Goal: Task Accomplishment & Management: Manage account settings

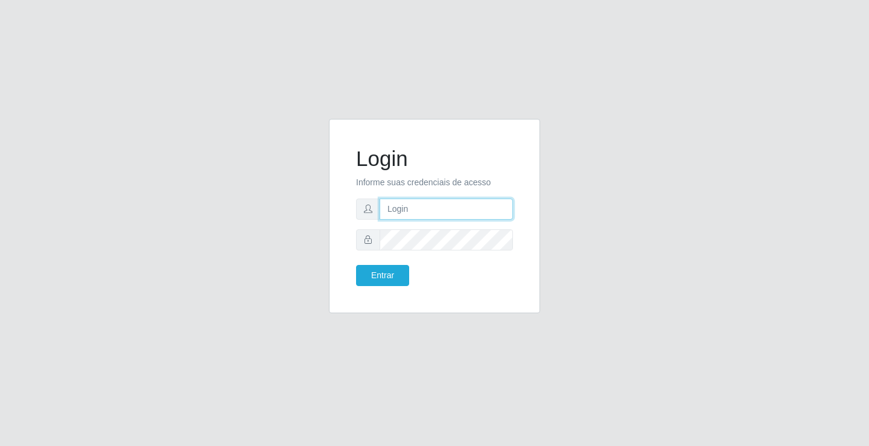
click at [412, 205] on input "text" at bounding box center [446, 209] width 133 height 21
type input "[EMAIL_ADDRESS][DOMAIN_NAME]"
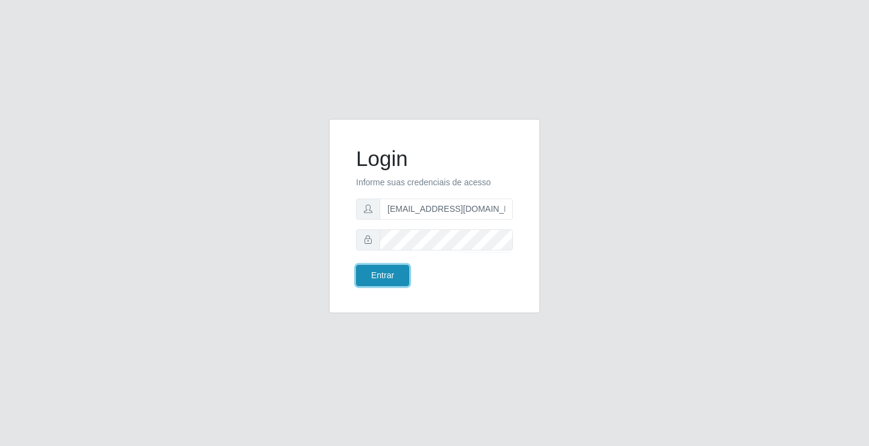
click at [388, 272] on button "Entrar" at bounding box center [382, 275] width 53 height 21
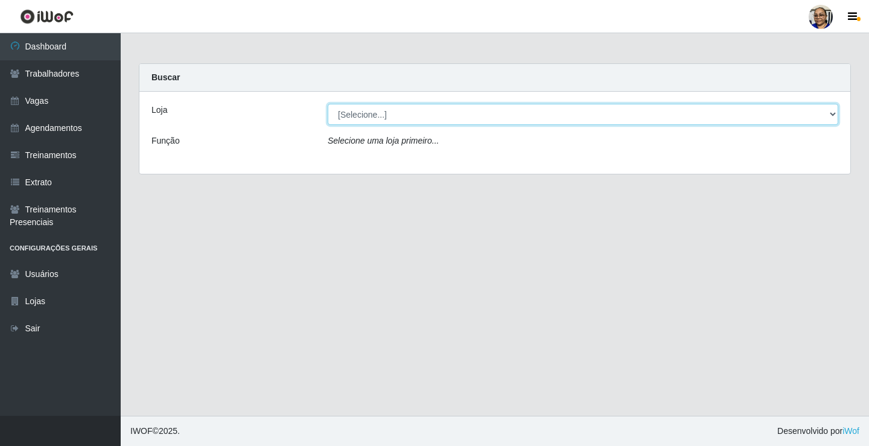
click at [383, 118] on select "[Selecione...] Mercadinho São Francisco" at bounding box center [583, 114] width 511 height 21
select select "345"
click at [328, 104] on select "[Selecione...] Mercadinho São Francisco" at bounding box center [583, 114] width 511 height 21
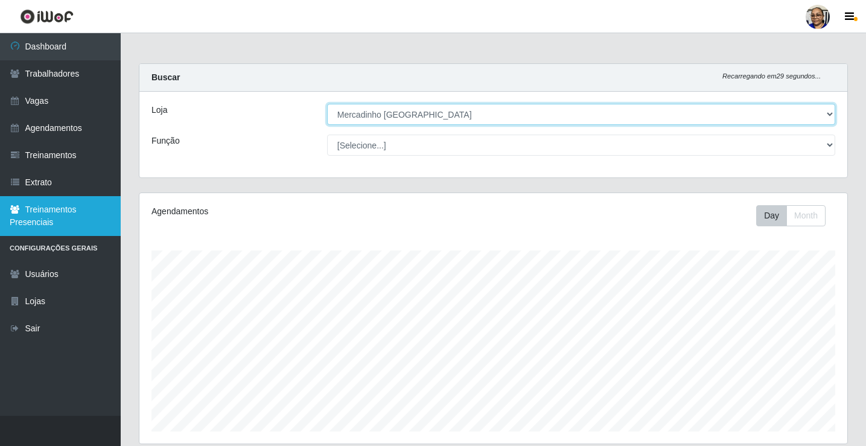
scroll to position [251, 708]
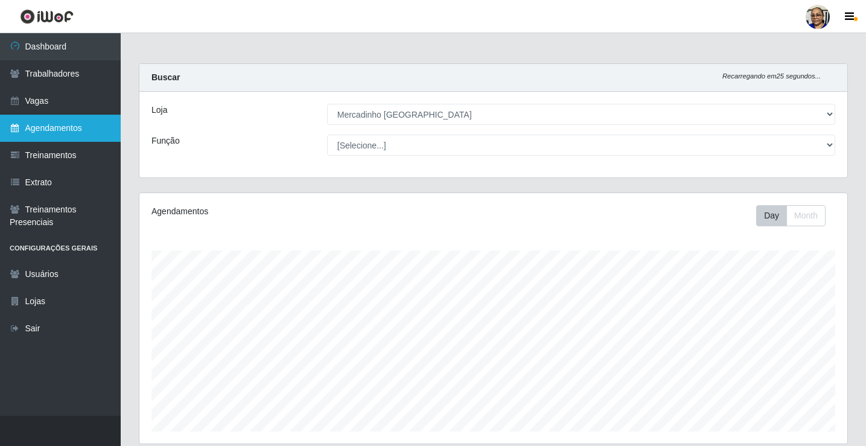
click at [33, 125] on link "Agendamentos" at bounding box center [60, 128] width 121 height 27
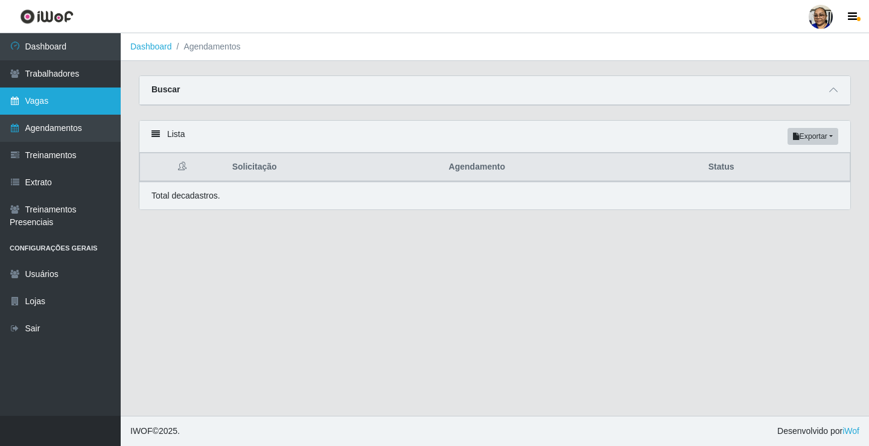
click at [59, 100] on link "Vagas" at bounding box center [60, 101] width 121 height 27
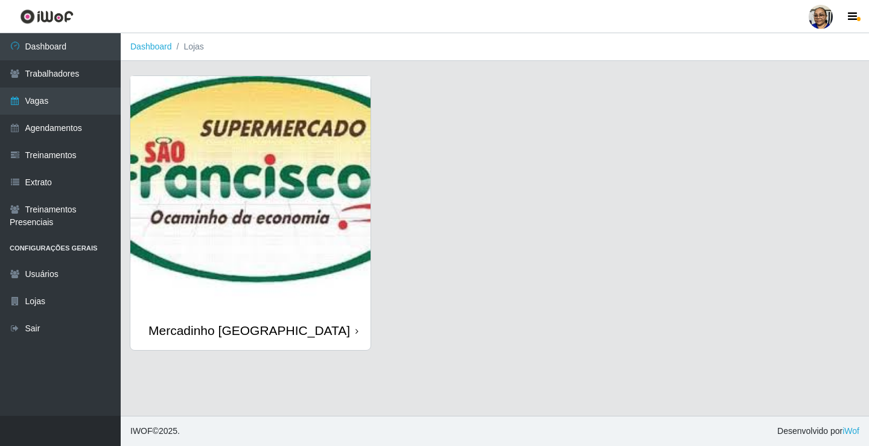
click at [215, 214] on img at bounding box center [250, 193] width 240 height 235
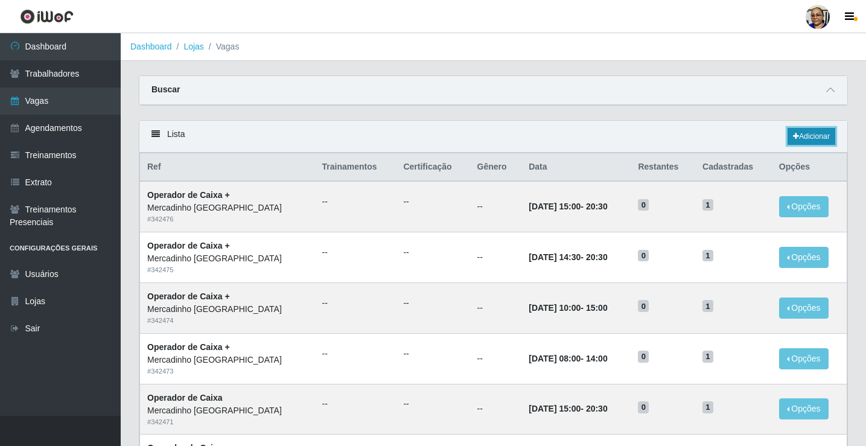
click at [805, 137] on link "Adicionar" at bounding box center [812, 136] width 48 height 17
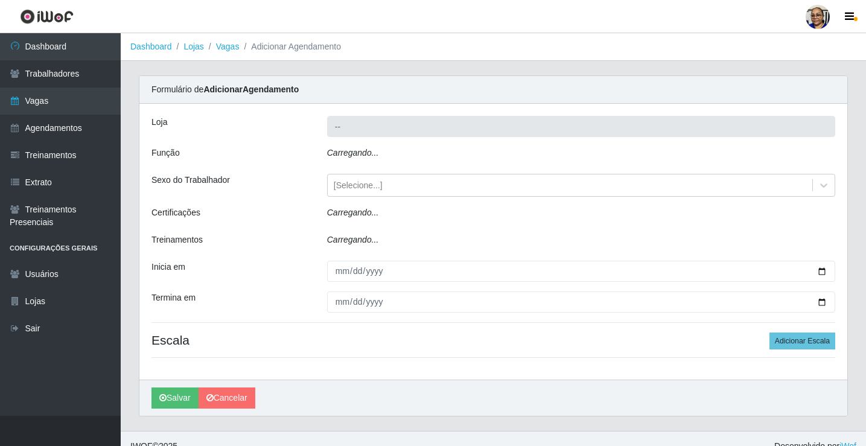
type input "Mercadinho [GEOGRAPHIC_DATA]"
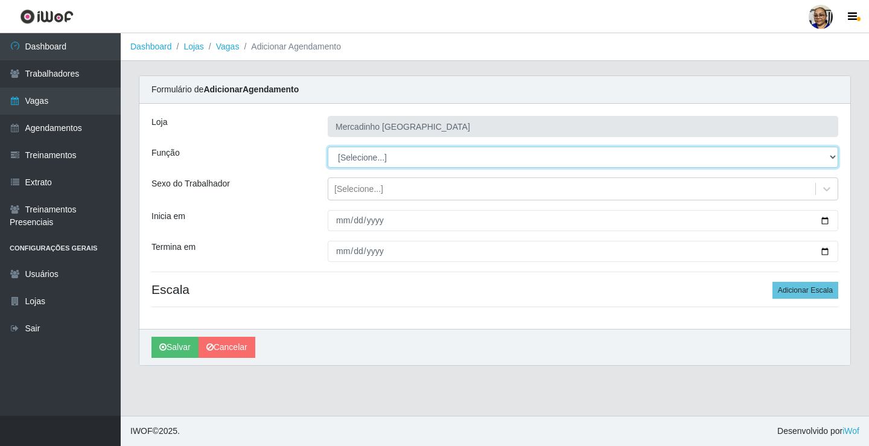
click at [359, 159] on select "[Selecione...] ASG ASG + ASG ++ Balconista de Açougue Balconista de Açougue + O…" at bounding box center [583, 157] width 511 height 21
select select "22"
click at [328, 147] on select "[Selecione...] ASG ASG + ASG ++ Balconista de Açougue Balconista de Açougue + O…" at bounding box center [583, 157] width 511 height 21
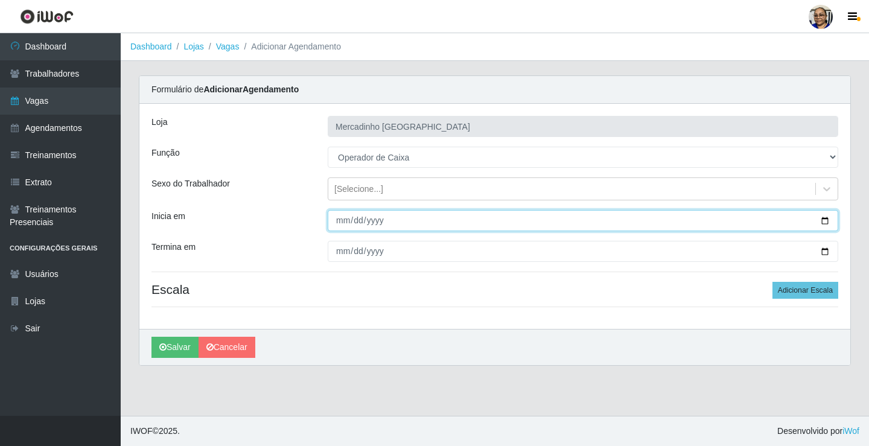
drag, startPoint x: 827, startPoint y: 219, endPoint x: 815, endPoint y: 226, distance: 13.3
click at [827, 219] on input "Inicia em" at bounding box center [583, 220] width 511 height 21
type input "[DATE]"
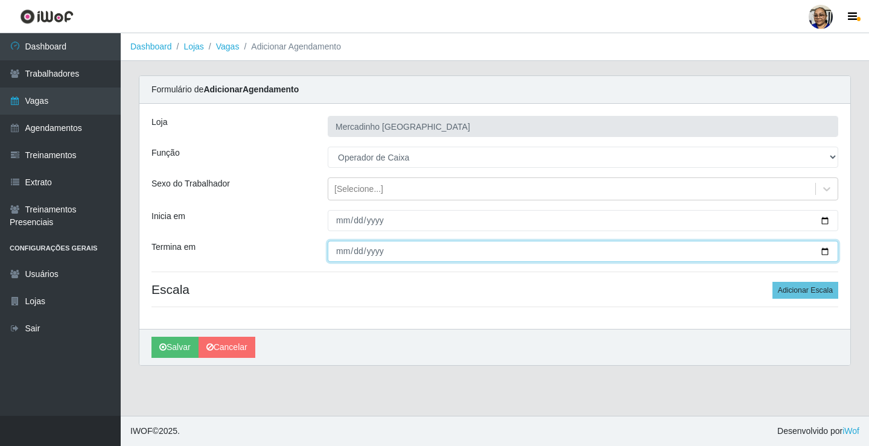
click at [824, 252] on input "Termina em" at bounding box center [583, 251] width 511 height 21
type input "[DATE]"
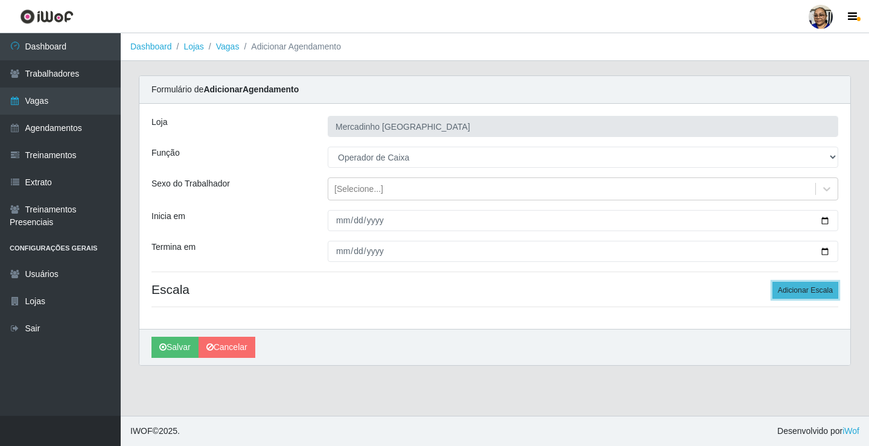
click at [819, 292] on button "Adicionar Escala" at bounding box center [806, 290] width 66 height 17
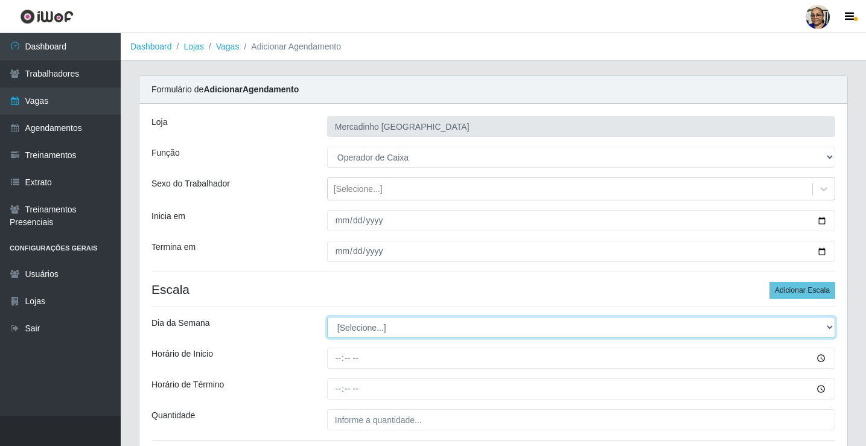
click at [374, 327] on select "[Selecione...] Segunda Terça Quarta Quinta Sexta Sábado Domingo" at bounding box center [581, 327] width 508 height 21
select select "1"
click at [327, 317] on select "[Selecione...] Segunda Terça Quarta Quinta Sexta Sábado Domingo" at bounding box center [581, 327] width 508 height 21
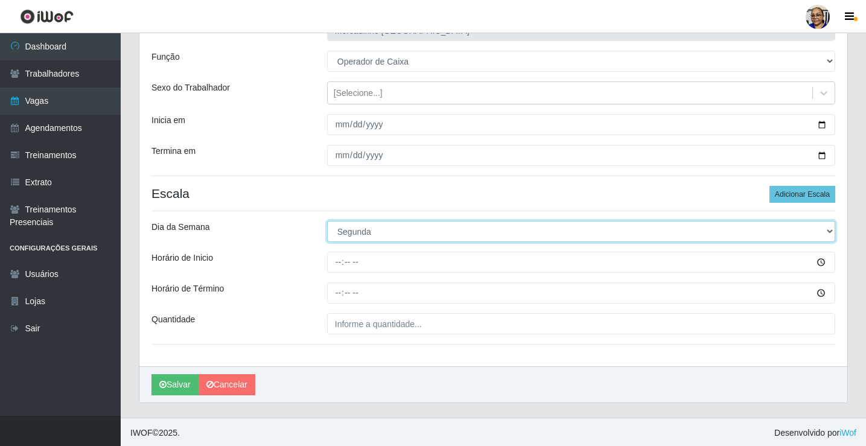
scroll to position [98, 0]
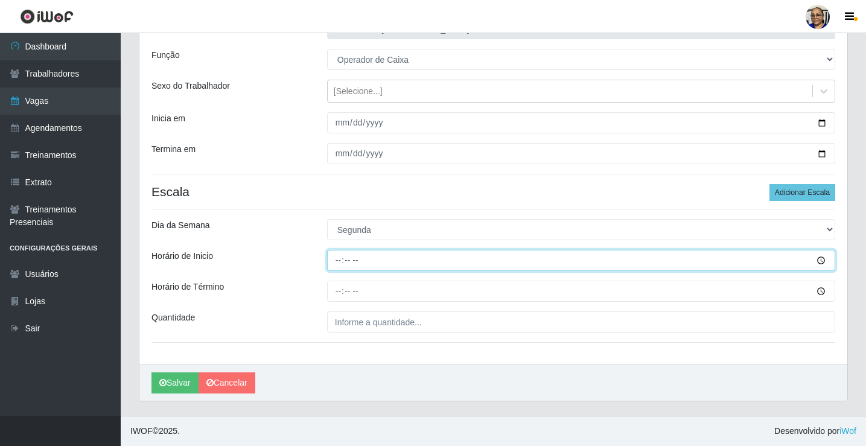
click at [341, 260] on input "Horário de Inicio" at bounding box center [581, 260] width 508 height 21
type input "09:00"
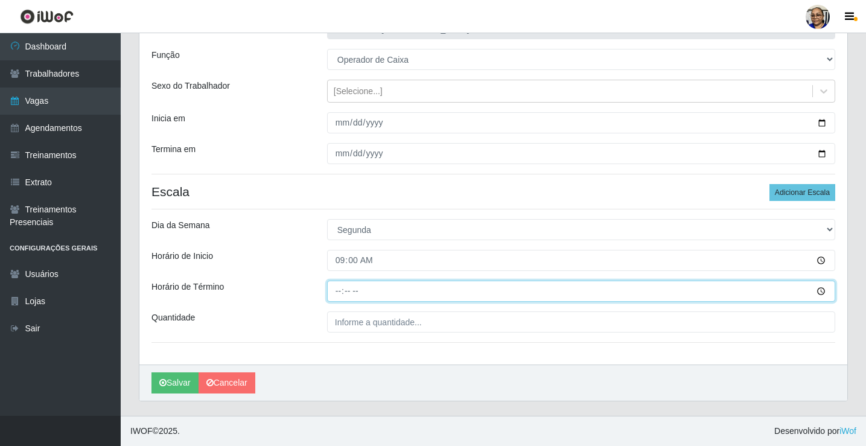
click at [338, 292] on input "Horário de Término" at bounding box center [581, 291] width 508 height 21
type input "15:00"
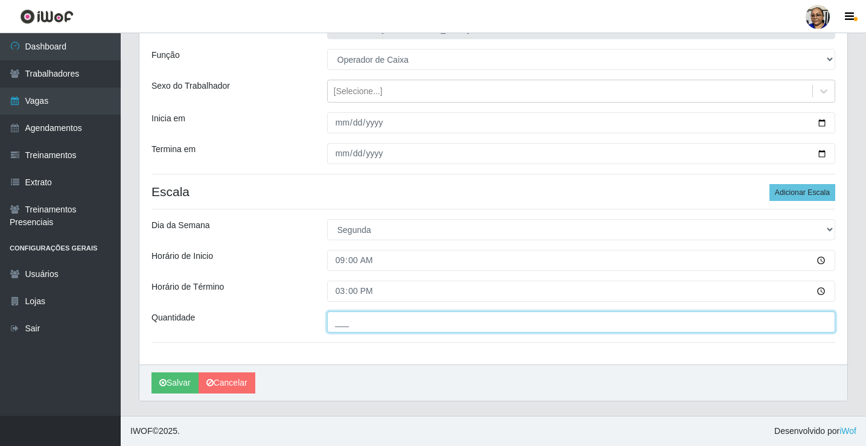
click at [434, 322] on input "___" at bounding box center [581, 322] width 508 height 21
type input "1__"
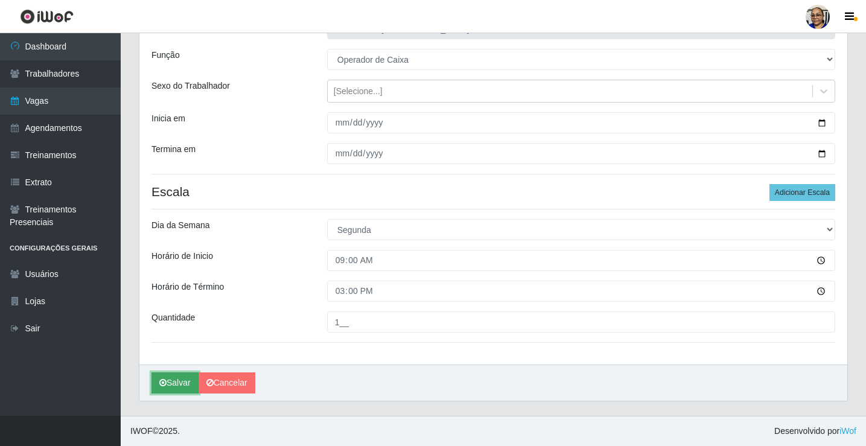
click at [177, 384] on button "Salvar" at bounding box center [175, 383] width 47 height 21
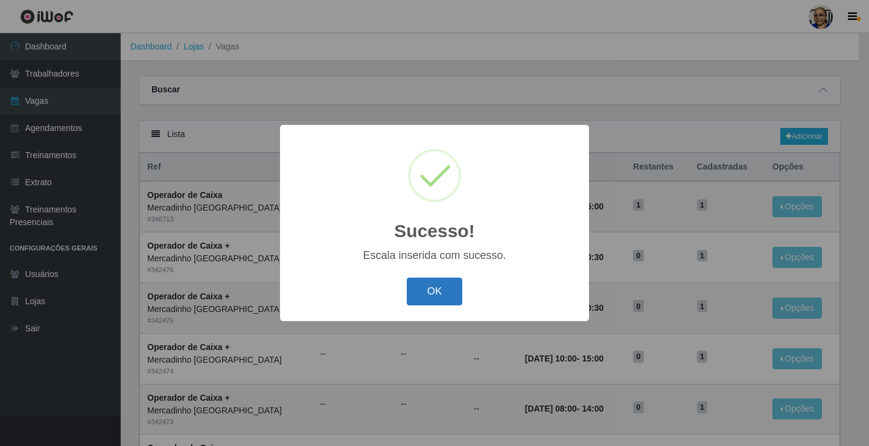
click at [440, 287] on button "OK" at bounding box center [435, 292] width 56 height 28
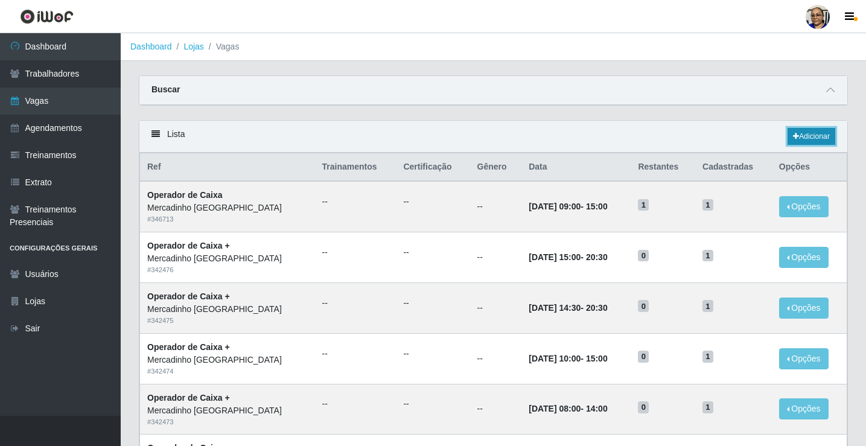
click at [803, 137] on link "Adicionar" at bounding box center [812, 136] width 48 height 17
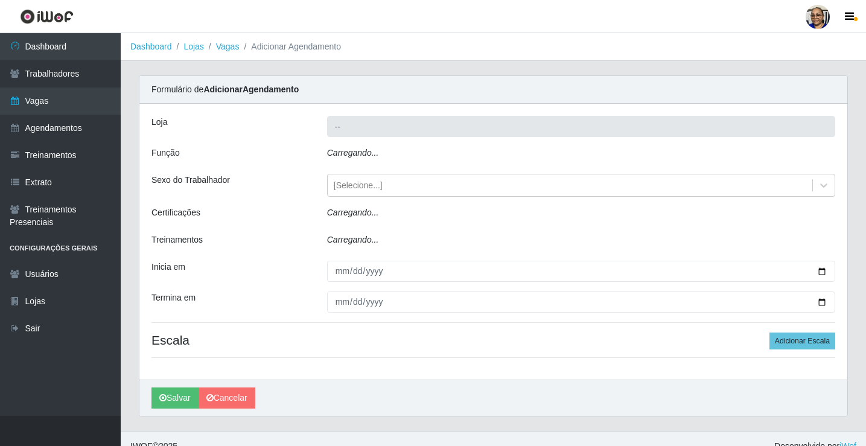
type input "Mercadinho [GEOGRAPHIC_DATA]"
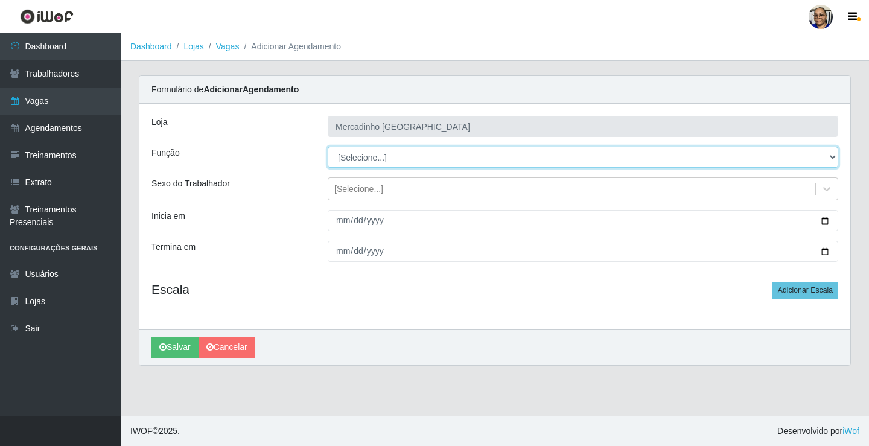
click at [360, 156] on select "[Selecione...] ASG ASG + ASG ++ Balconista de Açougue Balconista de Açougue + O…" at bounding box center [583, 157] width 511 height 21
select select "22"
click at [328, 147] on select "[Selecione...] ASG ASG + ASG ++ Balconista de Açougue Balconista de Açougue + O…" at bounding box center [583, 157] width 511 height 21
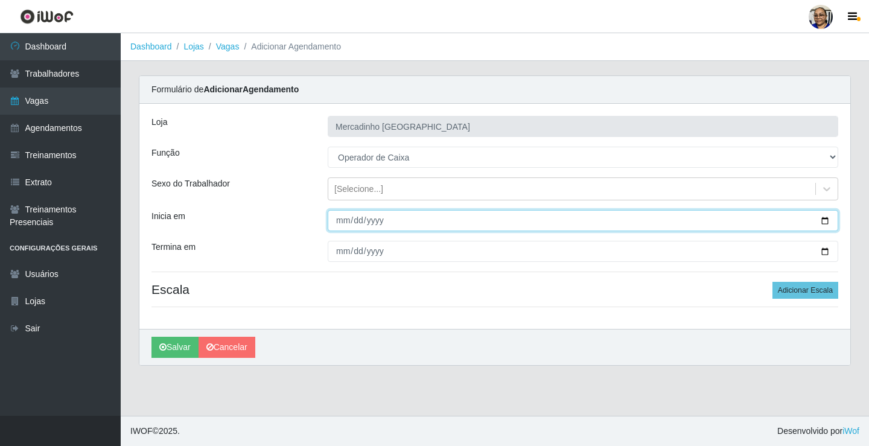
click at [823, 219] on input "Inicia em" at bounding box center [583, 220] width 511 height 21
type input "2025-09-22"
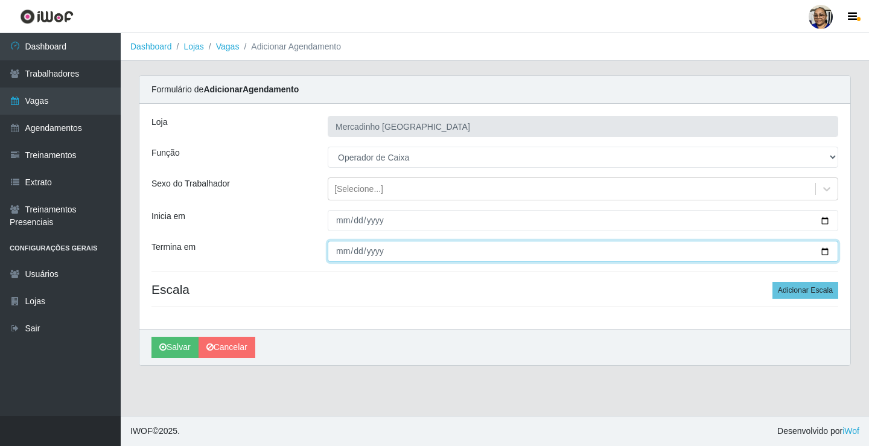
drag, startPoint x: 823, startPoint y: 252, endPoint x: 705, endPoint y: 275, distance: 120.7
click at [821, 253] on input "Termina em" at bounding box center [583, 251] width 511 height 21
type input "2025-09-22"
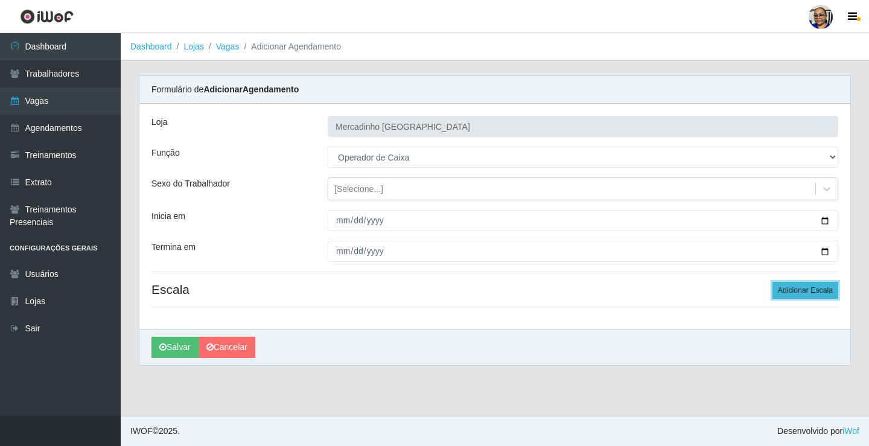
click at [796, 290] on button "Adicionar Escala" at bounding box center [806, 290] width 66 height 17
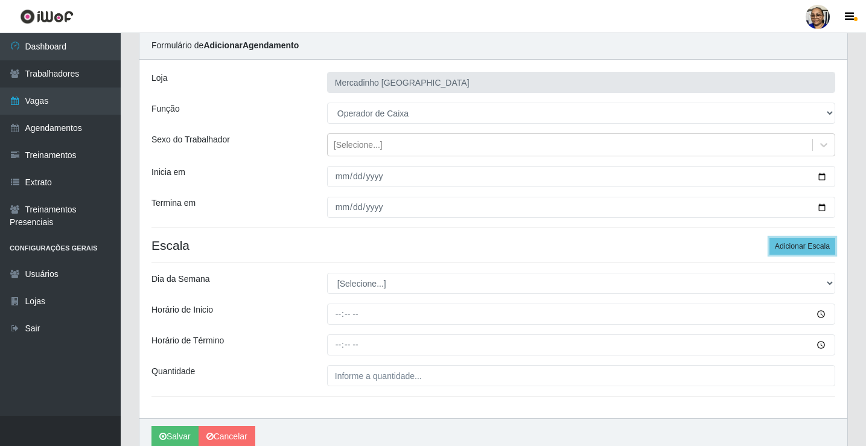
scroll to position [98, 0]
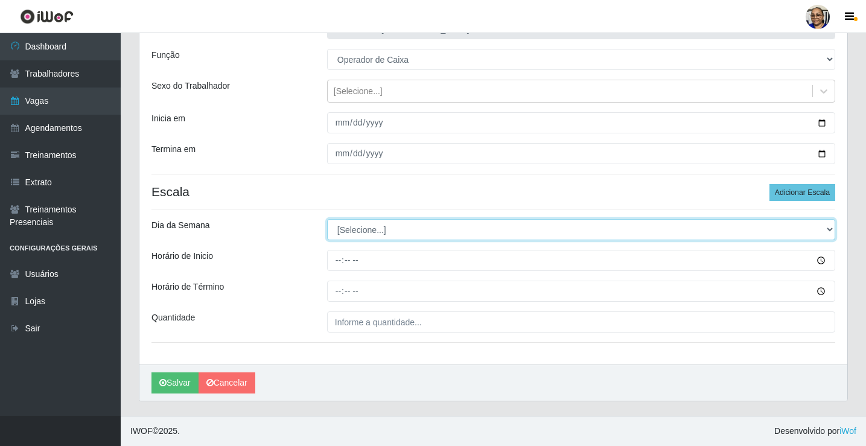
click at [348, 231] on select "[Selecione...] Segunda Terça Quarta Quinta Sexta Sábado Domingo" at bounding box center [581, 229] width 508 height 21
select select "1"
click at [327, 219] on select "[Selecione...] Segunda Terça Quarta Quinta Sexta Sábado Domingo" at bounding box center [581, 229] width 508 height 21
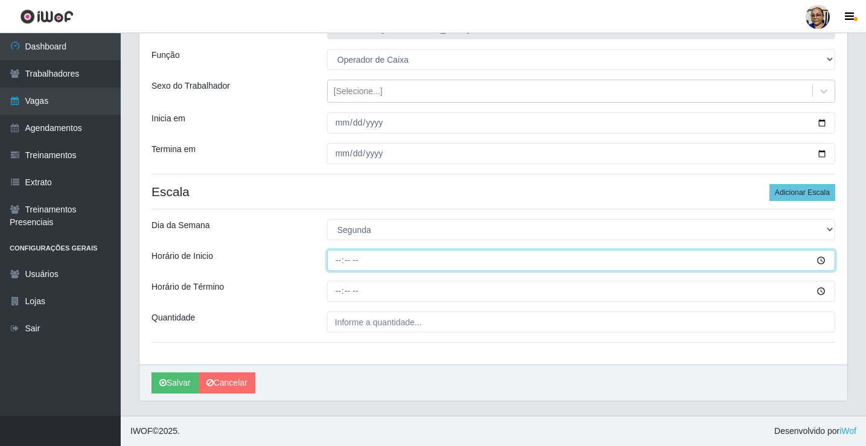
click at [337, 263] on input "Horário de Inicio" at bounding box center [581, 260] width 508 height 21
type input "14:30"
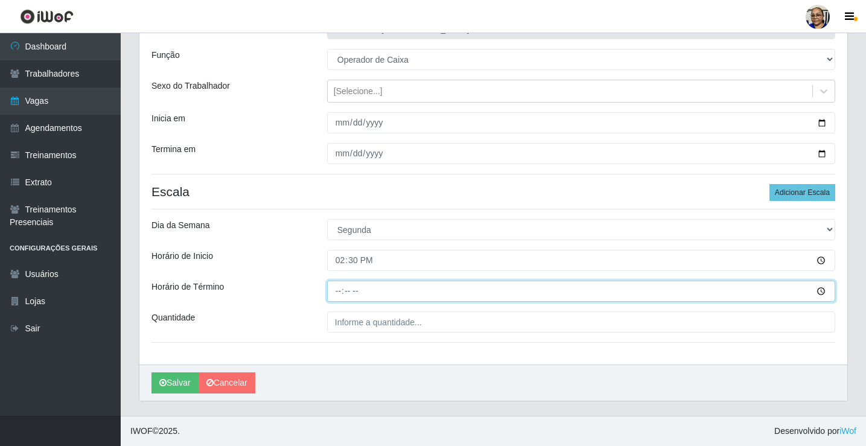
click at [337, 293] on input "Horário de Término" at bounding box center [581, 291] width 508 height 21
type input "20:30"
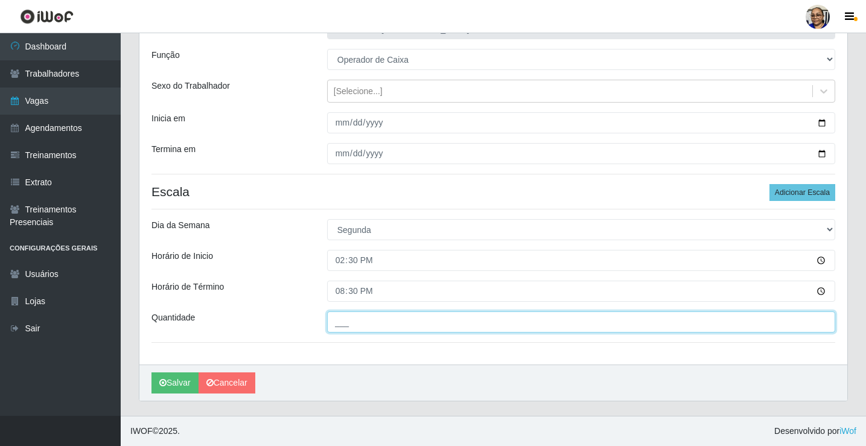
click at [435, 322] on input "___" at bounding box center [581, 322] width 508 height 21
type input "1__"
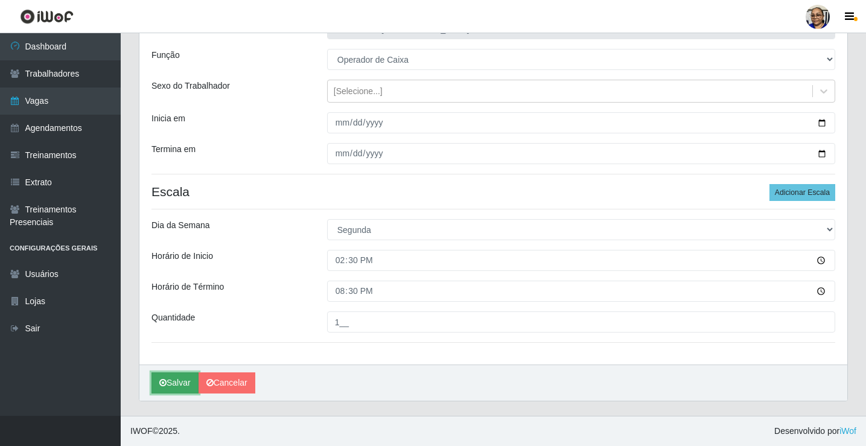
click at [176, 379] on button "Salvar" at bounding box center [175, 383] width 47 height 21
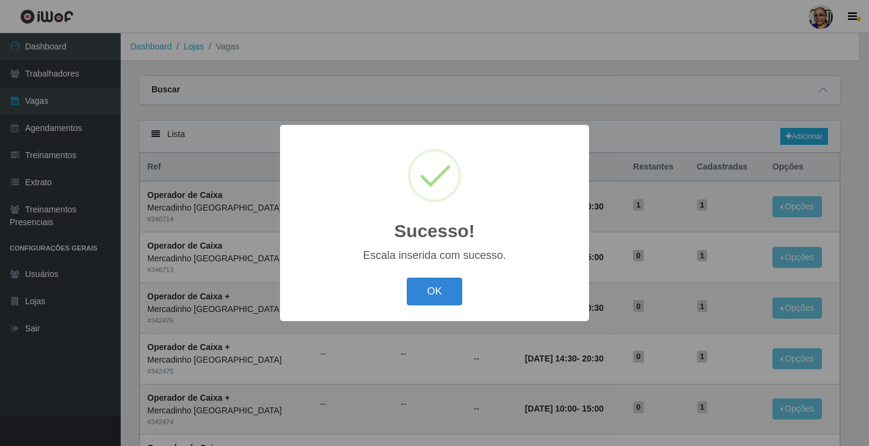
click at [177, 386] on div "Sucesso! × Escala inserida com sucesso. OK Cancel" at bounding box center [434, 223] width 869 height 446
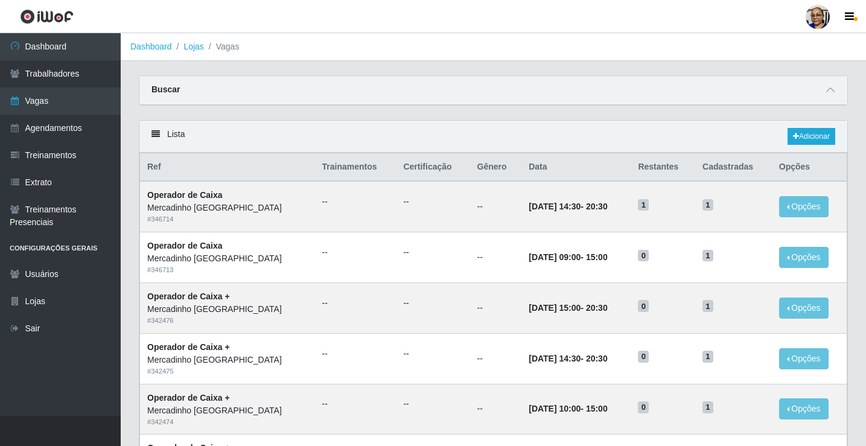
drag, startPoint x: 177, startPoint y: 387, endPoint x: 549, endPoint y: 86, distance: 478.7
click at [549, 86] on div "Buscar" at bounding box center [493, 90] width 708 height 29
click at [811, 138] on link "Adicionar" at bounding box center [812, 136] width 48 height 17
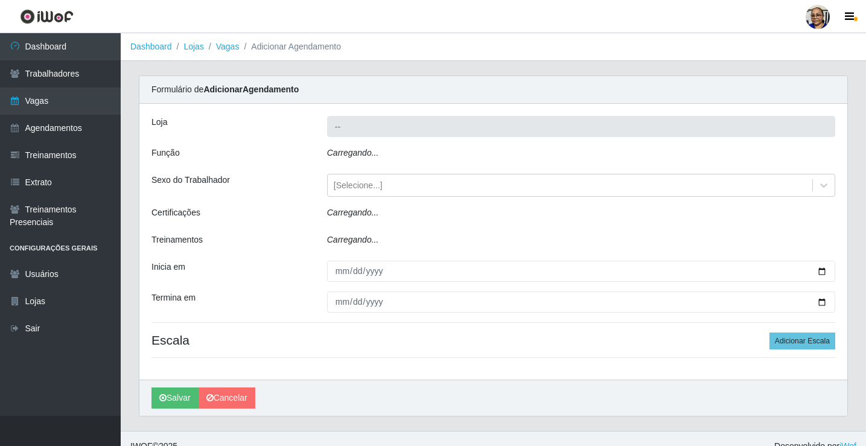
type input "Mercadinho [GEOGRAPHIC_DATA]"
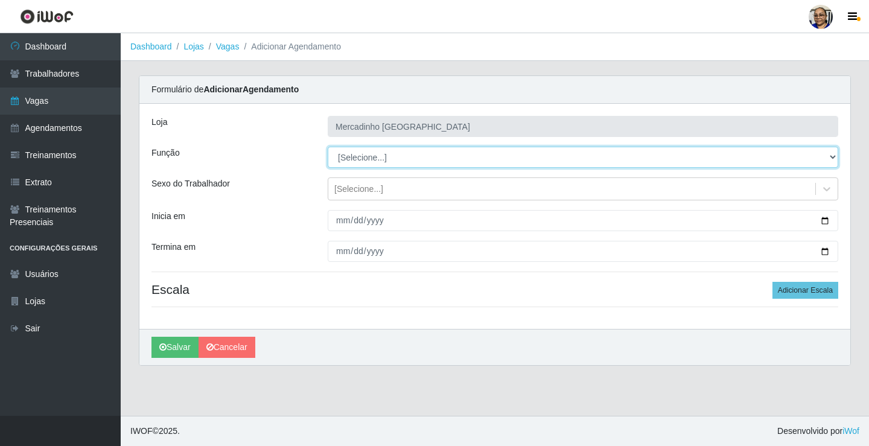
drag, startPoint x: 352, startPoint y: 161, endPoint x: 339, endPoint y: 115, distance: 47.8
click at [353, 158] on select "[Selecione...] ASG ASG + ASG ++ Balconista de Açougue Balconista de Açougue + O…" at bounding box center [583, 157] width 511 height 21
select select "22"
click at [328, 147] on select "[Selecione...] ASG ASG + ASG ++ Balconista de Açougue Balconista de Açougue + O…" at bounding box center [583, 157] width 511 height 21
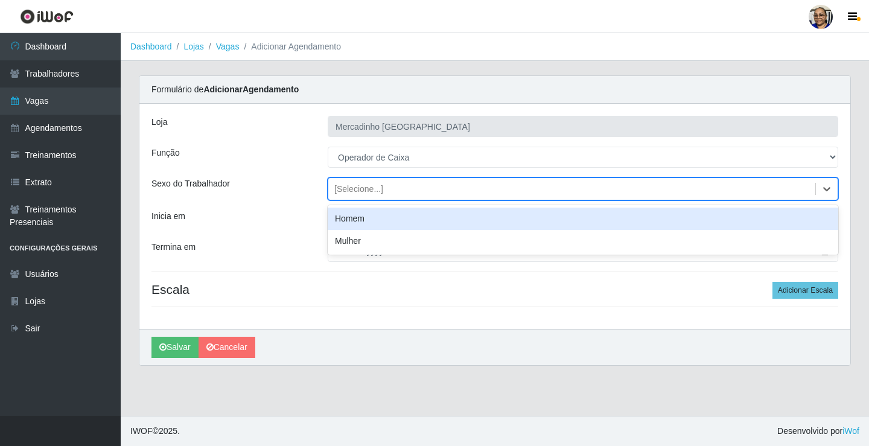
click at [368, 190] on div "[Selecione...]" at bounding box center [359, 189] width 49 height 13
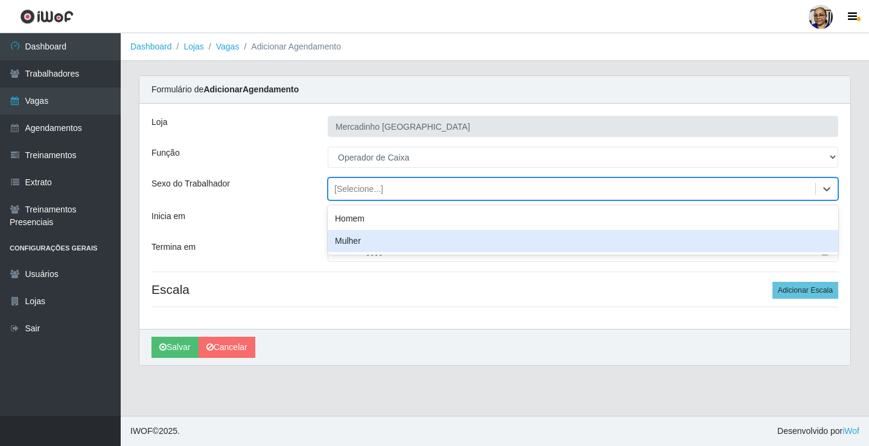
click at [467, 295] on h4 "Escala Adicionar Escala" at bounding box center [495, 289] width 687 height 15
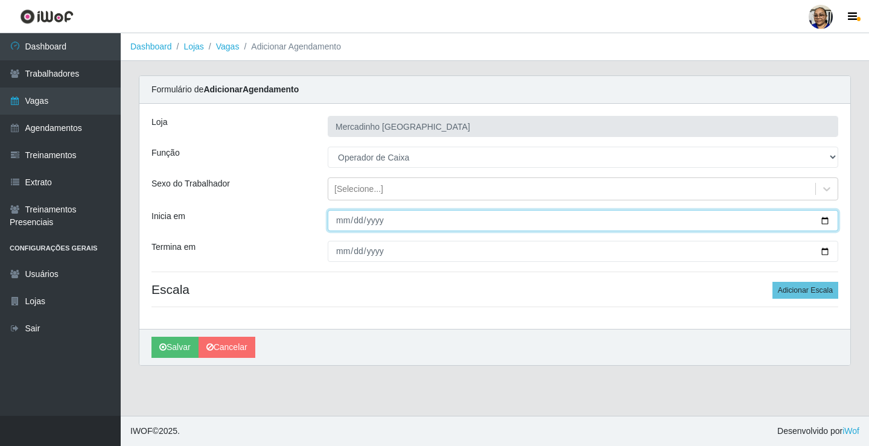
click at [825, 220] on input "Inicia em" at bounding box center [583, 220] width 511 height 21
type input "2025-09-22"
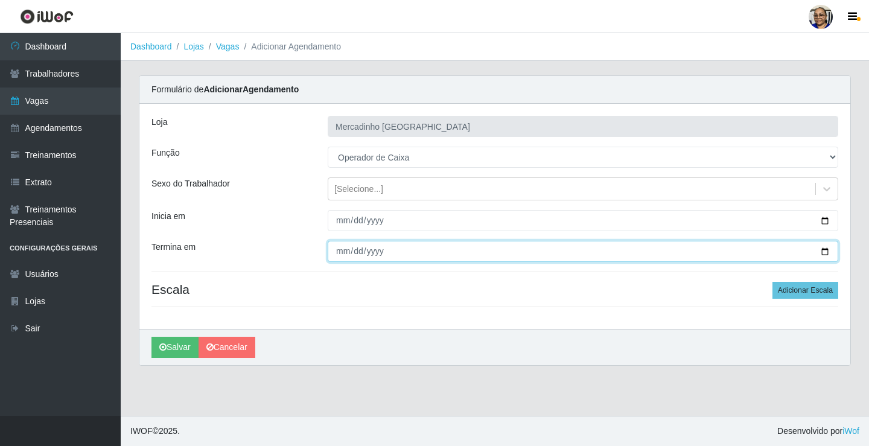
click at [825, 251] on input "Termina em" at bounding box center [583, 251] width 511 height 21
type input "2025-09-22"
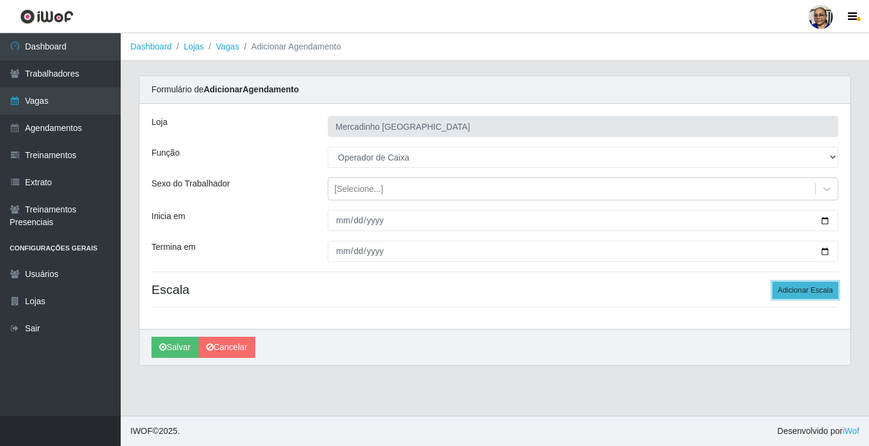
click at [789, 288] on button "Adicionar Escala" at bounding box center [806, 290] width 66 height 17
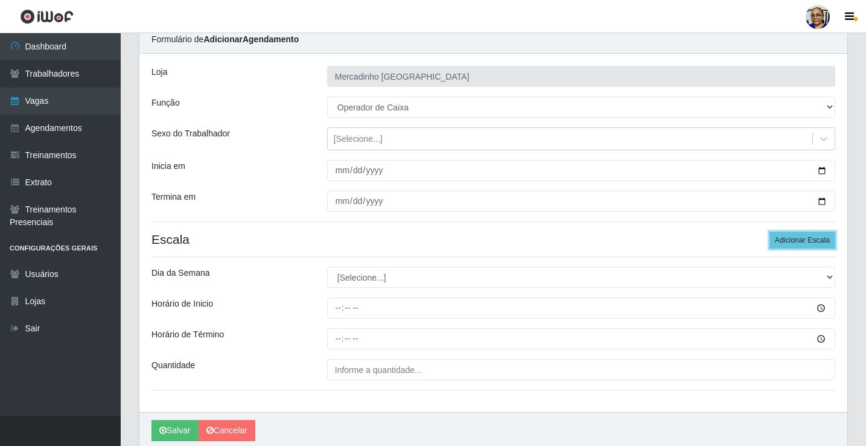
scroll to position [98, 0]
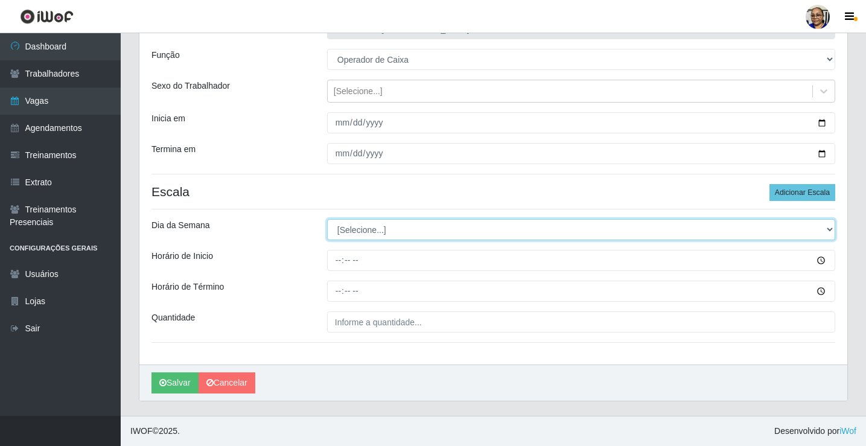
click at [374, 232] on select "[Selecione...] Segunda Terça Quarta Quinta Sexta Sábado Domingo" at bounding box center [581, 229] width 508 height 21
select select "1"
click at [327, 219] on select "[Selecione...] Segunda Terça Quarta Quinta Sexta Sábado Domingo" at bounding box center [581, 229] width 508 height 21
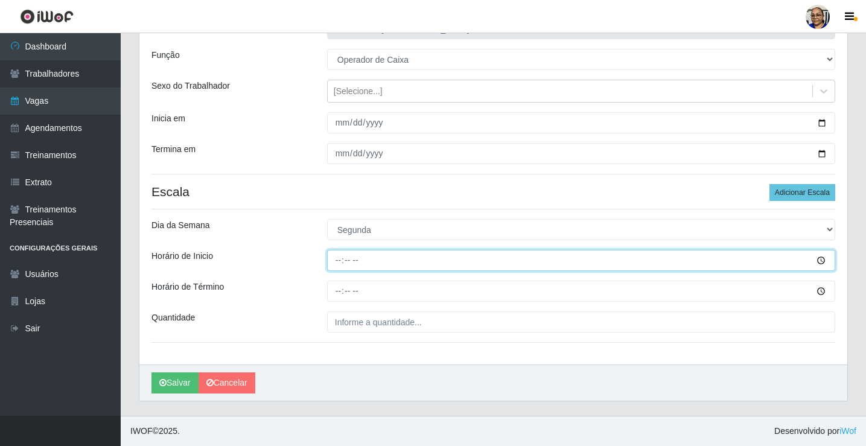
click at [341, 262] on input "Horário de Inicio" at bounding box center [581, 260] width 508 height 21
type input "15:00"
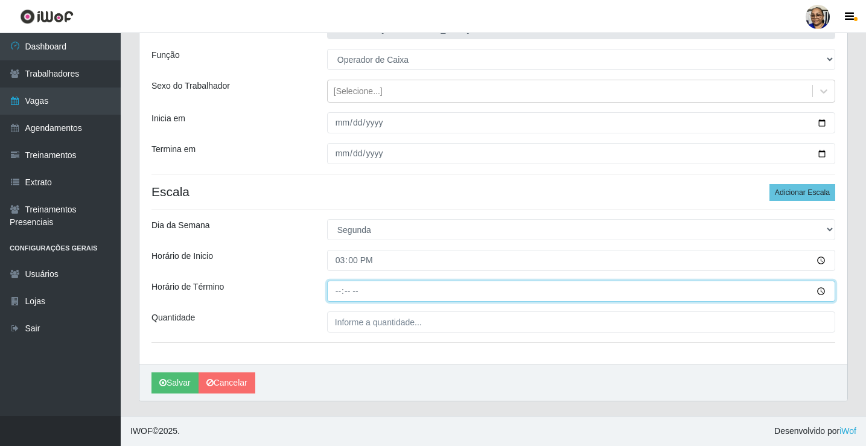
click at [340, 291] on input "Horário de Término" at bounding box center [581, 291] width 508 height 21
type input "20:30"
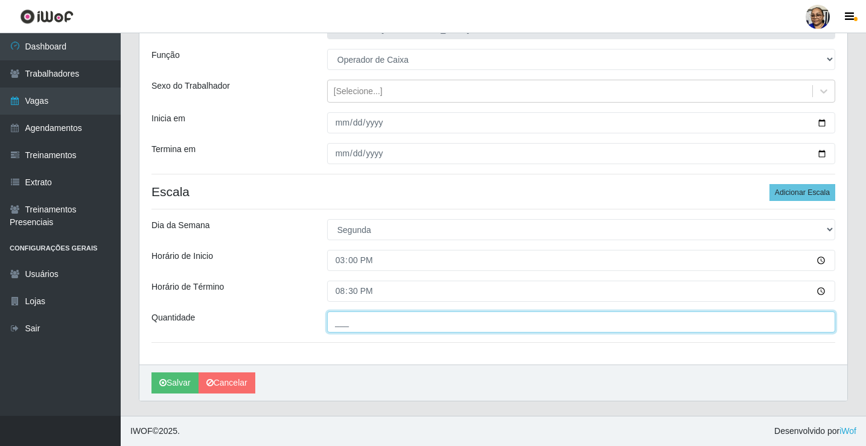
click at [432, 322] on input "___" at bounding box center [581, 322] width 508 height 21
type input "1__"
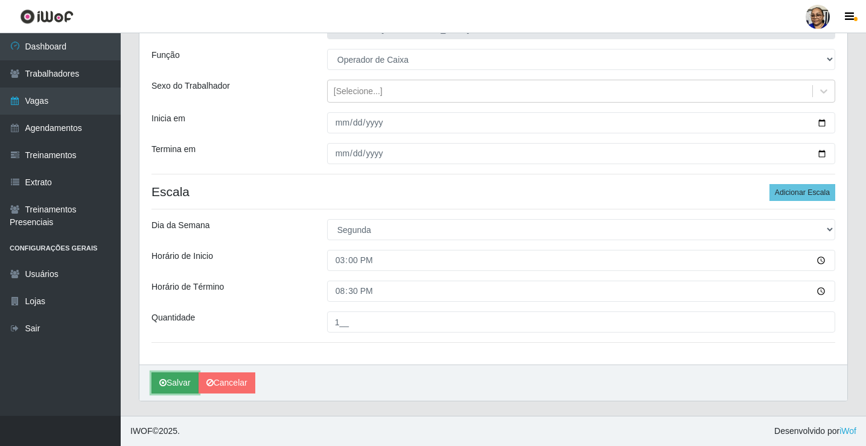
click at [181, 380] on button "Salvar" at bounding box center [175, 383] width 47 height 21
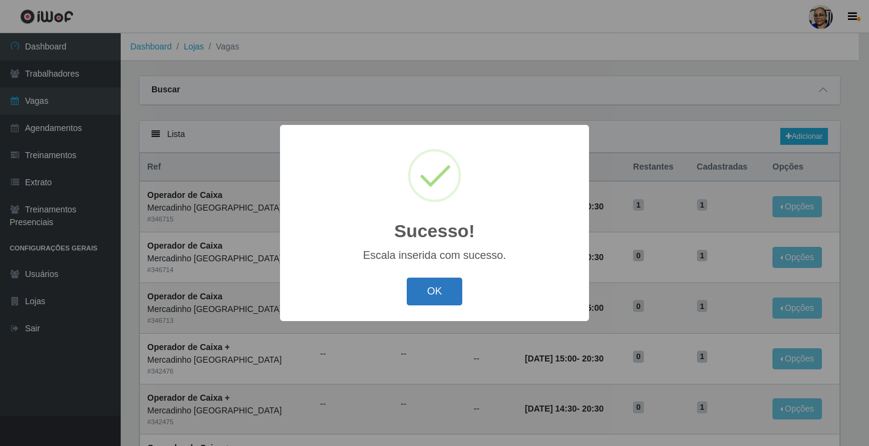
click at [426, 289] on button "OK" at bounding box center [435, 292] width 56 height 28
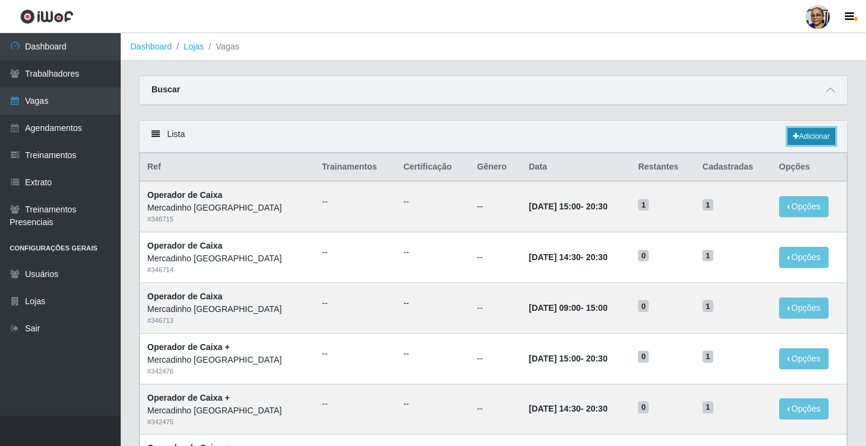
click at [818, 137] on link "Adicionar" at bounding box center [812, 136] width 48 height 17
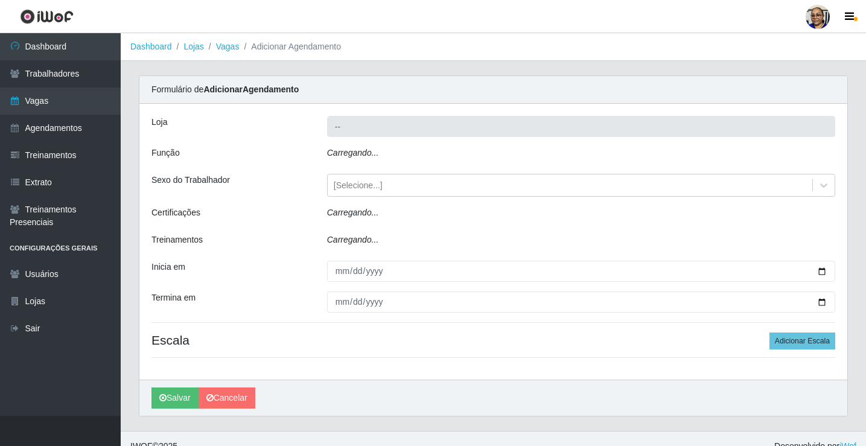
type input "Mercadinho [GEOGRAPHIC_DATA]"
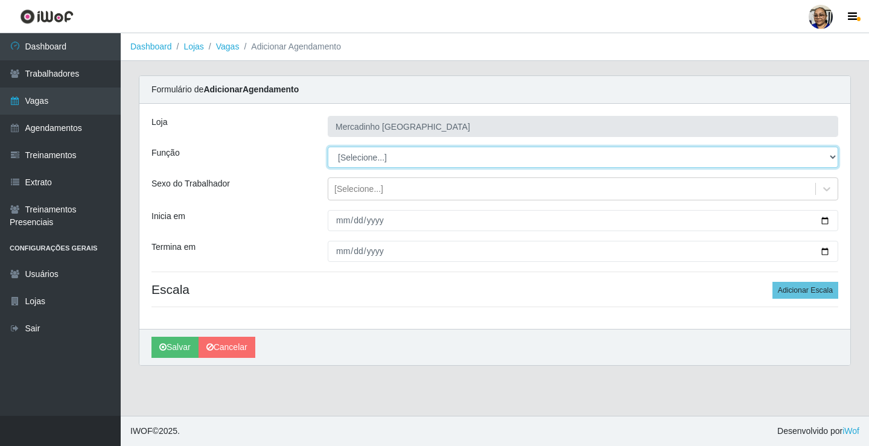
click at [379, 158] on select "[Selecione...] ASG ASG + ASG ++ Balconista de Açougue Balconista de Açougue + O…" at bounding box center [583, 157] width 511 height 21
select select "22"
click at [328, 147] on select "[Selecione...] ASG ASG + ASG ++ Balconista de Açougue Balconista de Açougue + O…" at bounding box center [583, 157] width 511 height 21
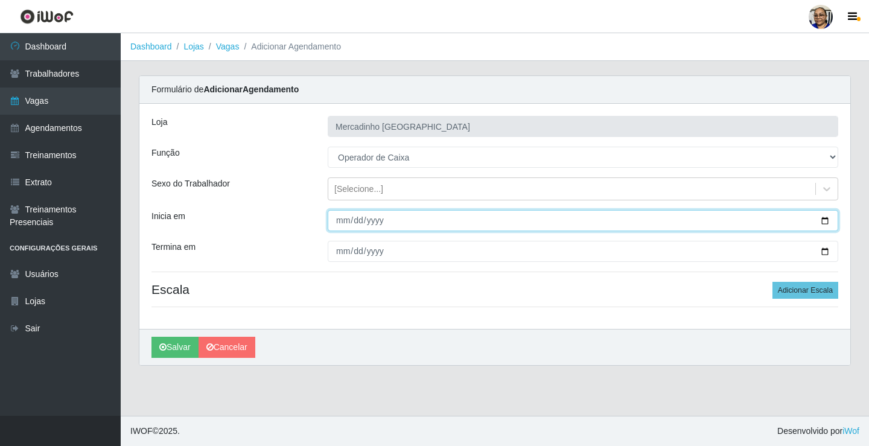
drag, startPoint x: 823, startPoint y: 219, endPoint x: 748, endPoint y: 222, distance: 74.9
click at [822, 219] on input "Inicia em" at bounding box center [583, 220] width 511 height 21
type input "2025-09-23"
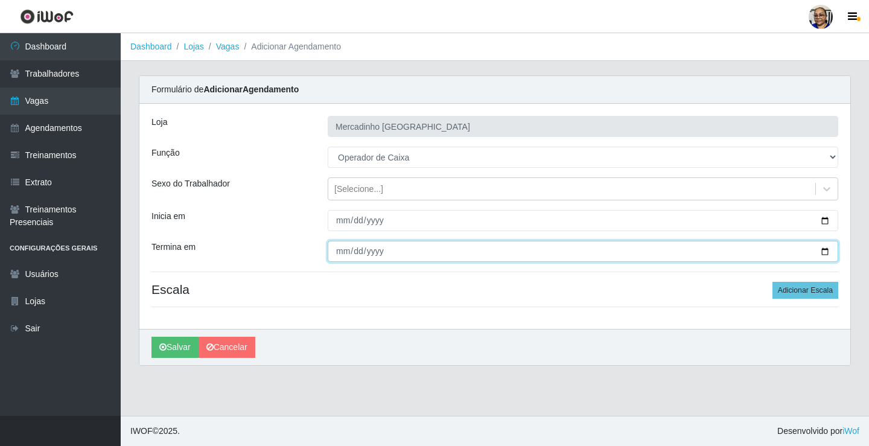
drag, startPoint x: 827, startPoint y: 249, endPoint x: 808, endPoint y: 256, distance: 19.9
click at [824, 251] on input "Termina em" at bounding box center [583, 251] width 511 height 21
type input "2025-09-23"
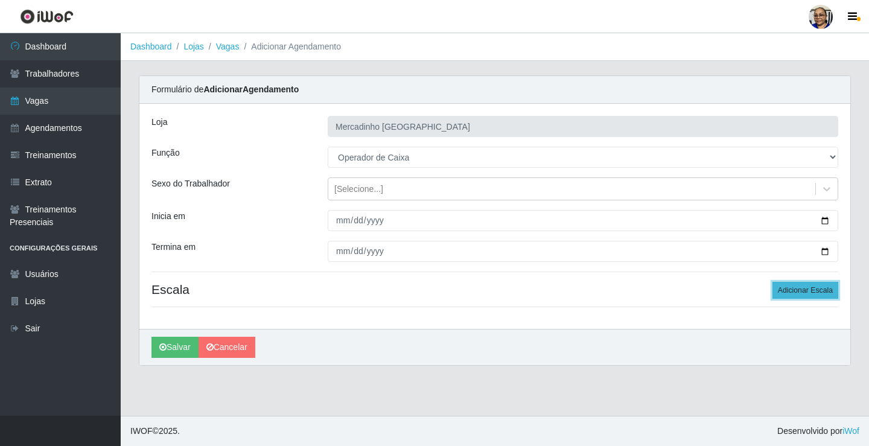
click at [786, 292] on button "Adicionar Escala" at bounding box center [806, 290] width 66 height 17
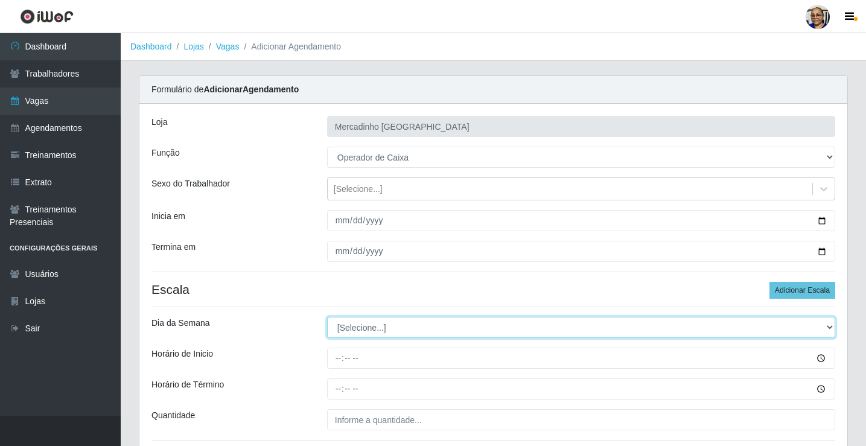
click at [367, 326] on select "[Selecione...] Segunda Terça Quarta Quinta Sexta Sábado Domingo" at bounding box center [581, 327] width 508 height 21
select select "2"
click at [327, 317] on select "[Selecione...] Segunda Terça Quarta Quinta Sexta Sábado Domingo" at bounding box center [581, 327] width 508 height 21
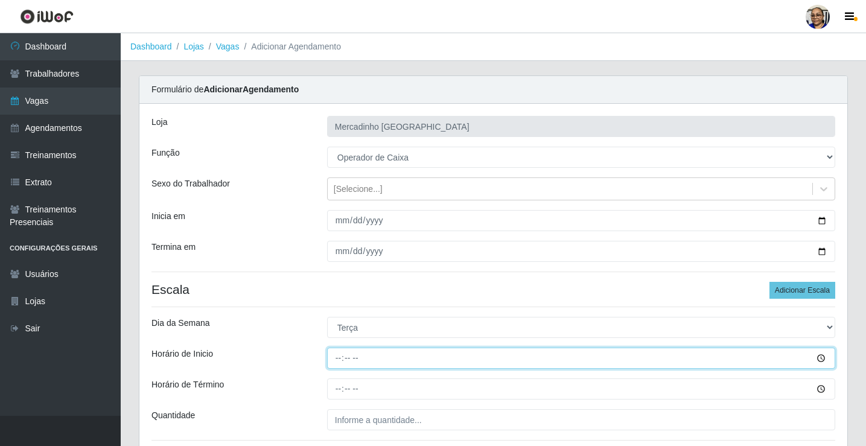
click at [339, 358] on input "Horário de Inicio" at bounding box center [581, 358] width 508 height 21
type input "09:00"
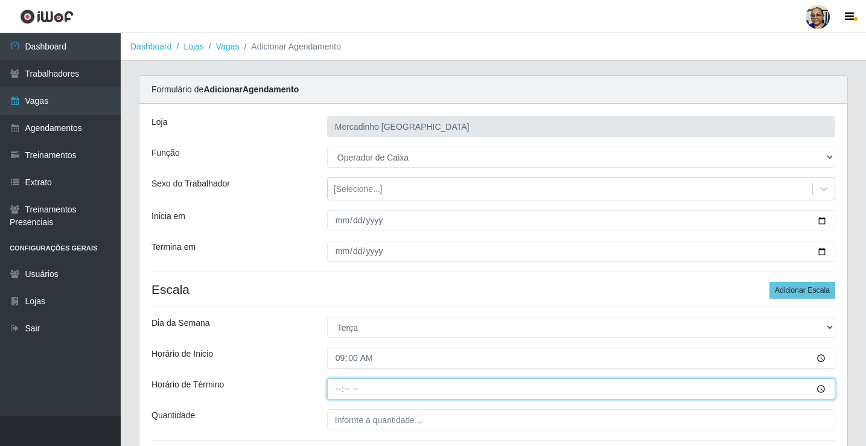
click at [338, 389] on input "Horário de Término" at bounding box center [581, 389] width 508 height 21
type input "15:00"
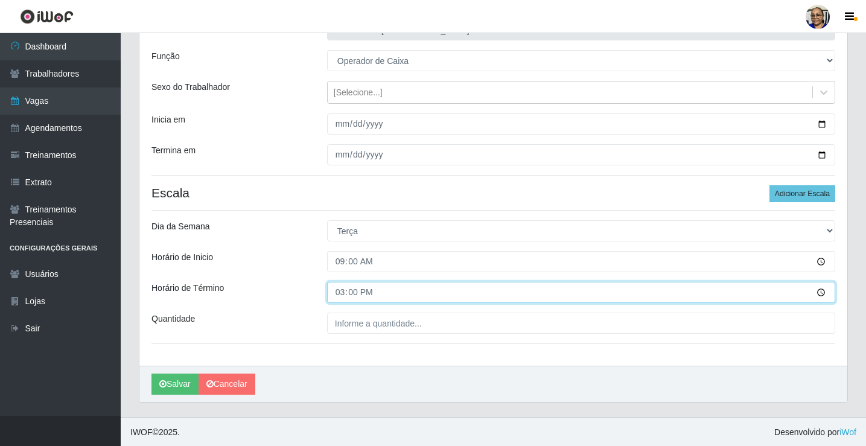
scroll to position [98, 0]
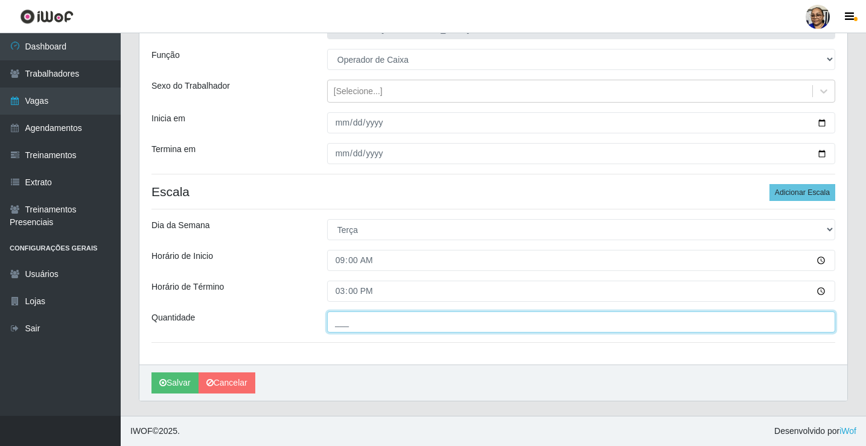
click at [432, 324] on input "___" at bounding box center [581, 322] width 508 height 21
type input "1__"
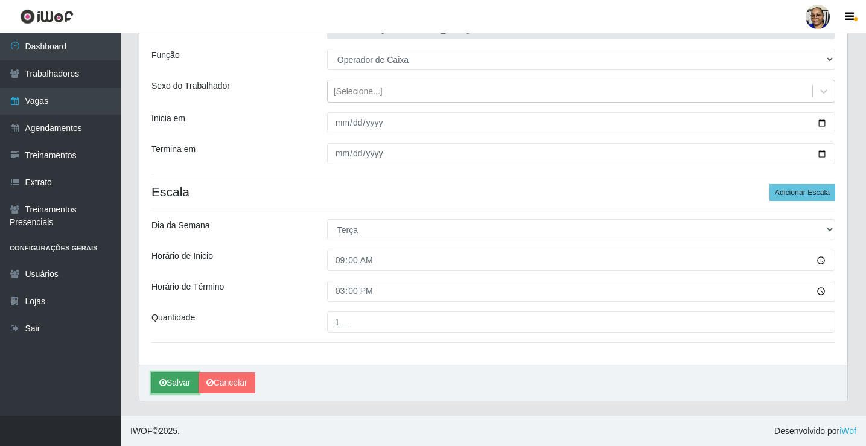
click at [188, 381] on button "Salvar" at bounding box center [175, 383] width 47 height 21
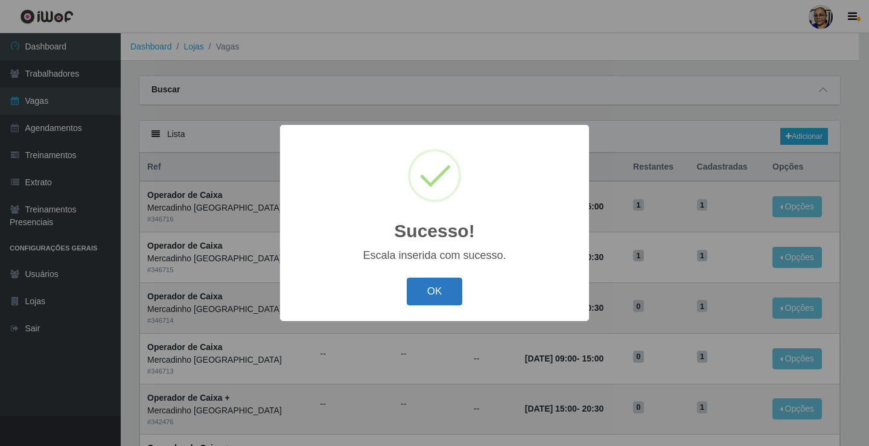
click at [431, 290] on button "OK" at bounding box center [435, 292] width 56 height 28
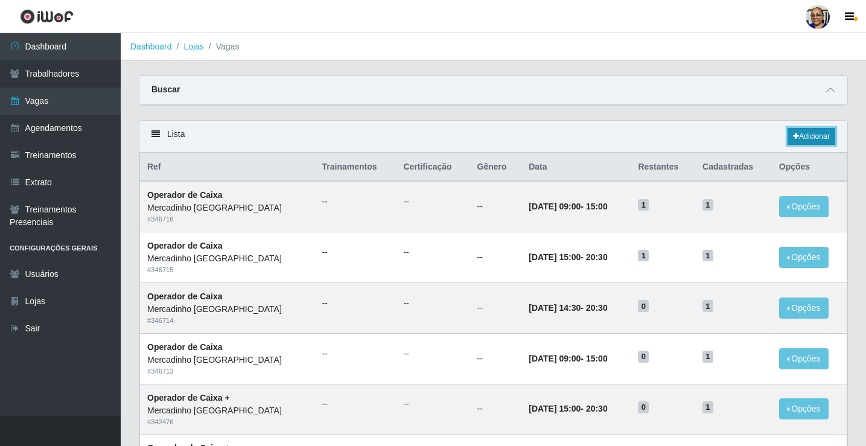
click at [811, 135] on link "Adicionar" at bounding box center [812, 136] width 48 height 17
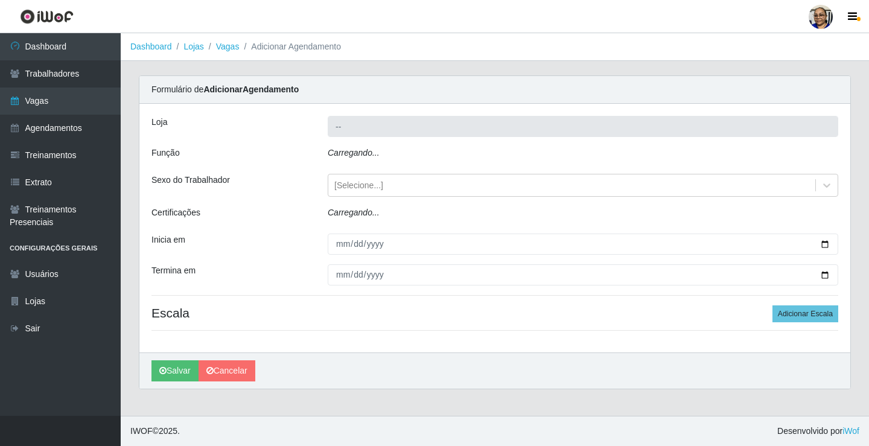
type input "Mercadinho [GEOGRAPHIC_DATA]"
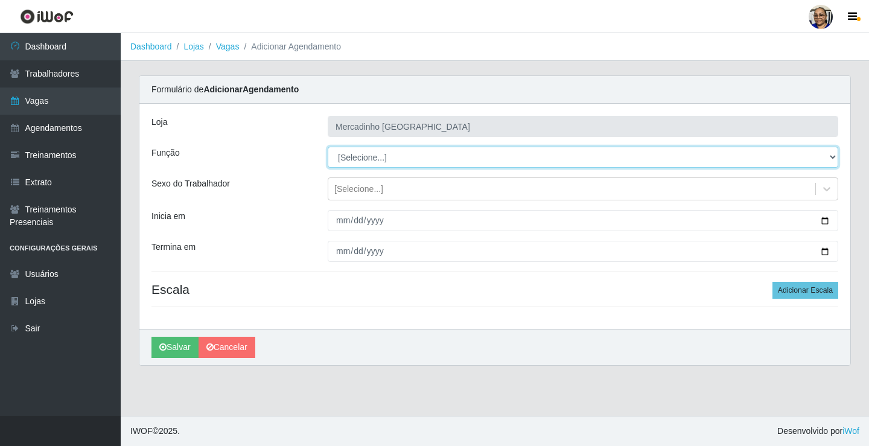
click at [374, 158] on select "[Selecione...] ASG ASG + ASG ++ Balconista de Açougue Balconista de Açougue + O…" at bounding box center [583, 157] width 511 height 21
select select "22"
click at [328, 147] on select "[Selecione...] ASG ASG + ASG ++ Balconista de Açougue Balconista de Açougue + O…" at bounding box center [583, 157] width 511 height 21
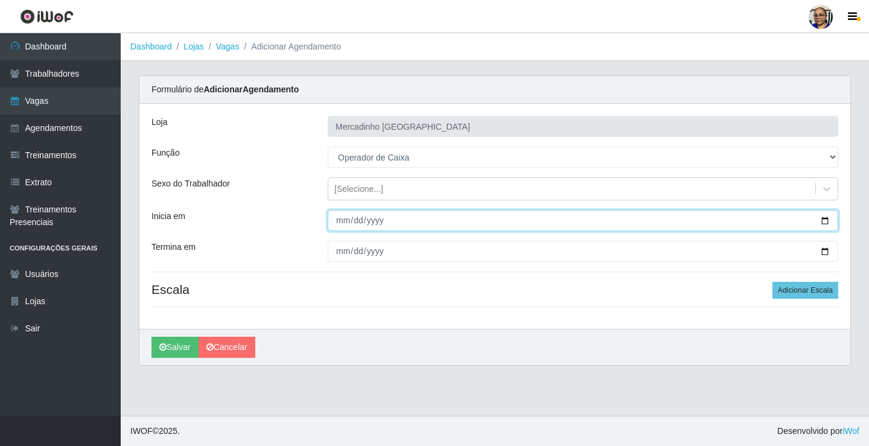
click at [828, 220] on input "Inicia em" at bounding box center [583, 220] width 511 height 21
type input "2025-09-23"
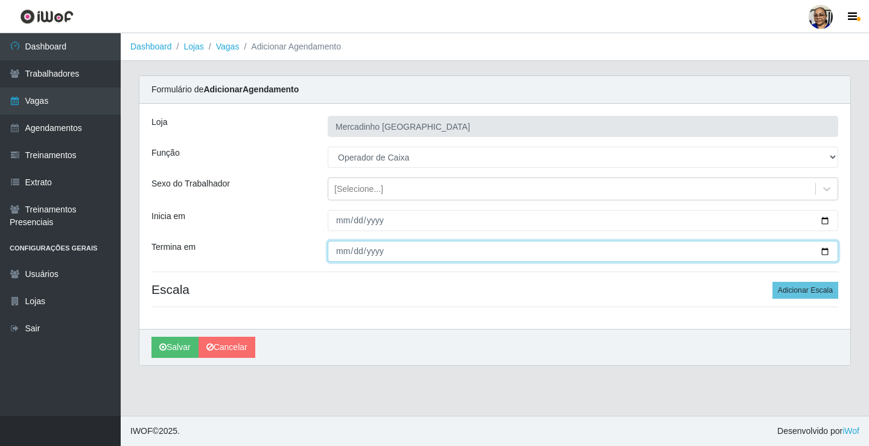
click at [827, 251] on input "Termina em" at bounding box center [583, 251] width 511 height 21
type input "2025-09-23"
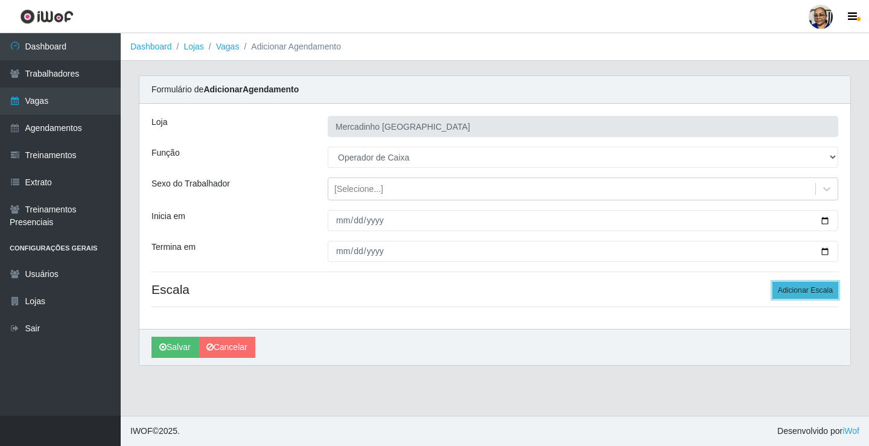
click at [788, 288] on button "Adicionar Escala" at bounding box center [806, 290] width 66 height 17
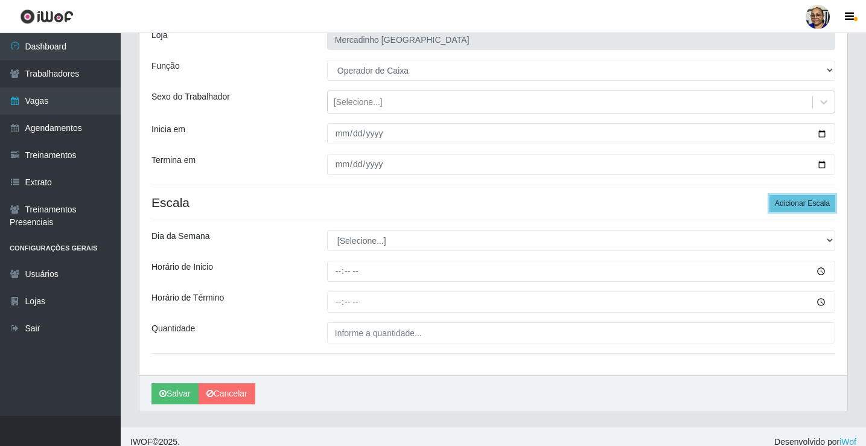
scroll to position [98, 0]
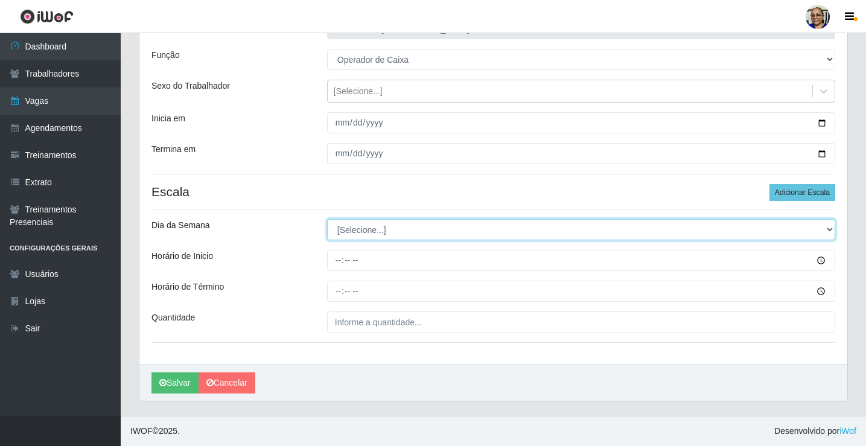
click at [400, 232] on select "[Selecione...] Segunda Terça Quarta Quinta Sexta Sábado Domingo" at bounding box center [581, 229] width 508 height 21
select select "2"
click at [327, 219] on select "[Selecione...] Segunda Terça Quarta Quinta Sexta Sábado Domingo" at bounding box center [581, 229] width 508 height 21
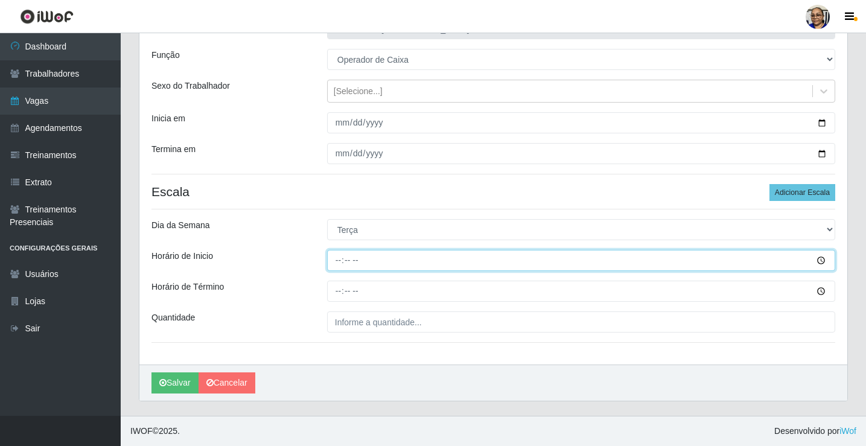
click at [338, 260] on input "Horário de Inicio" at bounding box center [581, 260] width 508 height 21
type input "14:02"
click at [350, 263] on input "14:02" at bounding box center [581, 260] width 508 height 21
click at [152, 373] on button "Salvar" at bounding box center [175, 383] width 47 height 21
type input "14:30"
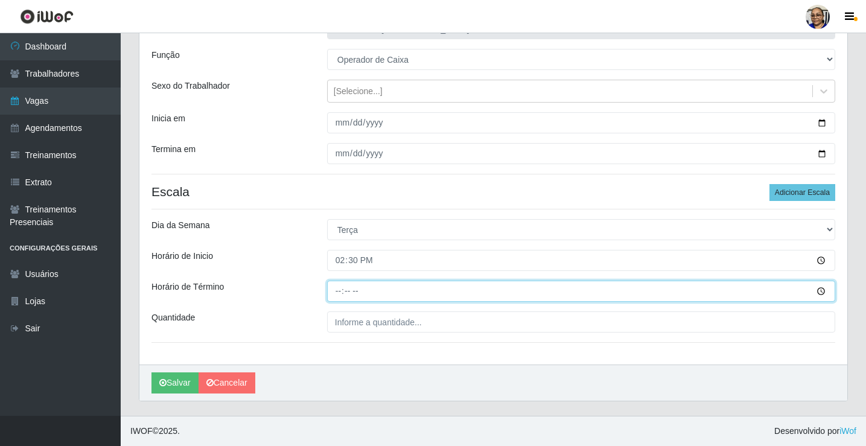
click at [339, 293] on input "Horário de Término" at bounding box center [581, 291] width 508 height 21
type input "20:30"
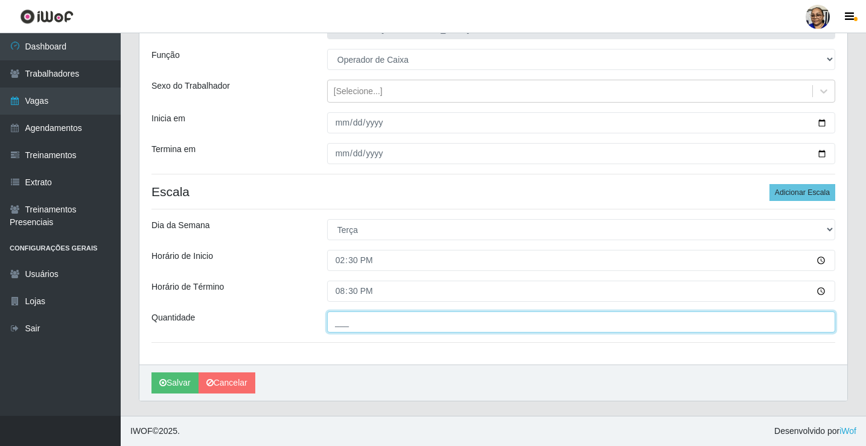
click at [433, 325] on input "___" at bounding box center [581, 322] width 508 height 21
type input "1__"
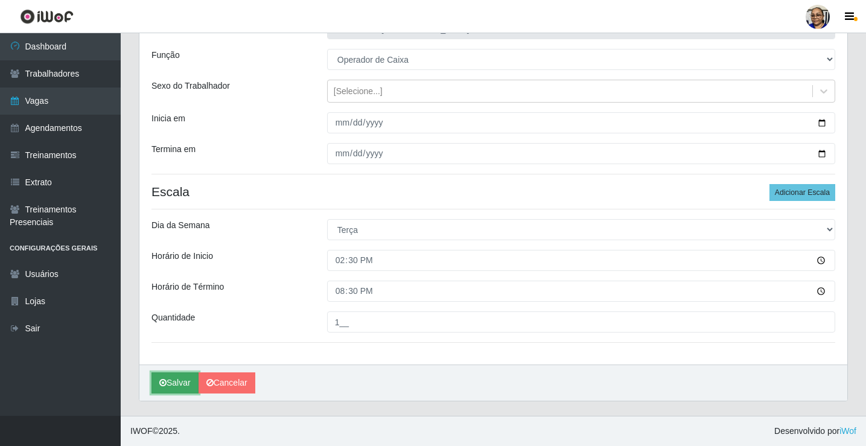
click at [185, 385] on button "Salvar" at bounding box center [175, 383] width 47 height 21
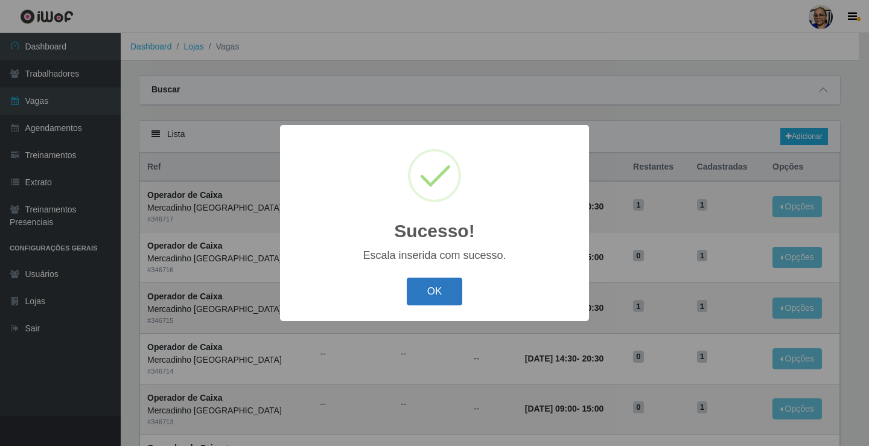
click at [437, 291] on button "OK" at bounding box center [435, 292] width 56 height 28
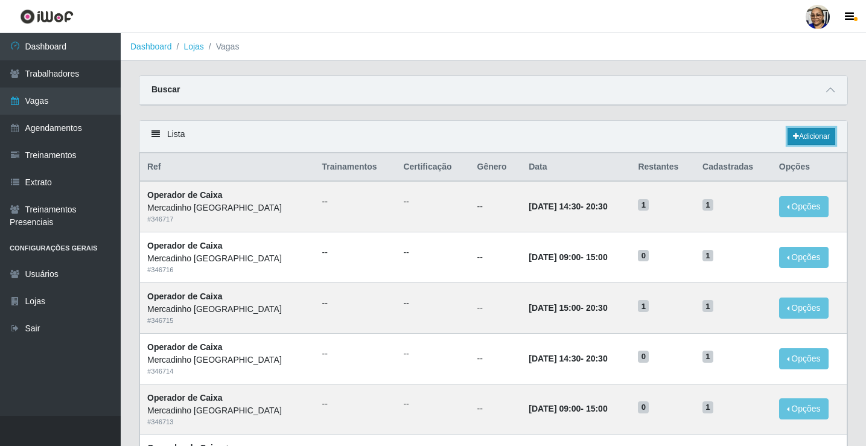
click at [808, 138] on link "Adicionar" at bounding box center [812, 136] width 48 height 17
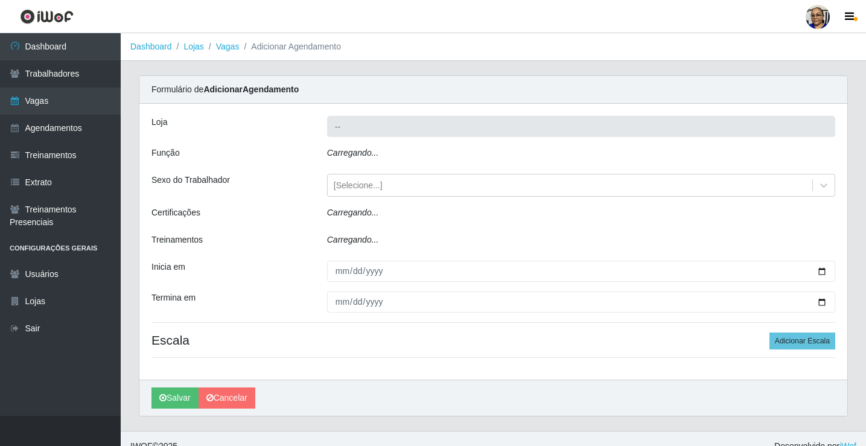
type input "Mercadinho [GEOGRAPHIC_DATA]"
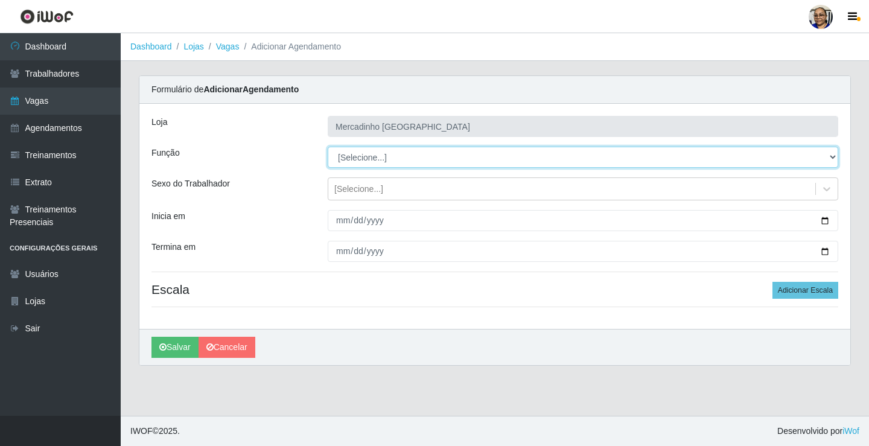
click at [377, 160] on select "[Selecione...] ASG ASG + ASG ++ Balconista de Açougue Balconista de Açougue + O…" at bounding box center [583, 157] width 511 height 21
select select "22"
click at [328, 147] on select "[Selecione...] ASG ASG + ASG ++ Balconista de Açougue Balconista de Açougue + O…" at bounding box center [583, 157] width 511 height 21
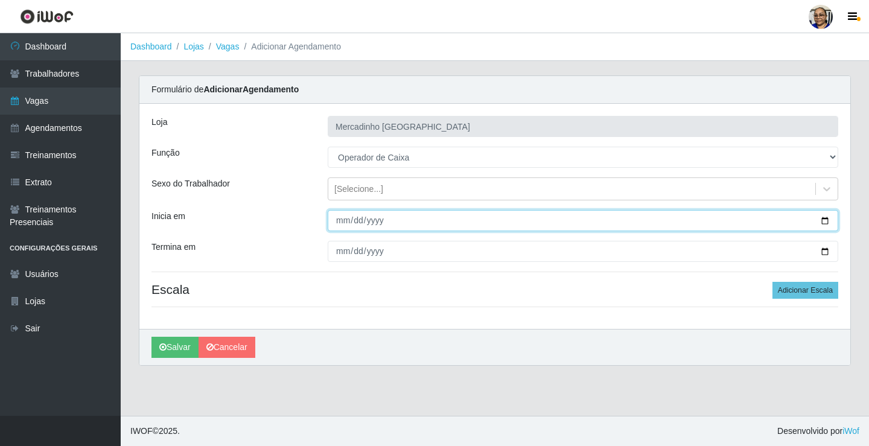
click at [825, 219] on input "Inicia em" at bounding box center [583, 220] width 511 height 21
type input "2025-09-23"
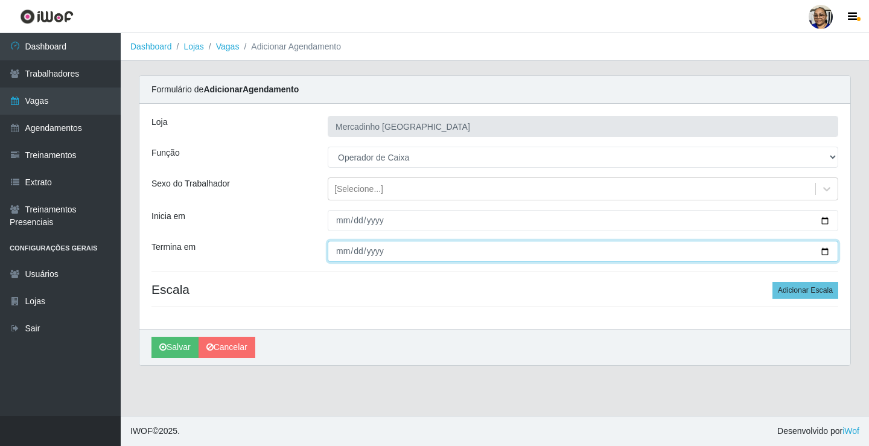
click at [825, 251] on input "Termina em" at bounding box center [583, 251] width 511 height 21
type input "2025-09-23"
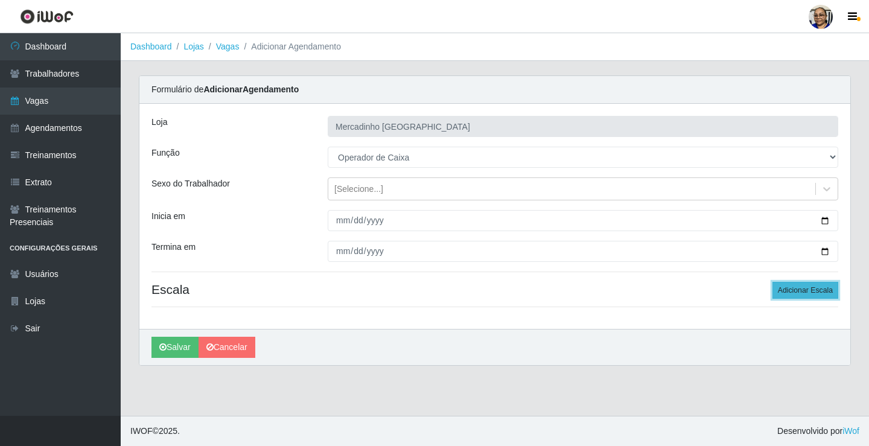
click at [787, 289] on button "Adicionar Escala" at bounding box center [806, 290] width 66 height 17
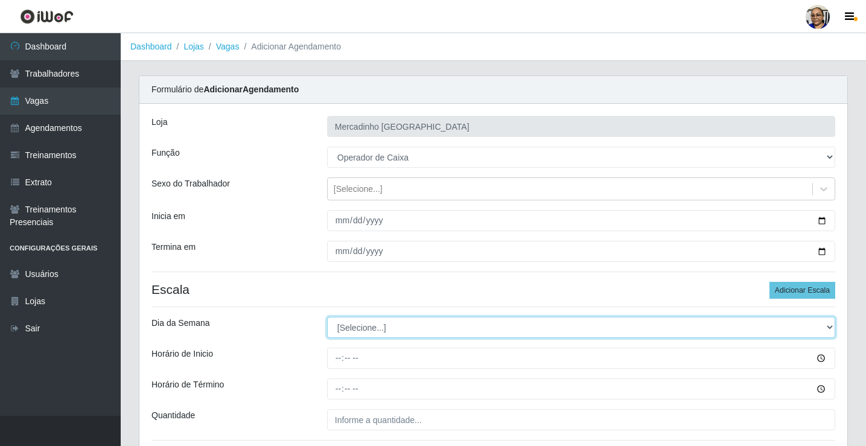
click at [350, 326] on select "[Selecione...] Segunda Terça Quarta Quinta Sexta Sábado Domingo" at bounding box center [581, 327] width 508 height 21
select select "2"
click at [327, 317] on select "[Selecione...] Segunda Terça Quarta Quinta Sexta Sábado Domingo" at bounding box center [581, 327] width 508 height 21
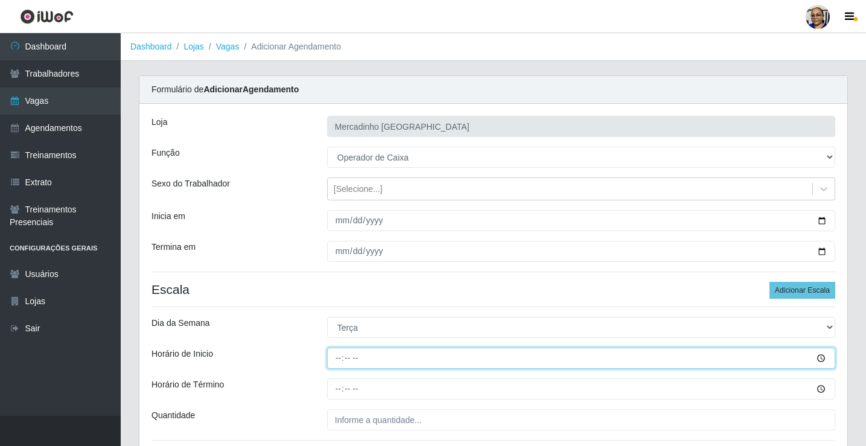
click at [340, 357] on input "Horário de Inicio" at bounding box center [581, 358] width 508 height 21
type input "15:00"
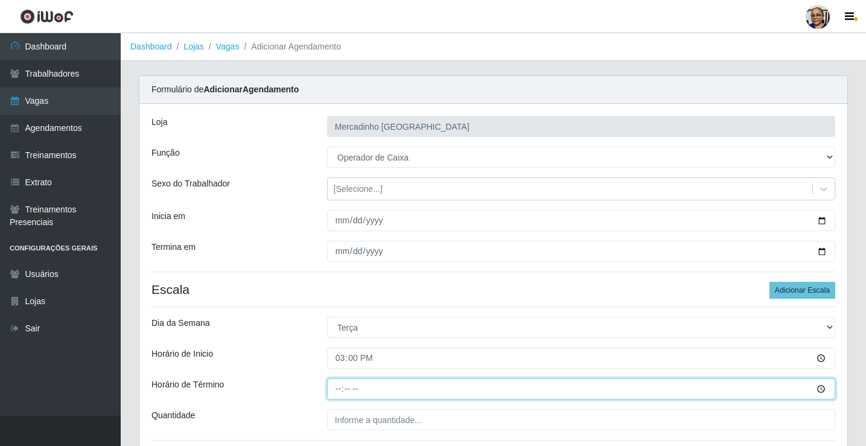
click at [340, 392] on input "Horário de Término" at bounding box center [581, 389] width 508 height 21
type input "20:20"
type input "20:30"
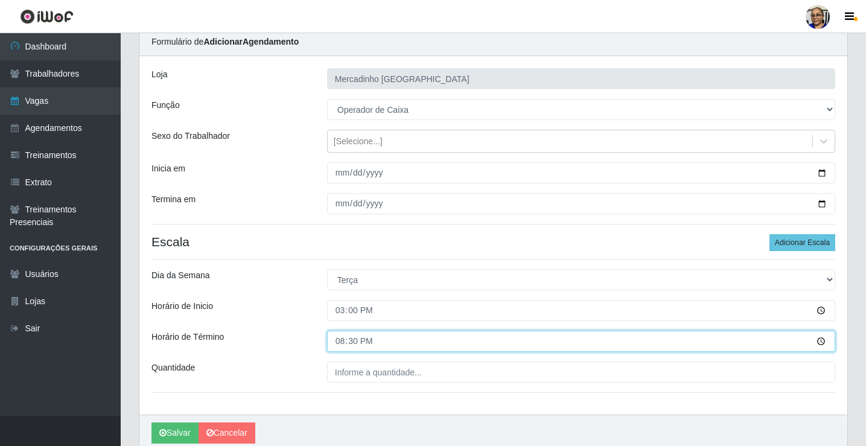
scroll to position [98, 0]
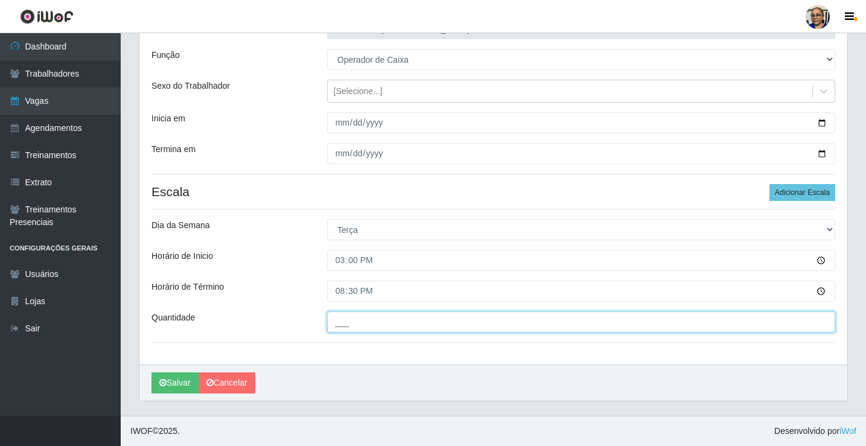
click at [434, 322] on input "___" at bounding box center [581, 322] width 508 height 21
type input "1__"
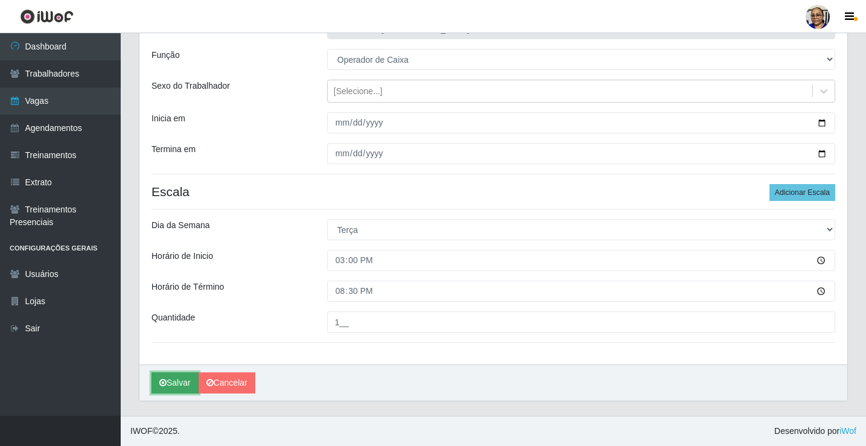
click at [179, 380] on button "Salvar" at bounding box center [175, 383] width 47 height 21
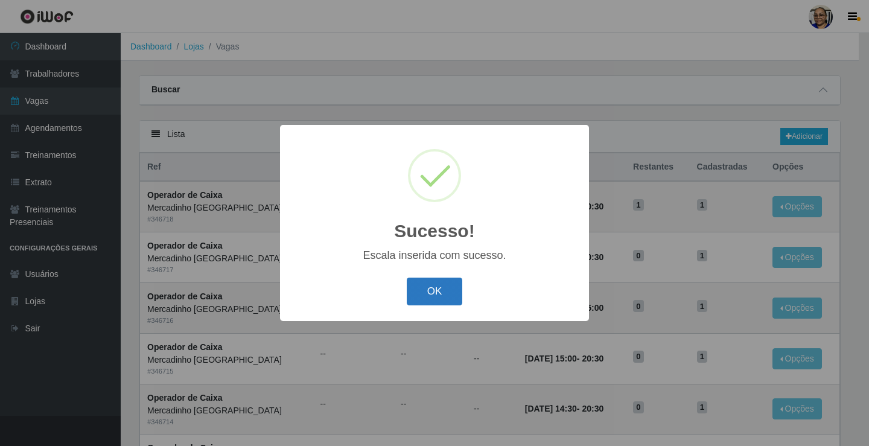
click at [435, 292] on button "OK" at bounding box center [435, 292] width 56 height 28
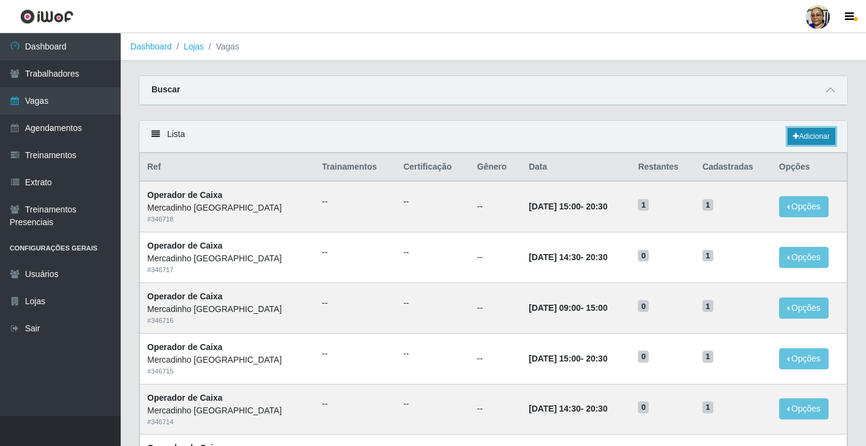
click at [821, 136] on link "Adicionar" at bounding box center [812, 136] width 48 height 17
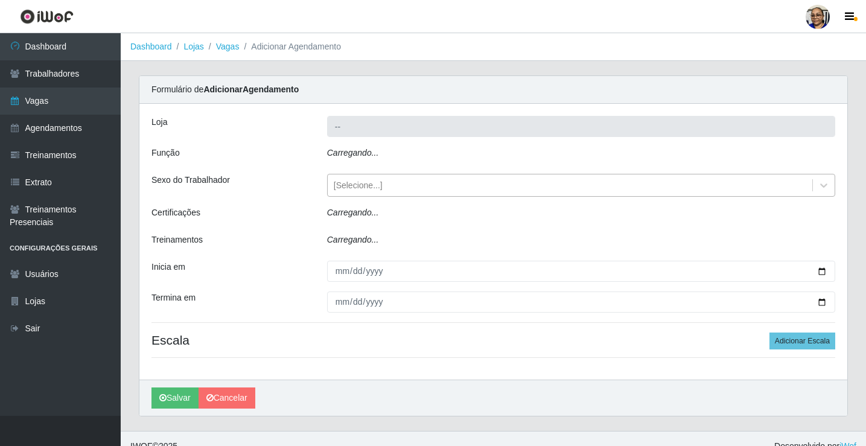
type input "Mercadinho [GEOGRAPHIC_DATA]"
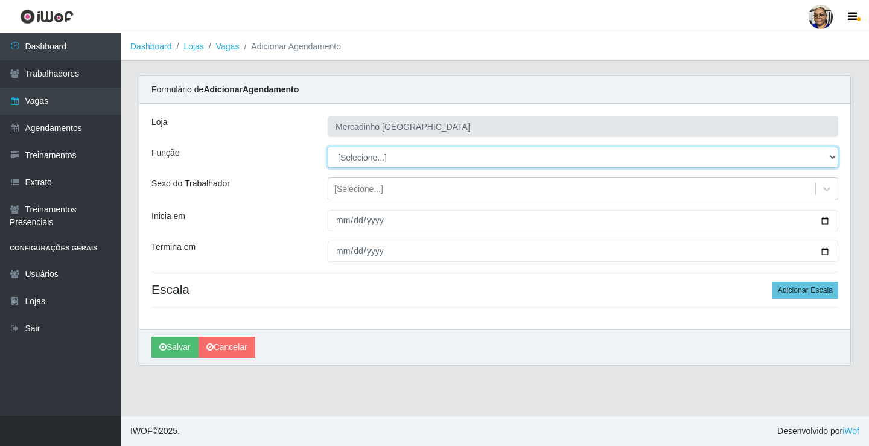
click at [348, 155] on select "[Selecione...] ASG ASG + ASG ++ Balconista de Açougue Balconista de Açougue + O…" at bounding box center [583, 157] width 511 height 21
select select "22"
click at [328, 147] on select "[Selecione...] ASG ASG + ASG ++ Balconista de Açougue Balconista de Açougue + O…" at bounding box center [583, 157] width 511 height 21
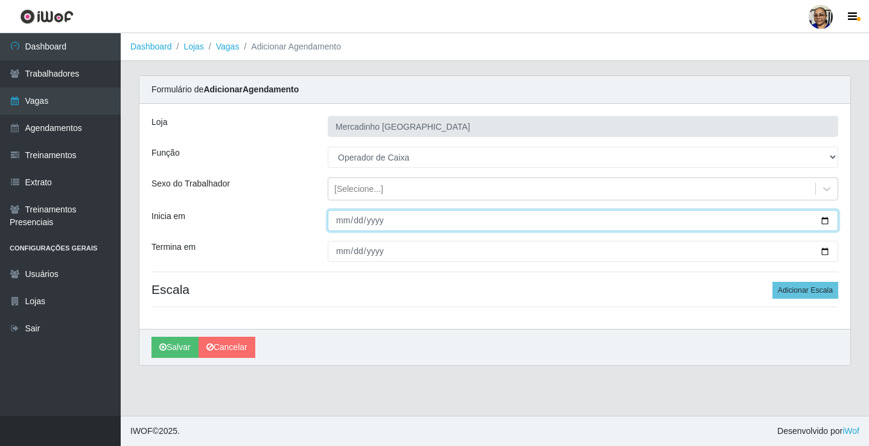
click at [826, 221] on input "Inicia em" at bounding box center [583, 220] width 511 height 21
type input "2025-09-23"
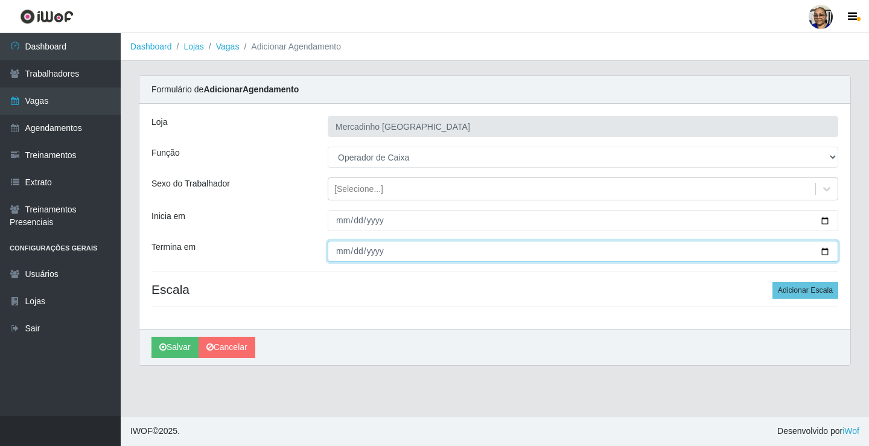
drag, startPoint x: 827, startPoint y: 249, endPoint x: 808, endPoint y: 258, distance: 21.1
click at [828, 250] on input "Termina em" at bounding box center [583, 251] width 511 height 21
type input "2025-09-23"
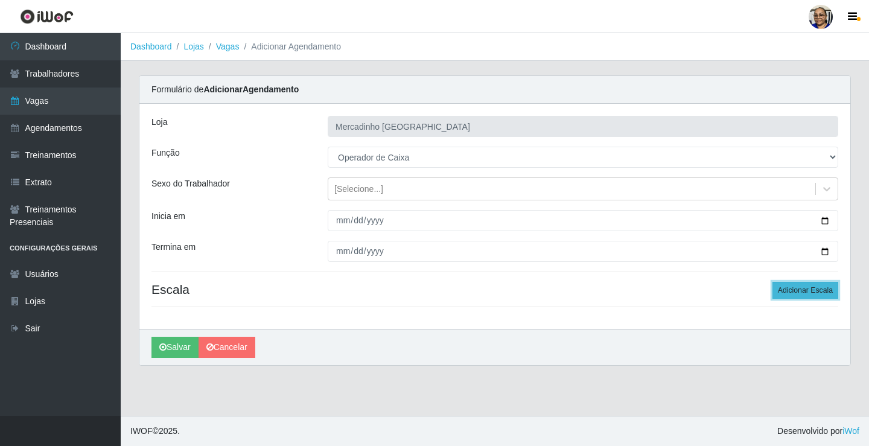
click at [798, 288] on button "Adicionar Escala" at bounding box center [806, 290] width 66 height 17
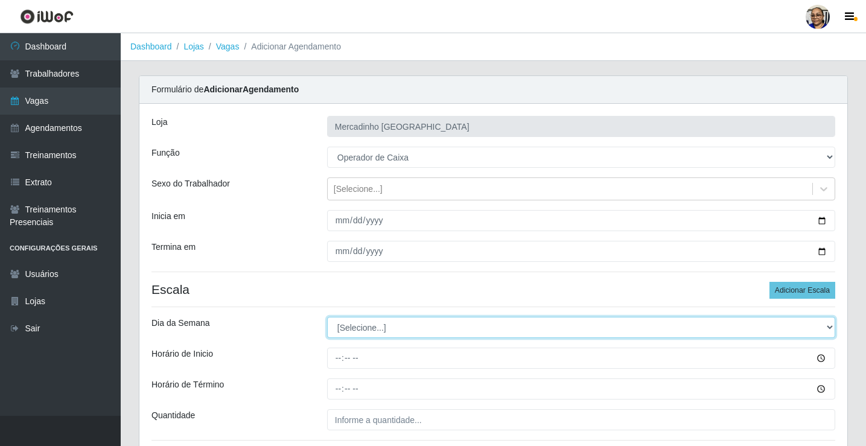
click at [374, 326] on select "[Selecione...] Segunda Terça Quarta Quinta Sexta Sábado Domingo" at bounding box center [581, 327] width 508 height 21
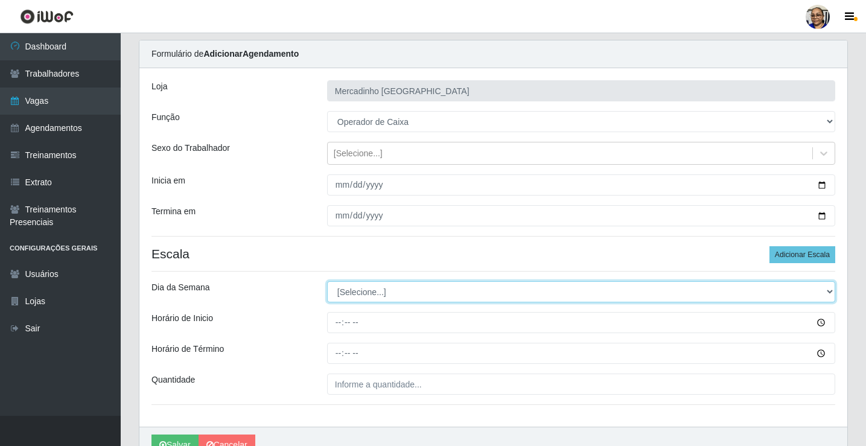
scroll to position [98, 0]
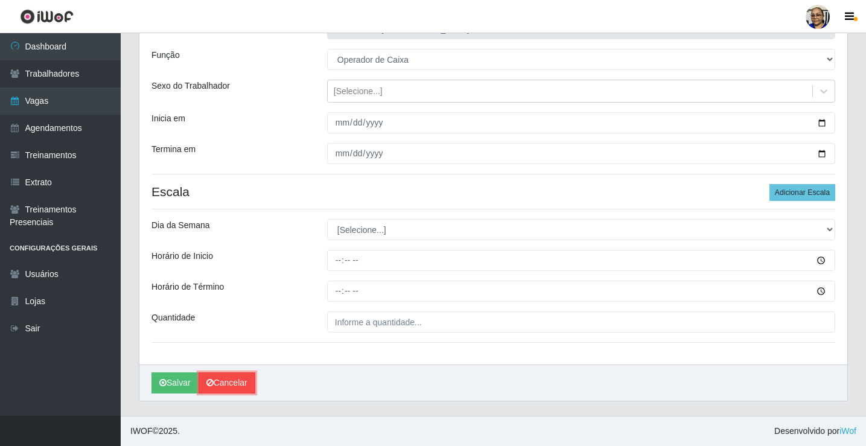
click at [230, 383] on link "Cancelar" at bounding box center [227, 383] width 57 height 21
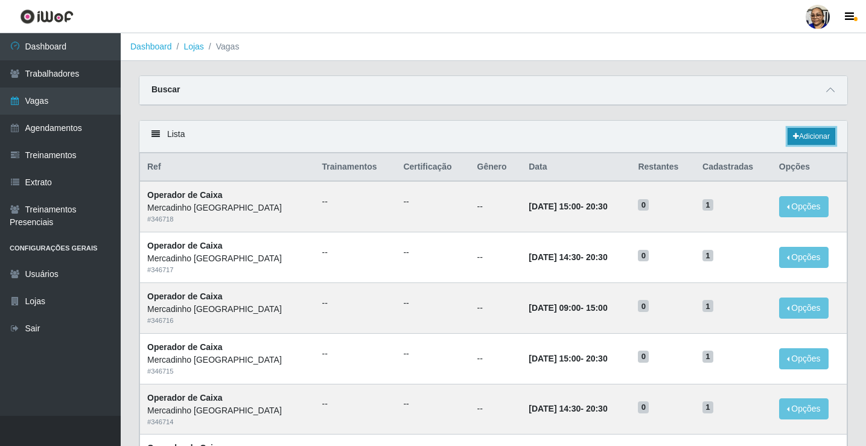
click at [814, 136] on link "Adicionar" at bounding box center [812, 136] width 48 height 17
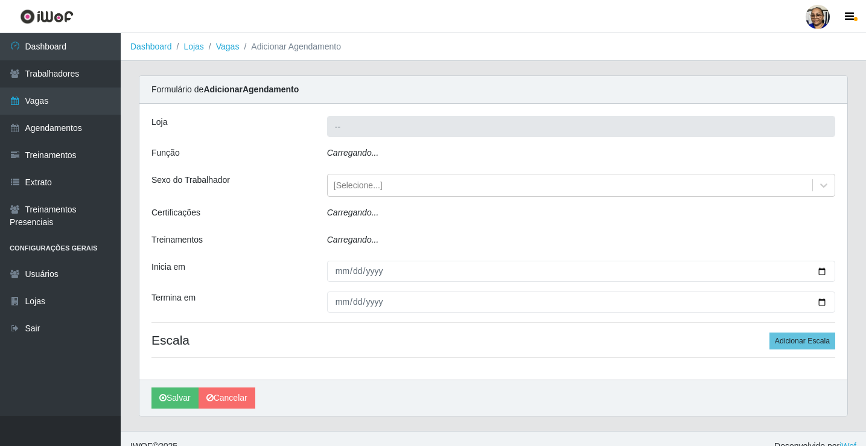
type input "Mercadinho [GEOGRAPHIC_DATA]"
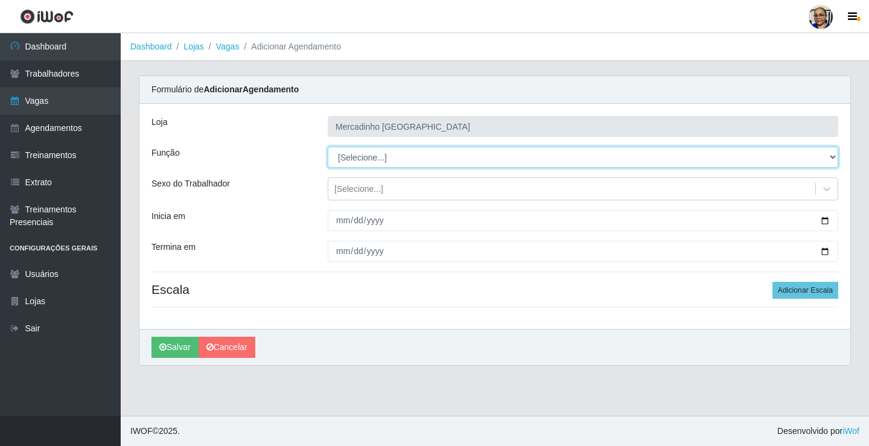
click at [378, 158] on select "[Selecione...] ASG ASG + ASG ++ Balconista de Açougue Balconista de Açougue + O…" at bounding box center [583, 157] width 511 height 21
select select "22"
click at [328, 147] on select "[Selecione...] ASG ASG + ASG ++ Balconista de Açougue Balconista de Açougue + O…" at bounding box center [583, 157] width 511 height 21
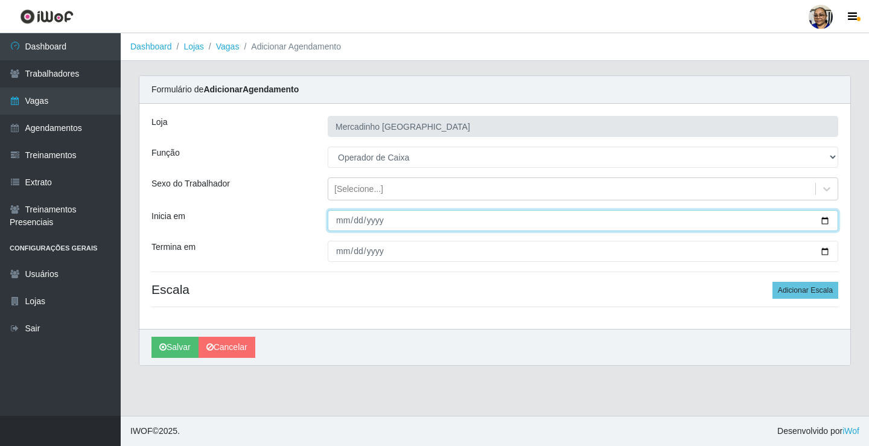
click at [826, 222] on input "Inicia em" at bounding box center [583, 220] width 511 height 21
type input "2025-09-24"
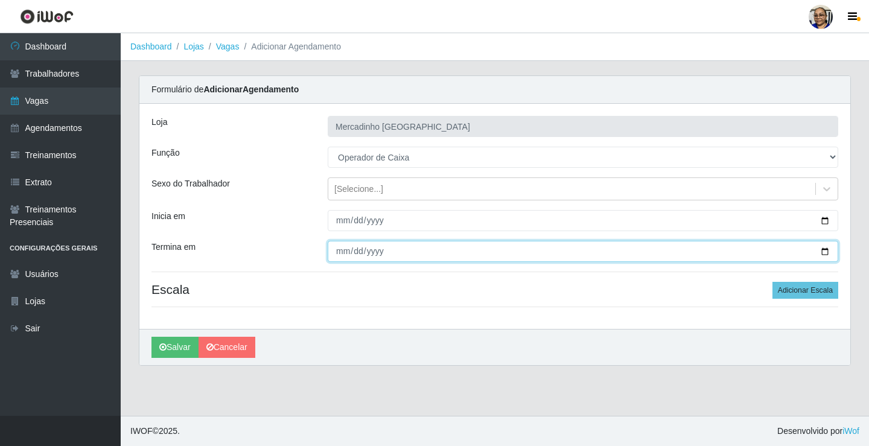
click at [824, 251] on input "Termina em" at bounding box center [583, 251] width 511 height 21
type input "2025-09-24"
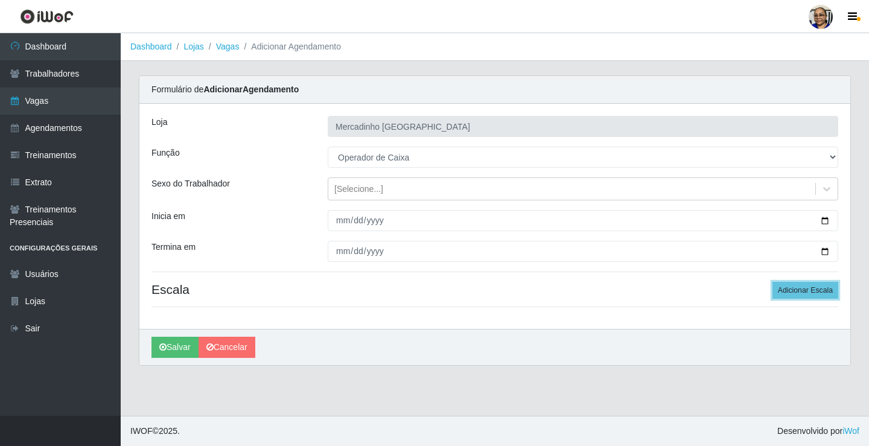
drag, startPoint x: 804, startPoint y: 290, endPoint x: 685, endPoint y: 290, distance: 118.9
click at [804, 289] on button "Adicionar Escala" at bounding box center [806, 290] width 66 height 17
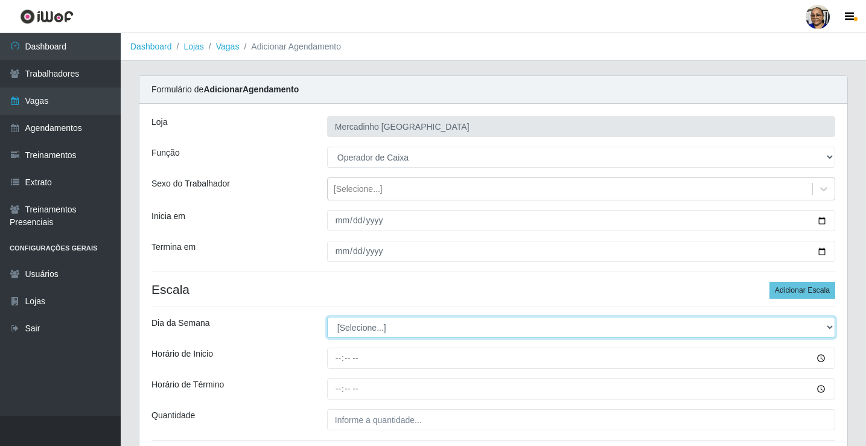
drag, startPoint x: 351, startPoint y: 329, endPoint x: 354, endPoint y: 317, distance: 12.6
click at [351, 328] on select "[Selecione...] Segunda Terça Quarta Quinta Sexta Sábado Domingo" at bounding box center [581, 327] width 508 height 21
select select "3"
click at [327, 317] on select "[Selecione...] Segunda Terça Quarta Quinta Sexta Sábado Domingo" at bounding box center [581, 327] width 508 height 21
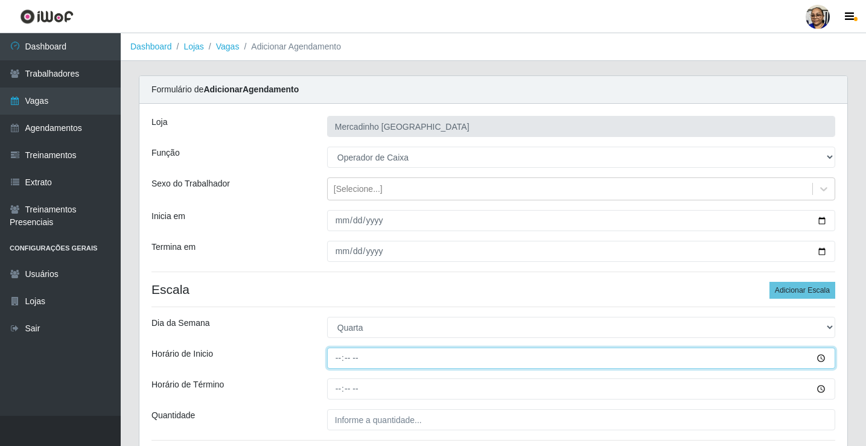
click at [338, 359] on input "Horário de Inicio" at bounding box center [581, 358] width 508 height 21
type input "09:00"
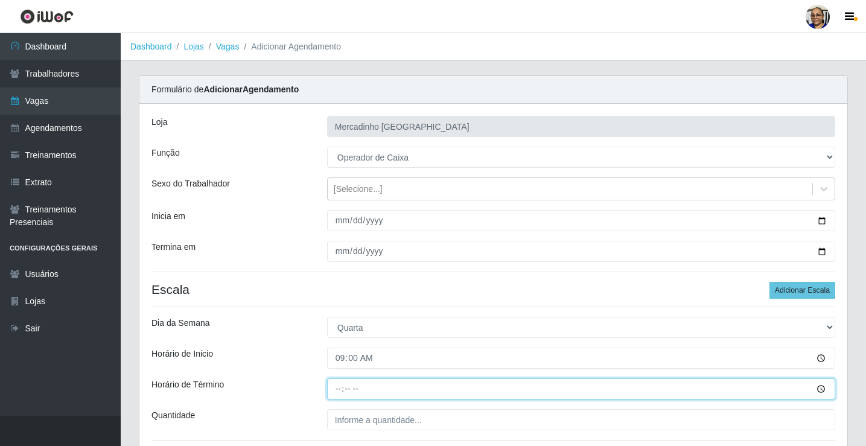
click at [339, 388] on input "Horário de Término" at bounding box center [581, 389] width 508 height 21
type input "15:00"
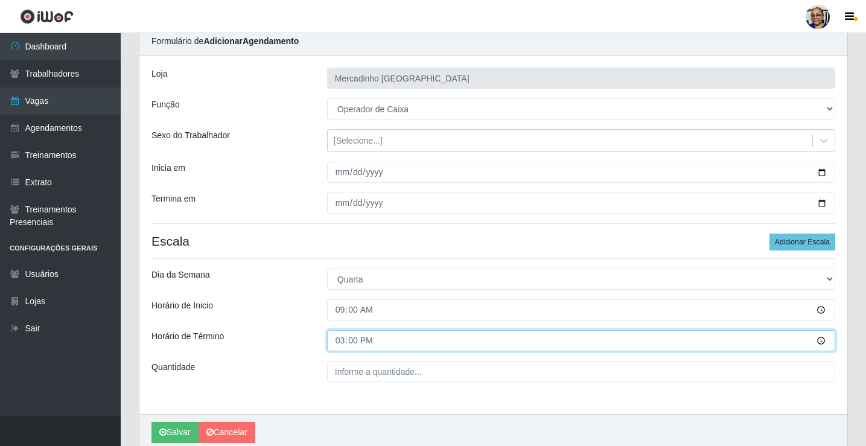
scroll to position [98, 0]
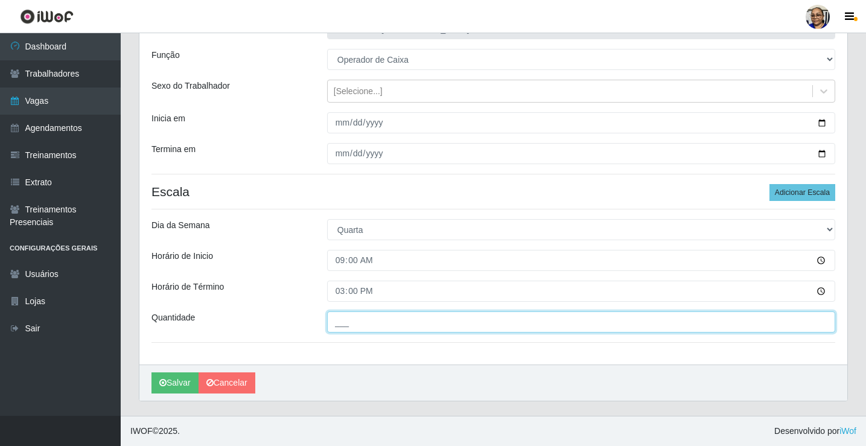
click at [426, 324] on input "___" at bounding box center [581, 322] width 508 height 21
type input "1__"
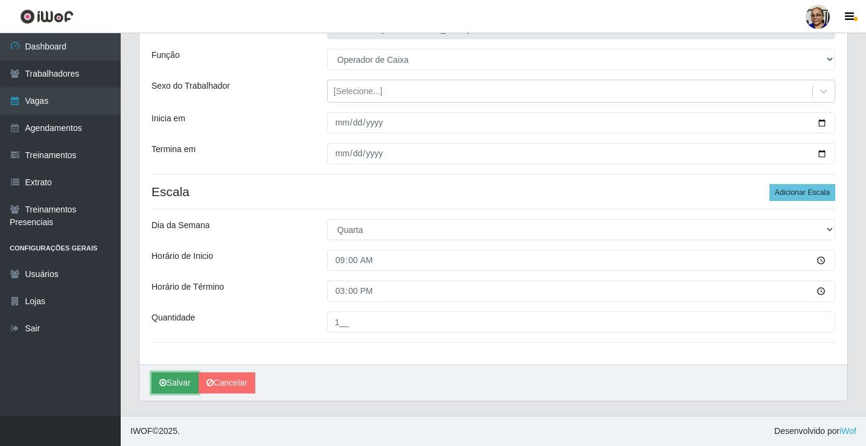
click at [176, 383] on button "Salvar" at bounding box center [175, 383] width 47 height 21
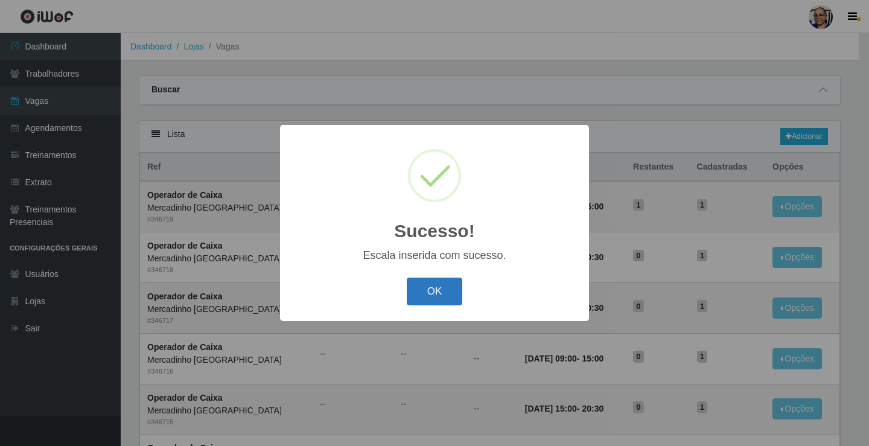
drag, startPoint x: 437, startPoint y: 289, endPoint x: 447, endPoint y: 291, distance: 10.4
click at [438, 289] on button "OK" at bounding box center [435, 292] width 56 height 28
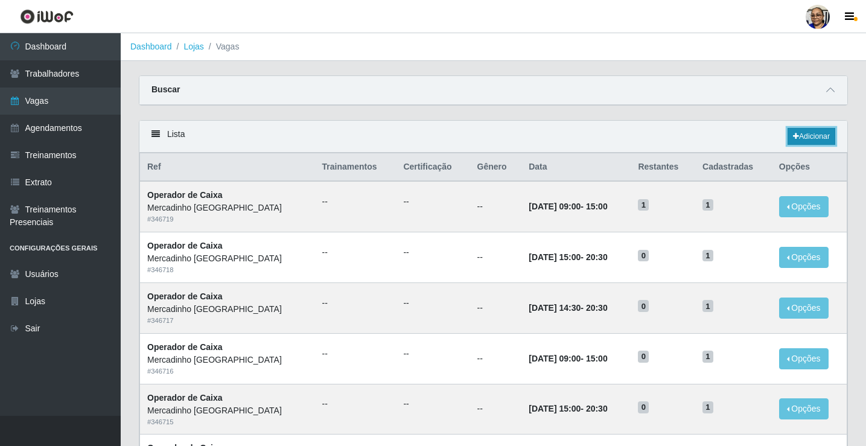
click at [824, 137] on link "Adicionar" at bounding box center [812, 136] width 48 height 17
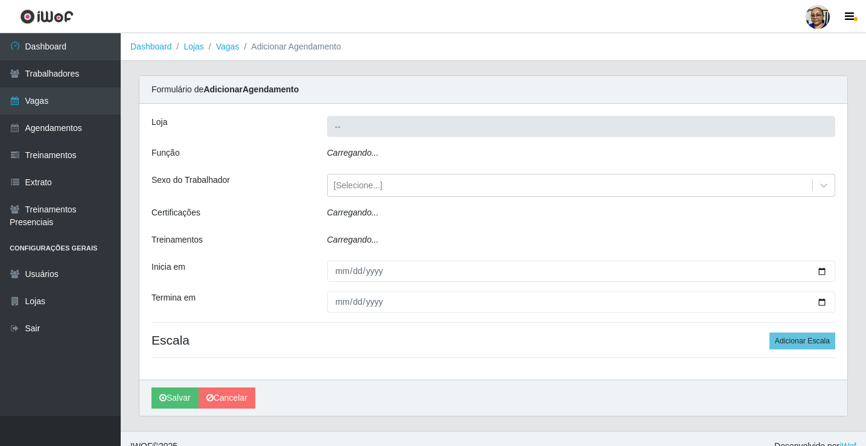
type input "Mercadinho [GEOGRAPHIC_DATA]"
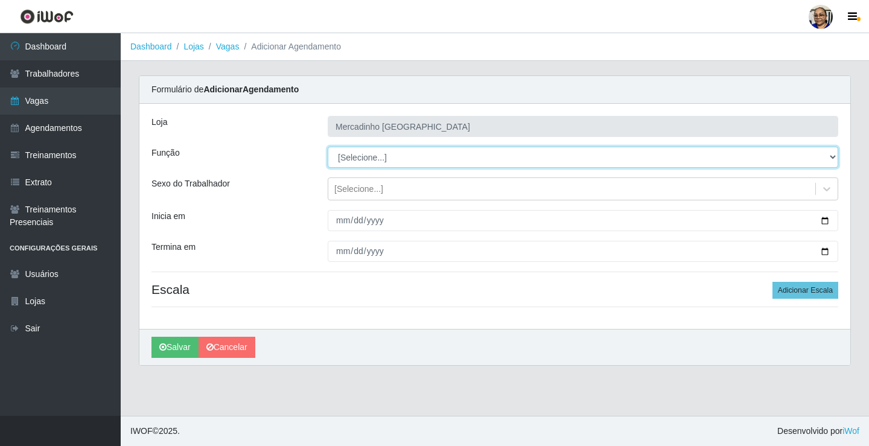
click at [356, 159] on select "[Selecione...] ASG ASG + ASG ++ Balconista de Açougue Balconista de Açougue + O…" at bounding box center [583, 157] width 511 height 21
select select "22"
click at [328, 147] on select "[Selecione...] ASG ASG + ASG ++ Balconista de Açougue Balconista de Açougue + O…" at bounding box center [583, 157] width 511 height 21
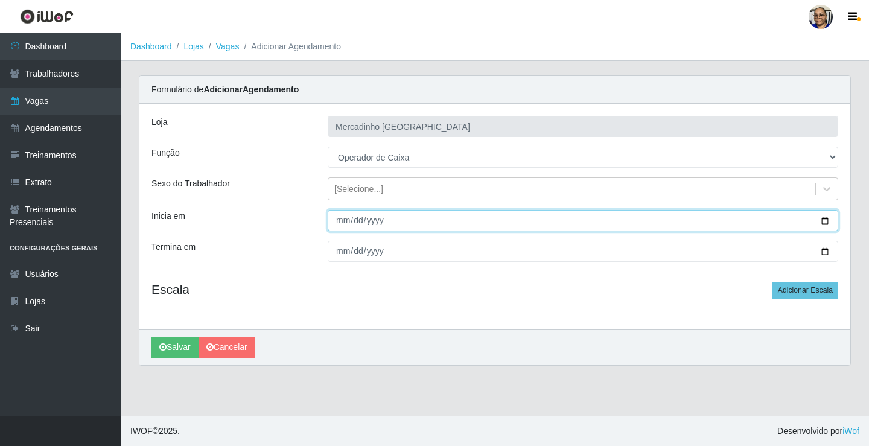
click at [825, 221] on input "Inicia em" at bounding box center [583, 220] width 511 height 21
type input "2025-09-24"
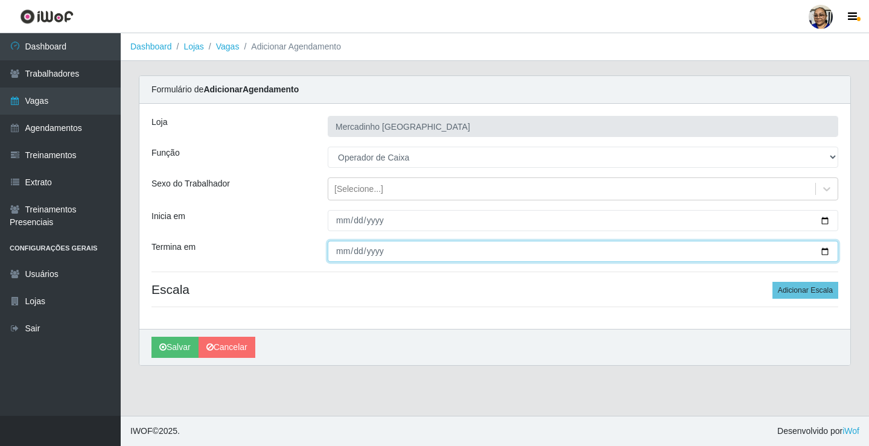
click at [825, 252] on input "Termina em" at bounding box center [583, 251] width 511 height 21
type input "2025-09-24"
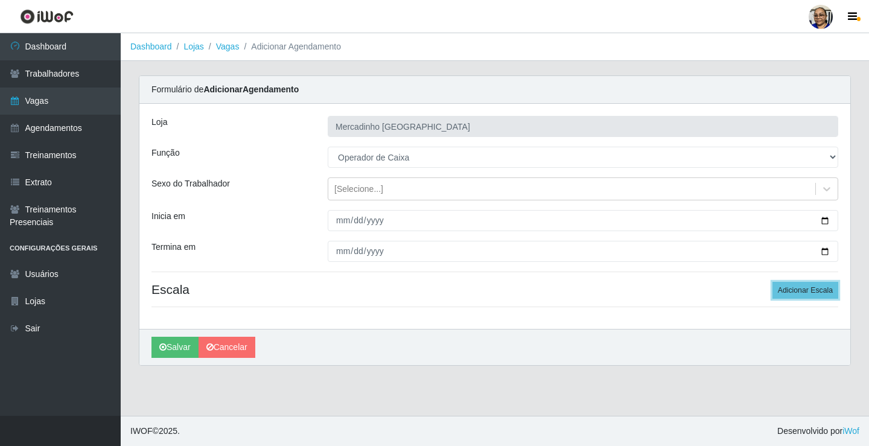
drag, startPoint x: 793, startPoint y: 289, endPoint x: 714, endPoint y: 300, distance: 80.4
click at [791, 292] on button "Adicionar Escala" at bounding box center [806, 290] width 66 height 17
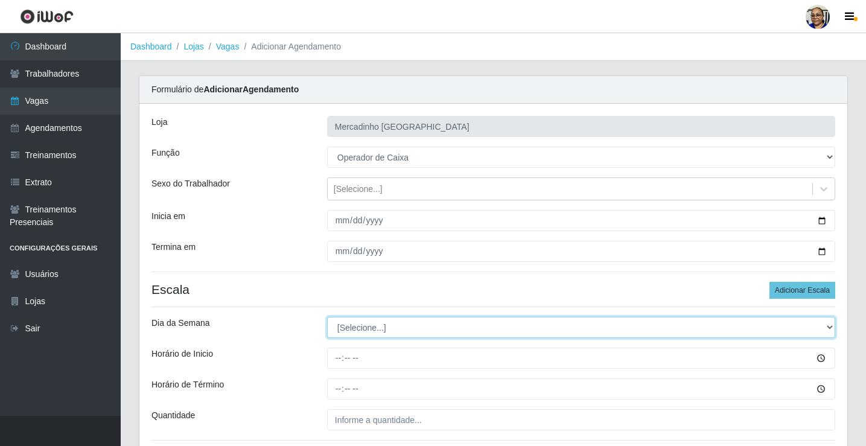
click at [363, 329] on select "[Selecione...] Segunda Terça Quarta Quinta Sexta Sábado Domingo" at bounding box center [581, 327] width 508 height 21
select select "3"
click at [327, 317] on select "[Selecione...] Segunda Terça Quarta Quinta Sexta Sábado Domingo" at bounding box center [581, 327] width 508 height 21
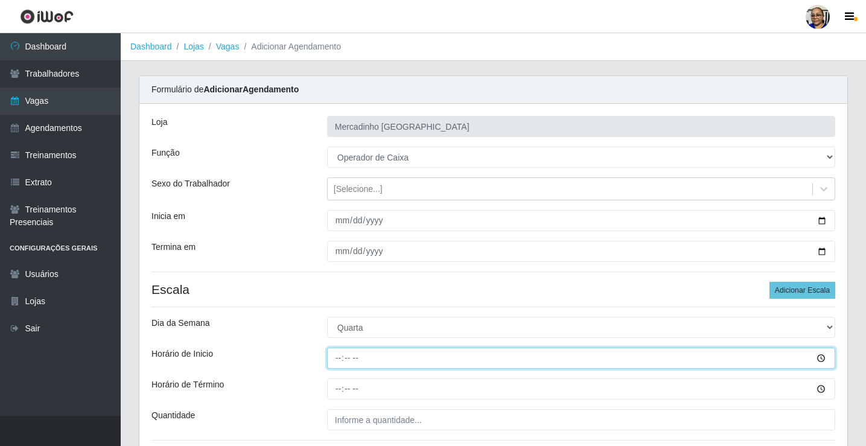
click at [338, 359] on input "Horário de Inicio" at bounding box center [581, 358] width 508 height 21
type input "14:30"
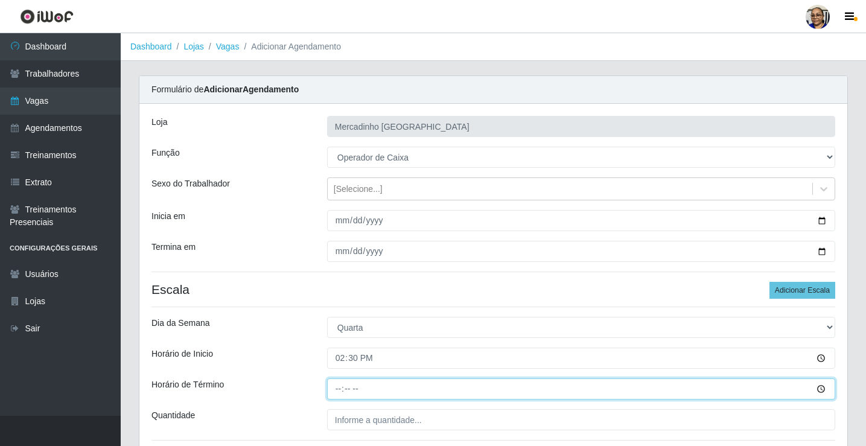
click at [339, 389] on input "Horário de Término" at bounding box center [581, 389] width 508 height 21
type input "20:30"
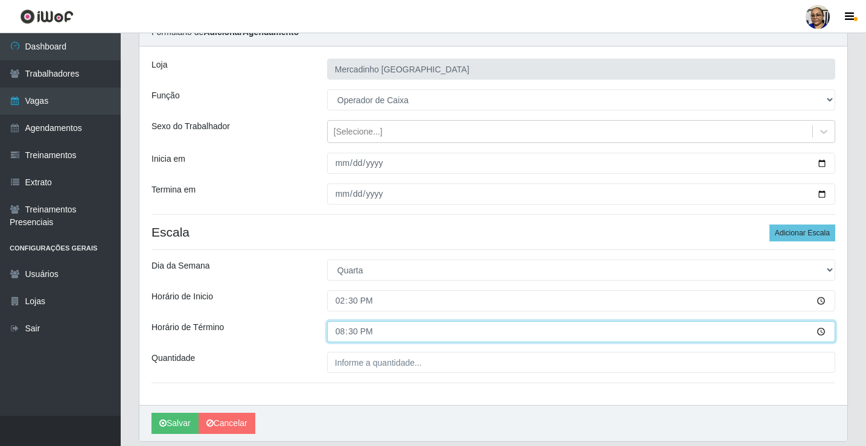
scroll to position [98, 0]
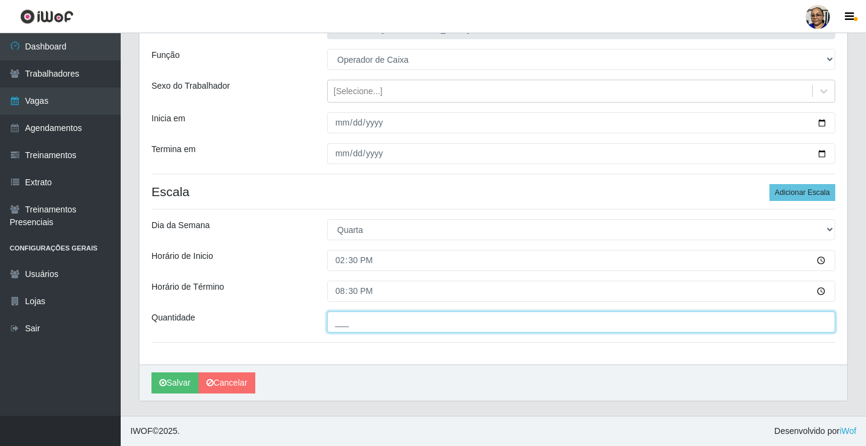
click at [431, 324] on input "___" at bounding box center [581, 322] width 508 height 21
type input "1__"
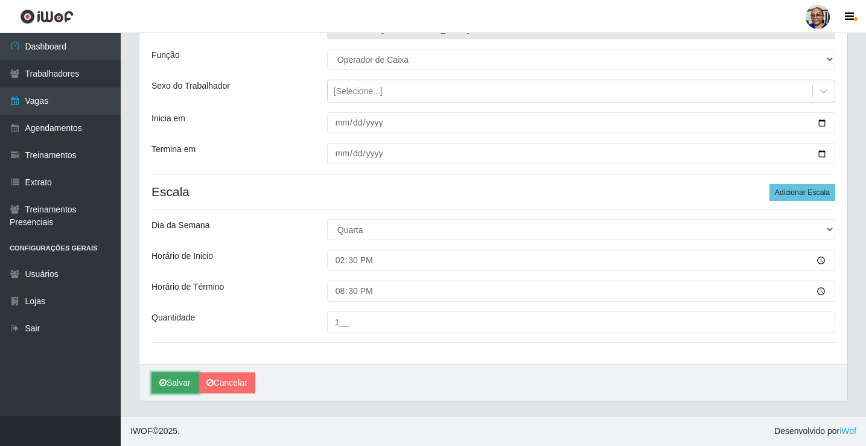
drag, startPoint x: 177, startPoint y: 384, endPoint x: 192, endPoint y: 379, distance: 15.8
click at [178, 384] on button "Salvar" at bounding box center [175, 383] width 47 height 21
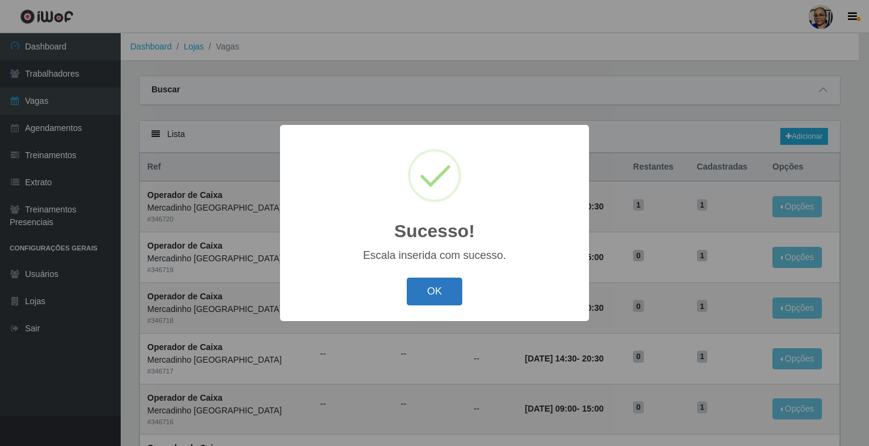
click at [442, 291] on button "OK" at bounding box center [435, 292] width 56 height 28
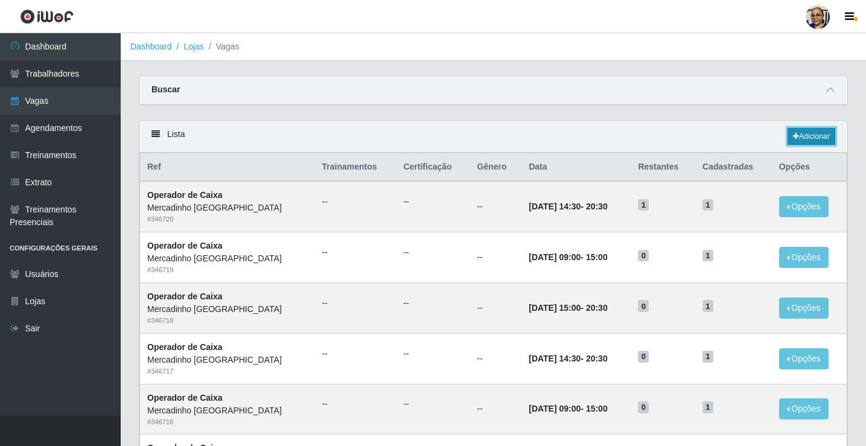
click at [809, 136] on link "Adicionar" at bounding box center [812, 136] width 48 height 17
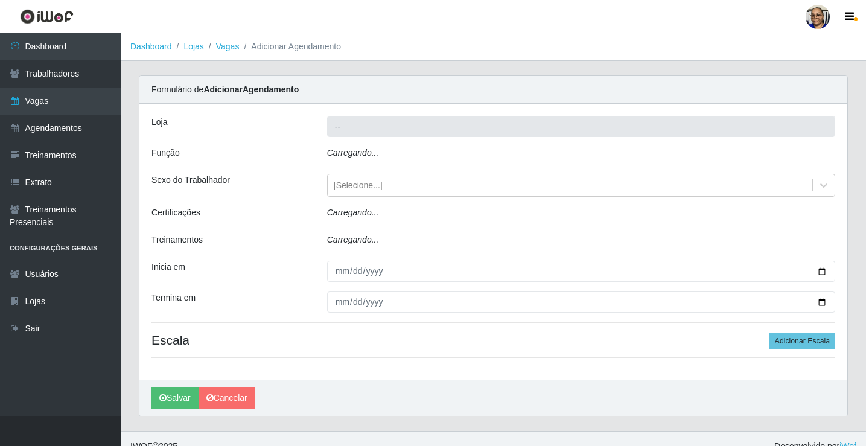
type input "Mercadinho [GEOGRAPHIC_DATA]"
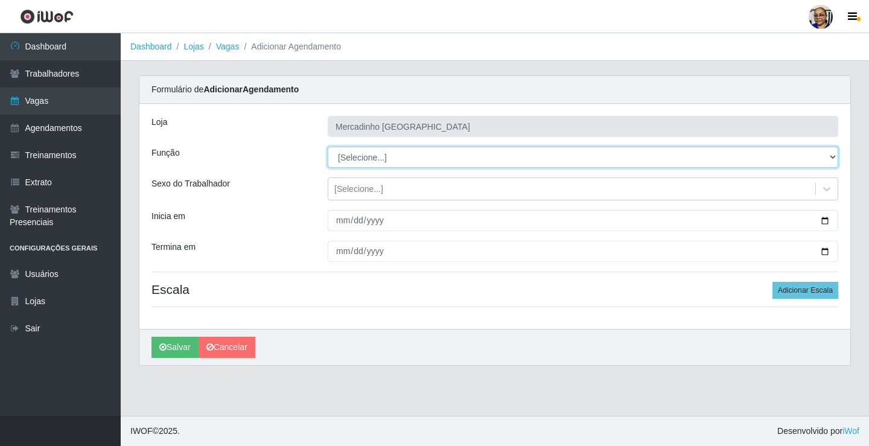
click at [381, 159] on select "[Selecione...] ASG ASG + ASG ++ Balconista de Açougue Balconista de Açougue + O…" at bounding box center [583, 157] width 511 height 21
select select "22"
click at [328, 147] on select "[Selecione...] ASG ASG + ASG ++ Balconista de Açougue Balconista de Açougue + O…" at bounding box center [583, 157] width 511 height 21
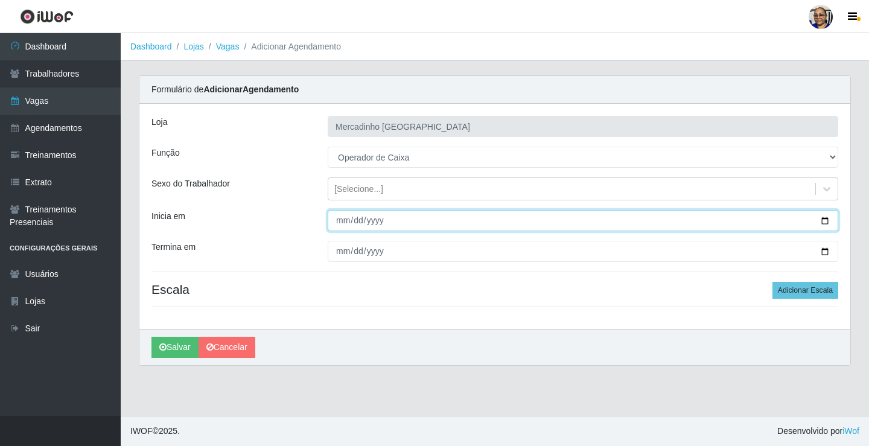
click at [825, 220] on input "Inicia em" at bounding box center [583, 220] width 511 height 21
type input "2025-09-24"
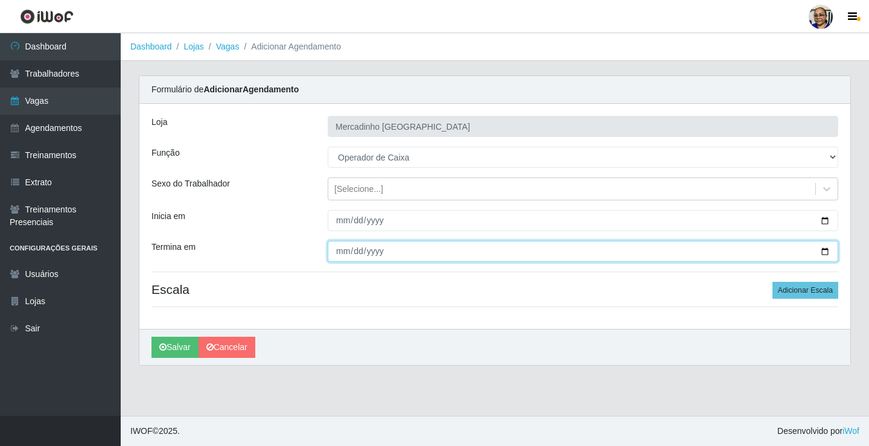
click at [824, 252] on input "Termina em" at bounding box center [583, 251] width 511 height 21
type input "2025-09-24"
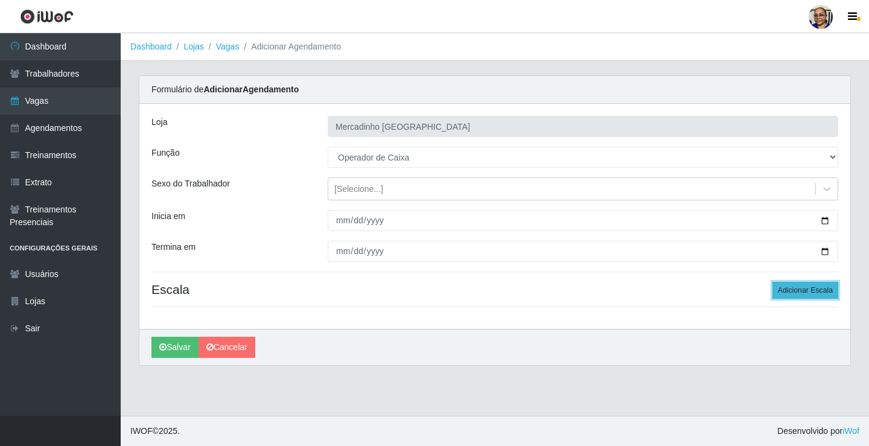
click at [791, 292] on button "Adicionar Escala" at bounding box center [806, 290] width 66 height 17
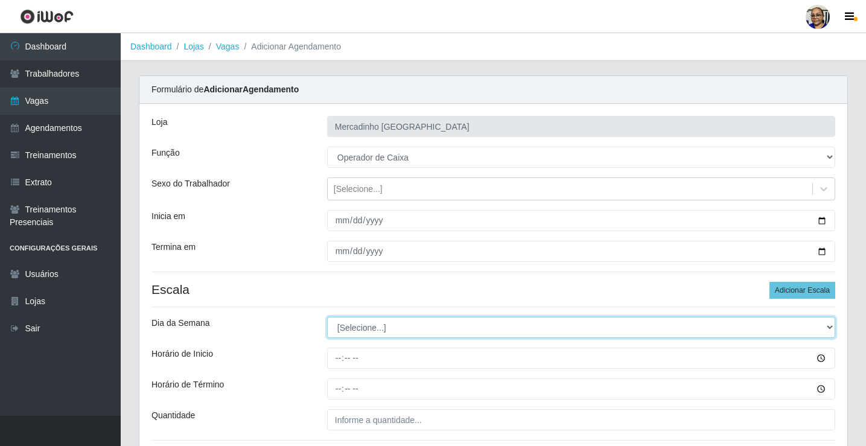
click at [384, 330] on select "[Selecione...] Segunda Terça Quarta Quinta Sexta Sábado Domingo" at bounding box center [581, 327] width 508 height 21
select select "3"
click at [327, 317] on select "[Selecione...] Segunda Terça Quarta Quinta Sexta Sábado Domingo" at bounding box center [581, 327] width 508 height 21
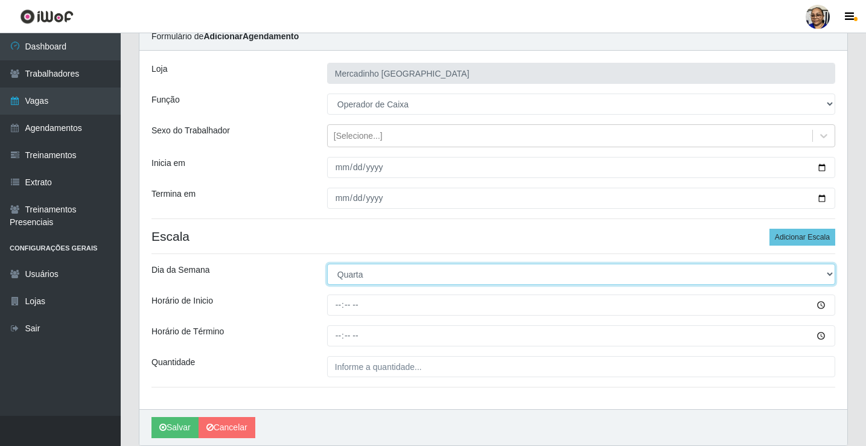
scroll to position [98, 0]
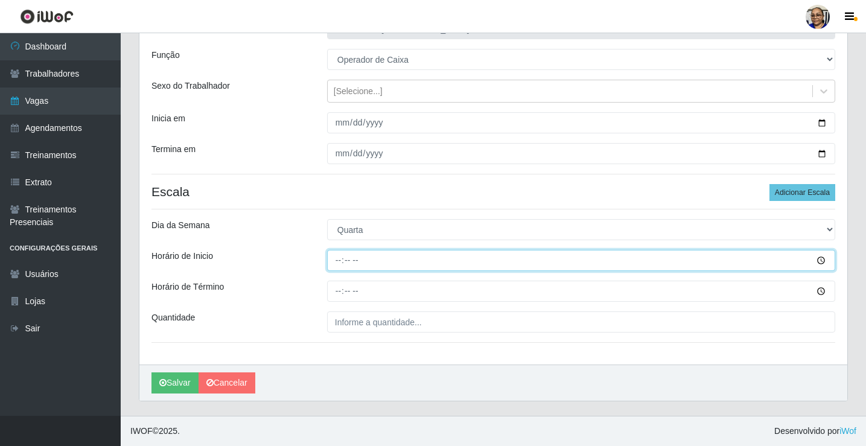
click at [340, 262] on input "Horário de Inicio" at bounding box center [581, 260] width 508 height 21
type input "15:00"
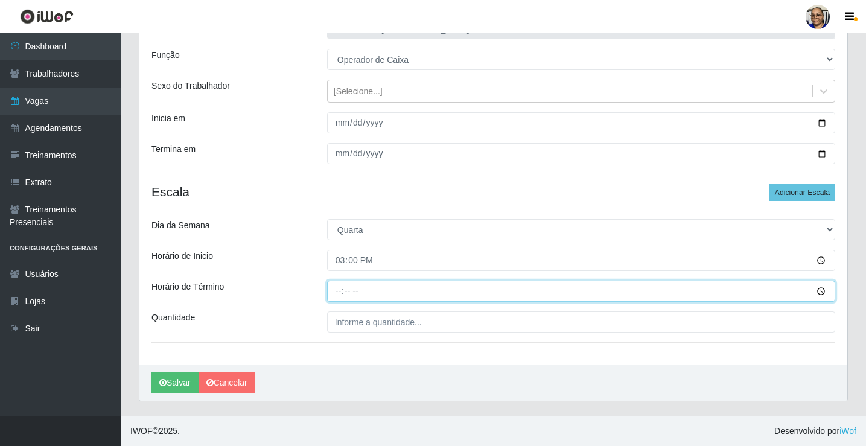
click at [338, 292] on input "Horário de Término" at bounding box center [581, 291] width 508 height 21
type input "20:30"
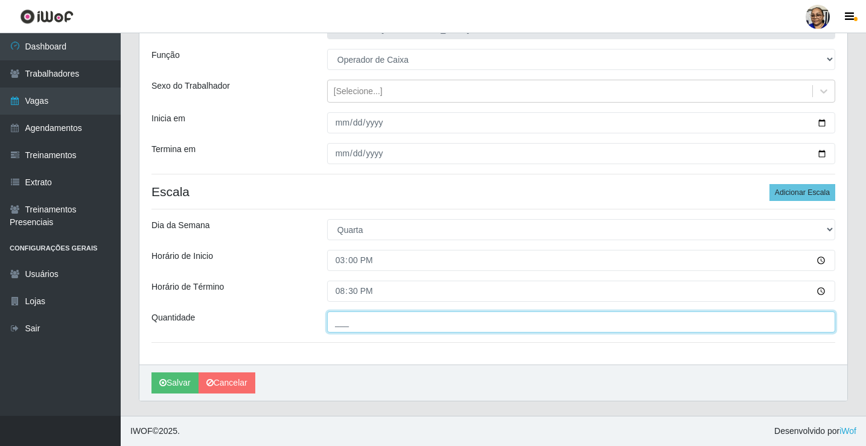
click at [447, 324] on input "___" at bounding box center [581, 322] width 508 height 21
type input "1__"
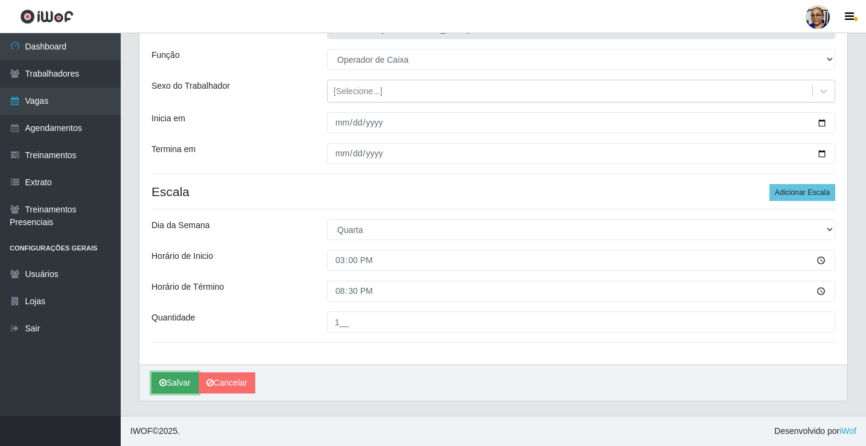
click at [177, 384] on button "Salvar" at bounding box center [175, 383] width 47 height 21
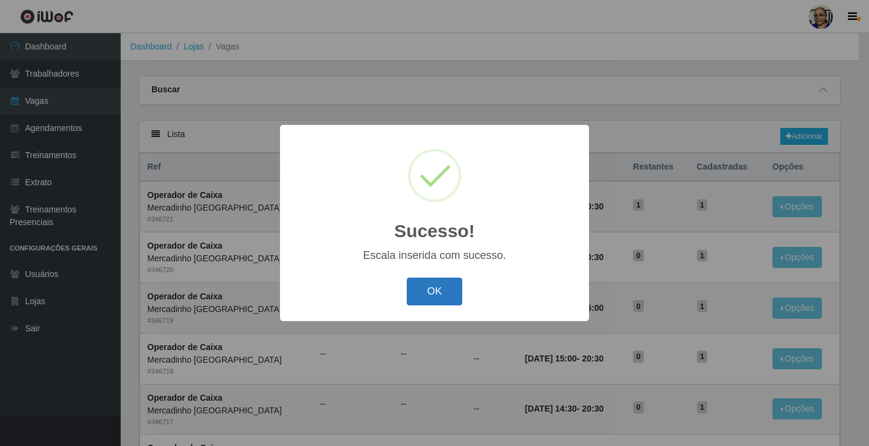
click at [436, 294] on button "OK" at bounding box center [435, 292] width 56 height 28
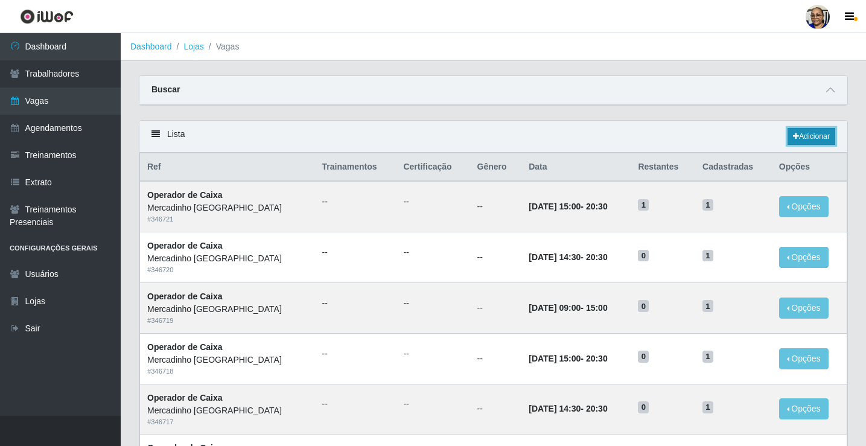
click at [816, 139] on link "Adicionar" at bounding box center [812, 136] width 48 height 17
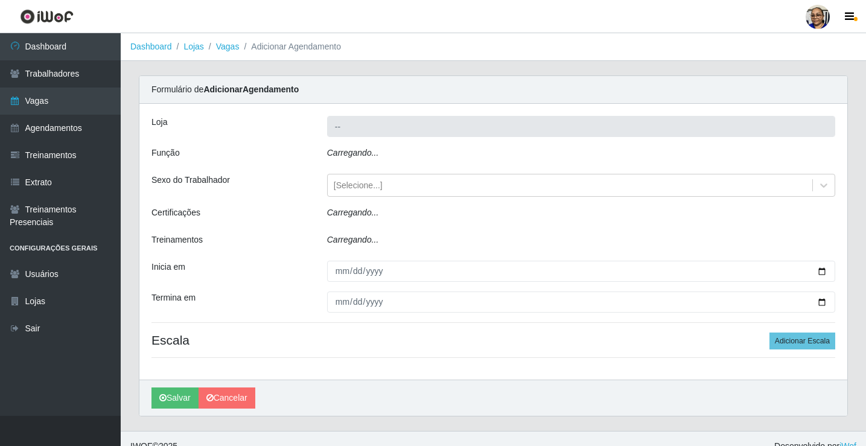
type input "Mercadinho [GEOGRAPHIC_DATA]"
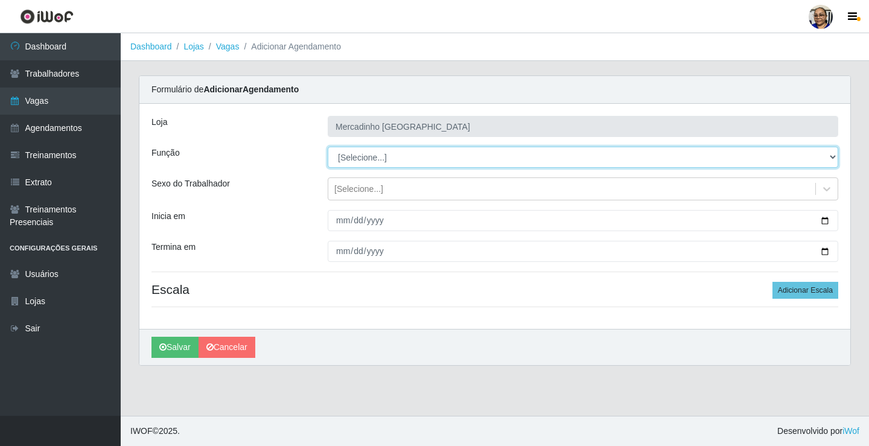
click at [368, 161] on select "[Selecione...] ASG ASG + ASG ++ Balconista de Açougue Balconista de Açougue + O…" at bounding box center [583, 157] width 511 height 21
select select "22"
click at [328, 147] on select "[Selecione...] ASG ASG + ASG ++ Balconista de Açougue Balconista de Açougue + O…" at bounding box center [583, 157] width 511 height 21
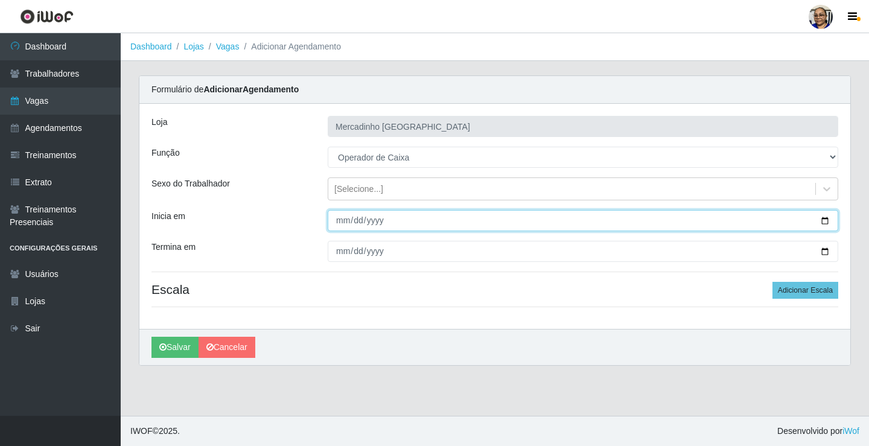
click at [823, 222] on input "Inicia em" at bounding box center [583, 220] width 511 height 21
type input "2025-09-25"
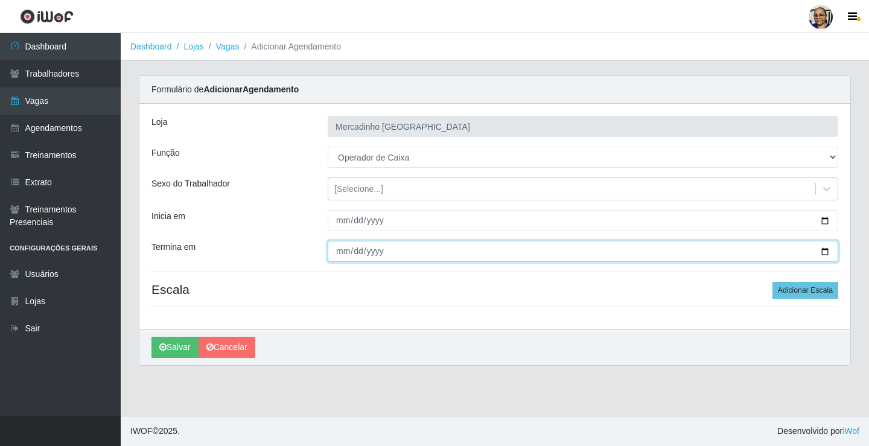
click at [827, 255] on input "Termina em" at bounding box center [583, 251] width 511 height 21
type input "2025-09-25"
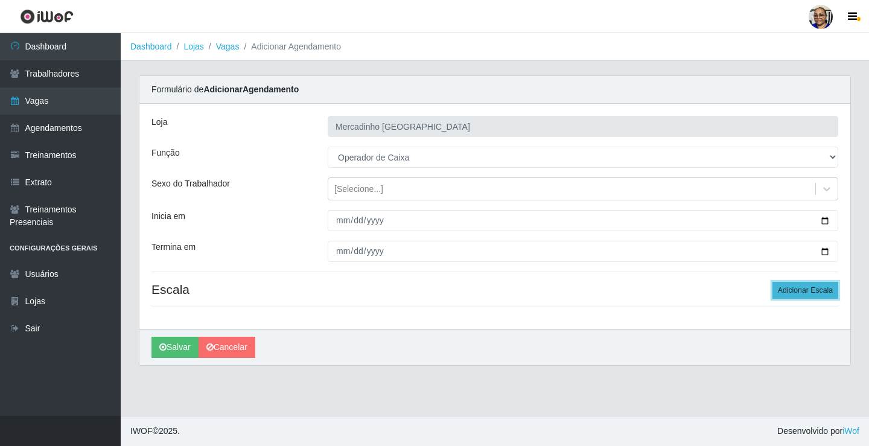
click at [790, 290] on button "Adicionar Escala" at bounding box center [806, 290] width 66 height 17
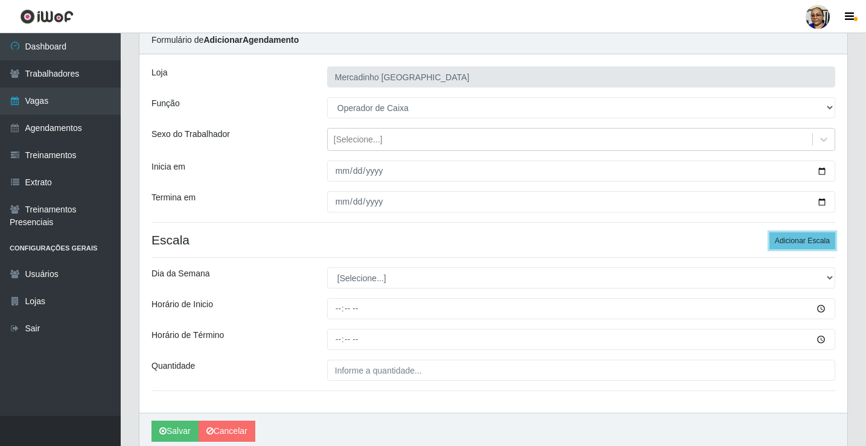
scroll to position [98, 0]
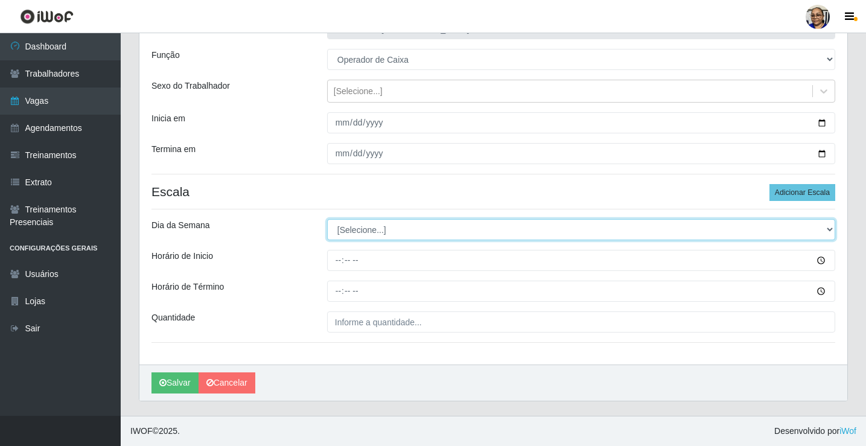
drag, startPoint x: 356, startPoint y: 228, endPoint x: 359, endPoint y: 216, distance: 13.0
click at [357, 229] on select "[Selecione...] Segunda Terça Quarta Quinta Sexta Sábado Domingo" at bounding box center [581, 229] width 508 height 21
select select "4"
click at [327, 219] on select "[Selecione...] Segunda Terça Quarta Quinta Sexta Sábado Domingo" at bounding box center [581, 229] width 508 height 21
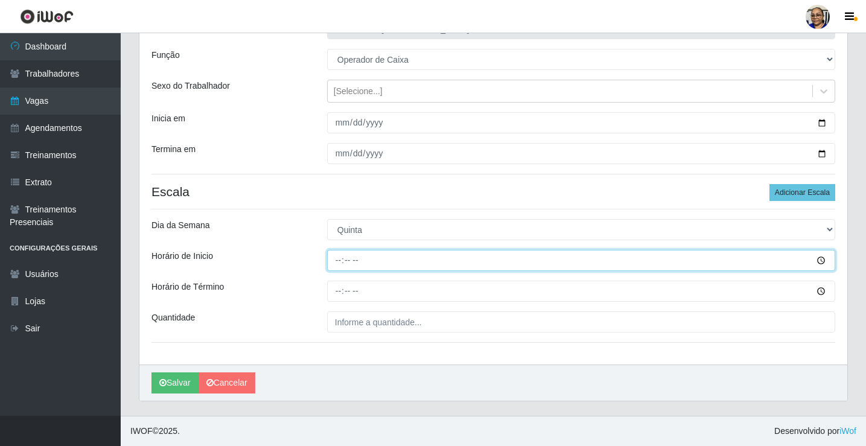
click at [339, 260] on input "Horário de Inicio" at bounding box center [581, 260] width 508 height 21
type input "09:00"
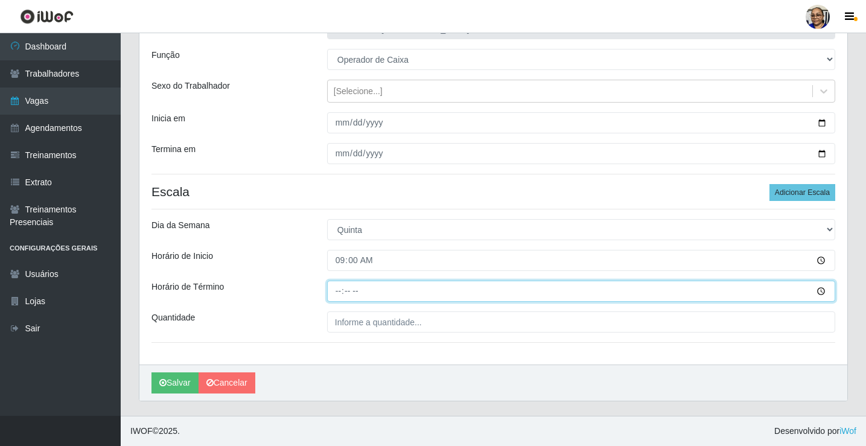
click at [341, 292] on input "Horário de Término" at bounding box center [581, 291] width 508 height 21
type input "15:00"
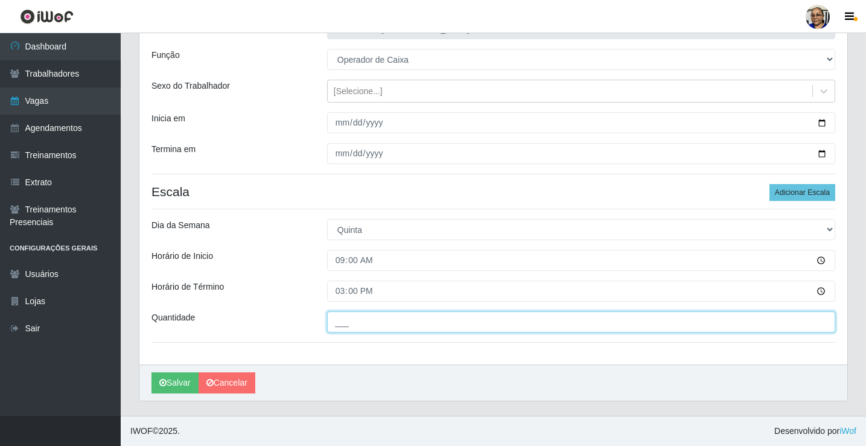
click at [429, 324] on input "___" at bounding box center [581, 322] width 508 height 21
type input "1__"
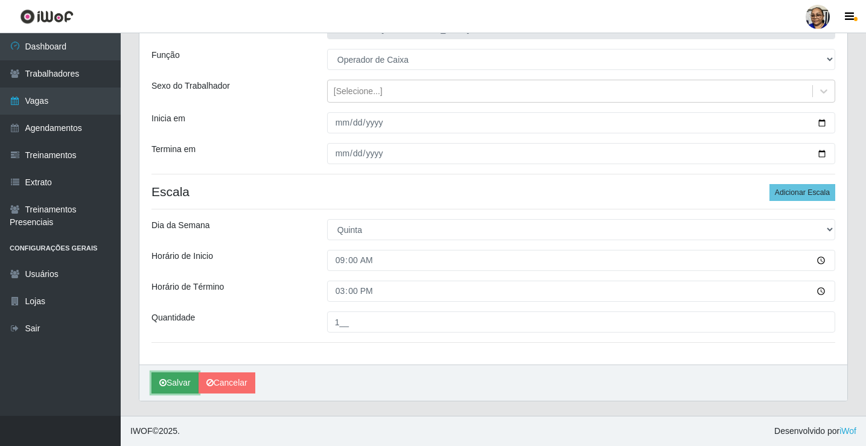
click at [178, 385] on button "Salvar" at bounding box center [175, 383] width 47 height 21
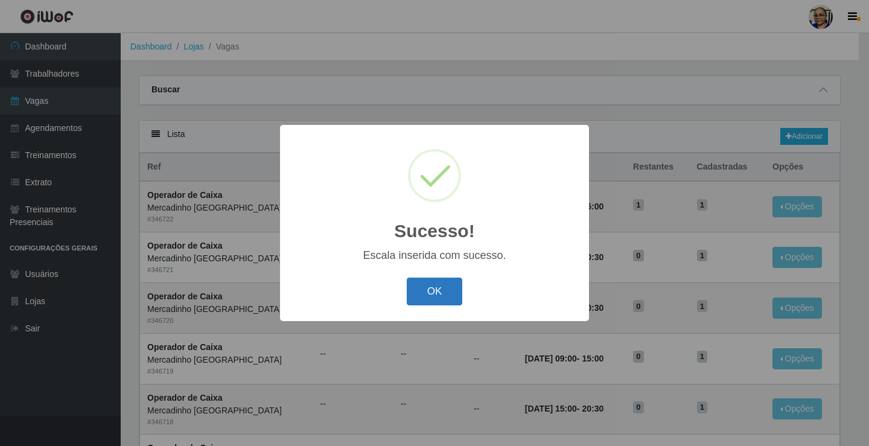
click at [444, 290] on button "OK" at bounding box center [435, 292] width 56 height 28
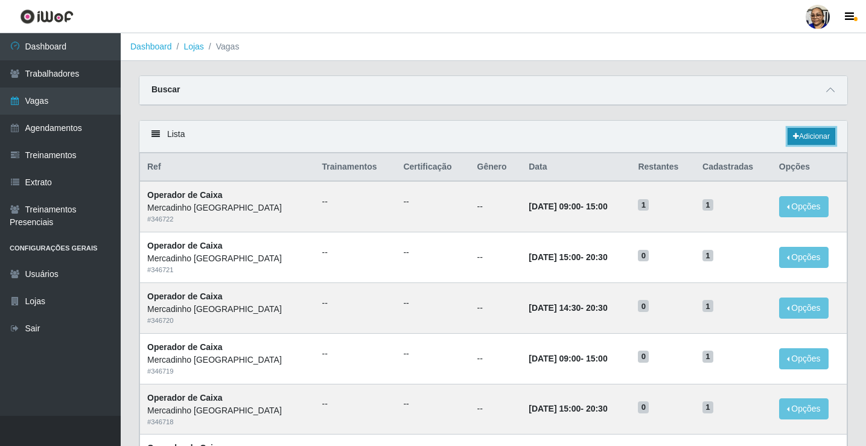
click at [815, 134] on link "Adicionar" at bounding box center [812, 136] width 48 height 17
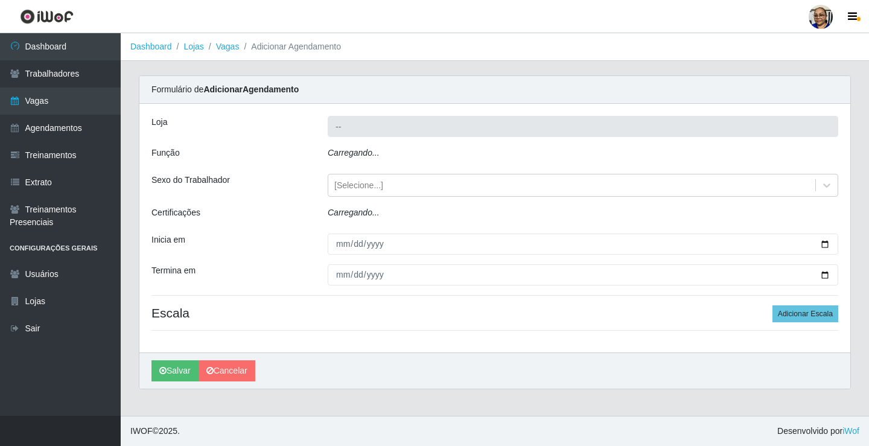
type input "Mercadinho [GEOGRAPHIC_DATA]"
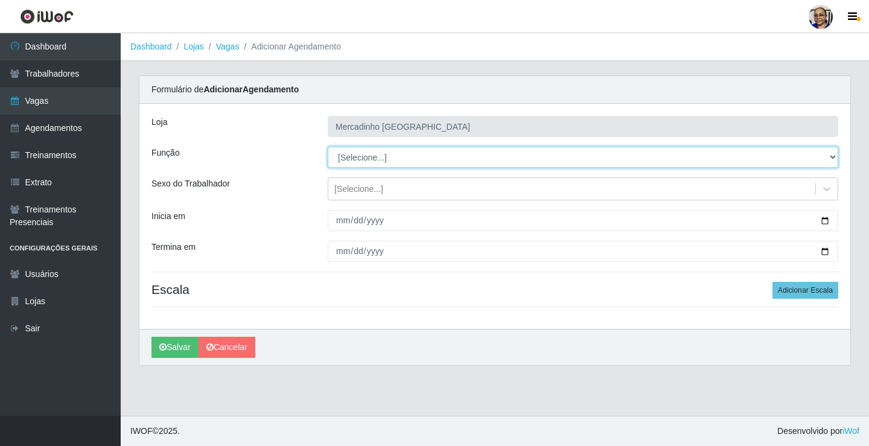
click at [356, 159] on select "[Selecione...] ASG ASG + ASG ++ Balconista de Açougue Balconista de Açougue + O…" at bounding box center [583, 157] width 511 height 21
select select "22"
click at [328, 147] on select "[Selecione...] ASG ASG + ASG ++ Balconista de Açougue Balconista de Açougue + O…" at bounding box center [583, 157] width 511 height 21
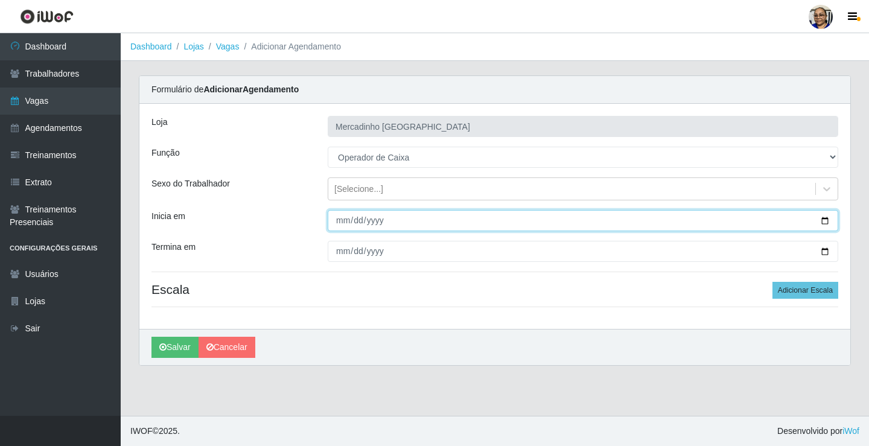
click at [827, 219] on input "Inicia em" at bounding box center [583, 220] width 511 height 21
type input "2025-09-25"
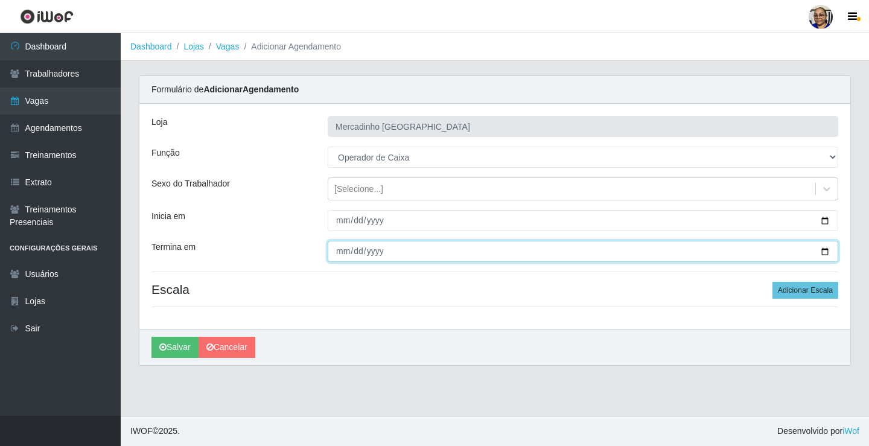
click at [827, 253] on input "Termina em" at bounding box center [583, 251] width 511 height 21
type input "2025-09-25"
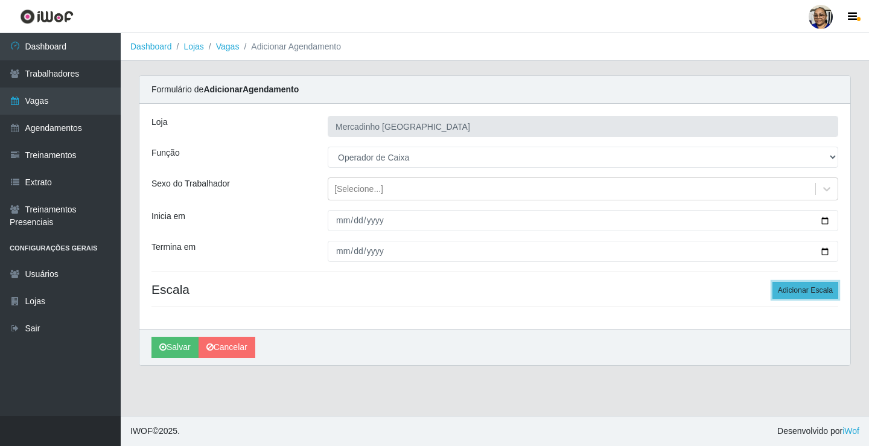
click at [795, 292] on button "Adicionar Escala" at bounding box center [806, 290] width 66 height 17
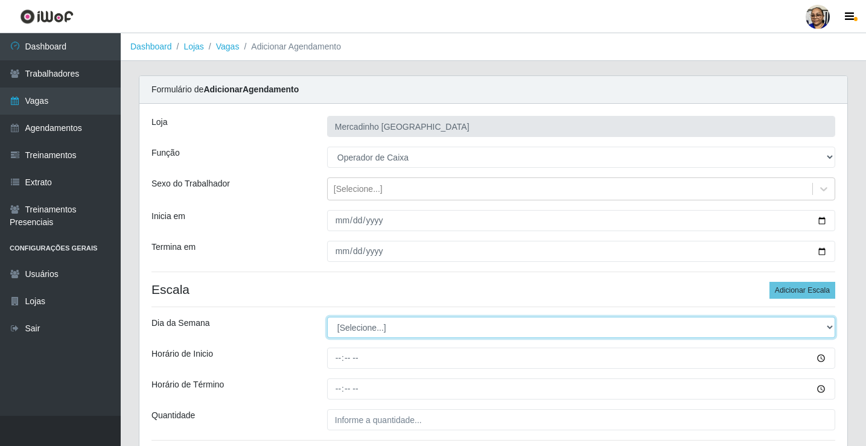
click at [353, 328] on select "[Selecione...] Segunda Terça Quarta Quinta Sexta Sábado Domingo" at bounding box center [581, 327] width 508 height 21
select select "4"
click at [327, 317] on select "[Selecione...] Segunda Terça Quarta Quinta Sexta Sábado Domingo" at bounding box center [581, 327] width 508 height 21
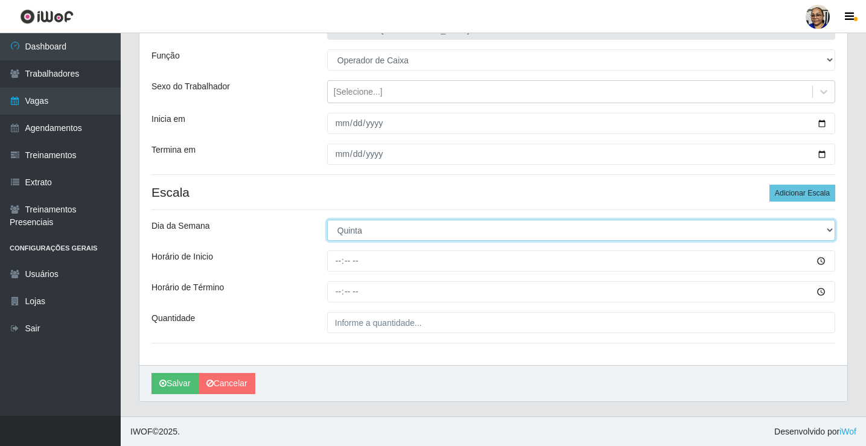
scroll to position [98, 0]
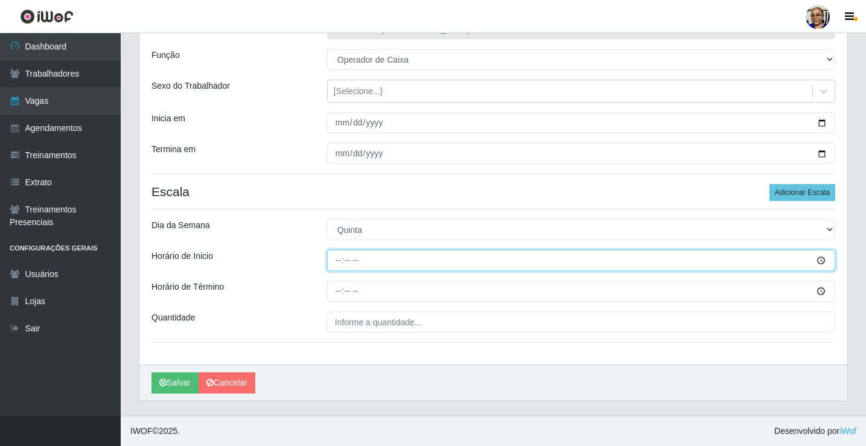
click at [339, 262] on input "Horário de Inicio" at bounding box center [581, 260] width 508 height 21
type input "14:30"
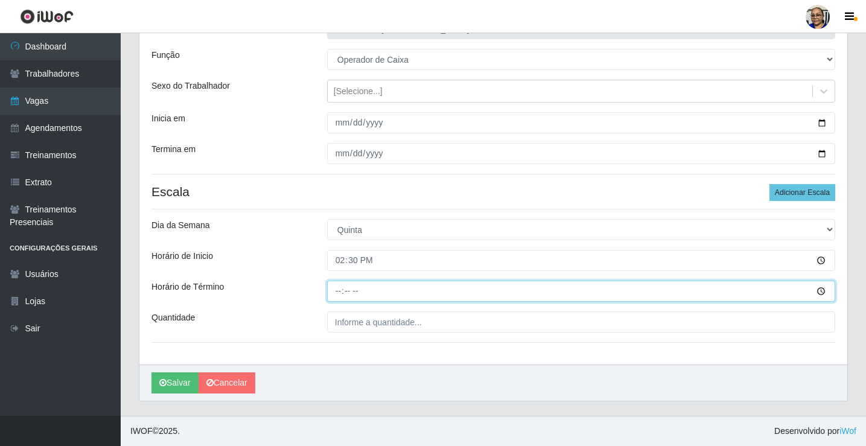
click at [340, 290] on input "Horário de Término" at bounding box center [581, 291] width 508 height 21
type input "20:30"
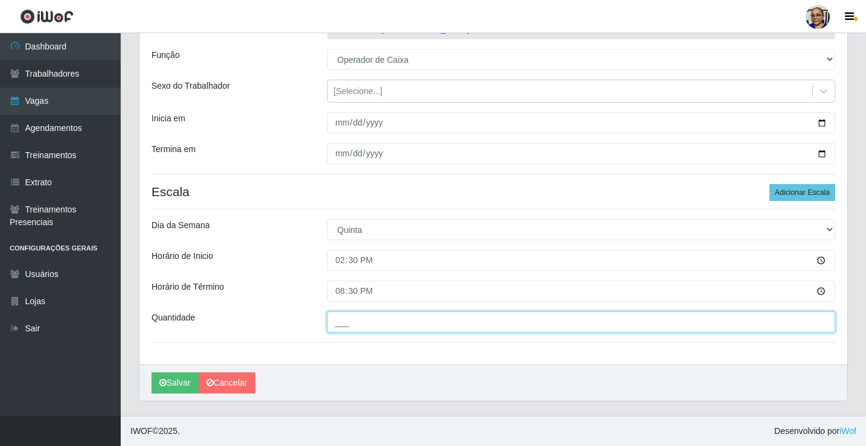
click at [427, 322] on input "___" at bounding box center [581, 322] width 508 height 21
type input "1__"
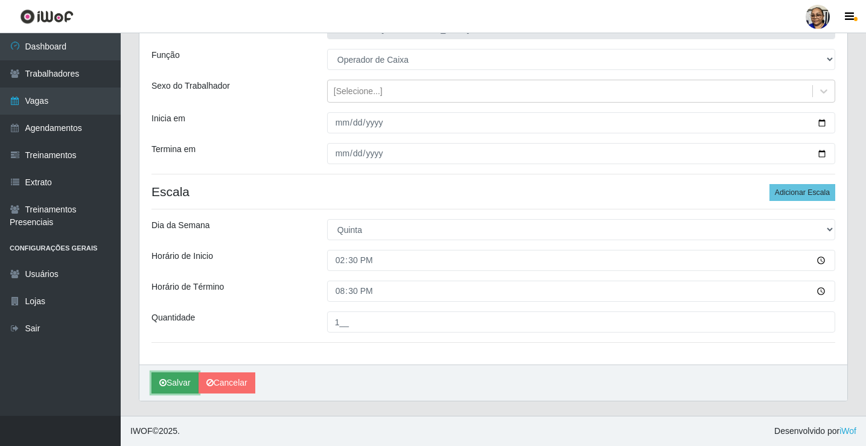
click at [178, 382] on button "Salvar" at bounding box center [175, 383] width 47 height 21
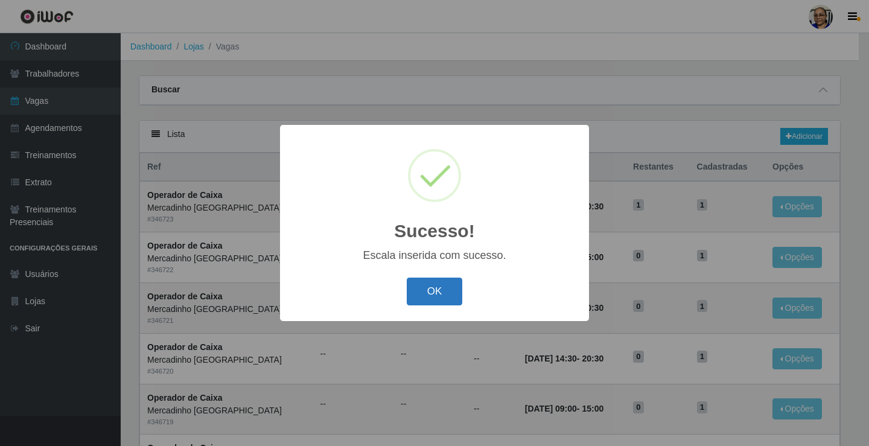
click at [426, 296] on button "OK" at bounding box center [435, 292] width 56 height 28
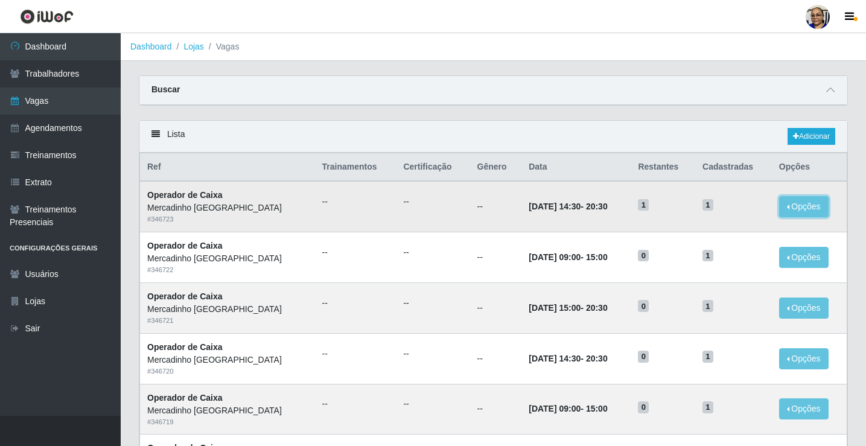
drag, startPoint x: 805, startPoint y: 206, endPoint x: 776, endPoint y: 213, distance: 29.1
click at [804, 206] on button "Opções" at bounding box center [804, 206] width 50 height 21
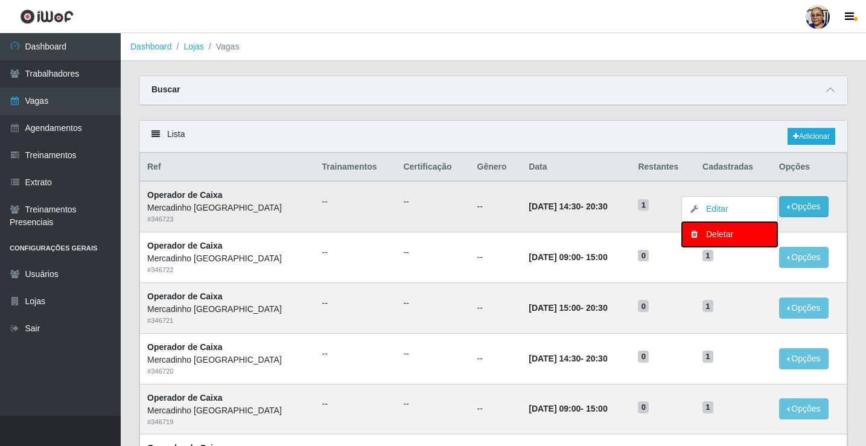
click at [715, 236] on div "Deletar" at bounding box center [729, 234] width 71 height 13
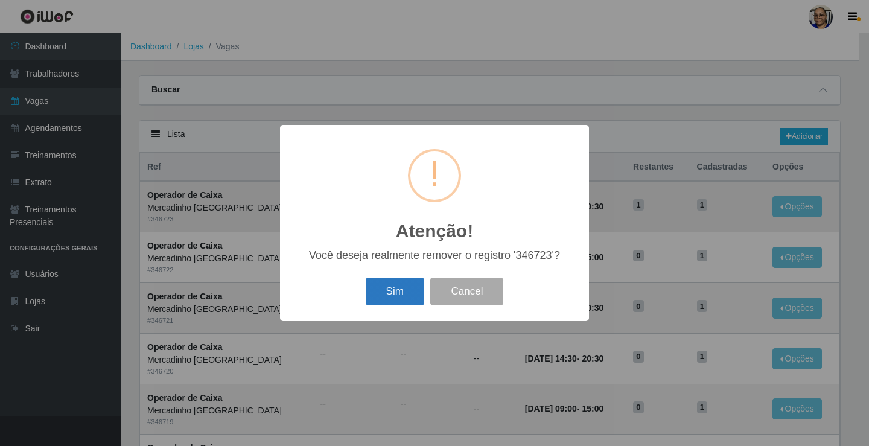
click at [398, 289] on button "Sim" at bounding box center [395, 292] width 59 height 28
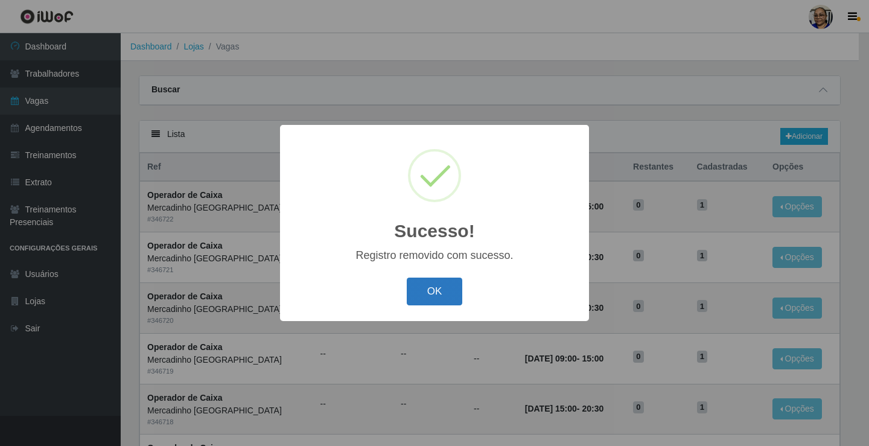
click at [417, 293] on button "OK" at bounding box center [435, 292] width 56 height 28
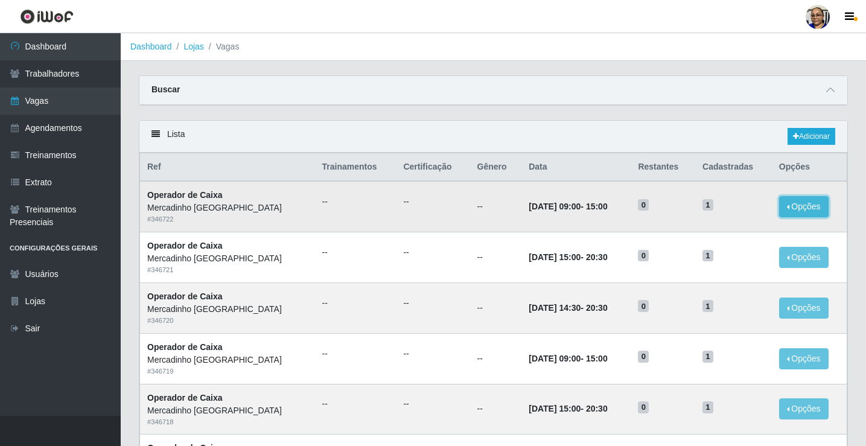
drag, startPoint x: 801, startPoint y: 215, endPoint x: 801, endPoint y: 206, distance: 9.1
click at [801, 206] on button "Opções" at bounding box center [804, 206] width 50 height 21
drag, startPoint x: 851, startPoint y: 209, endPoint x: 861, endPoint y: 209, distance: 9.7
click at [822, 139] on link "Adicionar" at bounding box center [812, 136] width 48 height 17
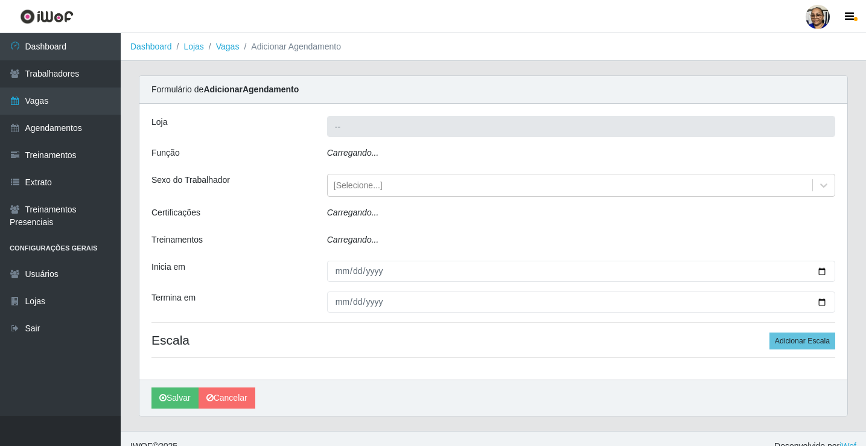
type input "Mercadinho [GEOGRAPHIC_DATA]"
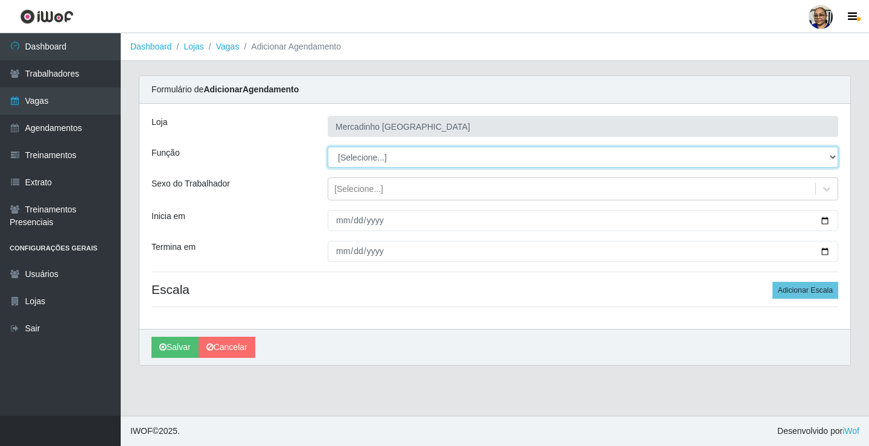
drag, startPoint x: 363, startPoint y: 159, endPoint x: 362, endPoint y: 167, distance: 8.5
click at [363, 159] on select "[Selecione...] ASG ASG + ASG ++ Balconista de Açougue Balconista de Açougue + O…" at bounding box center [583, 157] width 511 height 21
select select "22"
click at [328, 147] on select "[Selecione...] ASG ASG + ASG ++ Balconista de Açougue Balconista de Açougue + O…" at bounding box center [583, 157] width 511 height 21
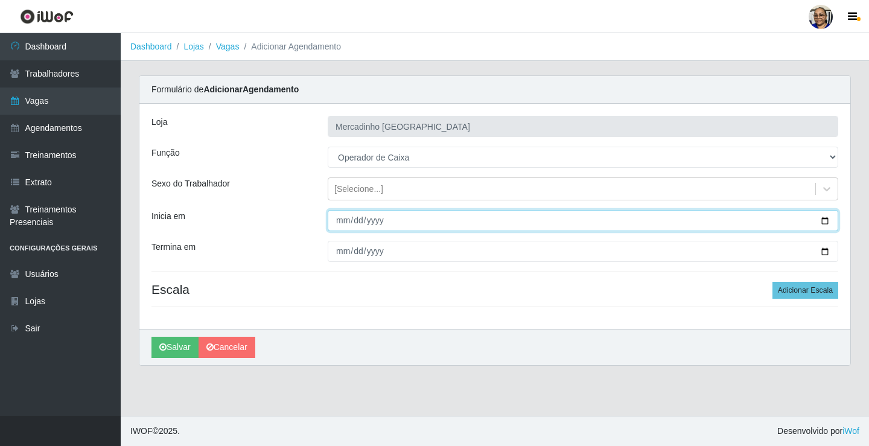
drag, startPoint x: 824, startPoint y: 222, endPoint x: 802, endPoint y: 224, distance: 22.5
click at [823, 220] on input "Inicia em" at bounding box center [583, 220] width 511 height 21
type input "2025-09-25"
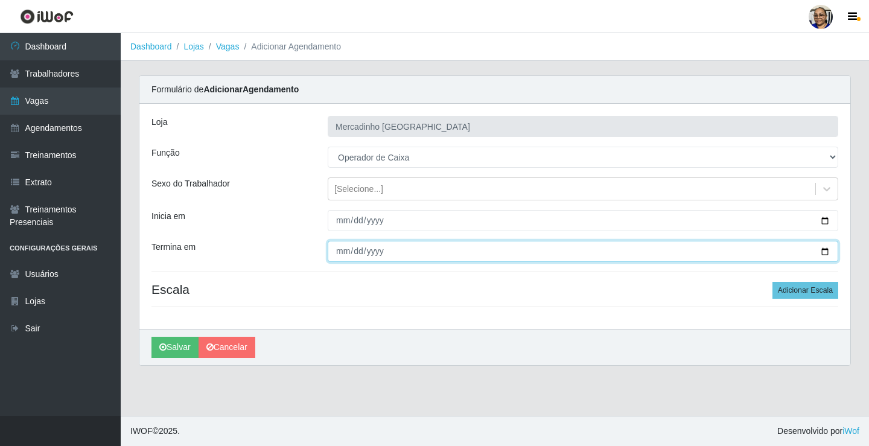
click at [825, 251] on input "Termina em" at bounding box center [583, 251] width 511 height 21
type input "2025-09-25"
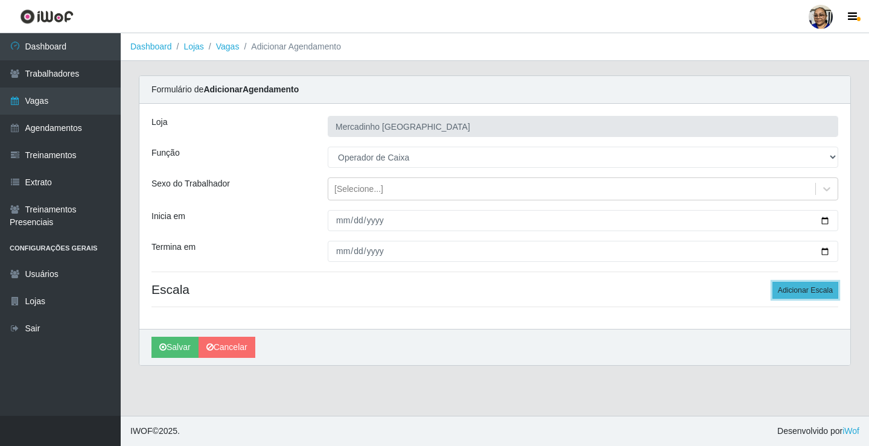
click at [810, 287] on button "Adicionar Escala" at bounding box center [806, 290] width 66 height 17
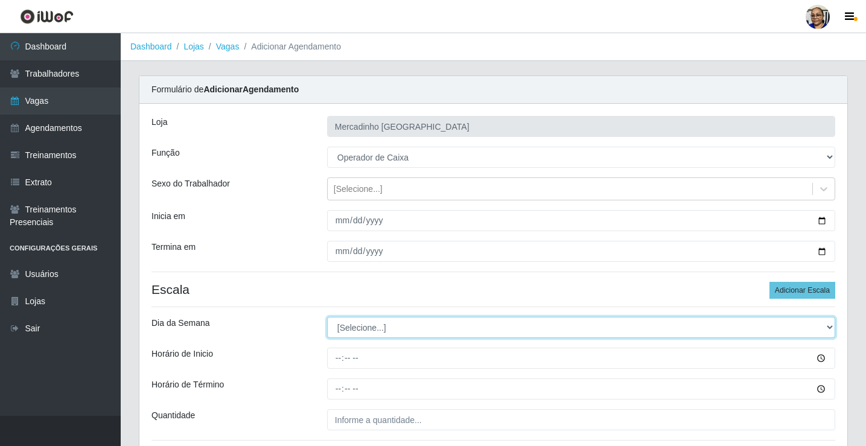
click at [369, 328] on select "[Selecione...] Segunda Terça Quarta Quinta Sexta Sábado Domingo" at bounding box center [581, 327] width 508 height 21
select select "4"
click at [327, 317] on select "[Selecione...] Segunda Terça Quarta Quinta Sexta Sábado Domingo" at bounding box center [581, 327] width 508 height 21
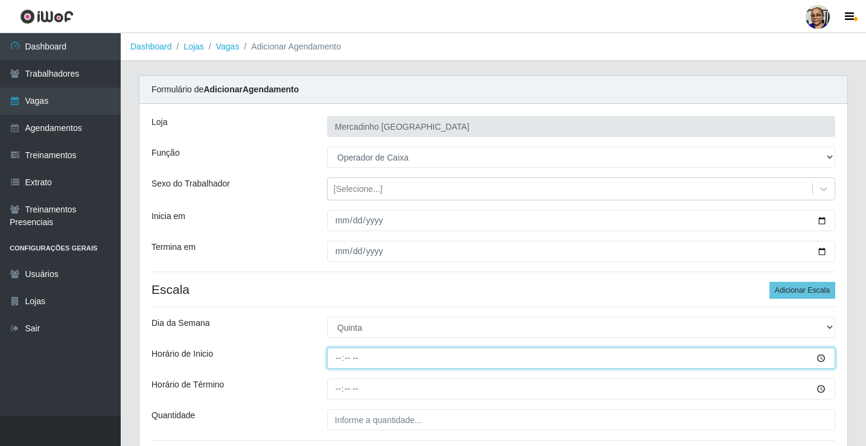
click at [341, 357] on input "Horário de Inicio" at bounding box center [581, 358] width 508 height 21
type input "08:30"
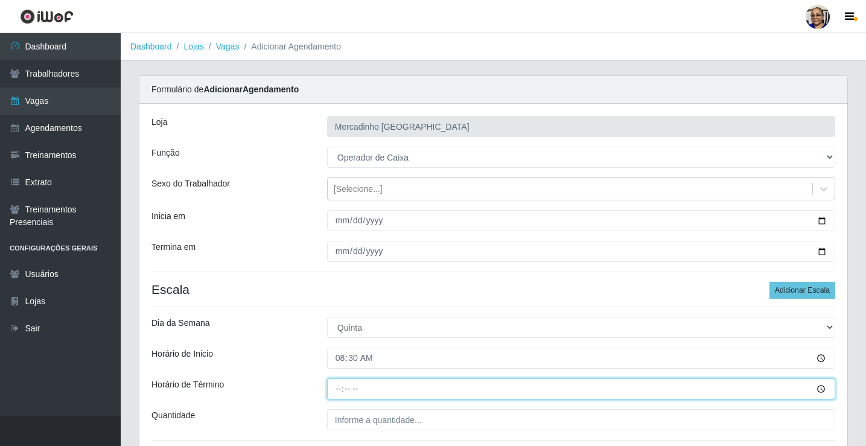
click at [339, 390] on input "Horário de Término" at bounding box center [581, 389] width 508 height 21
type input "14:30"
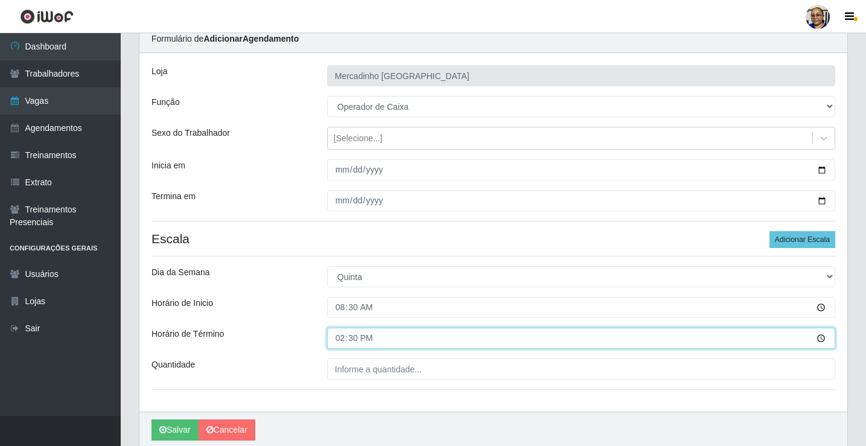
scroll to position [98, 0]
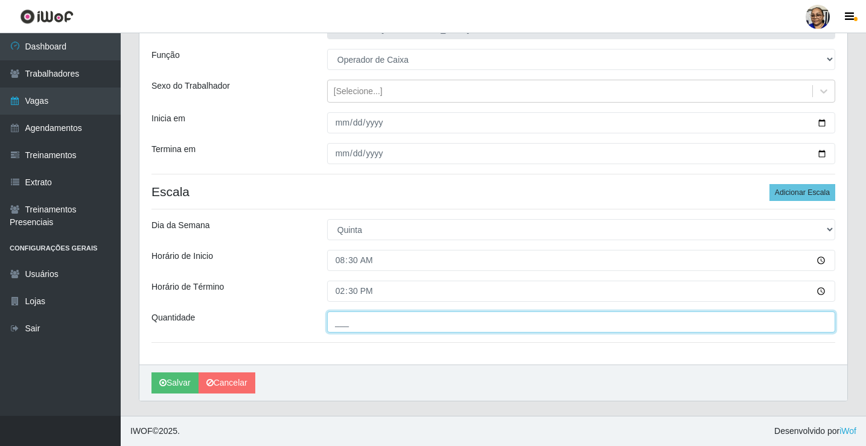
click at [435, 322] on input "___" at bounding box center [581, 322] width 508 height 21
type input "1__"
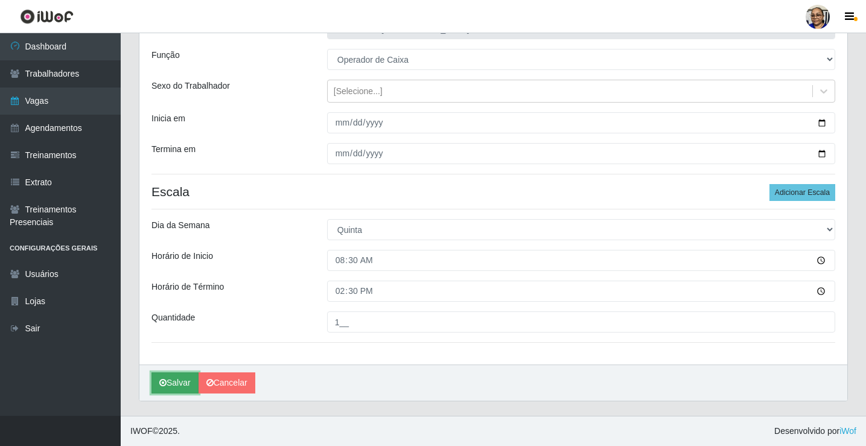
click at [179, 381] on button "Salvar" at bounding box center [175, 383] width 47 height 21
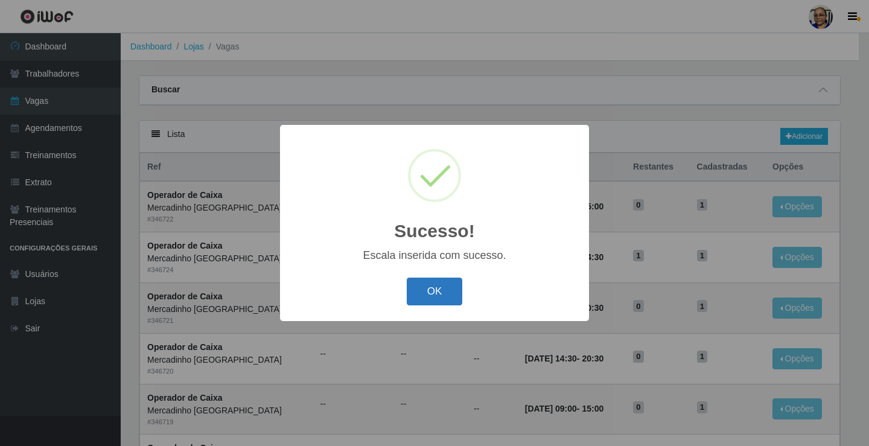
click at [444, 286] on button "OK" at bounding box center [435, 292] width 56 height 28
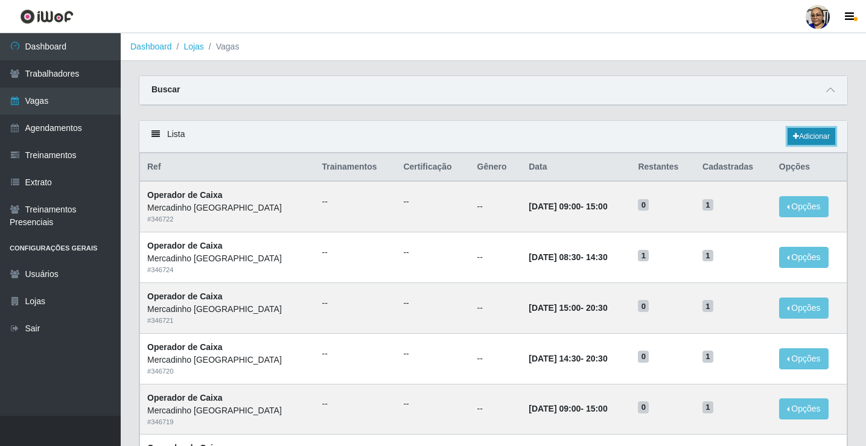
click at [808, 135] on link "Adicionar" at bounding box center [812, 136] width 48 height 17
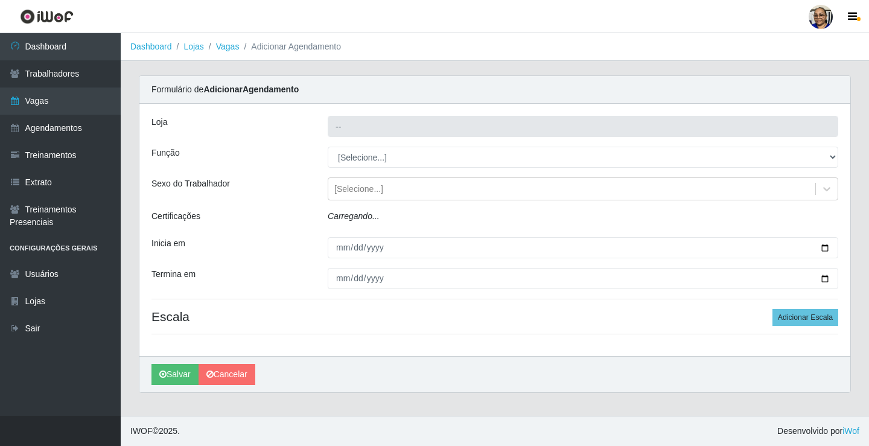
type input "Mercadinho [GEOGRAPHIC_DATA]"
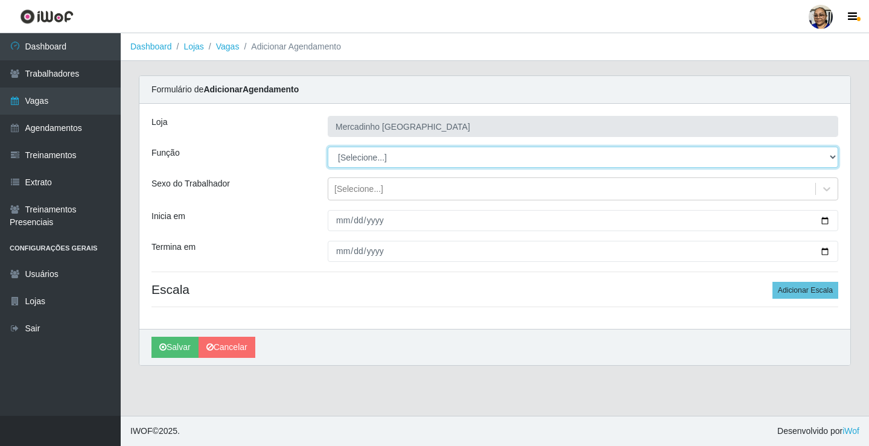
click at [368, 158] on select "[Selecione...] ASG ASG + ASG ++ Balconista de Açougue Balconista de Açougue + O…" at bounding box center [583, 157] width 511 height 21
select select "22"
click at [328, 147] on select "[Selecione...] ASG ASG + ASG ++ Balconista de Açougue Balconista de Açougue + O…" at bounding box center [583, 157] width 511 height 21
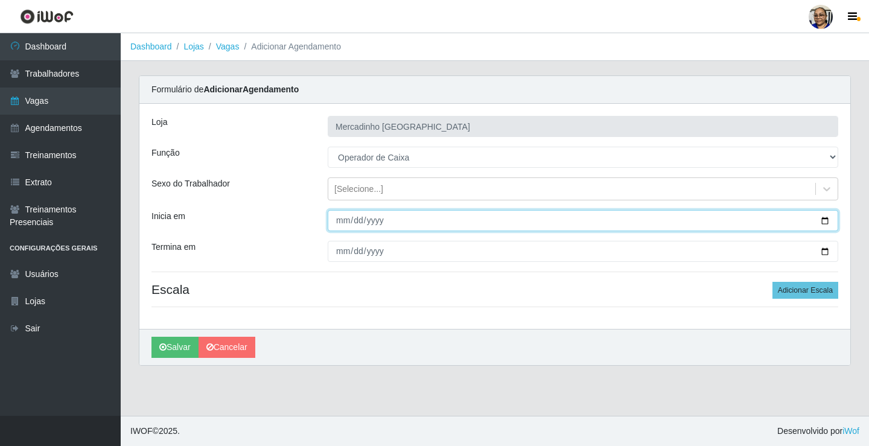
click at [825, 222] on input "Inicia em" at bounding box center [583, 220] width 511 height 21
type input "2025-09-25"
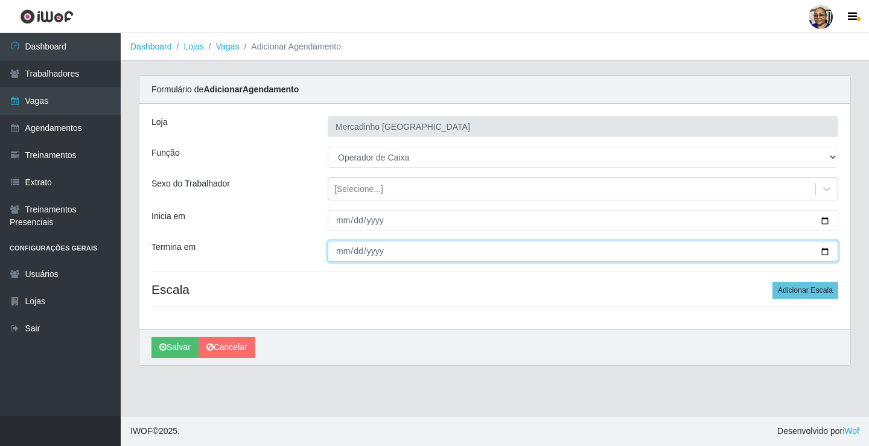
click at [825, 252] on input "Termina em" at bounding box center [583, 251] width 511 height 21
type input "2025-09-25"
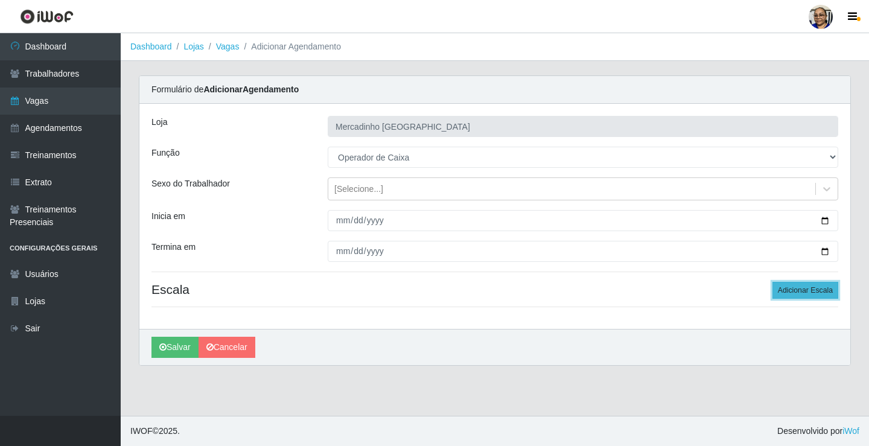
click at [783, 290] on button "Adicionar Escala" at bounding box center [806, 290] width 66 height 17
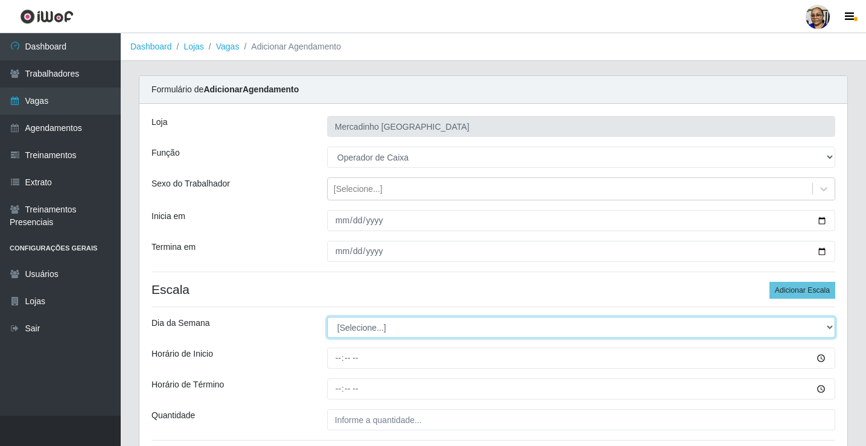
click at [373, 327] on select "[Selecione...] Segunda Terça Quarta Quinta Sexta Sábado Domingo" at bounding box center [581, 327] width 508 height 21
select select "5"
click at [327, 317] on select "[Selecione...] Segunda Terça Quarta Quinta Sexta Sábado Domingo" at bounding box center [581, 327] width 508 height 21
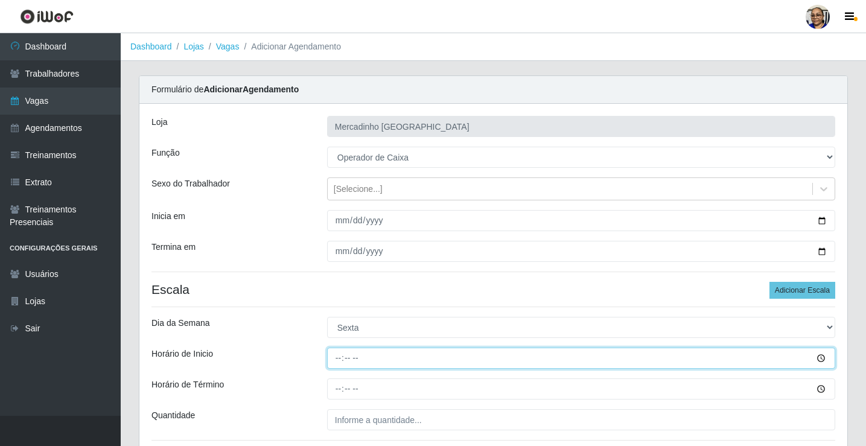
drag, startPoint x: 343, startPoint y: 352, endPoint x: 301, endPoint y: 382, distance: 51.9
click at [333, 359] on input "Horário de Inicio" at bounding box center [581, 358] width 508 height 21
type input "14:30"
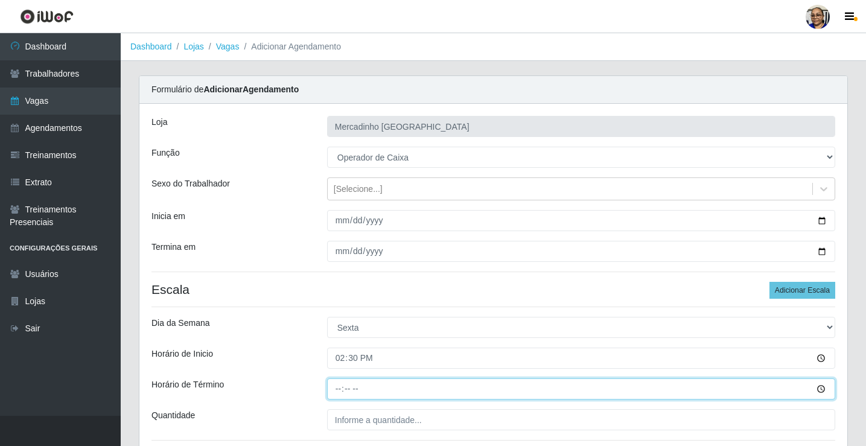
click at [338, 388] on input "Horário de Término" at bounding box center [581, 389] width 508 height 21
type input "20:30"
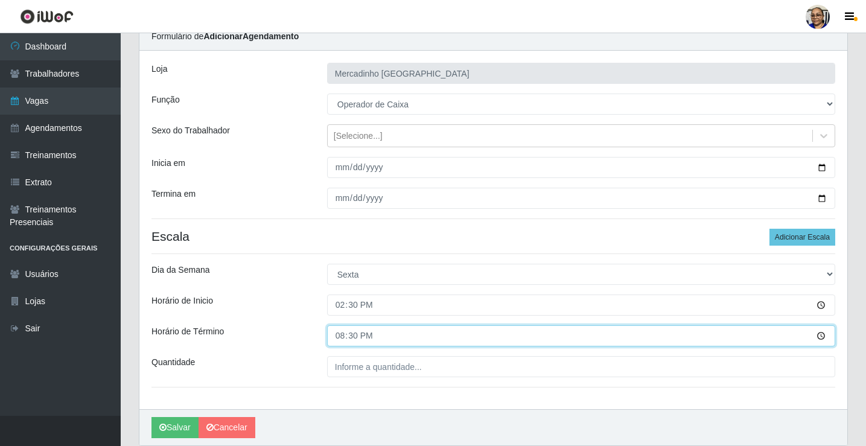
scroll to position [98, 0]
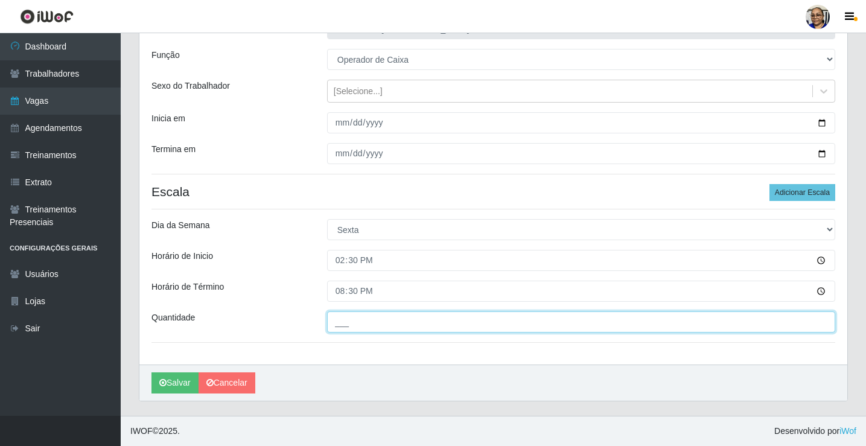
click at [444, 323] on input "___" at bounding box center [581, 322] width 508 height 21
type input "1__"
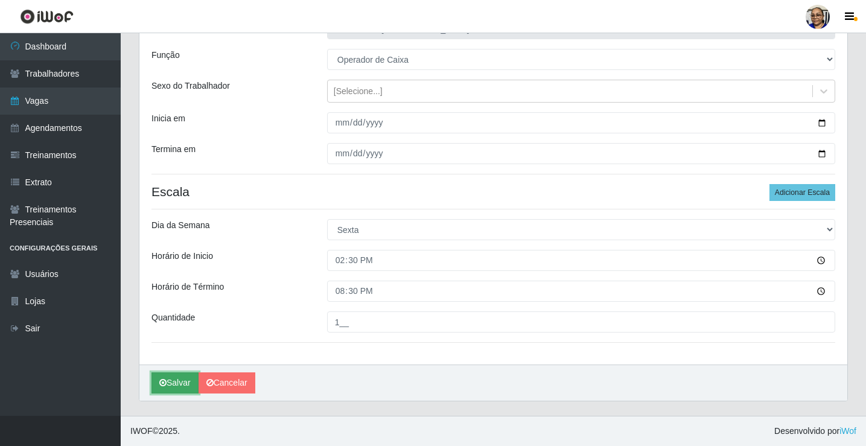
click at [181, 383] on button "Salvar" at bounding box center [175, 383] width 47 height 21
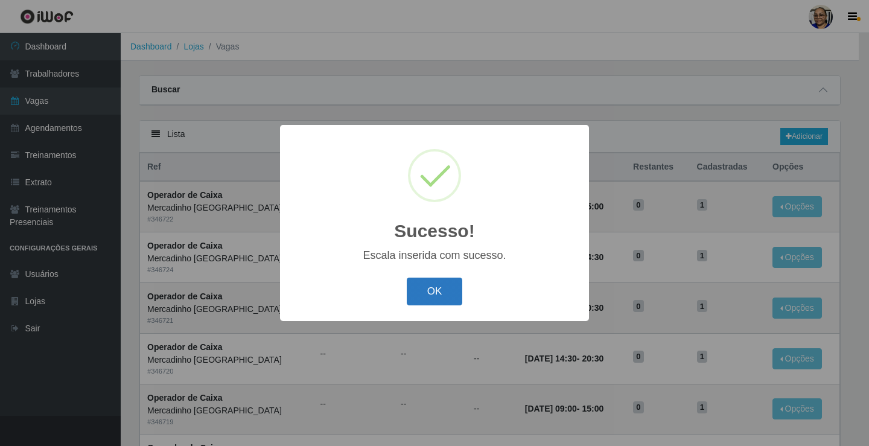
click at [424, 288] on button "OK" at bounding box center [435, 292] width 56 height 28
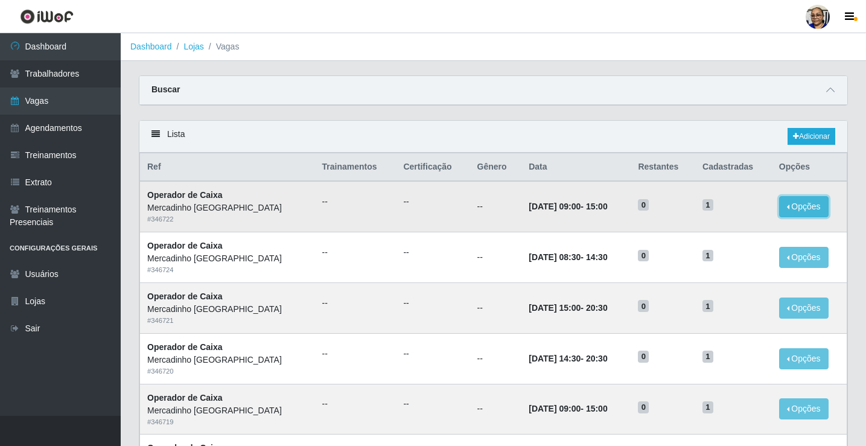
click at [796, 210] on button "Opções" at bounding box center [804, 206] width 50 height 21
click at [807, 137] on link "Adicionar" at bounding box center [812, 136] width 48 height 17
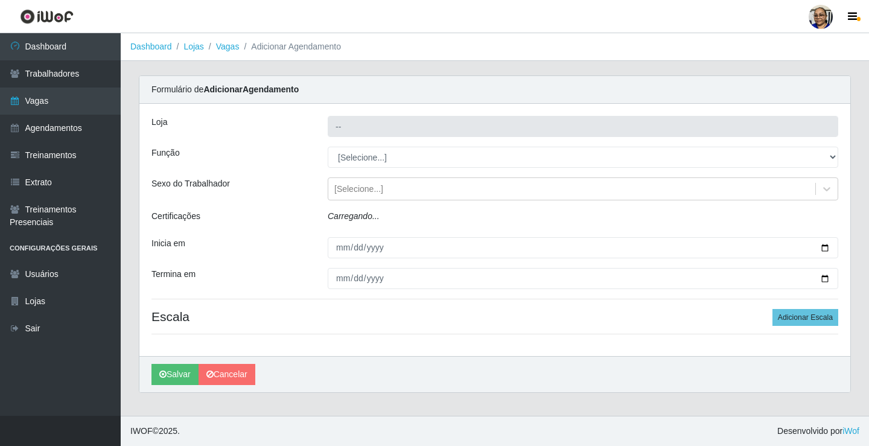
type input "Mercadinho [GEOGRAPHIC_DATA]"
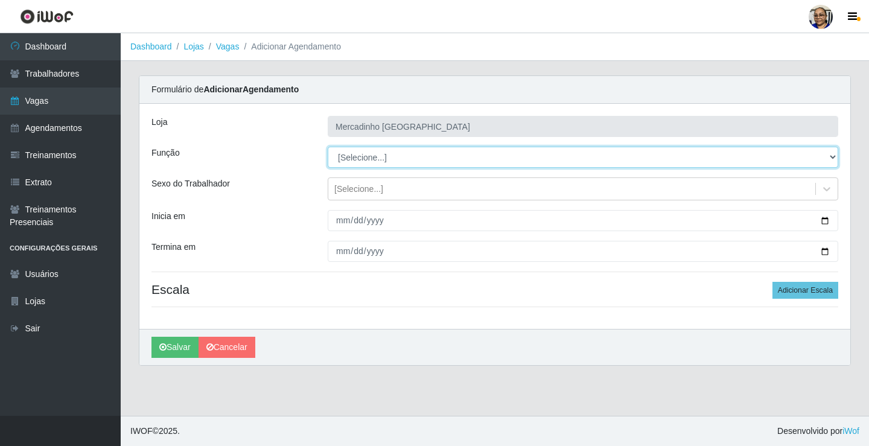
click at [371, 161] on select "[Selecione...] ASG ASG + ASG ++ Balconista de Açougue Balconista de Açougue + O…" at bounding box center [583, 157] width 511 height 21
select select "22"
click at [328, 147] on select "[Selecione...] ASG ASG + ASG ++ Balconista de Açougue Balconista de Açougue + O…" at bounding box center [583, 157] width 511 height 21
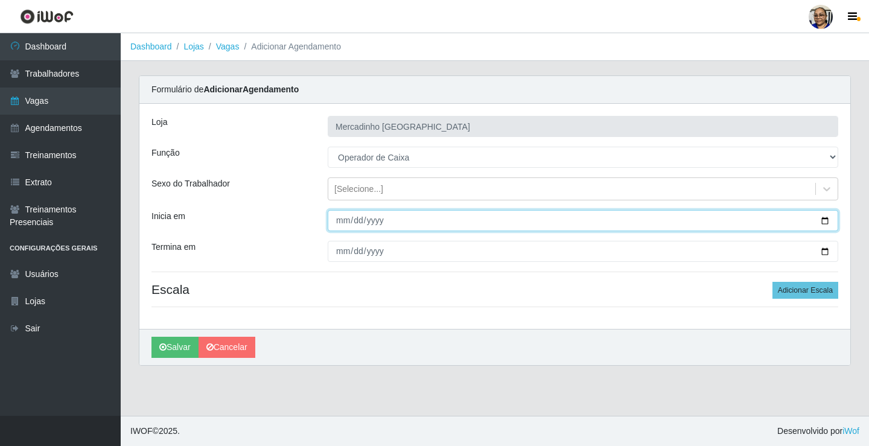
drag, startPoint x: 827, startPoint y: 220, endPoint x: 801, endPoint y: 222, distance: 26.0
click at [827, 220] on input "Inicia em" at bounding box center [583, 220] width 511 height 21
type input "2025-09-25"
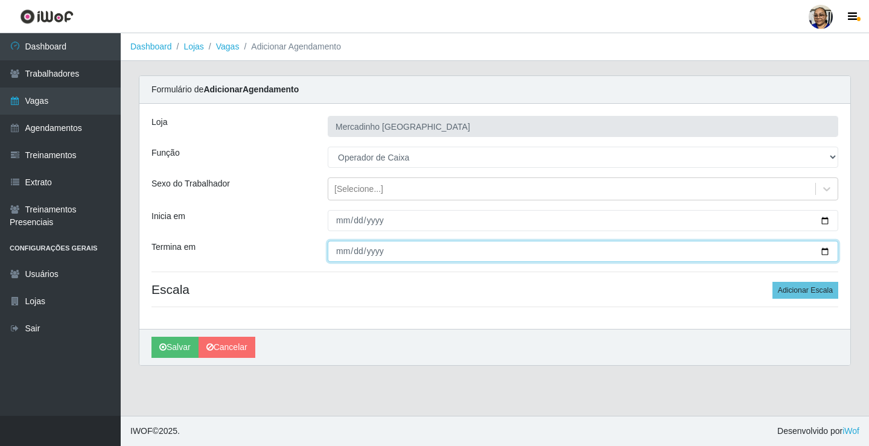
drag, startPoint x: 826, startPoint y: 251, endPoint x: 772, endPoint y: 260, distance: 55.1
click at [827, 251] on input "Termina em" at bounding box center [583, 251] width 511 height 21
type input "2025-09-25"
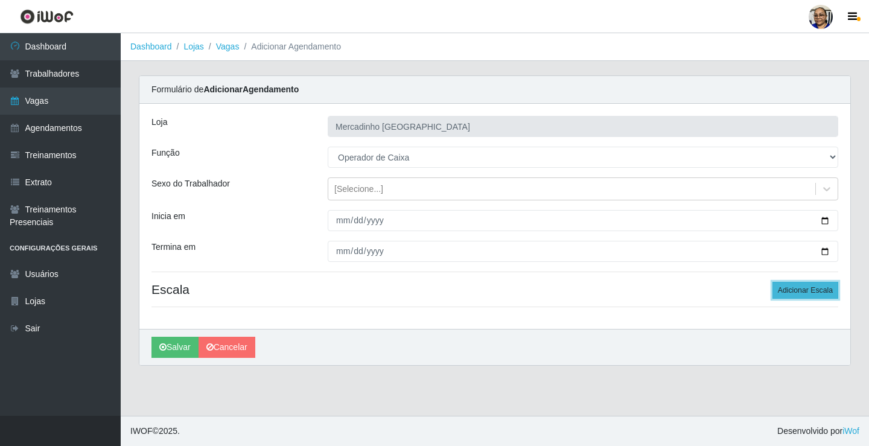
drag, startPoint x: 787, startPoint y: 289, endPoint x: 774, endPoint y: 290, distance: 12.7
click at [779, 290] on button "Adicionar Escala" at bounding box center [806, 290] width 66 height 17
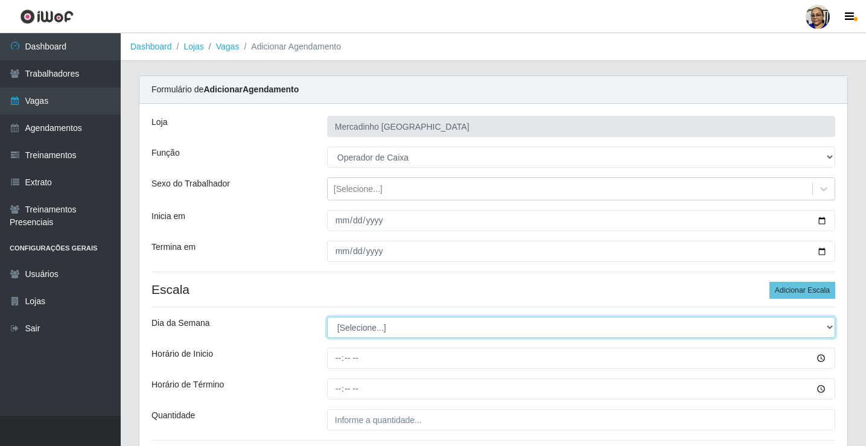
click at [345, 325] on select "[Selecione...] Segunda Terça Quarta Quinta Sexta Sábado Domingo" at bounding box center [581, 327] width 508 height 21
select select "4"
click at [327, 317] on select "[Selecione...] Segunda Terça Quarta Quinta Sexta Sábado Domingo" at bounding box center [581, 327] width 508 height 21
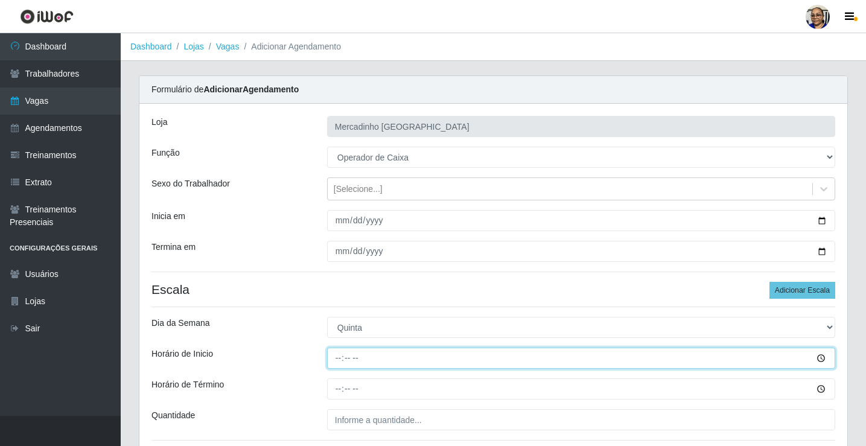
click at [336, 359] on input "Horário de Inicio" at bounding box center [581, 358] width 508 height 21
type input "15:00"
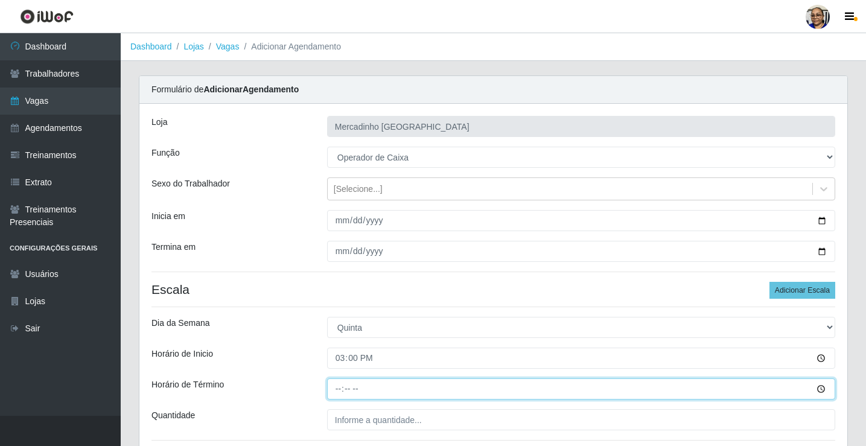
click at [337, 392] on input "Horário de Término" at bounding box center [581, 389] width 508 height 21
type input "20:30"
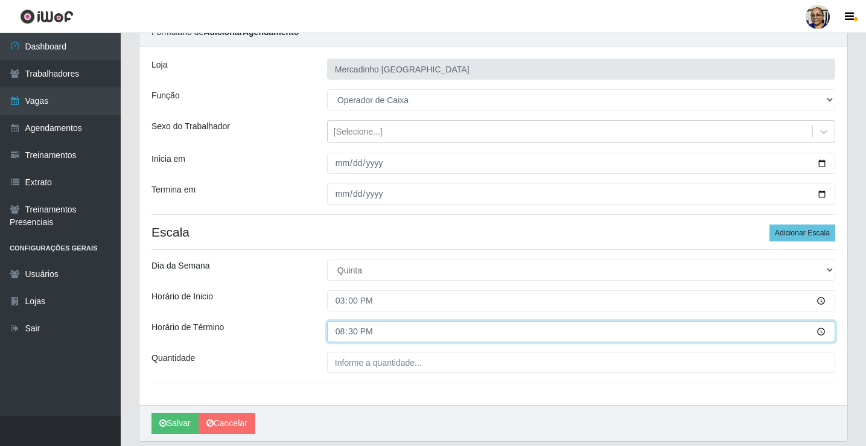
scroll to position [98, 0]
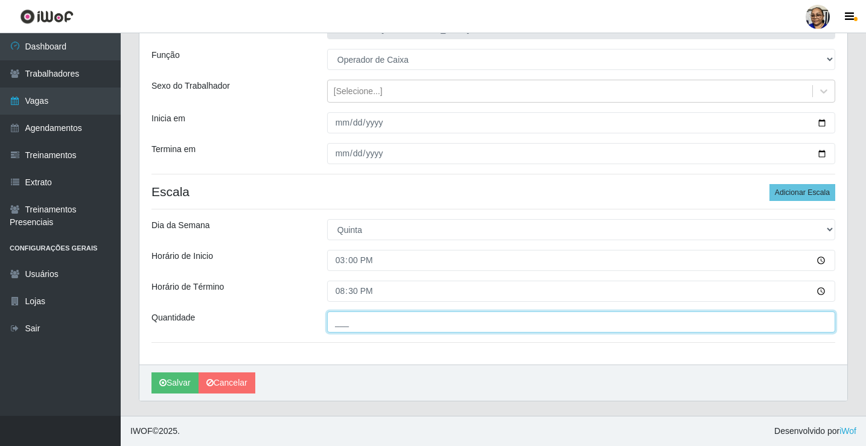
click at [435, 318] on input "___" at bounding box center [581, 322] width 508 height 21
type input "1__"
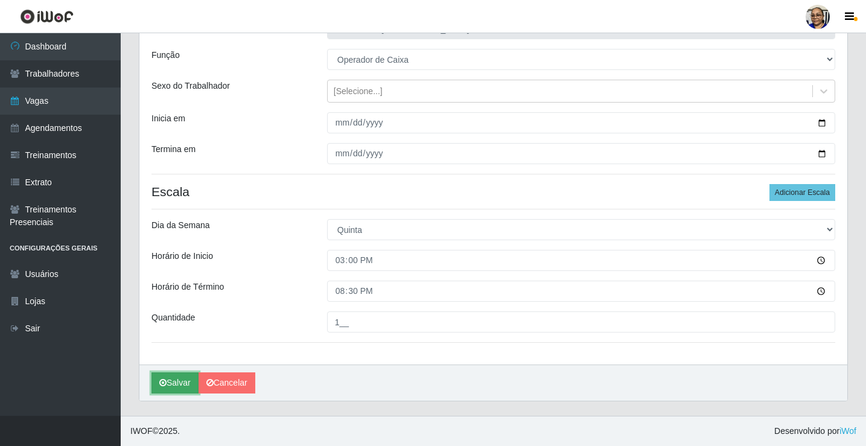
click at [178, 382] on button "Salvar" at bounding box center [175, 383] width 47 height 21
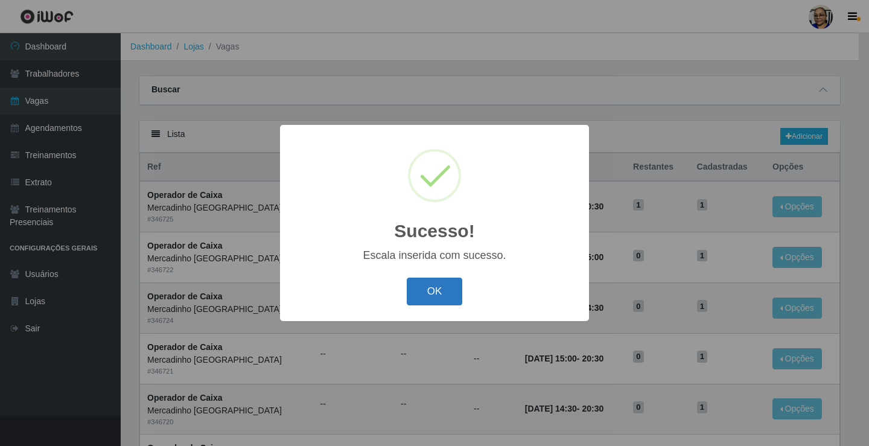
click at [426, 293] on button "OK" at bounding box center [435, 292] width 56 height 28
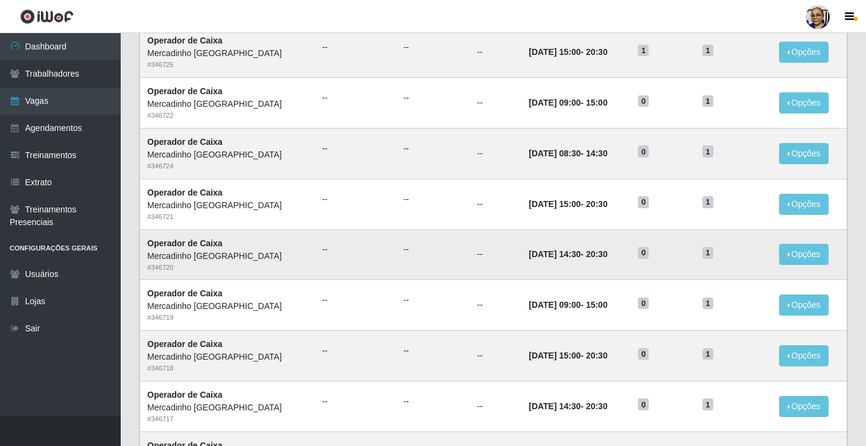
scroll to position [94, 0]
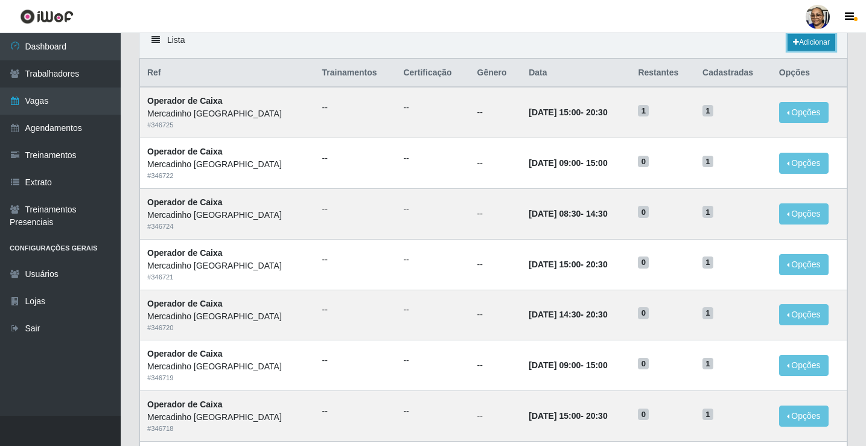
click at [804, 42] on link "Adicionar" at bounding box center [812, 42] width 48 height 17
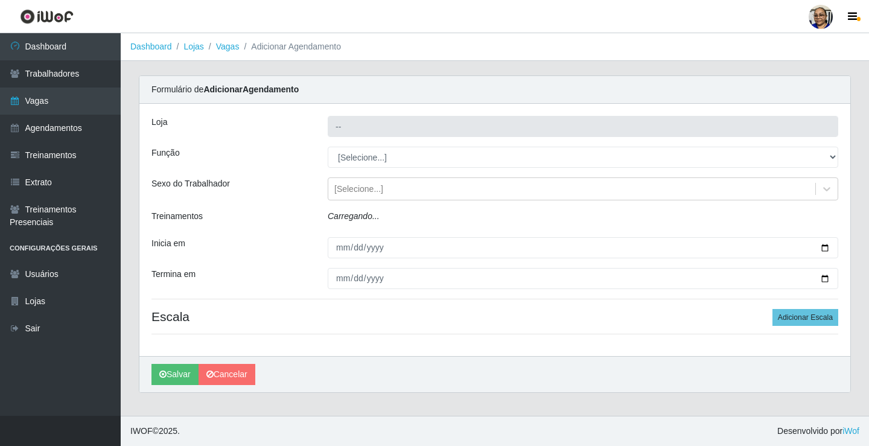
type input "Mercadinho [GEOGRAPHIC_DATA]"
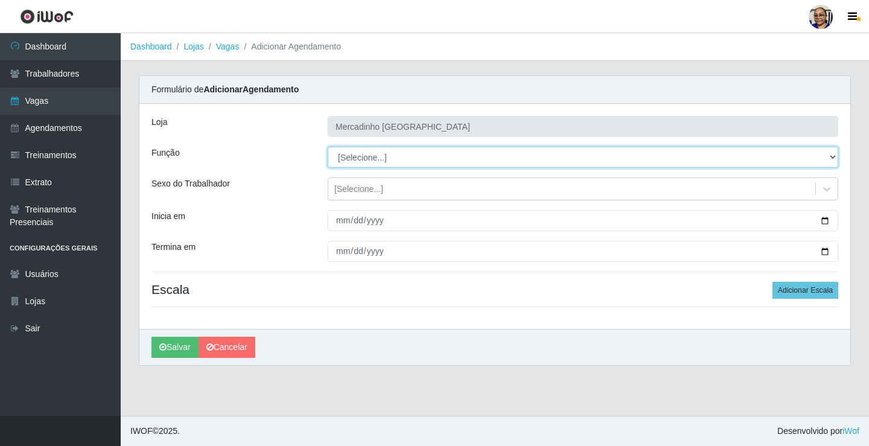
click at [364, 157] on select "[Selecione...] ASG ASG + ASG ++ Balconista de Açougue Balconista de Açougue + O…" at bounding box center [583, 157] width 511 height 21
select select "22"
click at [328, 147] on select "[Selecione...] ASG ASG + ASG ++ Balconista de Açougue Balconista de Açougue + O…" at bounding box center [583, 157] width 511 height 21
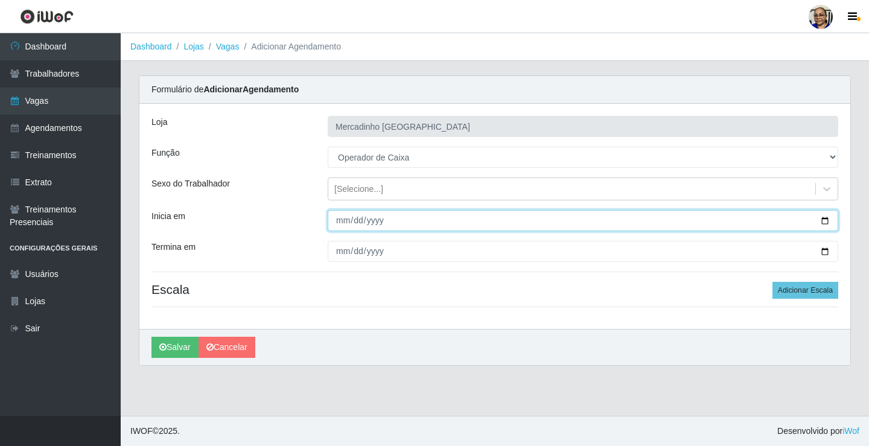
click at [828, 221] on input "Inicia em" at bounding box center [583, 220] width 511 height 21
type input "2025-09-25"
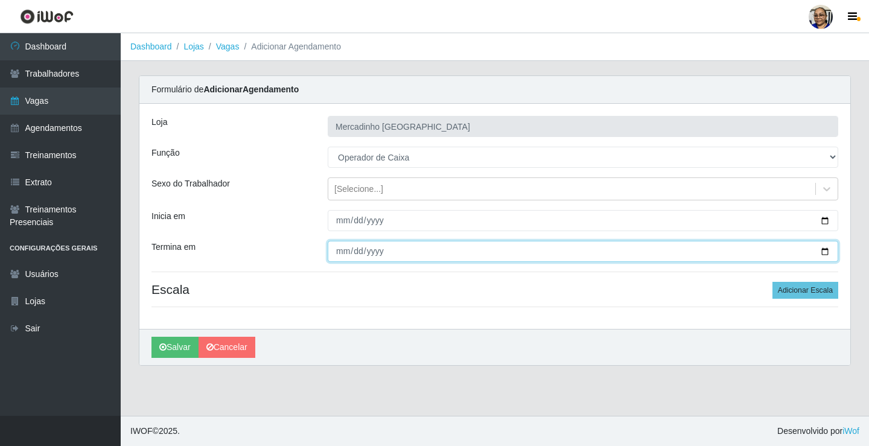
click at [827, 253] on input "Termina em" at bounding box center [583, 251] width 511 height 21
type input "2025-09-25"
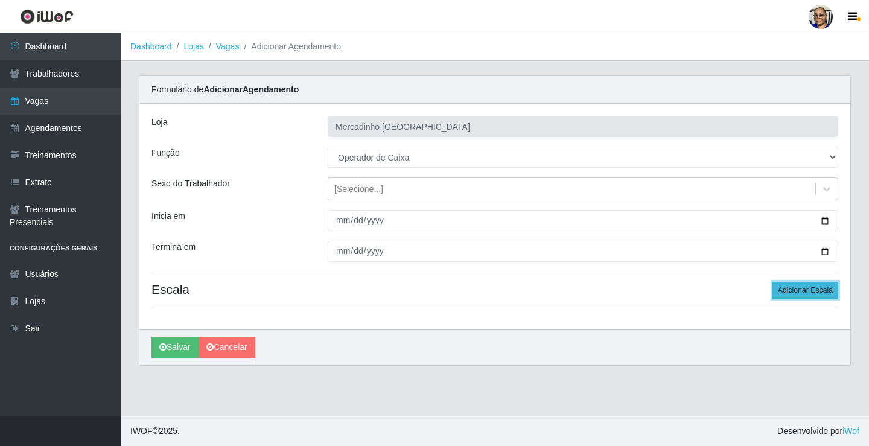
click at [801, 292] on button "Adicionar Escala" at bounding box center [806, 290] width 66 height 17
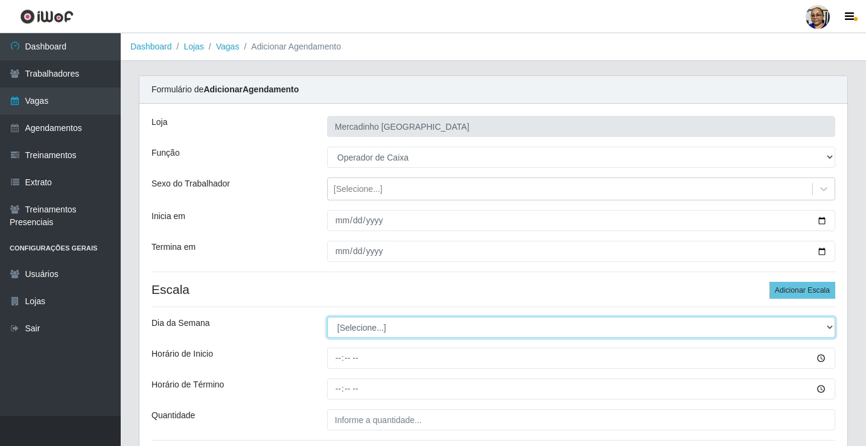
click at [358, 330] on select "[Selecione...] Segunda Terça Quarta Quinta Sexta Sábado Domingo" at bounding box center [581, 327] width 508 height 21
select select "4"
click at [327, 317] on select "[Selecione...] Segunda Terça Quarta Quinta Sexta Sábado Domingo" at bounding box center [581, 327] width 508 height 21
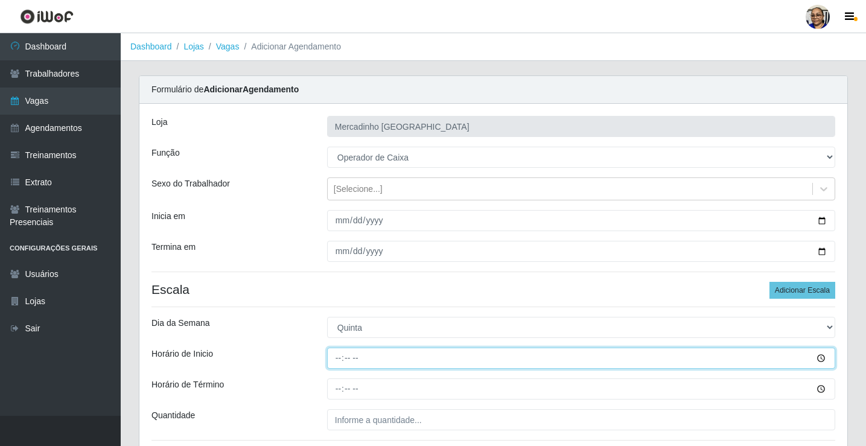
click at [338, 360] on input "Horário de Inicio" at bounding box center [581, 358] width 508 height 21
type input "14:30"
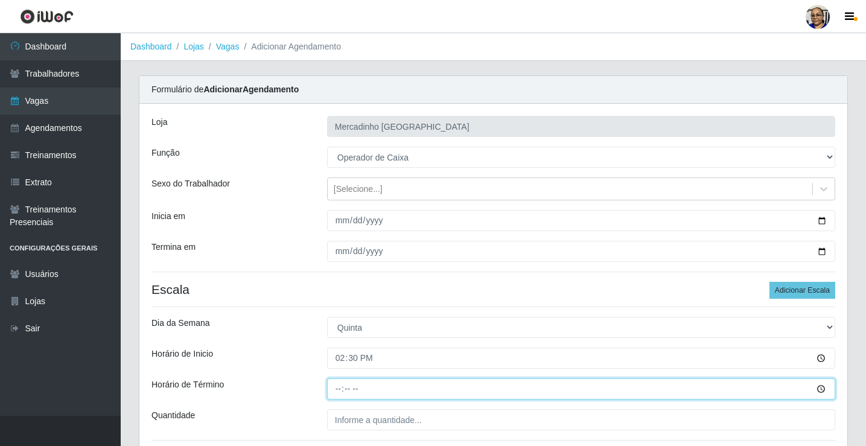
click at [341, 391] on input "Horário de Término" at bounding box center [581, 389] width 508 height 21
type input "20:30"
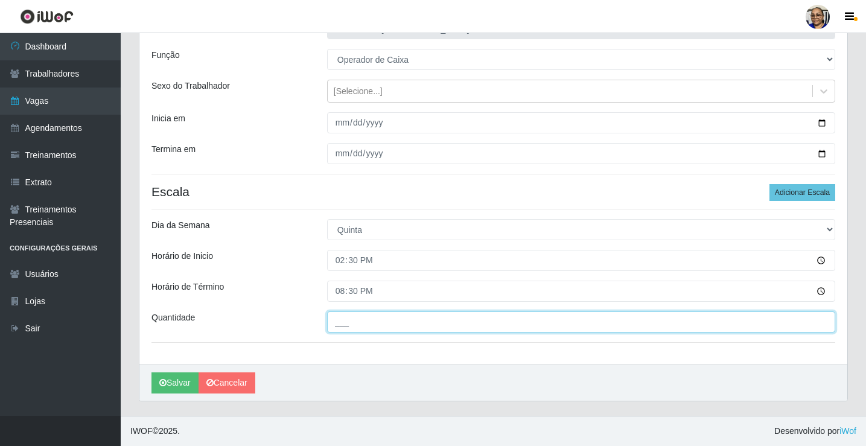
drag, startPoint x: 367, startPoint y: 318, endPoint x: 363, endPoint y: 326, distance: 8.9
click at [367, 321] on input "___" at bounding box center [581, 322] width 508 height 21
type input "1__"
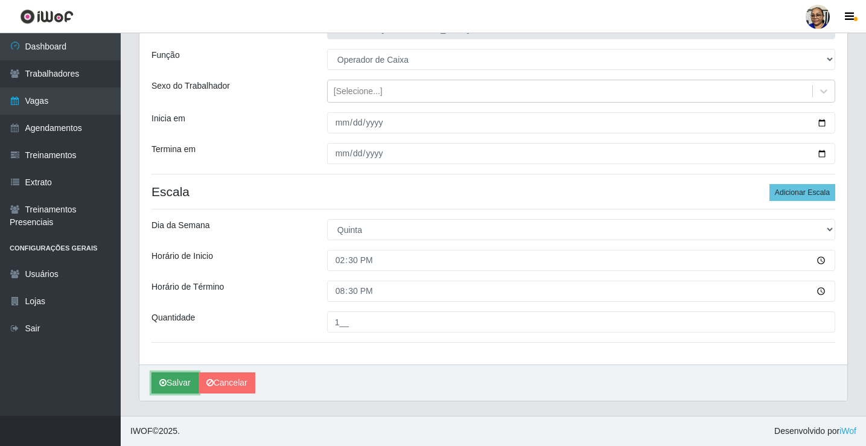
click at [173, 380] on button "Salvar" at bounding box center [175, 383] width 47 height 21
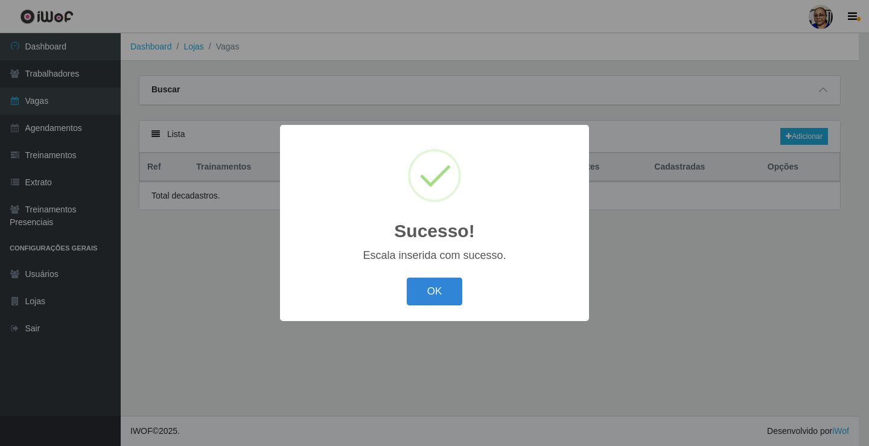
drag, startPoint x: 432, startPoint y: 285, endPoint x: 382, endPoint y: 296, distance: 51.3
click at [432, 284] on button "OK" at bounding box center [435, 292] width 56 height 28
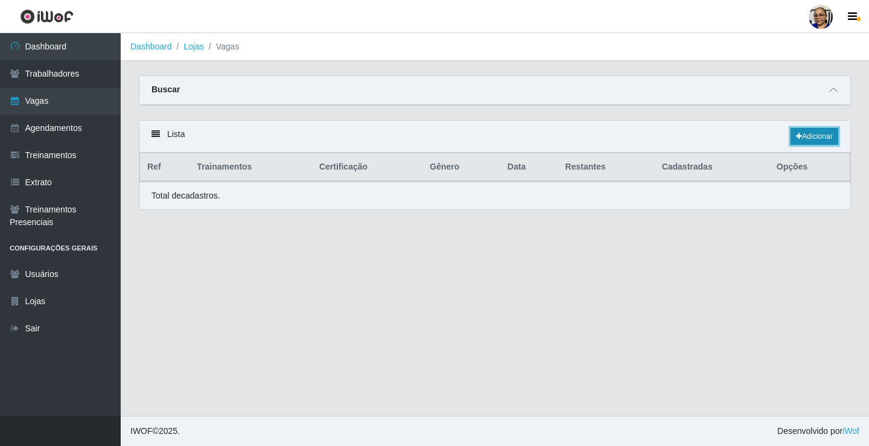
click at [810, 136] on link "Adicionar" at bounding box center [815, 136] width 48 height 17
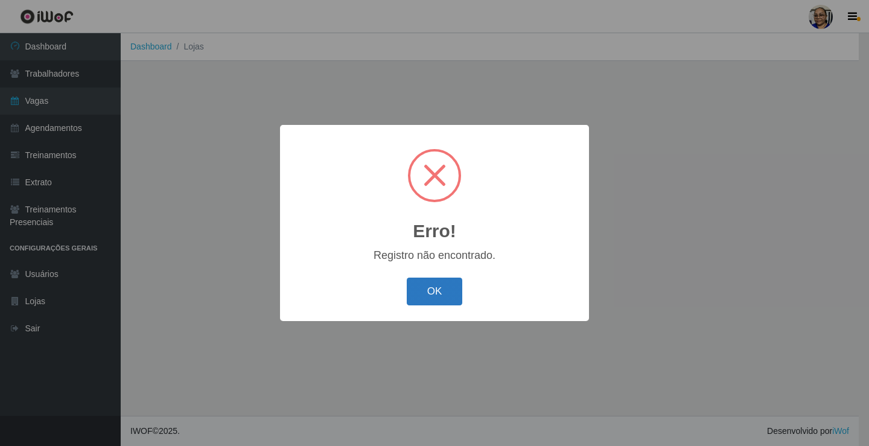
click at [434, 294] on button "OK" at bounding box center [435, 292] width 56 height 28
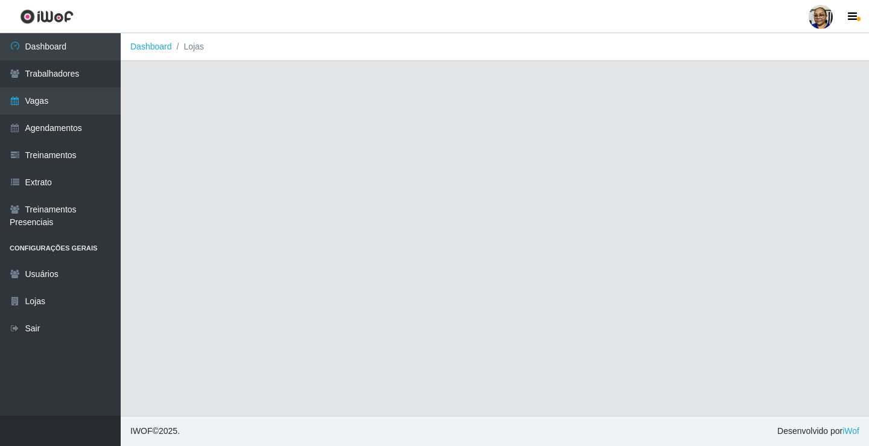
click at [475, 251] on main "Dashboard Lojas" at bounding box center [495, 224] width 749 height 383
click at [51, 129] on link "Agendamentos" at bounding box center [60, 128] width 121 height 27
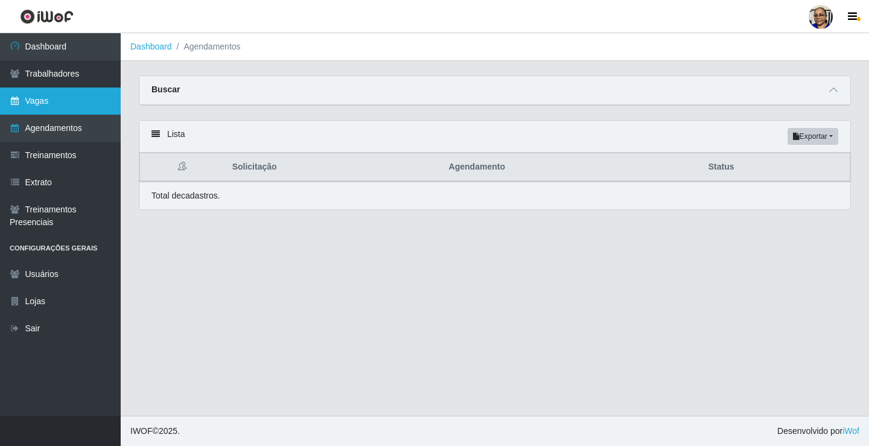
click at [56, 99] on link "Vagas" at bounding box center [60, 101] width 121 height 27
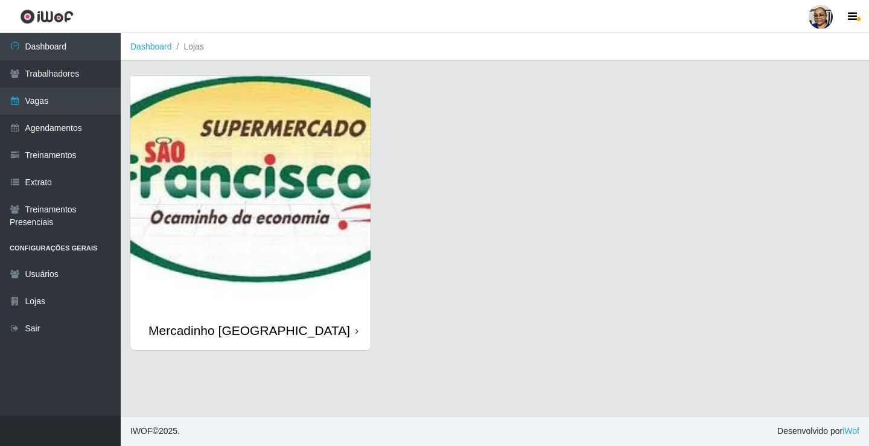
click at [212, 207] on img at bounding box center [250, 193] width 240 height 235
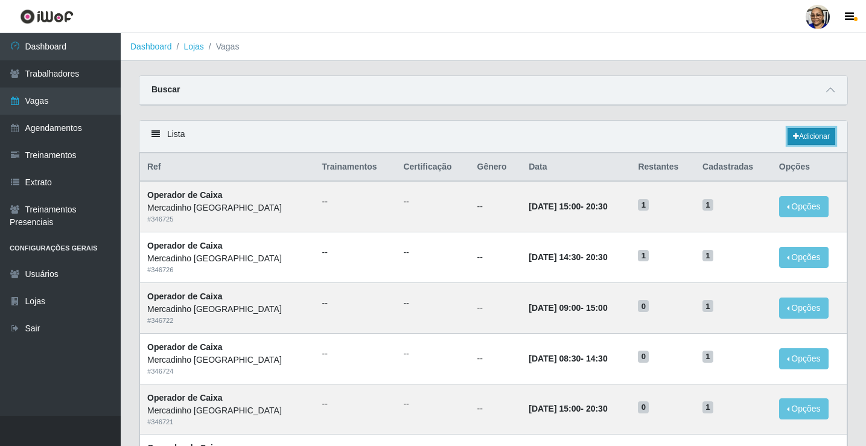
click at [811, 133] on link "Adicionar" at bounding box center [812, 136] width 48 height 17
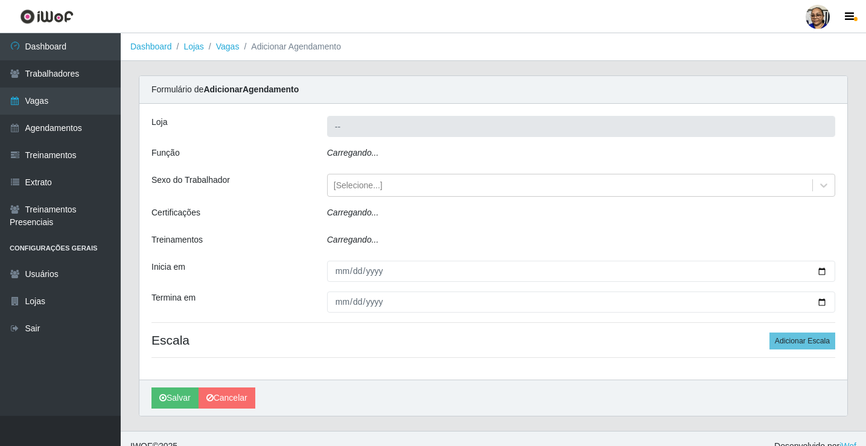
type input "Mercadinho [GEOGRAPHIC_DATA]"
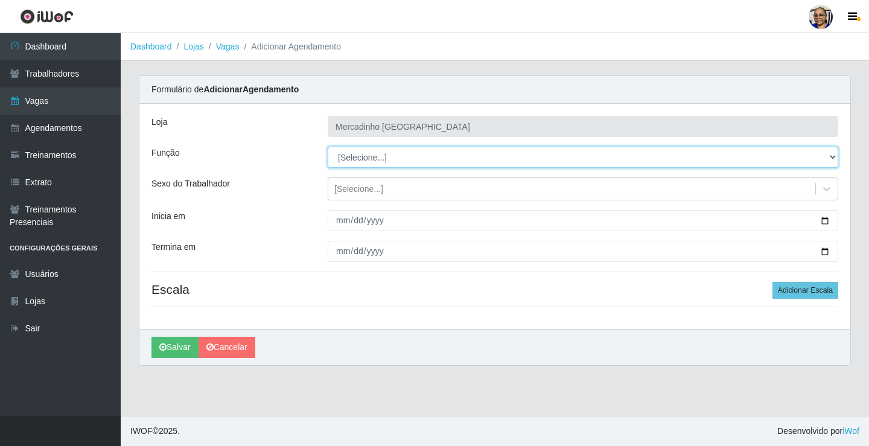
drag, startPoint x: 382, startPoint y: 156, endPoint x: 356, endPoint y: 164, distance: 27.1
click at [380, 155] on select "[Selecione...] ASG ASG + ASG ++ Balconista de Açougue Balconista de Açougue + O…" at bounding box center [583, 157] width 511 height 21
select select "22"
click at [328, 147] on select "[Selecione...] ASG ASG + ASG ++ Balconista de Açougue Balconista de Açougue + O…" at bounding box center [583, 157] width 511 height 21
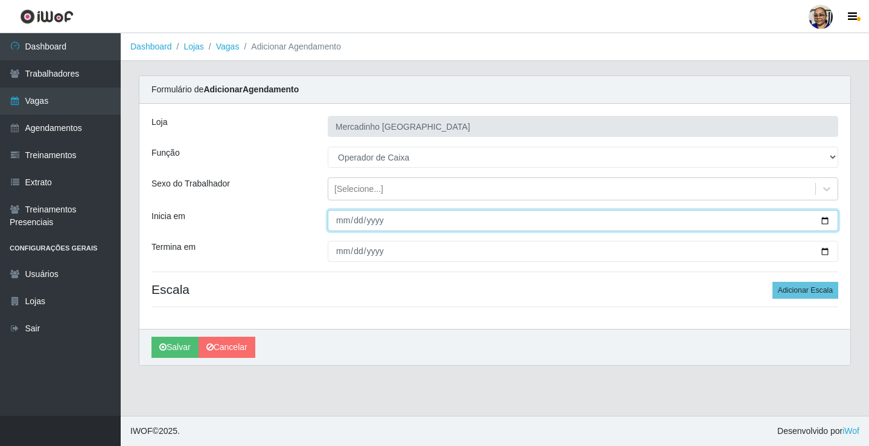
click at [825, 220] on input "Inicia em" at bounding box center [583, 220] width 511 height 21
type input "2025-09-26"
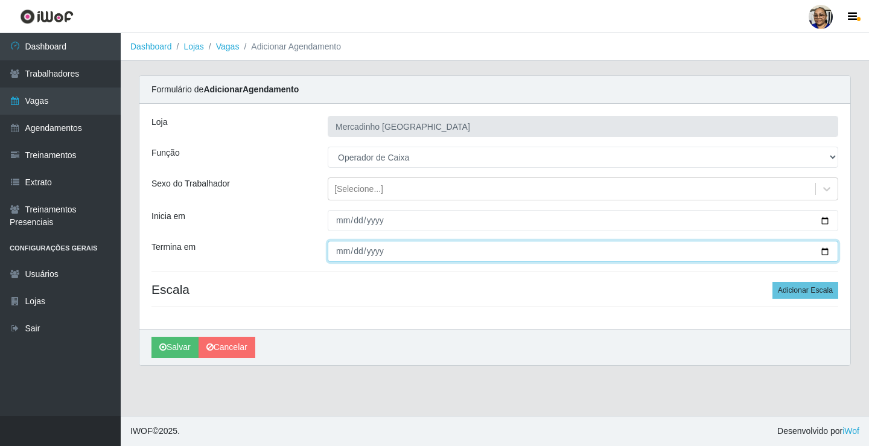
click at [825, 250] on input "Termina em" at bounding box center [583, 251] width 511 height 21
type input "2025-09-26"
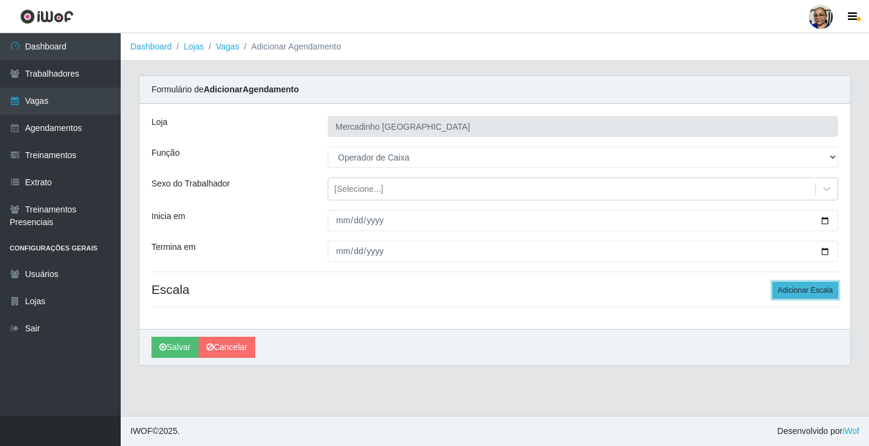
click at [797, 292] on button "Adicionar Escala" at bounding box center [806, 290] width 66 height 17
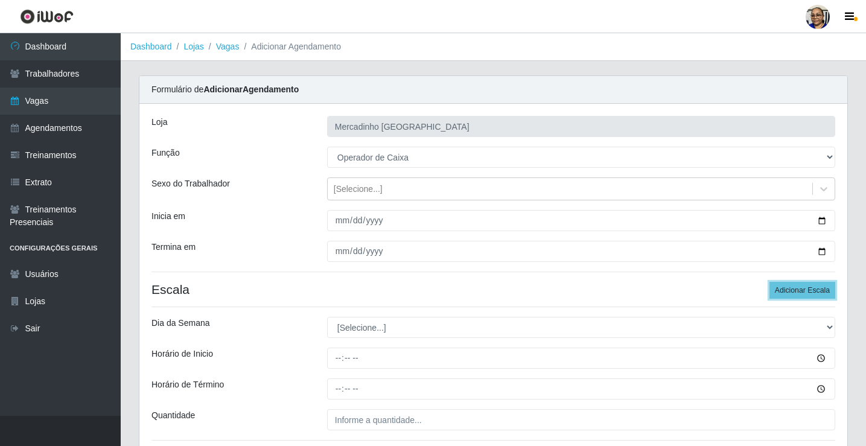
scroll to position [98, 0]
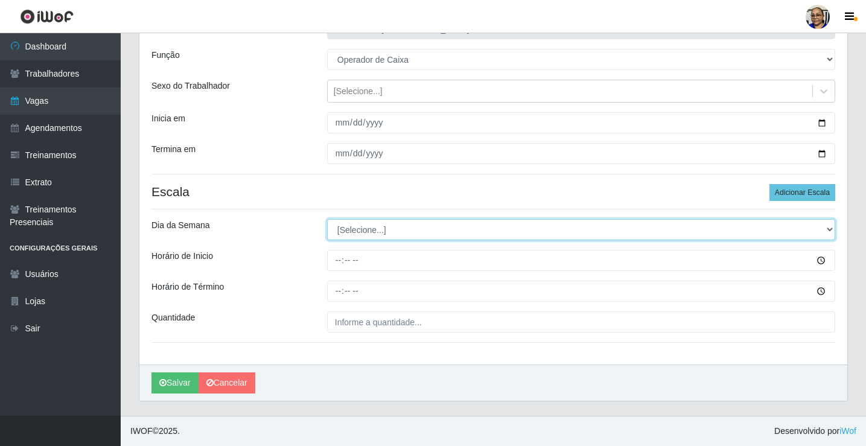
click at [360, 231] on select "[Selecione...] Segunda Terça Quarta Quinta Sexta Sábado Domingo" at bounding box center [581, 229] width 508 height 21
select select "5"
click at [327, 219] on select "[Selecione...] Segunda Terça Quarta Quinta Sexta Sábado Domingo" at bounding box center [581, 229] width 508 height 21
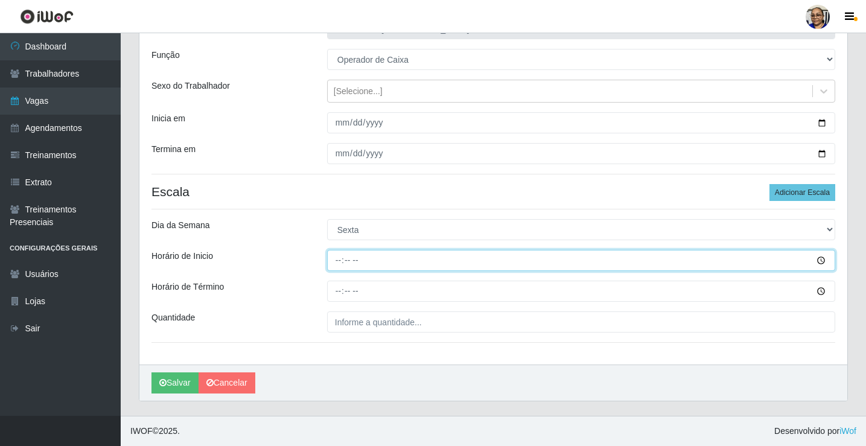
click at [338, 260] on input "Horário de Inicio" at bounding box center [581, 260] width 508 height 21
click at [336, 262] on input "Horário de Inicio" at bounding box center [581, 260] width 508 height 21
type input "08:30"
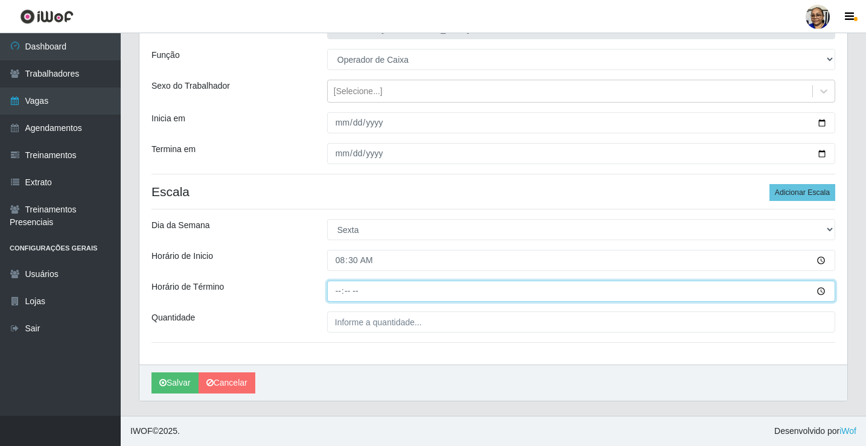
click at [338, 289] on input "Horário de Término" at bounding box center [581, 291] width 508 height 21
type input "14:30"
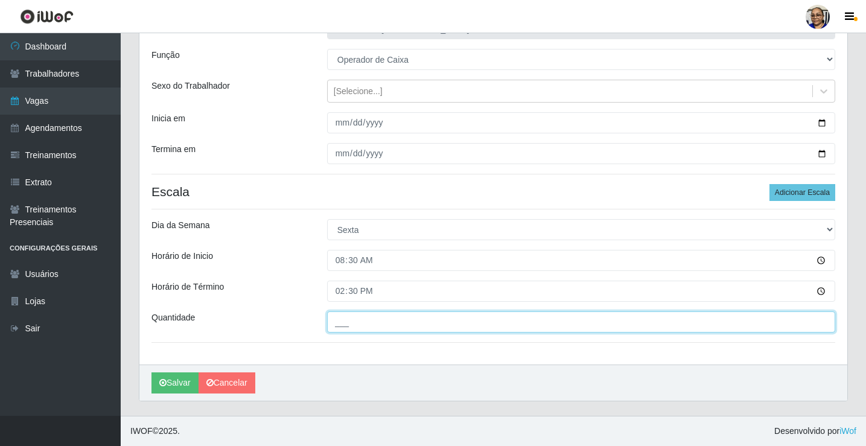
click at [429, 321] on input "___" at bounding box center [581, 322] width 508 height 21
type input "1__"
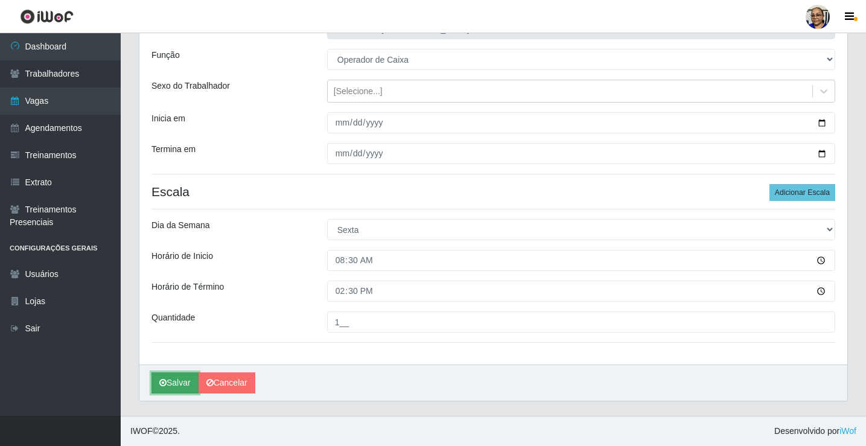
click at [185, 382] on button "Salvar" at bounding box center [175, 383] width 47 height 21
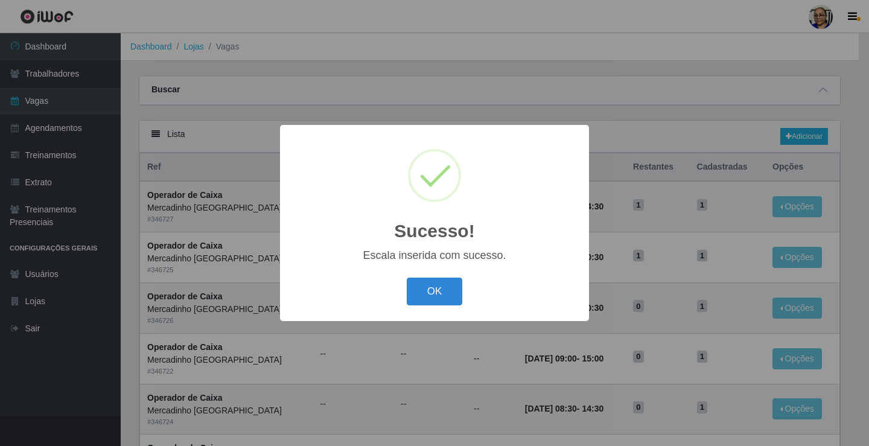
click at [436, 290] on button "OK" at bounding box center [435, 292] width 56 height 28
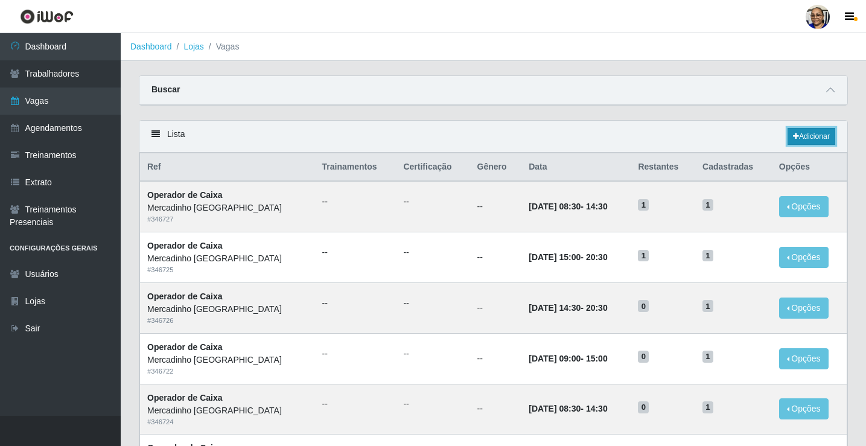
click at [816, 136] on link "Adicionar" at bounding box center [812, 136] width 48 height 17
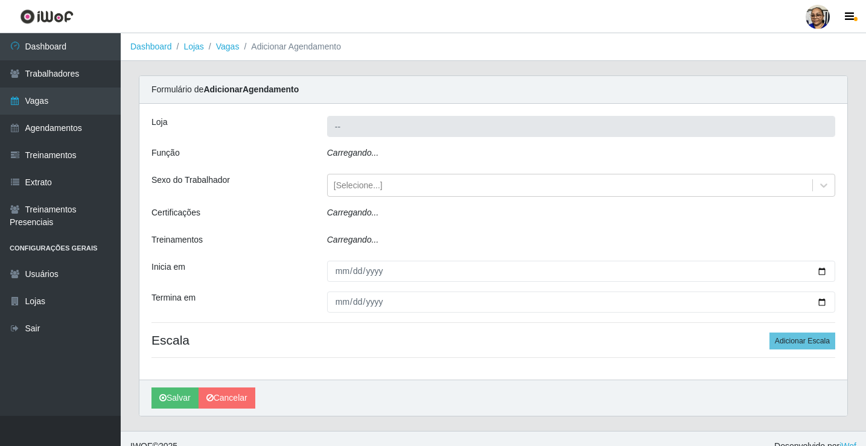
type input "Mercadinho [GEOGRAPHIC_DATA]"
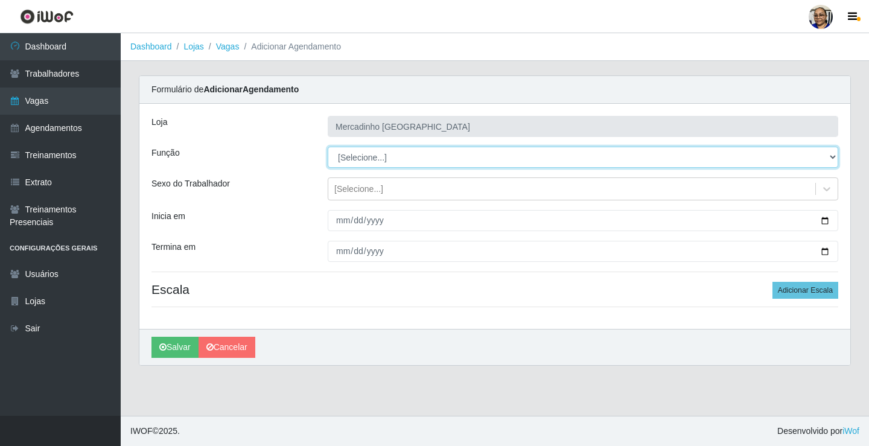
click at [368, 157] on select "[Selecione...] ASG ASG + ASG ++ Balconista de Açougue Balconista de Açougue + O…" at bounding box center [583, 157] width 511 height 21
select select "22"
click at [328, 147] on select "[Selecione...] ASG ASG + ASG ++ Balconista de Açougue Balconista de Açougue + O…" at bounding box center [583, 157] width 511 height 21
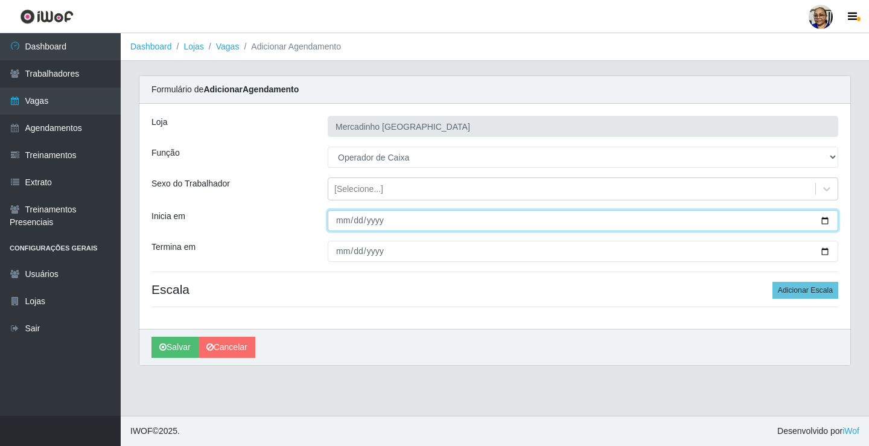
click at [827, 222] on input "Inicia em" at bounding box center [583, 220] width 511 height 21
type input "2025-09-26"
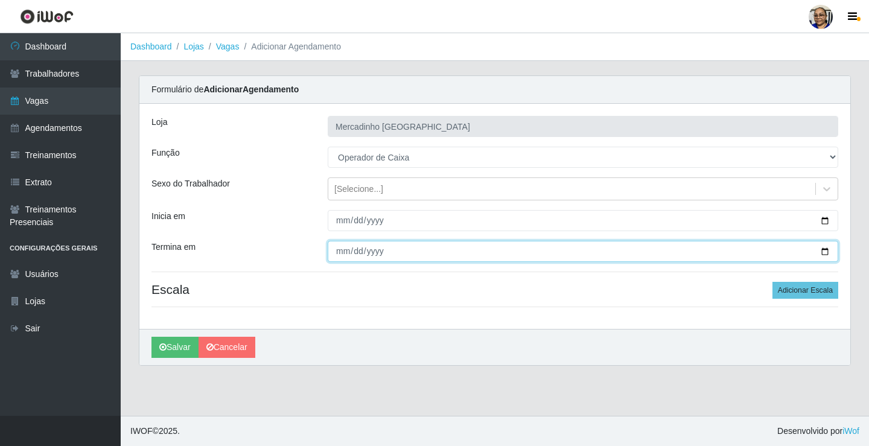
click at [825, 254] on input "Termina em" at bounding box center [583, 251] width 511 height 21
type input "2025-09-26"
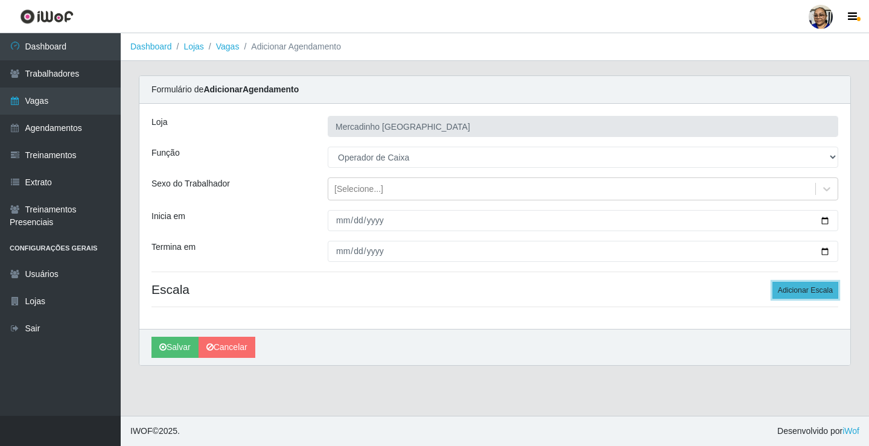
drag, startPoint x: 803, startPoint y: 285, endPoint x: 803, endPoint y: 292, distance: 7.2
click at [804, 292] on button "Adicionar Escala" at bounding box center [806, 290] width 66 height 17
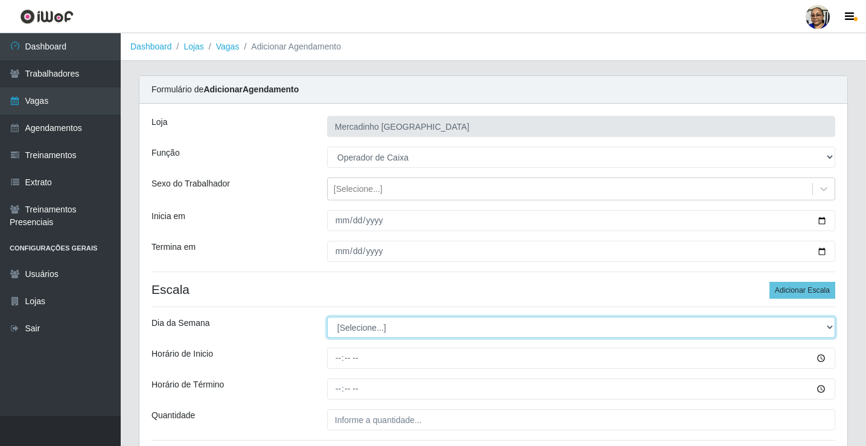
drag, startPoint x: 392, startPoint y: 326, endPoint x: 392, endPoint y: 319, distance: 7.2
click at [392, 325] on select "[Selecione...] Segunda Terça Quarta Quinta Sexta Sábado Domingo" at bounding box center [581, 327] width 508 height 21
select select "5"
click at [327, 317] on select "[Selecione...] Segunda Terça Quarta Quinta Sexta Sábado Domingo" at bounding box center [581, 327] width 508 height 21
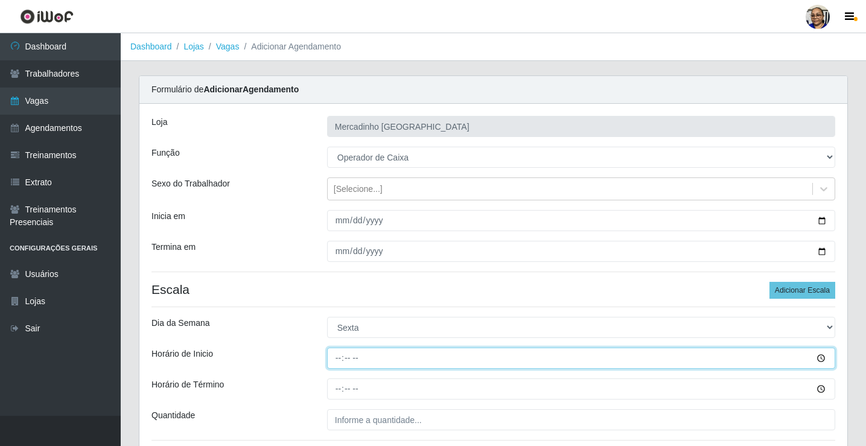
click at [341, 355] on input "Horário de Inicio" at bounding box center [581, 358] width 508 height 21
type input "14:30"
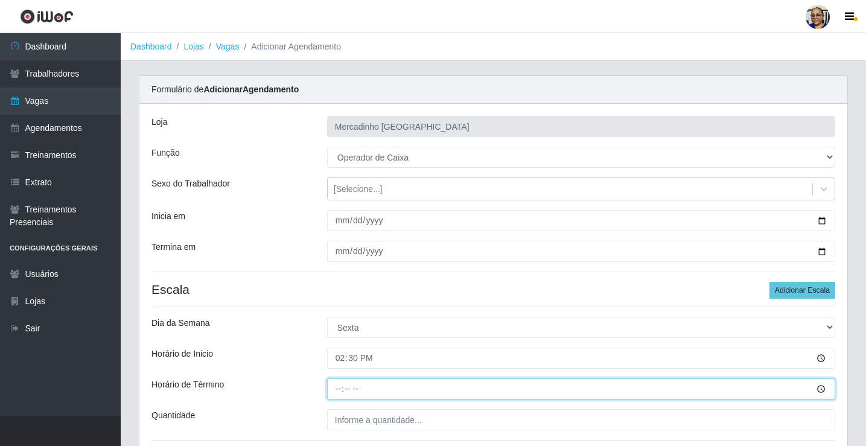
click at [342, 391] on input "Horário de Término" at bounding box center [581, 389] width 508 height 21
type input "20:30"
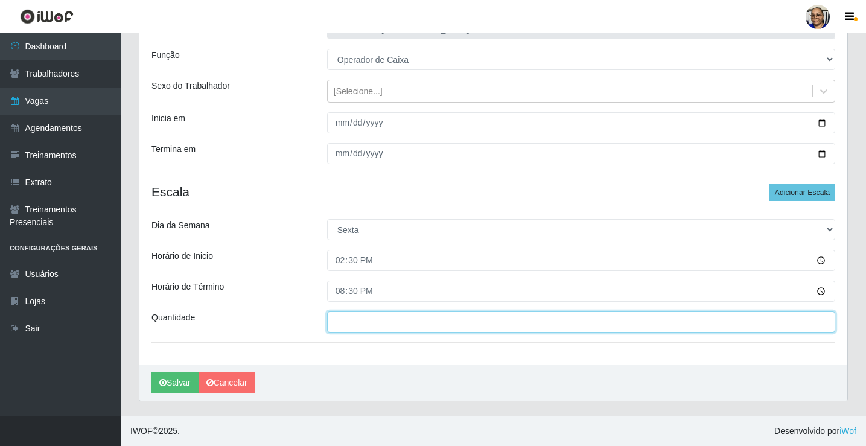
click at [409, 332] on input "___" at bounding box center [581, 322] width 508 height 21
type input "1__"
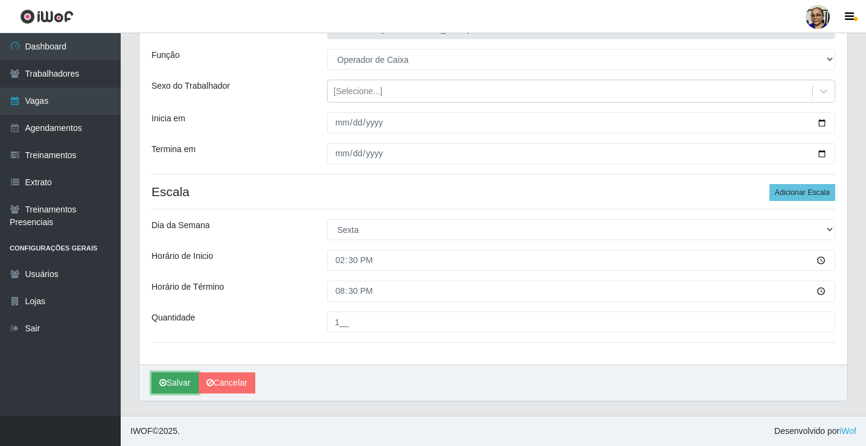
click at [187, 382] on button "Salvar" at bounding box center [175, 383] width 47 height 21
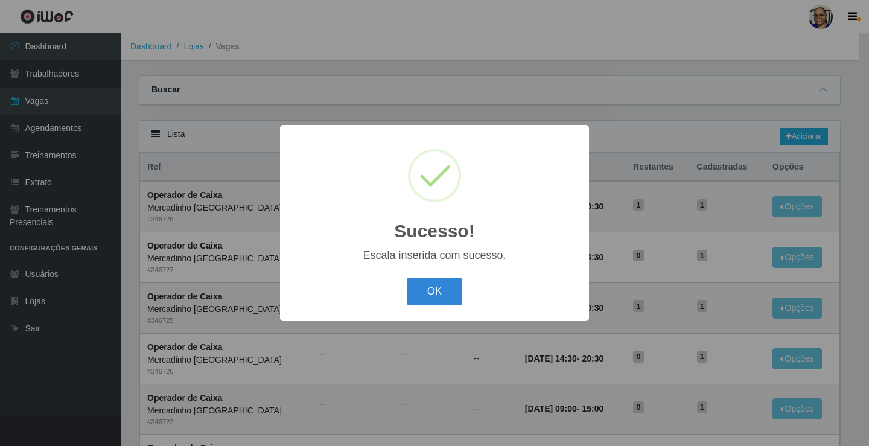
drag, startPoint x: 437, startPoint y: 284, endPoint x: 419, endPoint y: 306, distance: 28.3
click at [437, 288] on button "OK" at bounding box center [435, 292] width 56 height 28
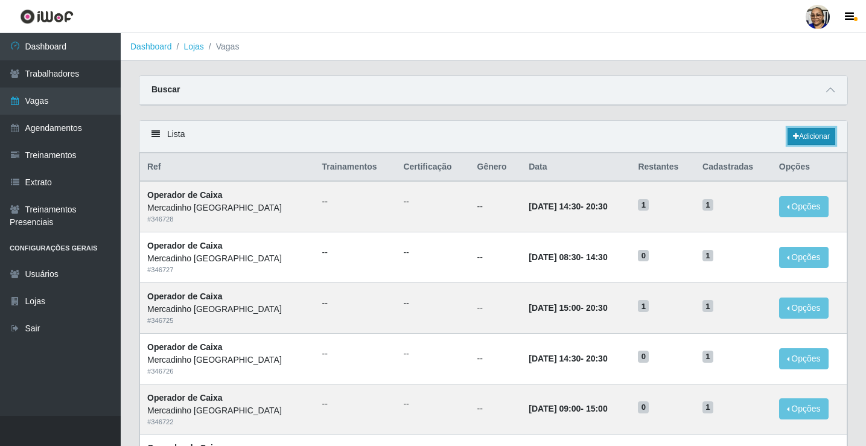
click at [808, 137] on link "Adicionar" at bounding box center [812, 136] width 48 height 17
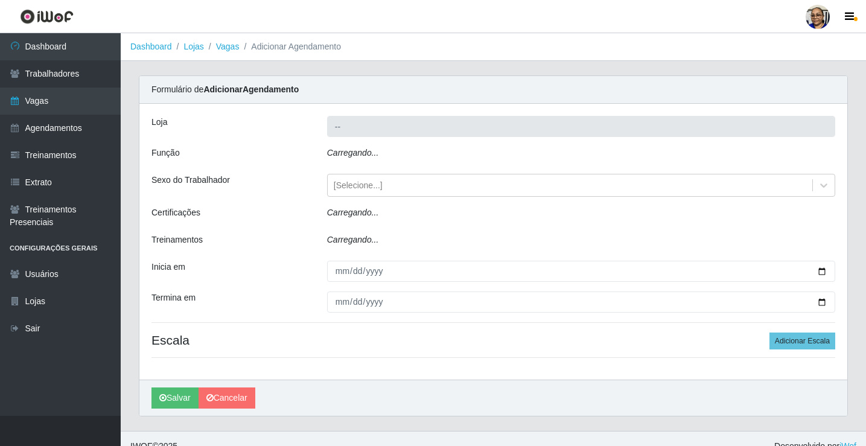
type input "Mercadinho [GEOGRAPHIC_DATA]"
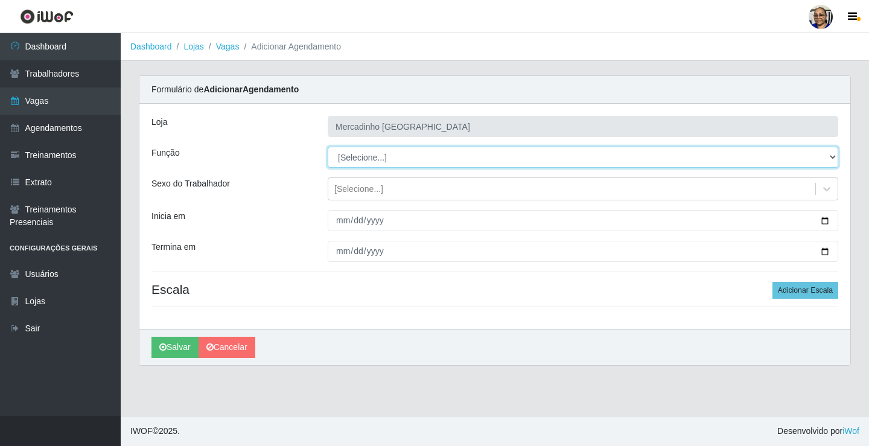
click at [370, 155] on select "[Selecione...] ASG ASG + ASG ++ Balconista de Açougue Balconista de Açougue + O…" at bounding box center [583, 157] width 511 height 21
select select "22"
click at [328, 147] on select "[Selecione...] ASG ASG + ASG ++ Balconista de Açougue Balconista de Açougue + O…" at bounding box center [583, 157] width 511 height 21
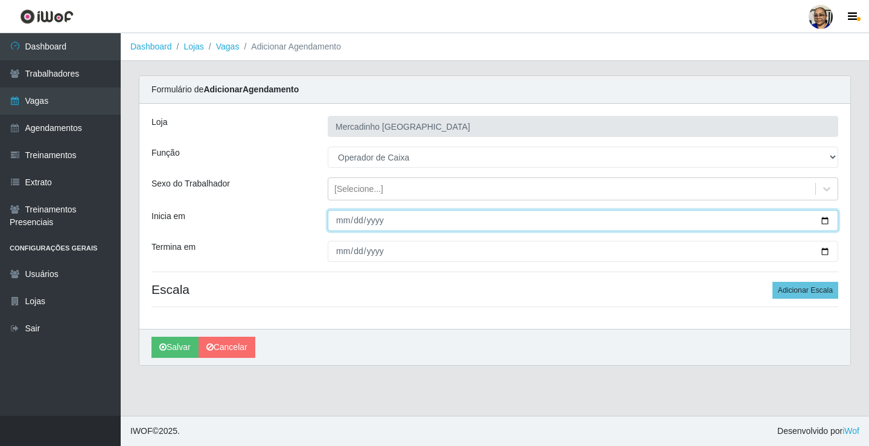
click at [826, 221] on input "Inicia em" at bounding box center [583, 220] width 511 height 21
type input "2025-09-26"
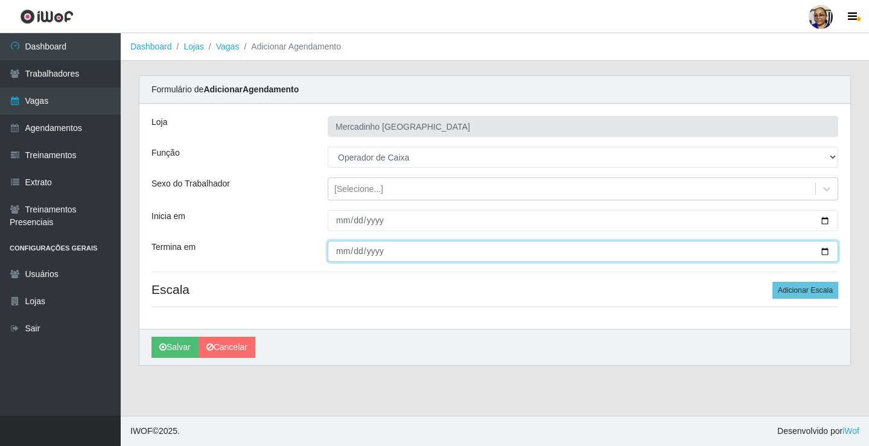
click at [827, 249] on input "Termina em" at bounding box center [583, 251] width 511 height 21
type input "2025-09-26"
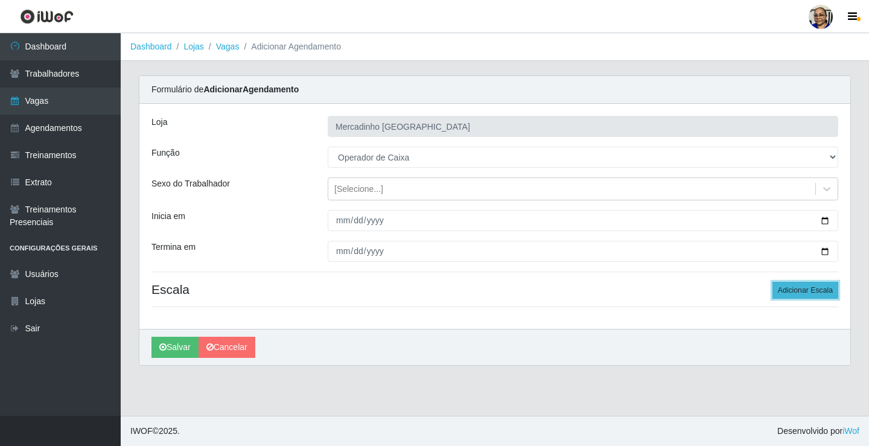
drag, startPoint x: 785, startPoint y: 289, endPoint x: 738, endPoint y: 300, distance: 48.5
click at [785, 289] on button "Adicionar Escala" at bounding box center [806, 290] width 66 height 17
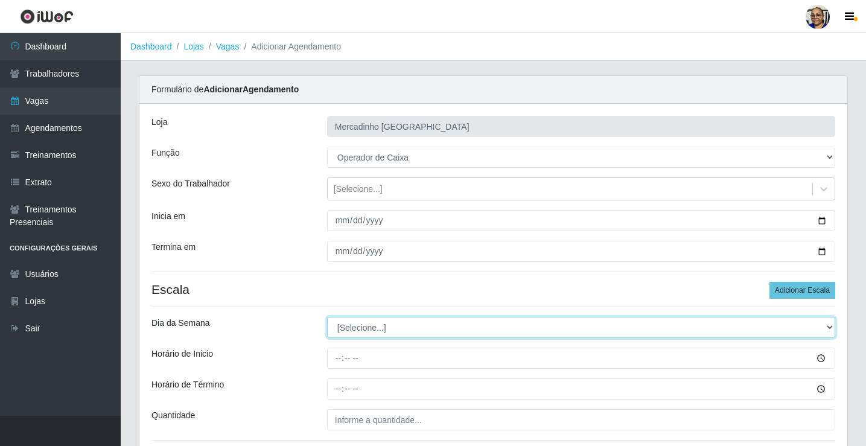
click at [353, 330] on select "[Selecione...] Segunda Terça Quarta Quinta Sexta Sábado Domingo" at bounding box center [581, 327] width 508 height 21
select select "5"
click at [327, 317] on select "[Selecione...] Segunda Terça Quarta Quinta Sexta Sábado Domingo" at bounding box center [581, 327] width 508 height 21
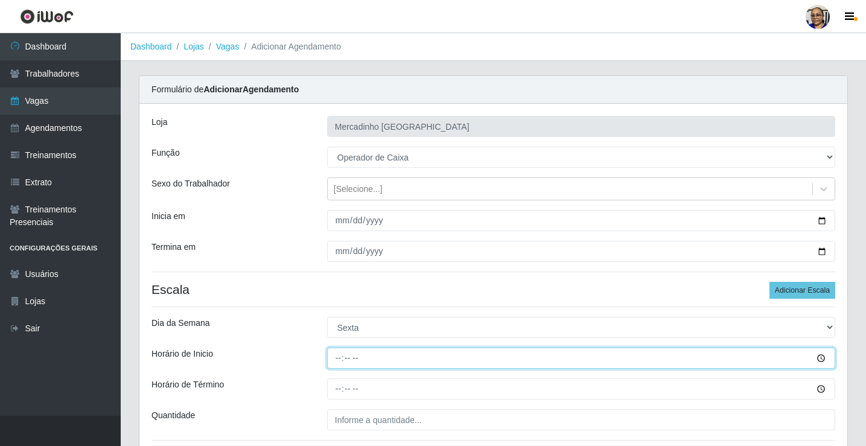
click at [338, 360] on input "Horário de Inicio" at bounding box center [581, 358] width 508 height 21
type input "15:00"
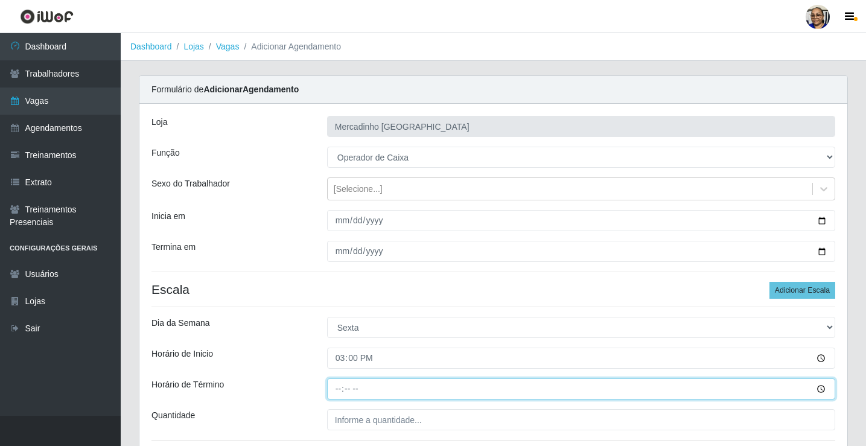
click at [341, 391] on input "Horário de Término" at bounding box center [581, 389] width 508 height 21
type input "20:30"
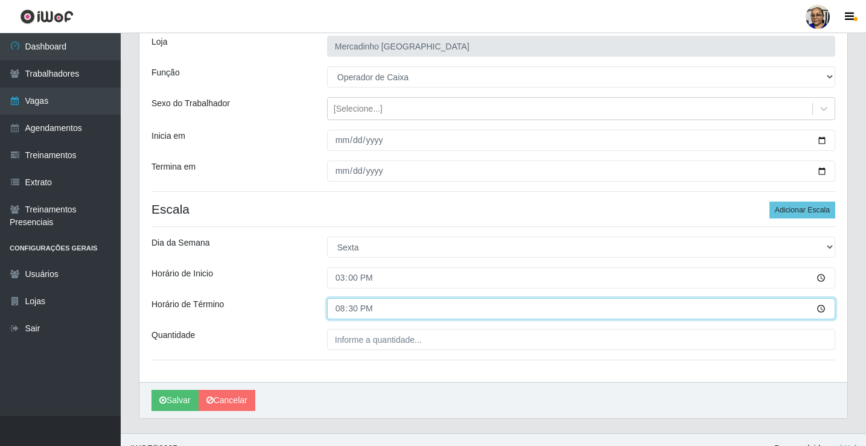
scroll to position [98, 0]
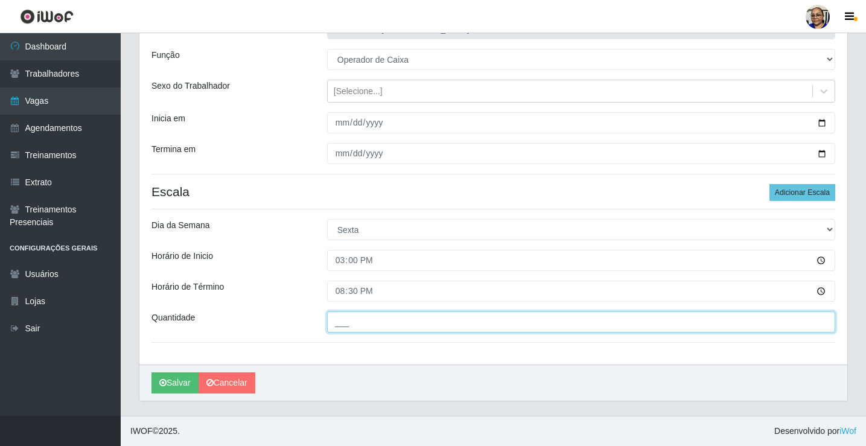
click at [428, 324] on input "___" at bounding box center [581, 322] width 508 height 21
type input "1__"
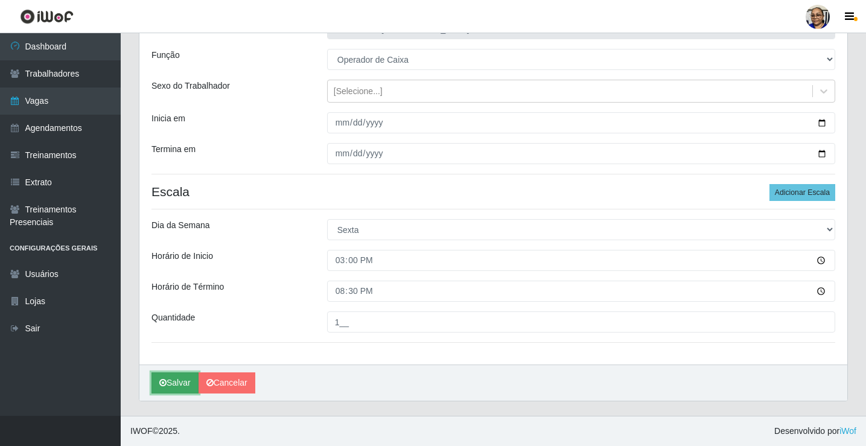
click at [183, 382] on button "Salvar" at bounding box center [175, 383] width 47 height 21
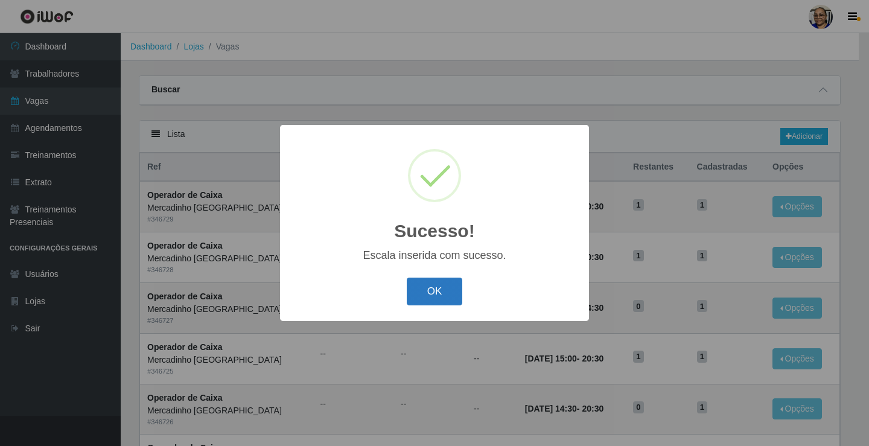
click at [429, 292] on button "OK" at bounding box center [435, 292] width 56 height 28
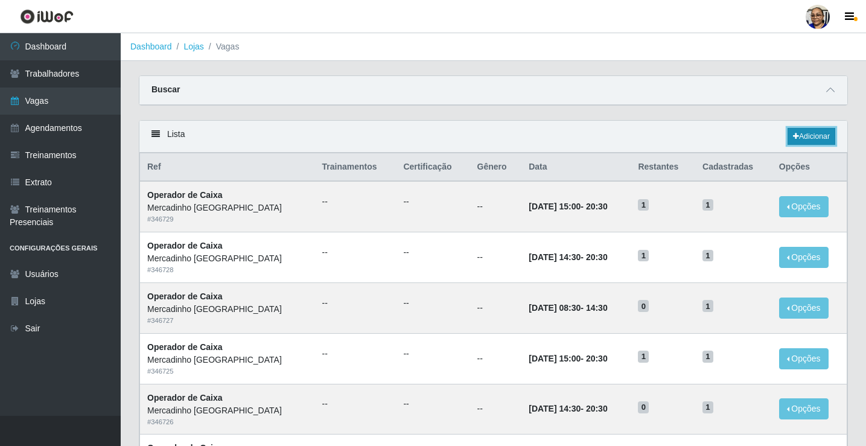
click at [812, 136] on link "Adicionar" at bounding box center [812, 136] width 48 height 17
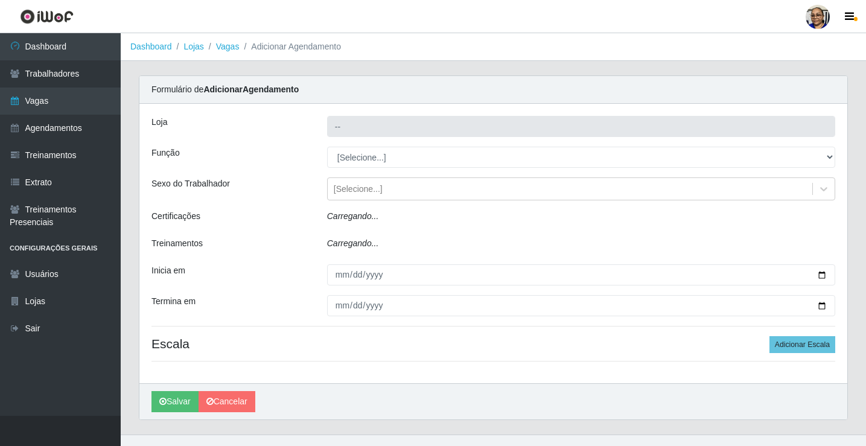
type input "Mercadinho [GEOGRAPHIC_DATA]"
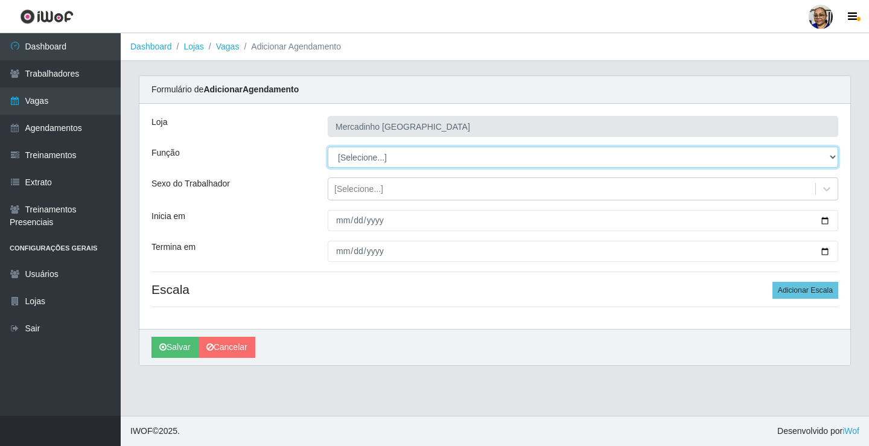
click at [378, 160] on select "[Selecione...] ASG ASG + ASG ++ Balconista de Açougue Balconista de Açougue + O…" at bounding box center [583, 157] width 511 height 21
select select "72"
click at [328, 147] on select "[Selecione...] ASG ASG + ASG ++ Balconista de Açougue Balconista de Açougue + O…" at bounding box center [583, 157] width 511 height 21
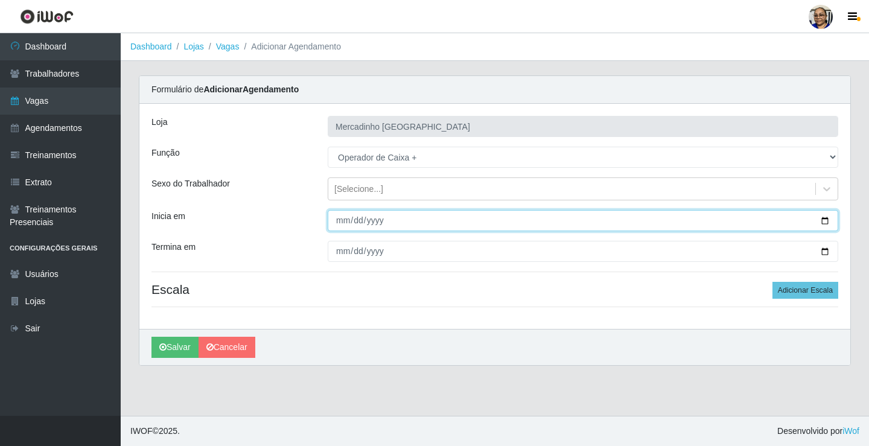
click at [824, 220] on input "Inicia em" at bounding box center [583, 220] width 511 height 21
type input "2025-09-27"
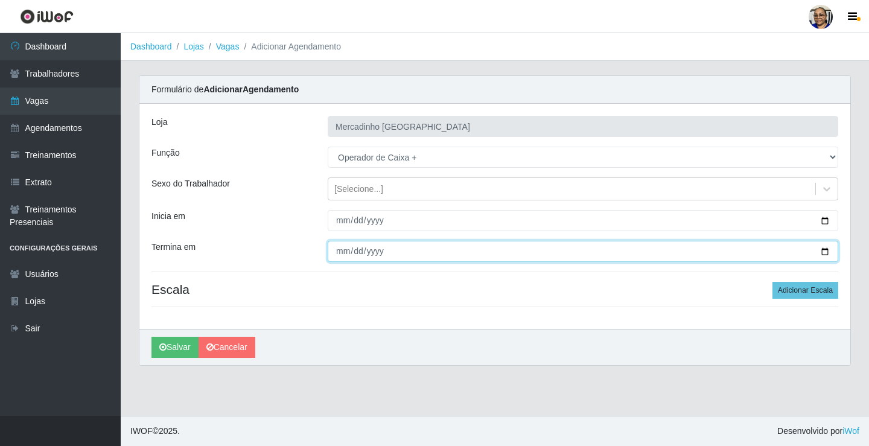
click at [825, 252] on input "Termina em" at bounding box center [583, 251] width 511 height 21
type input "2025-09-27"
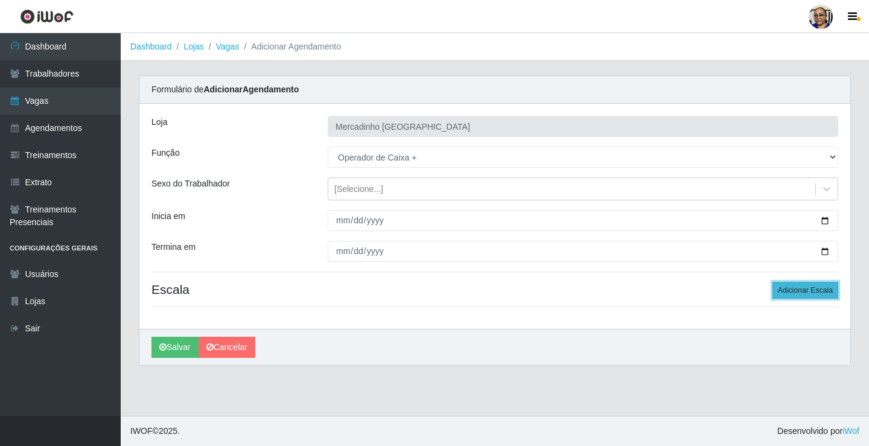
click at [803, 290] on button "Adicionar Escala" at bounding box center [806, 290] width 66 height 17
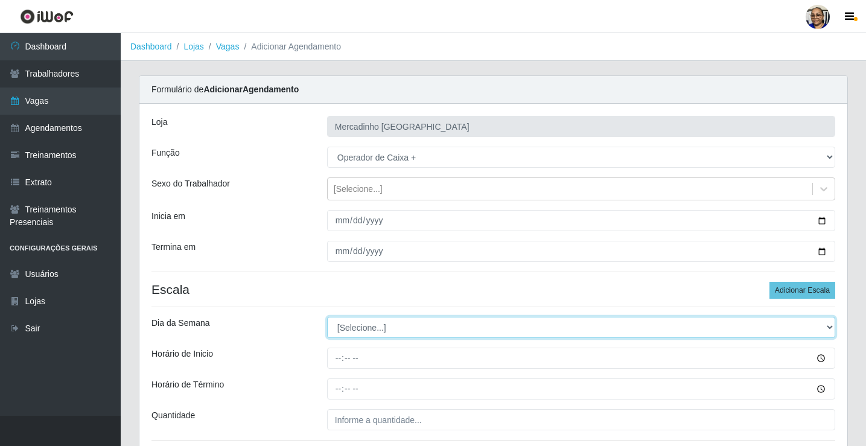
click at [371, 329] on select "[Selecione...] Segunda Terça Quarta Quinta Sexta Sábado Domingo" at bounding box center [581, 327] width 508 height 21
select select "0"
click at [327, 317] on select "[Selecione...] Segunda Terça Quarta Quinta Sexta Sábado Domingo" at bounding box center [581, 327] width 508 height 21
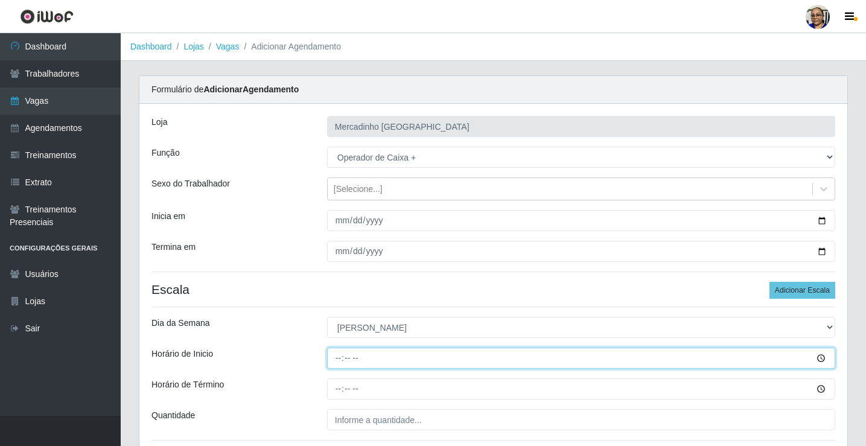
click at [340, 358] on input "Horário de Inicio" at bounding box center [581, 358] width 508 height 21
type input "08:30"
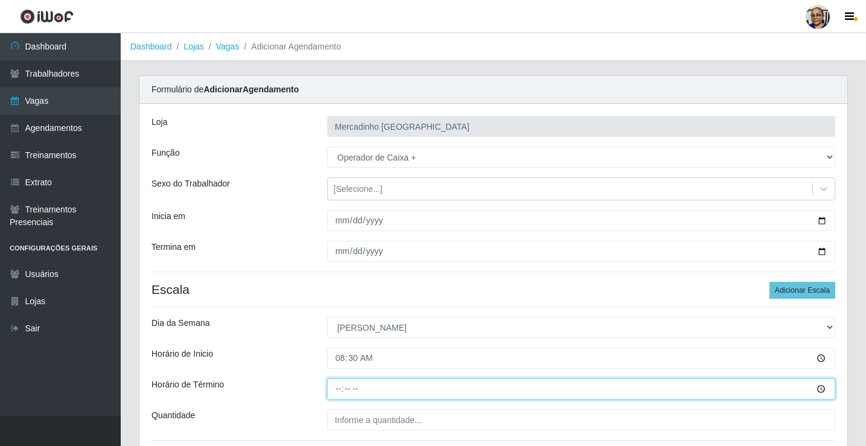
click at [341, 390] on input "Horário de Término" at bounding box center [581, 389] width 508 height 21
type input "14:30"
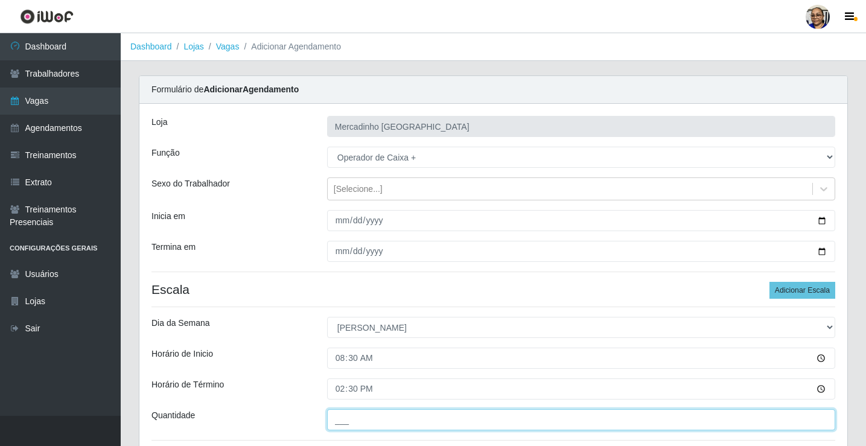
click at [438, 418] on input "___" at bounding box center [581, 419] width 508 height 21
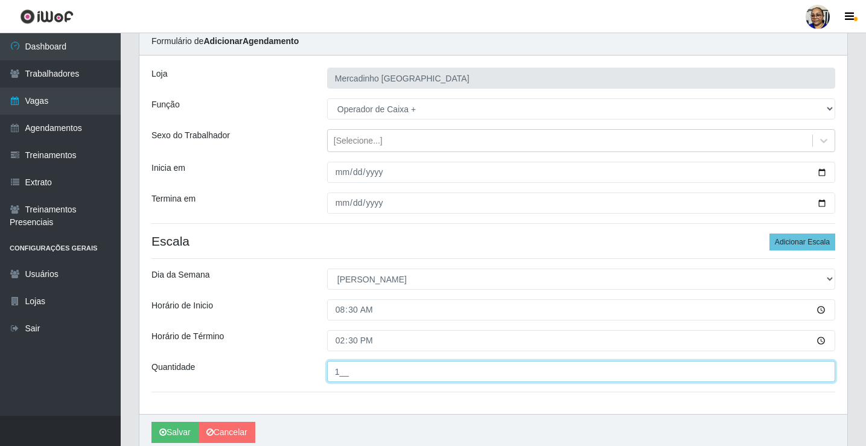
scroll to position [98, 0]
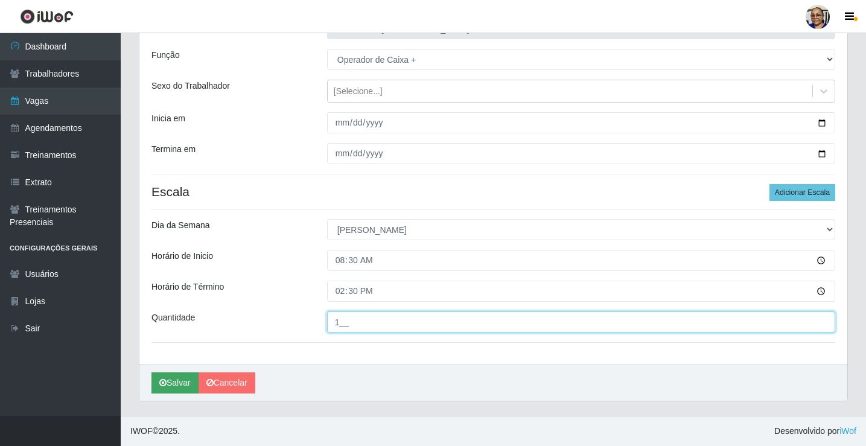
type input "1__"
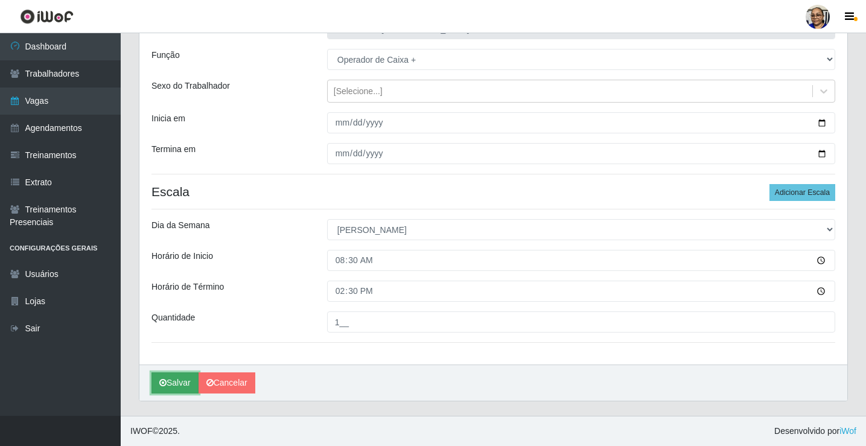
click at [183, 383] on button "Salvar" at bounding box center [175, 383] width 47 height 21
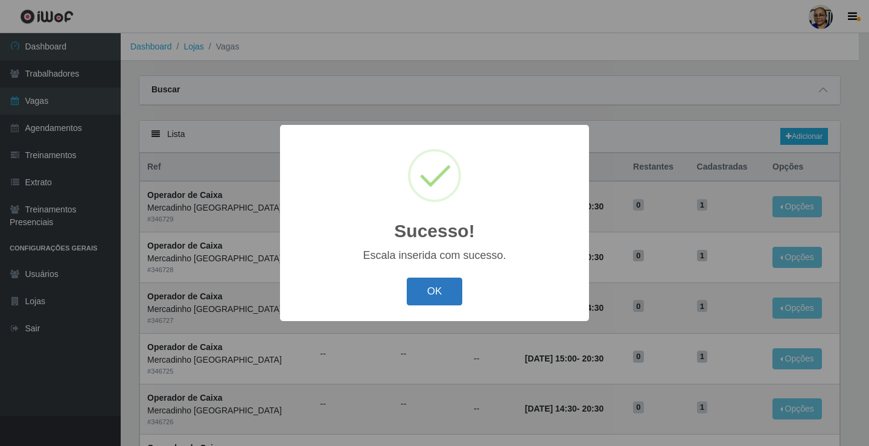
click at [436, 290] on button "OK" at bounding box center [435, 292] width 56 height 28
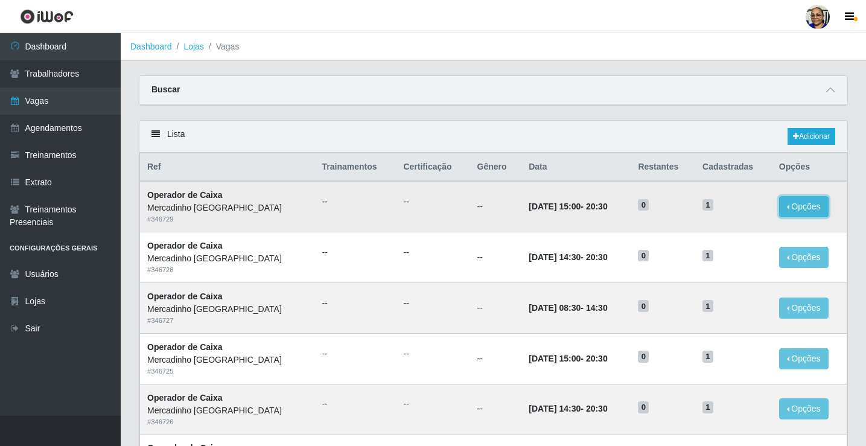
click at [790, 208] on button "Opções" at bounding box center [804, 206] width 50 height 21
click at [801, 206] on button "Opções" at bounding box center [804, 206] width 50 height 21
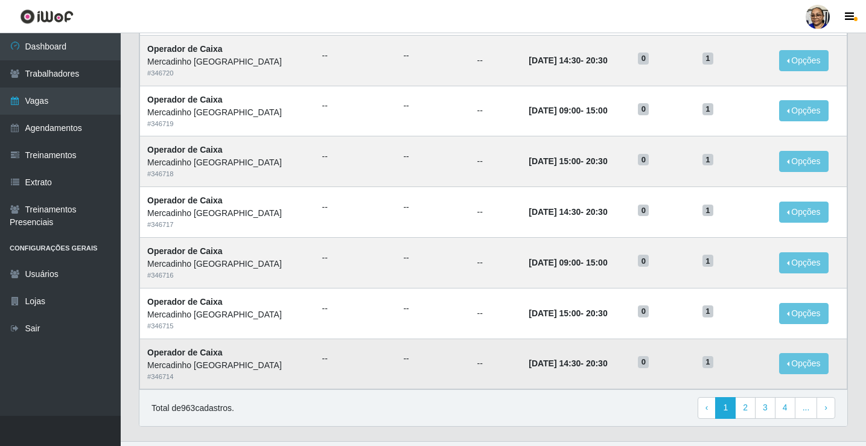
scroll to position [577, 0]
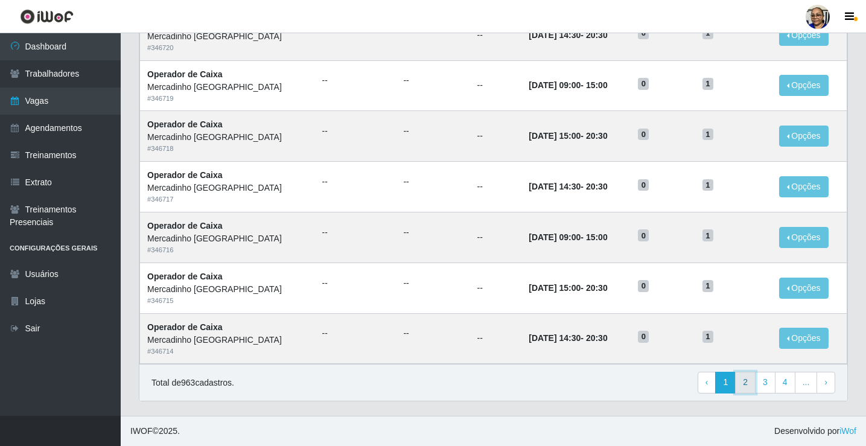
click at [746, 380] on link "2" at bounding box center [745, 383] width 21 height 22
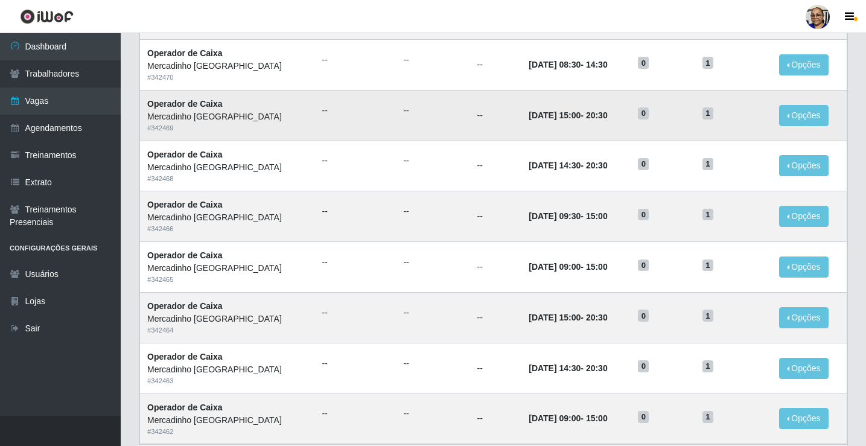
scroll to position [577, 0]
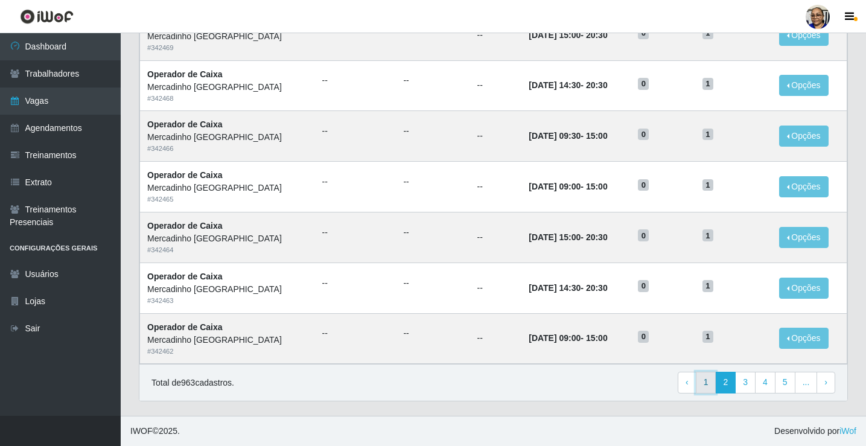
click at [708, 383] on link "1" at bounding box center [706, 383] width 21 height 22
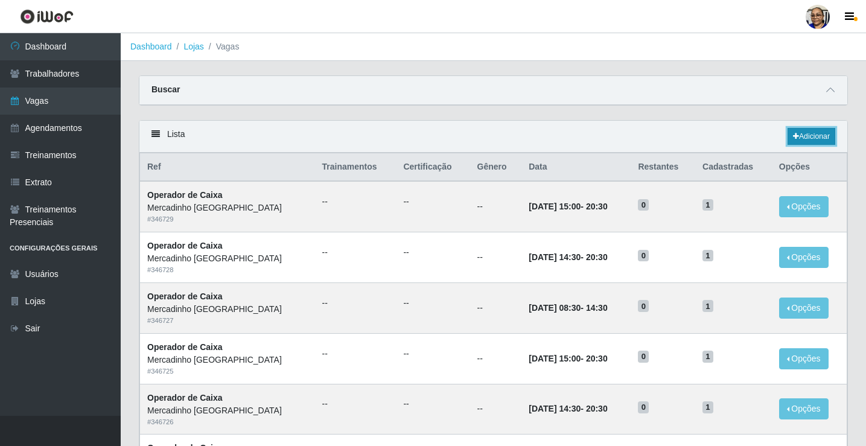
click at [808, 133] on link "Adicionar" at bounding box center [812, 136] width 48 height 17
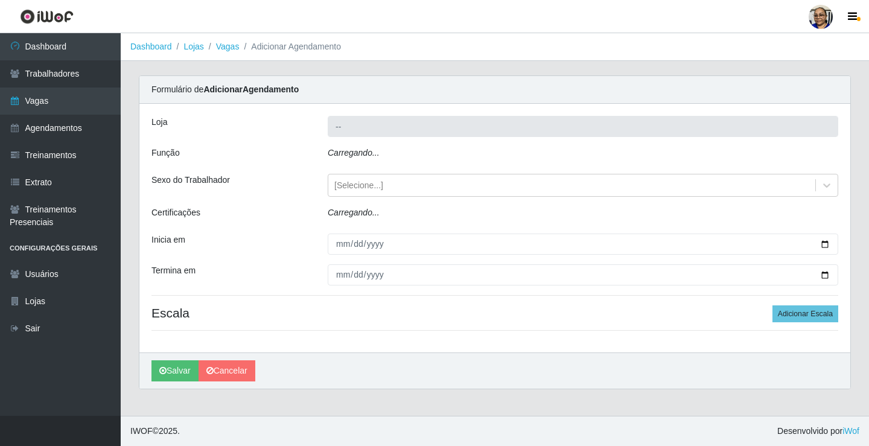
type input "Mercadinho [GEOGRAPHIC_DATA]"
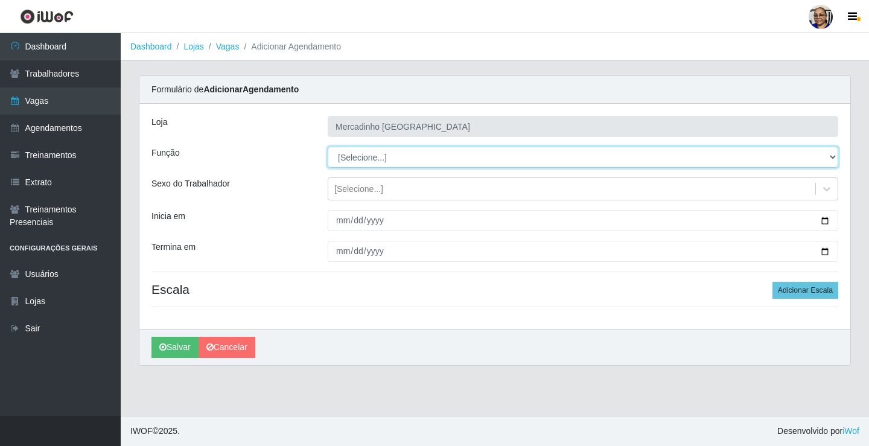
click at [359, 159] on select "[Selecione...] ASG ASG + ASG ++ Balconista de Açougue Balconista de Açougue + O…" at bounding box center [583, 157] width 511 height 21
select select "72"
click at [328, 147] on select "[Selecione...] ASG ASG + ASG ++ Balconista de Açougue Balconista de Açougue + O…" at bounding box center [583, 157] width 511 height 21
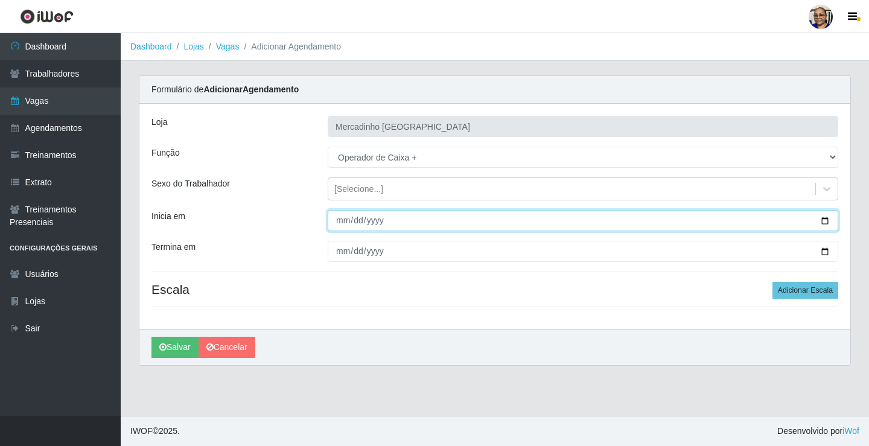
click at [828, 217] on input "Inicia em" at bounding box center [583, 220] width 511 height 21
type input "2025-09-27"
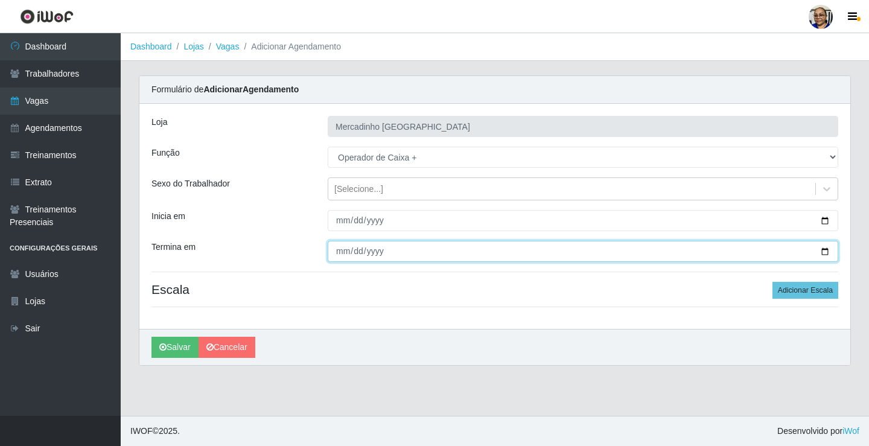
click at [825, 251] on input "Termina em" at bounding box center [583, 251] width 511 height 21
type input "2025-09-27"
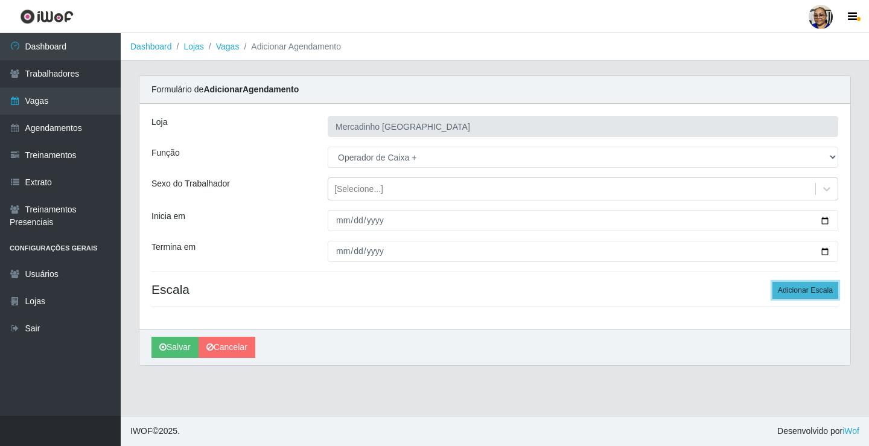
click at [792, 294] on button "Adicionar Escala" at bounding box center [806, 290] width 66 height 17
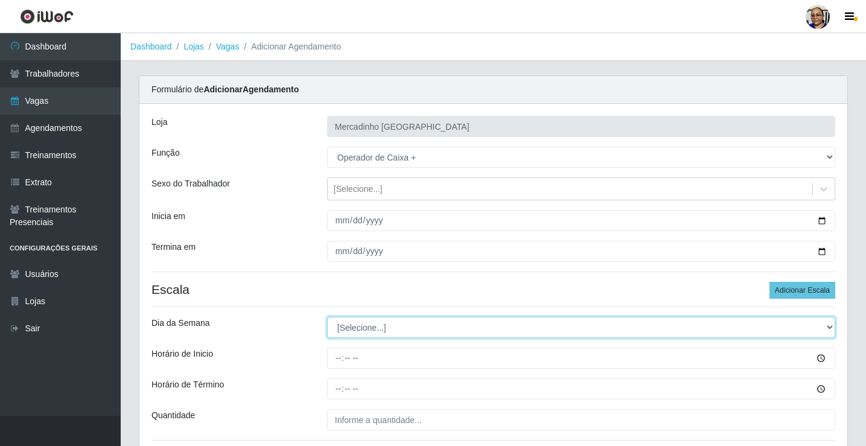
click at [380, 329] on select "[Selecione...] Segunda Terça Quarta Quinta Sexta Sábado Domingo" at bounding box center [581, 327] width 508 height 21
select select "6"
click at [327, 317] on select "[Selecione...] Segunda Terça Quarta Quinta Sexta Sábado Domingo" at bounding box center [581, 327] width 508 height 21
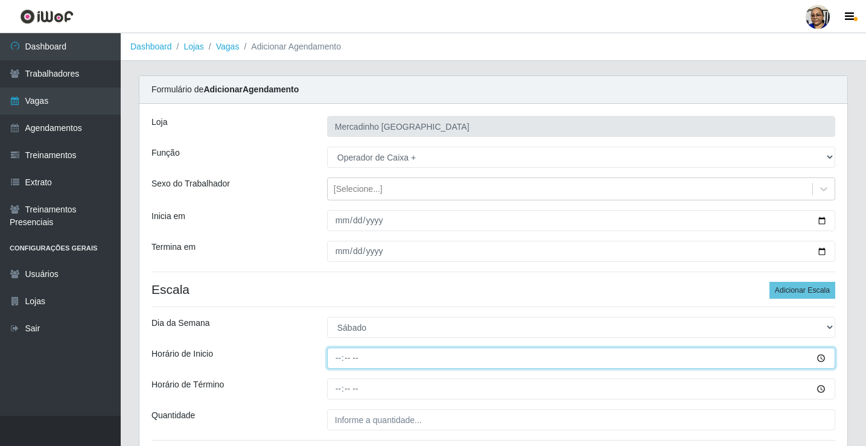
click at [341, 358] on input "Horário de Inicio" at bounding box center [581, 358] width 508 height 21
type input "08:30"
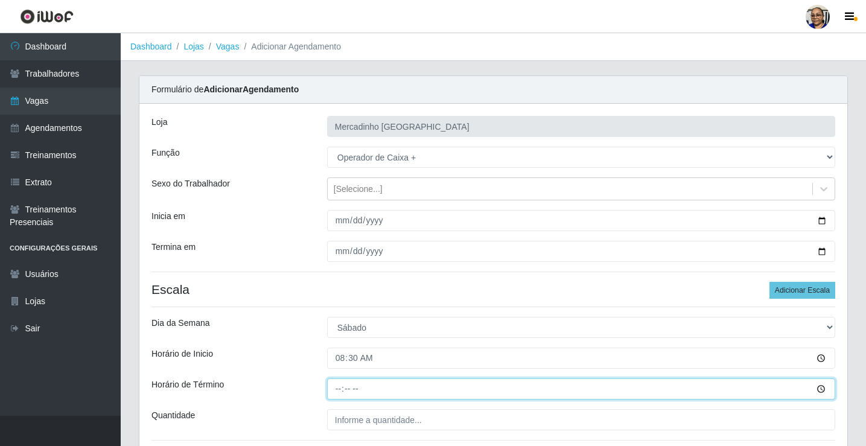
click at [338, 389] on input "Horário de Término" at bounding box center [581, 389] width 508 height 21
type input "14:30"
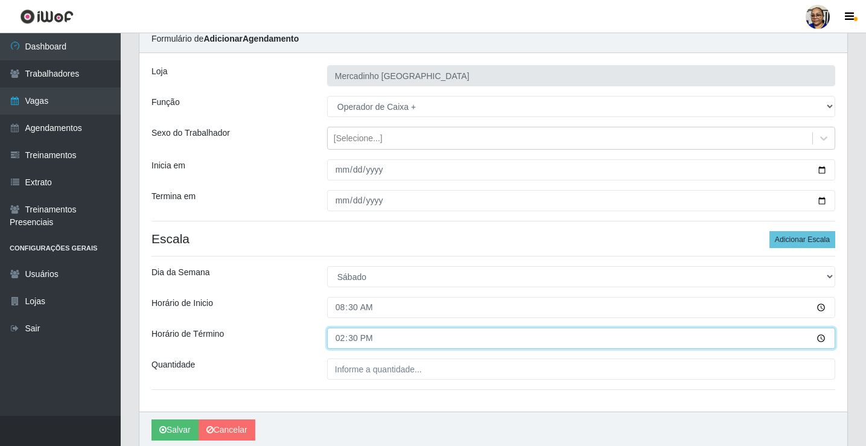
scroll to position [98, 0]
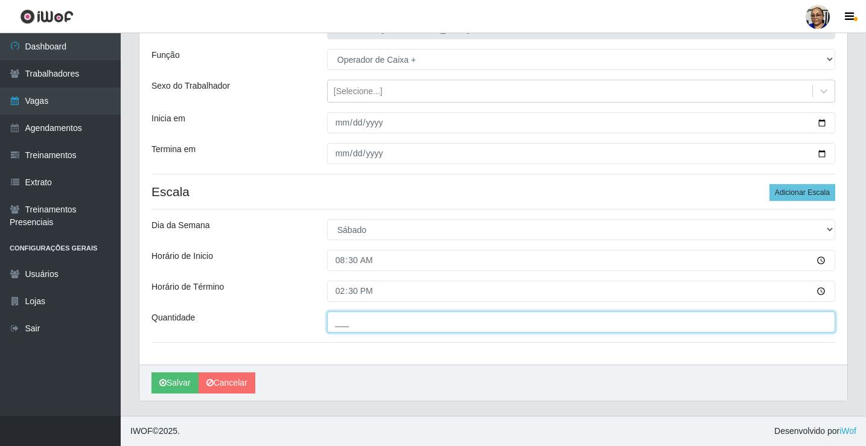
click at [424, 320] on input "___" at bounding box center [581, 322] width 508 height 21
type input "1__"
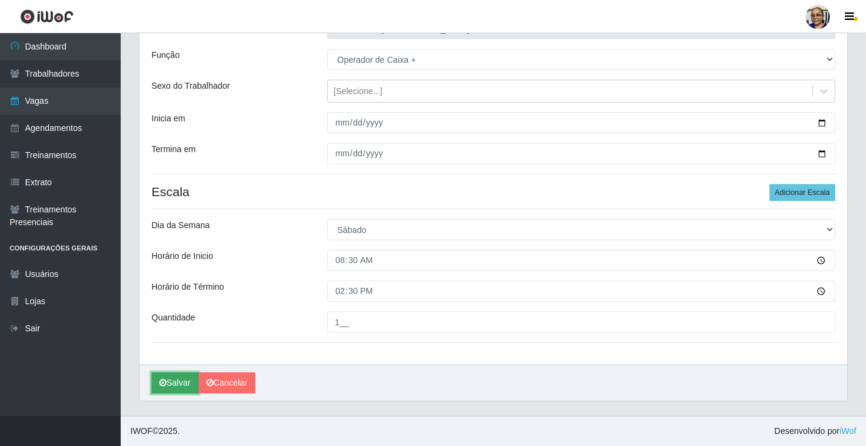
click at [178, 380] on button "Salvar" at bounding box center [175, 383] width 47 height 21
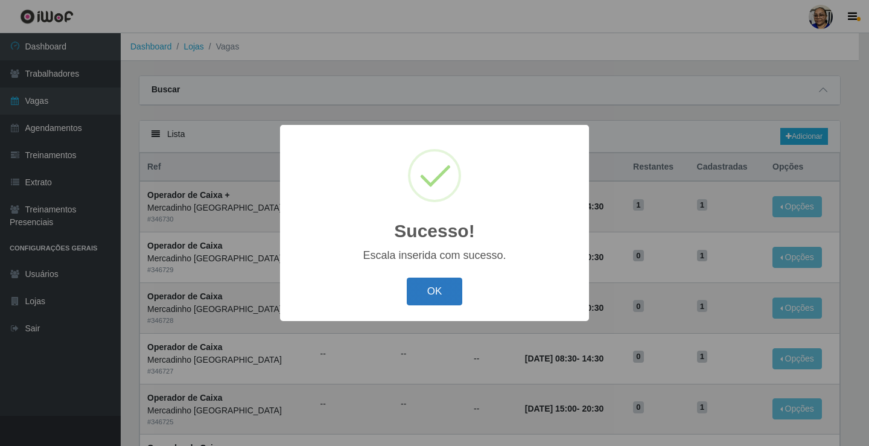
click at [435, 290] on button "OK" at bounding box center [435, 292] width 56 height 28
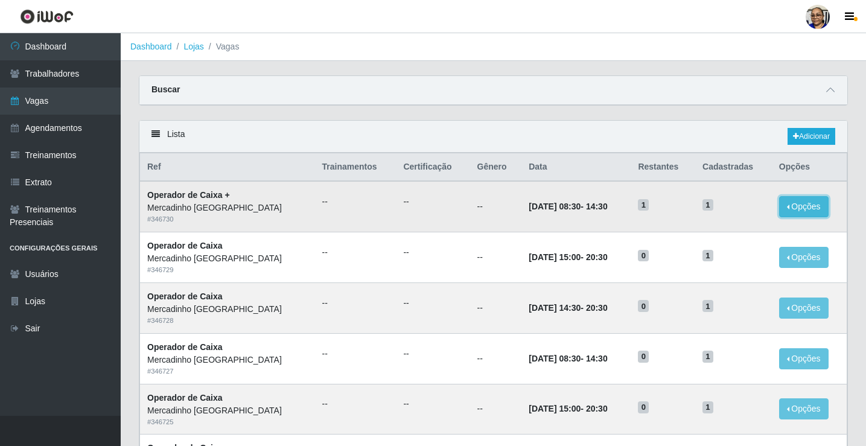
click at [783, 205] on button "Opções" at bounding box center [804, 206] width 50 height 21
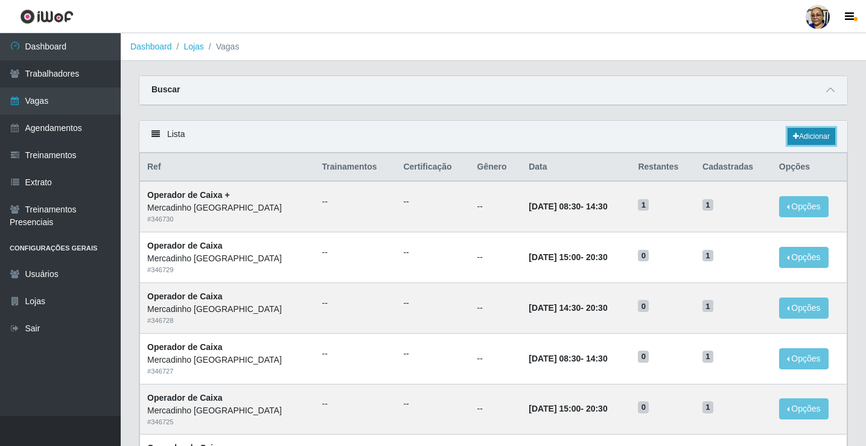
click at [815, 138] on link "Adicionar" at bounding box center [812, 136] width 48 height 17
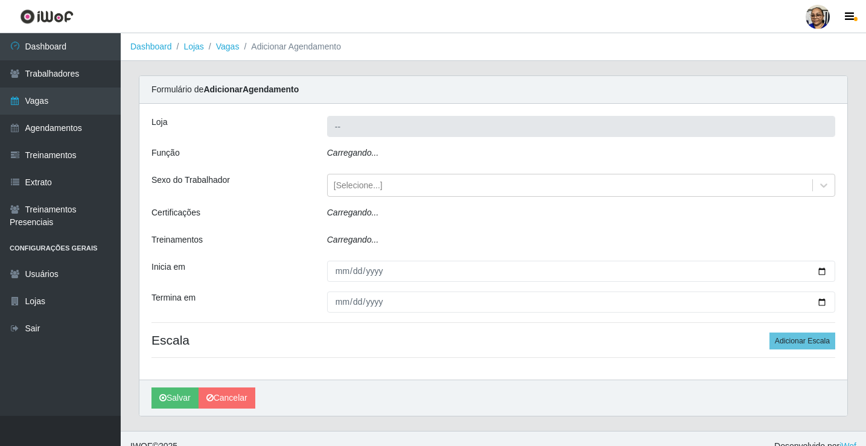
type input "Mercadinho [GEOGRAPHIC_DATA]"
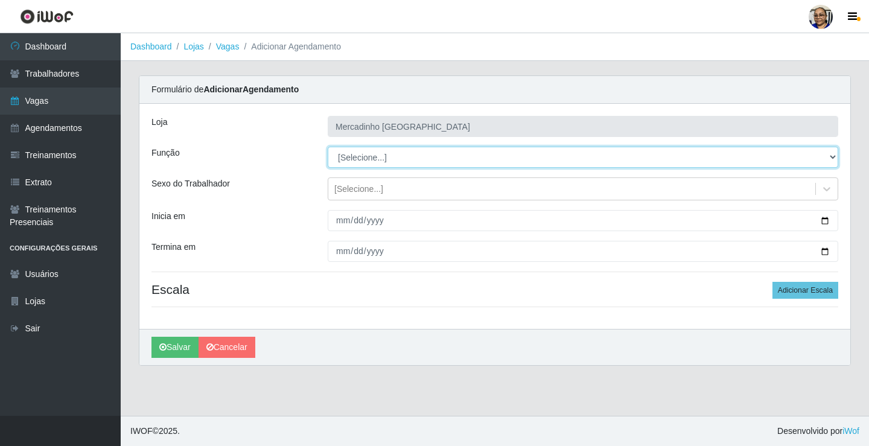
click at [388, 159] on select "[Selecione...] ASG ASG + ASG ++ Balconista de Açougue Balconista de Açougue + O…" at bounding box center [583, 157] width 511 height 21
select select "72"
click at [328, 147] on select "[Selecione...] ASG ASG + ASG ++ Balconista de Açougue Balconista de Açougue + O…" at bounding box center [583, 157] width 511 height 21
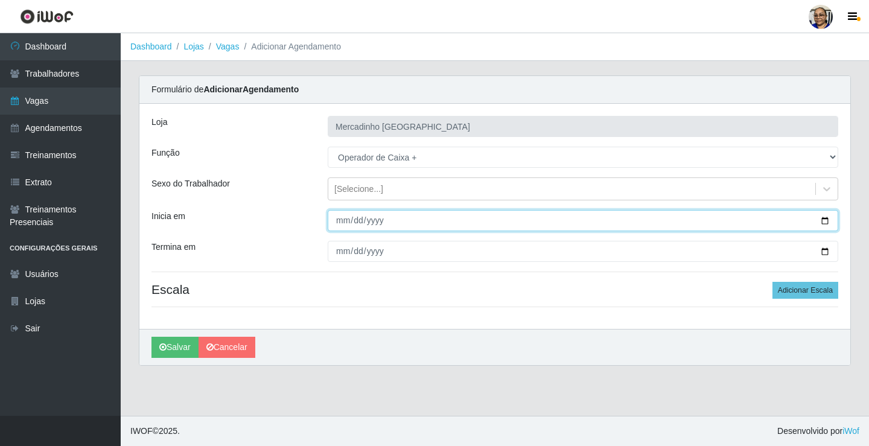
click at [827, 220] on input "Inicia em" at bounding box center [583, 220] width 511 height 21
type input "2025-09-27"
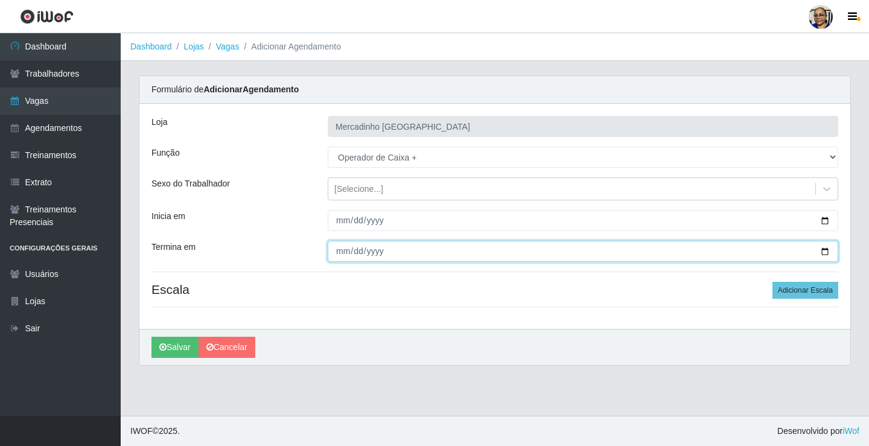
click at [825, 251] on input "Termina em" at bounding box center [583, 251] width 511 height 21
type input "2025-09-27"
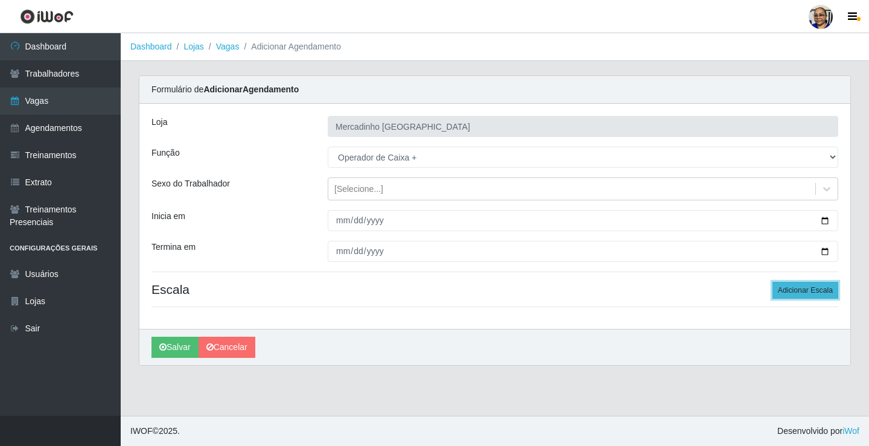
click at [790, 292] on button "Adicionar Escala" at bounding box center [806, 290] width 66 height 17
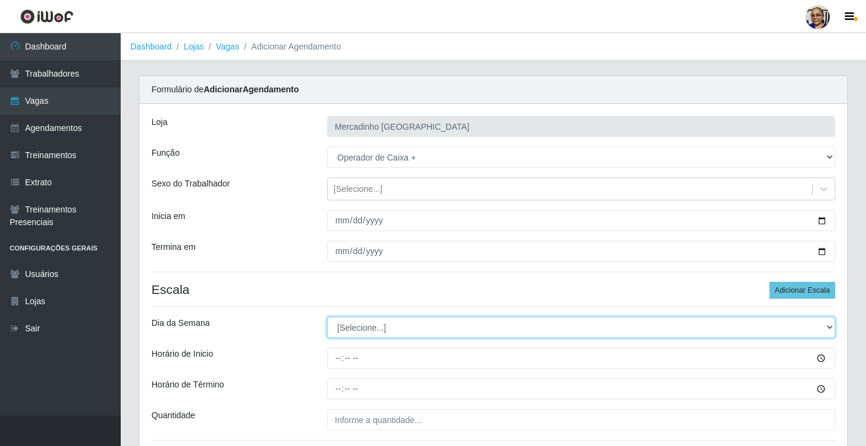
click at [368, 328] on select "[Selecione...] Segunda Terça Quarta Quinta Sexta Sábado Domingo" at bounding box center [581, 327] width 508 height 21
select select "6"
click at [327, 317] on select "[Selecione...] Segunda Terça Quarta Quinta Sexta Sábado Domingo" at bounding box center [581, 327] width 508 height 21
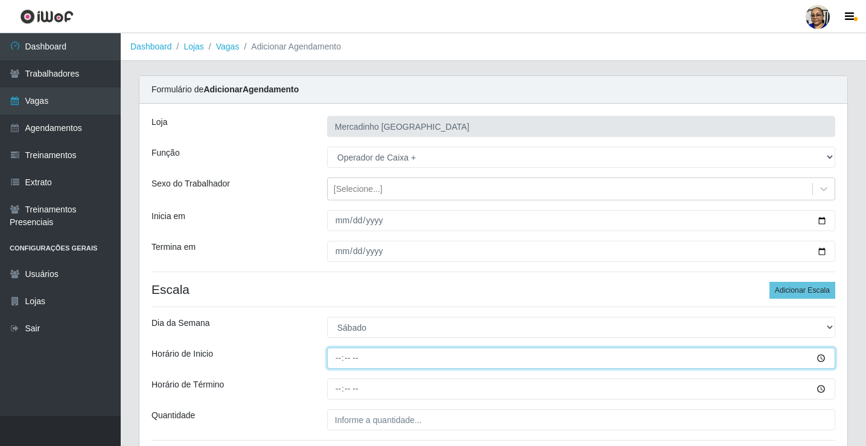
click at [341, 358] on input "Horário de Inicio" at bounding box center [581, 358] width 508 height 21
type input "14:30"
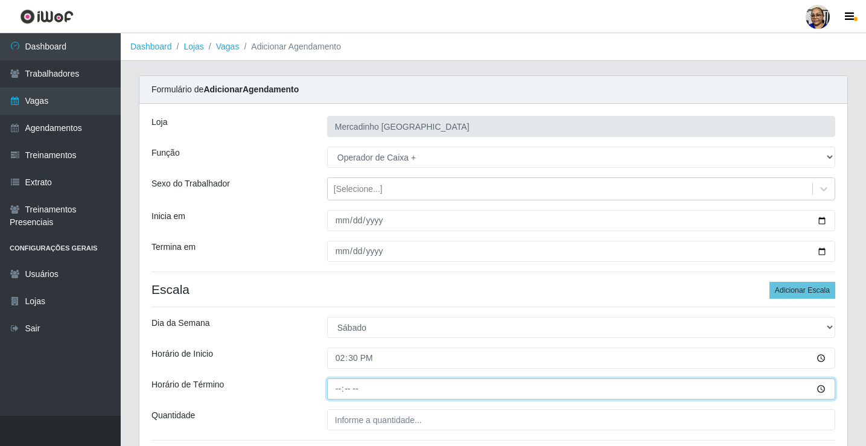
click at [338, 390] on input "Horário de Término" at bounding box center [581, 389] width 508 height 21
type input "20:30"
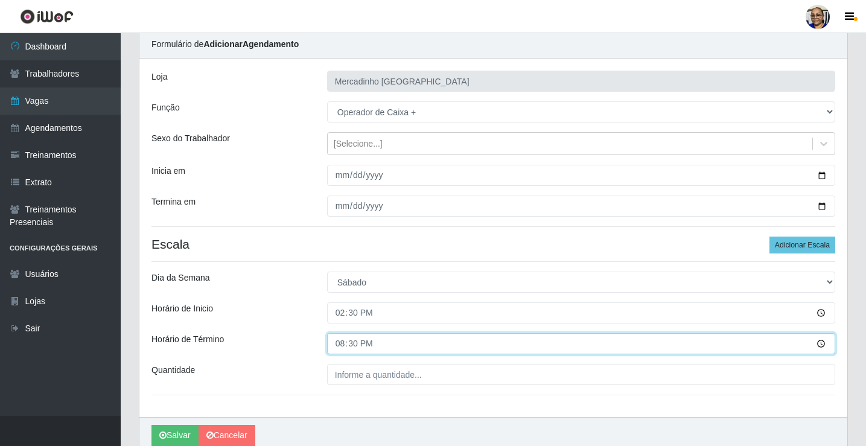
scroll to position [98, 0]
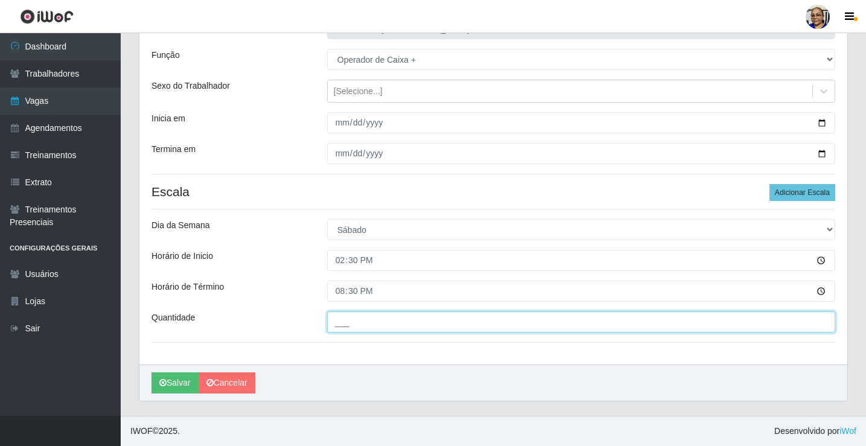
click at [427, 324] on input "___" at bounding box center [581, 322] width 508 height 21
type input "1__"
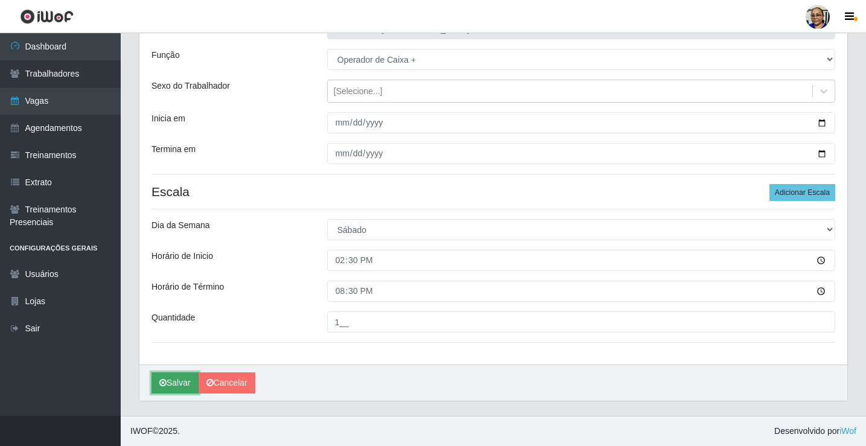
click at [184, 380] on button "Salvar" at bounding box center [175, 383] width 47 height 21
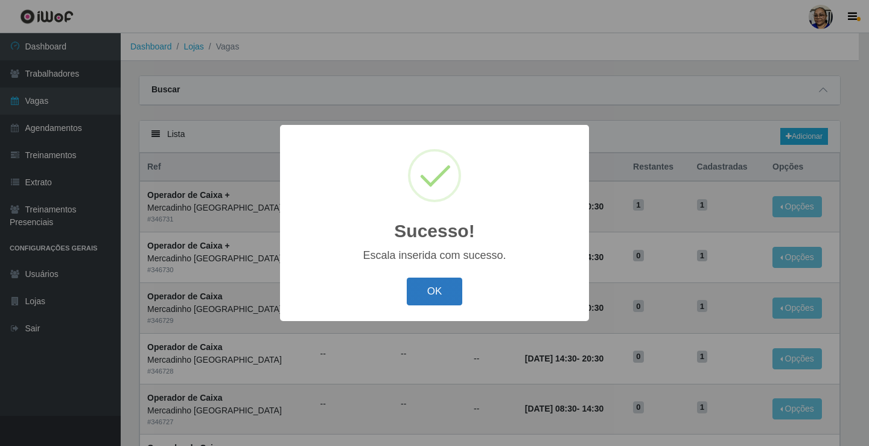
click at [439, 294] on button "OK" at bounding box center [435, 292] width 56 height 28
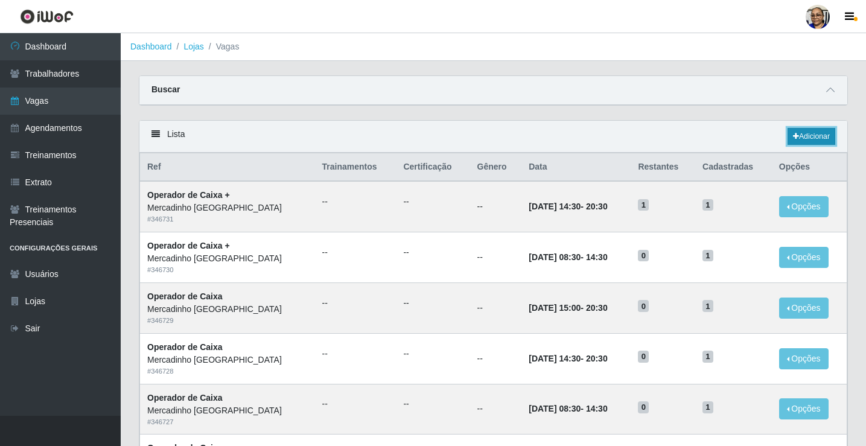
click at [807, 135] on link "Adicionar" at bounding box center [812, 136] width 48 height 17
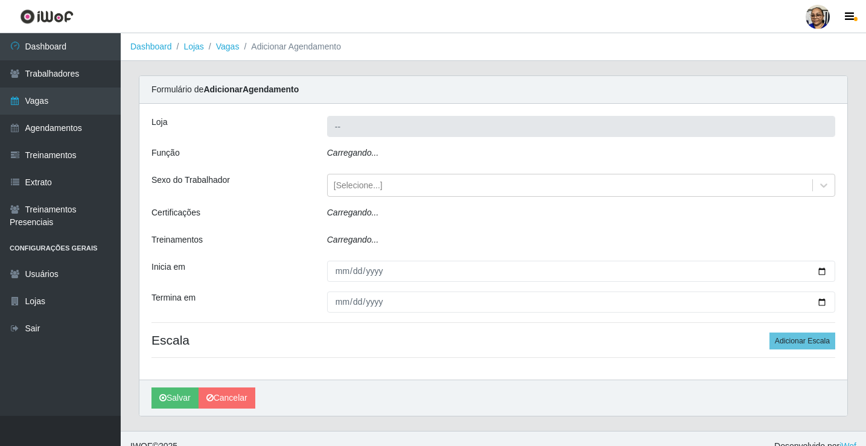
type input "Mercadinho [GEOGRAPHIC_DATA]"
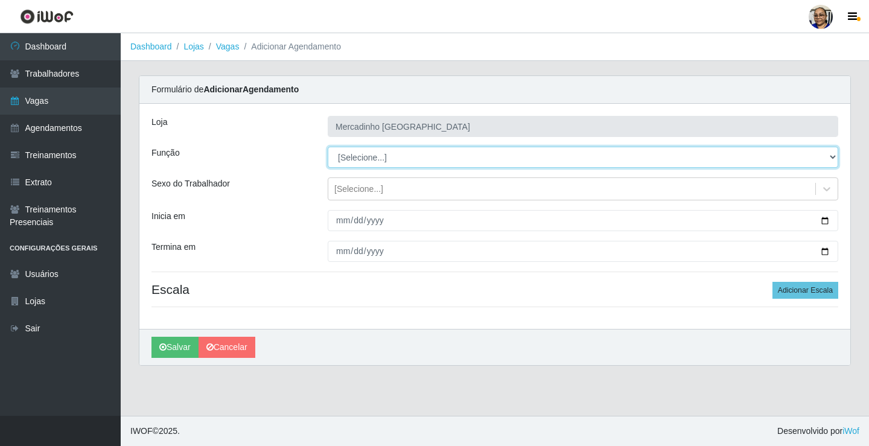
click at [365, 157] on select "[Selecione...] ASG ASG + ASG ++ Balconista de Açougue Balconista de Açougue + O…" at bounding box center [583, 157] width 511 height 21
select select "72"
click at [328, 147] on select "[Selecione...] ASG ASG + ASG ++ Balconista de Açougue Balconista de Açougue + O…" at bounding box center [583, 157] width 511 height 21
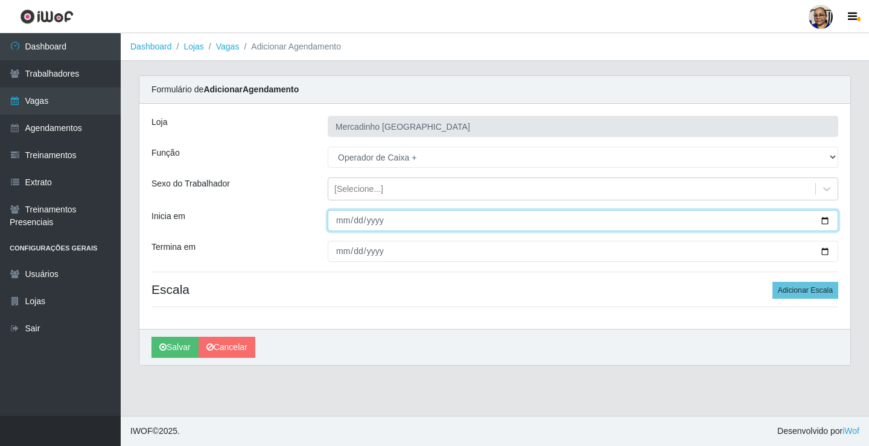
click at [823, 219] on input "Inicia em" at bounding box center [583, 220] width 511 height 21
type input "2025-09-27"
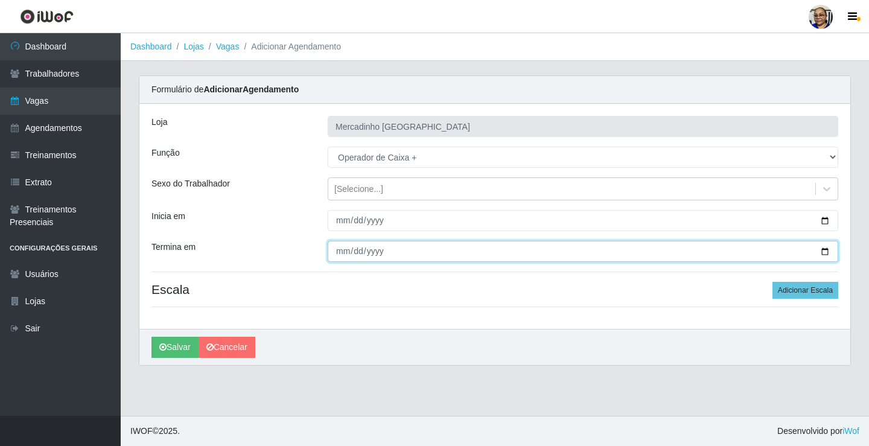
click at [825, 252] on input "Termina em" at bounding box center [583, 251] width 511 height 21
type input "2025-09-27"
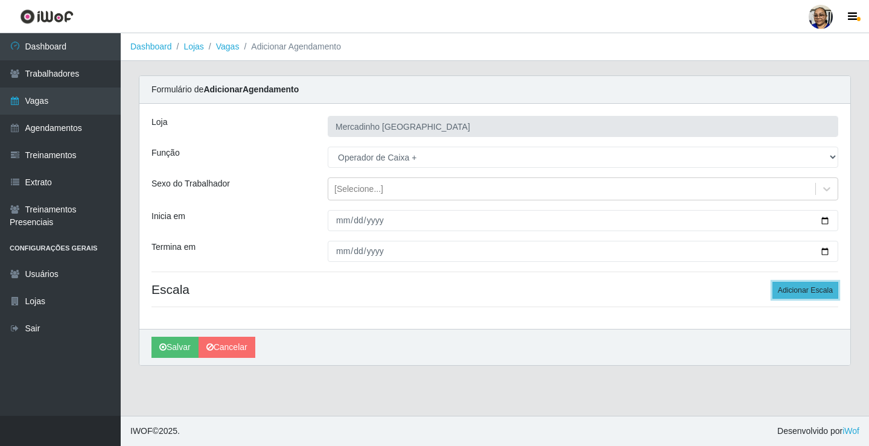
click at [790, 290] on button "Adicionar Escala" at bounding box center [806, 290] width 66 height 17
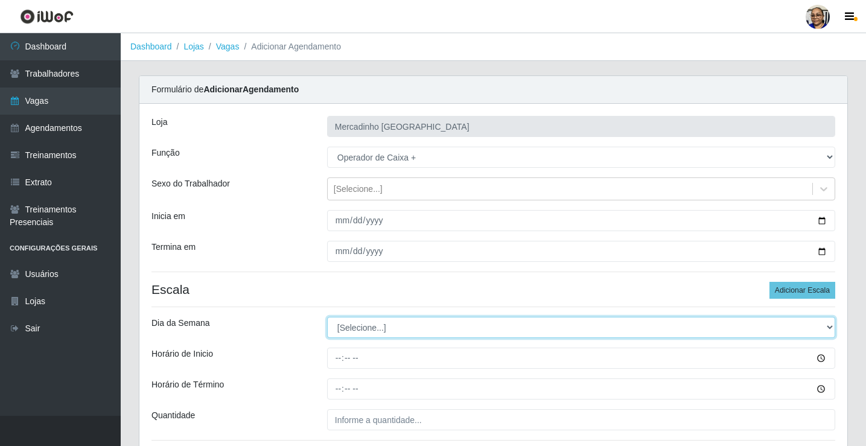
click at [375, 325] on select "[Selecione...] Segunda Terça Quarta Quinta Sexta Sábado Domingo" at bounding box center [581, 327] width 508 height 21
select select "6"
click at [327, 317] on select "[Selecione...] Segunda Terça Quarta Quinta Sexta Sábado Domingo" at bounding box center [581, 327] width 508 height 21
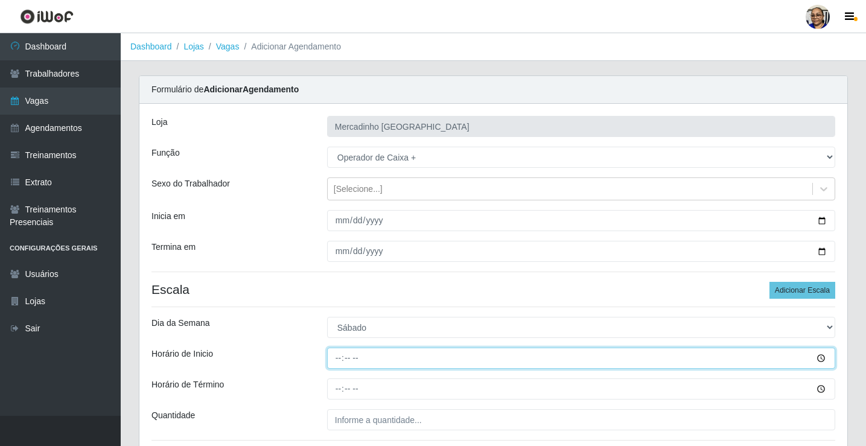
click at [339, 358] on input "Horário de Inicio" at bounding box center [581, 358] width 508 height 21
type input "15:00"
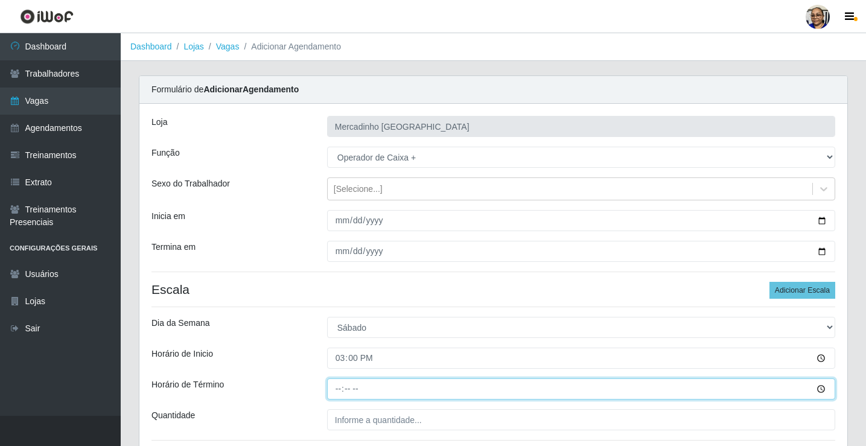
click at [339, 390] on input "Horário de Término" at bounding box center [581, 389] width 508 height 21
type input "20:30"
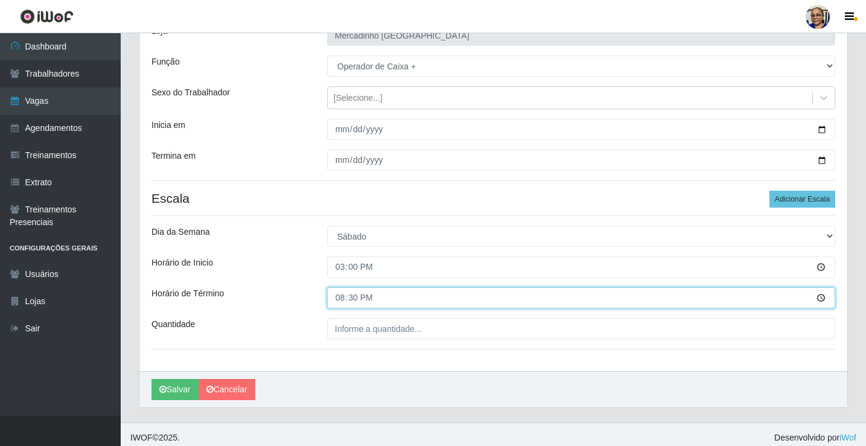
scroll to position [98, 0]
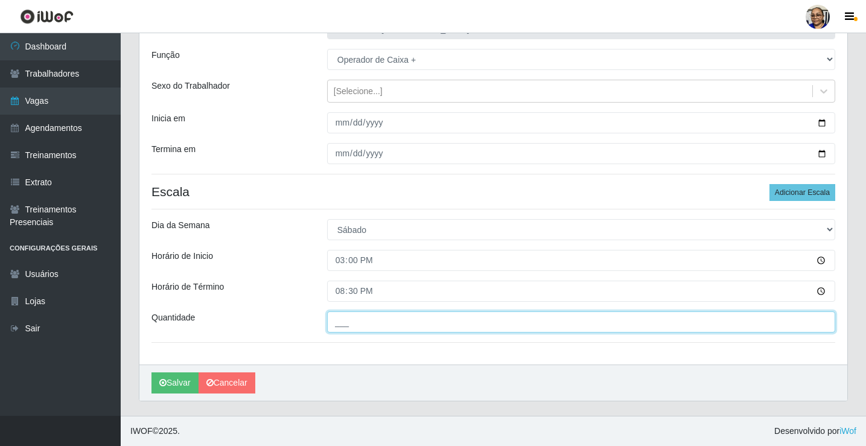
click at [426, 322] on input "___" at bounding box center [581, 322] width 508 height 21
type input "1__"
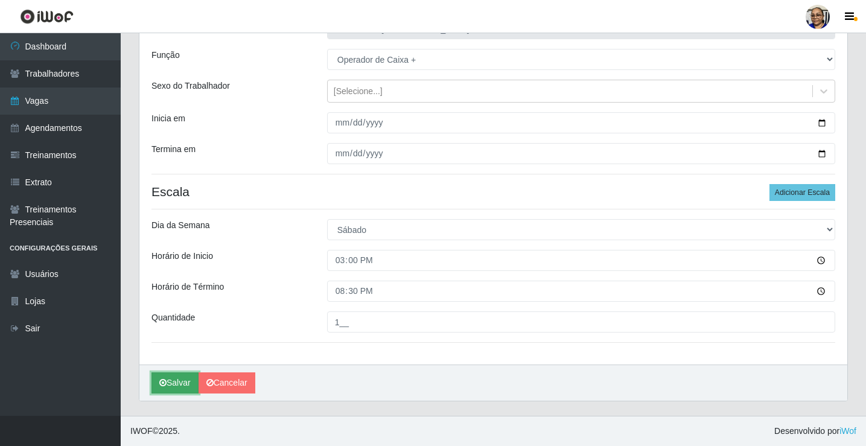
click at [187, 385] on button "Salvar" at bounding box center [175, 383] width 47 height 21
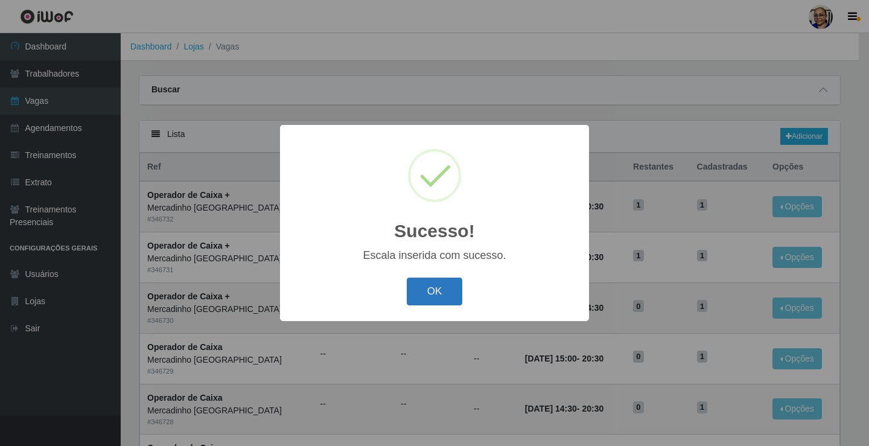
click at [427, 290] on button "OK" at bounding box center [435, 292] width 56 height 28
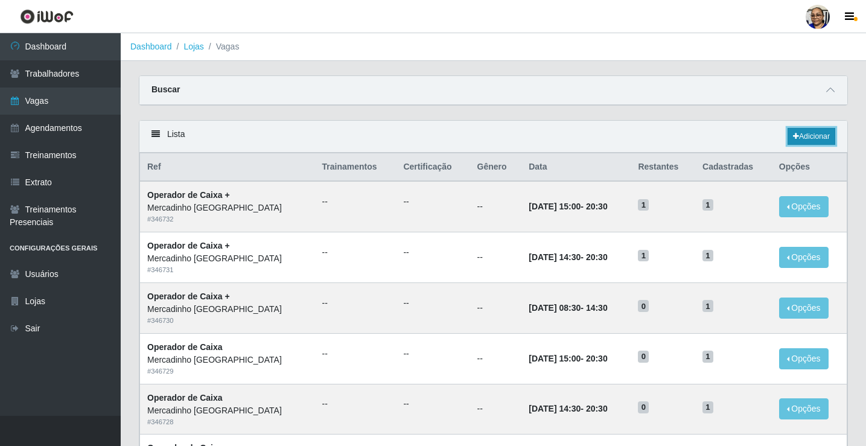
click at [805, 136] on link "Adicionar" at bounding box center [812, 136] width 48 height 17
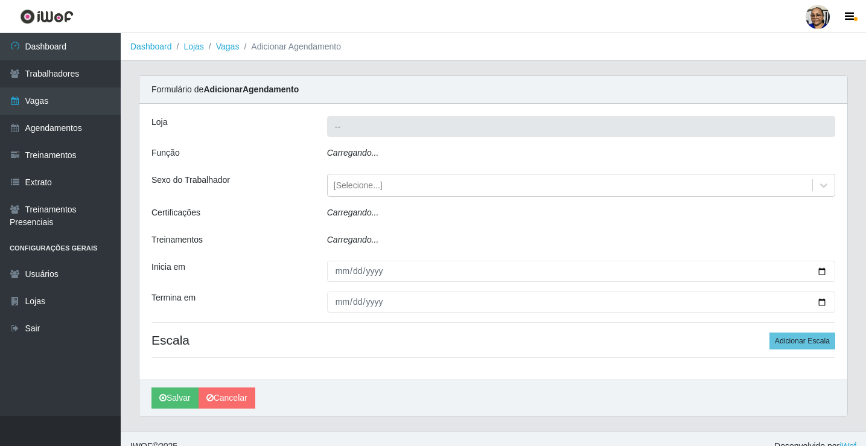
type input "Mercadinho [GEOGRAPHIC_DATA]"
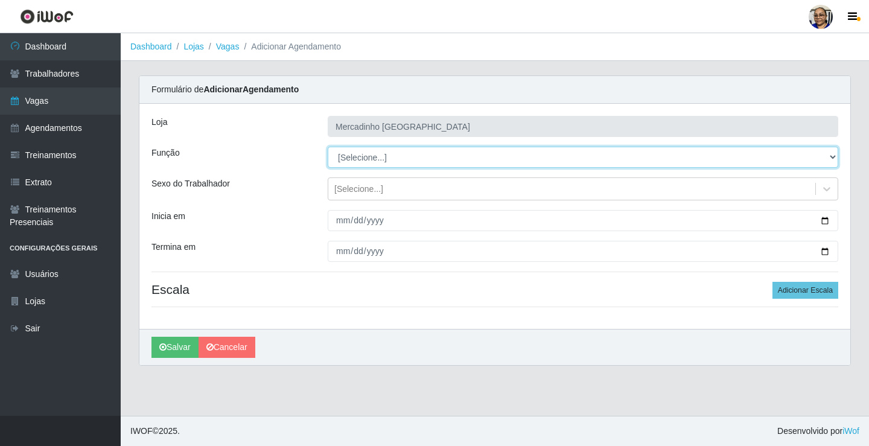
click at [350, 158] on select "[Selecione...] ASG ASG + ASG ++ Balconista de Açougue Balconista de Açougue + O…" at bounding box center [583, 157] width 511 height 21
select select "16"
click at [328, 147] on select "[Selecione...] ASG ASG + ASG ++ Balconista de Açougue Balconista de Açougue + O…" at bounding box center [583, 157] width 511 height 21
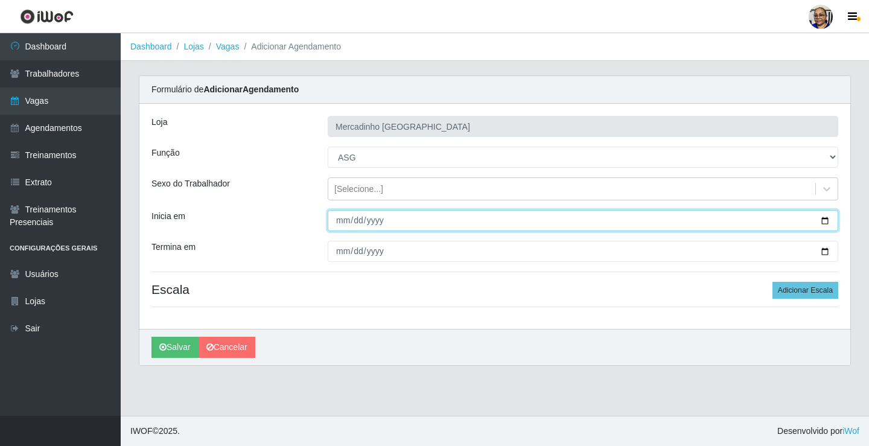
drag, startPoint x: 825, startPoint y: 219, endPoint x: 817, endPoint y: 217, distance: 8.5
click at [820, 217] on input "Inicia em" at bounding box center [583, 220] width 511 height 21
type input "2025-09-22"
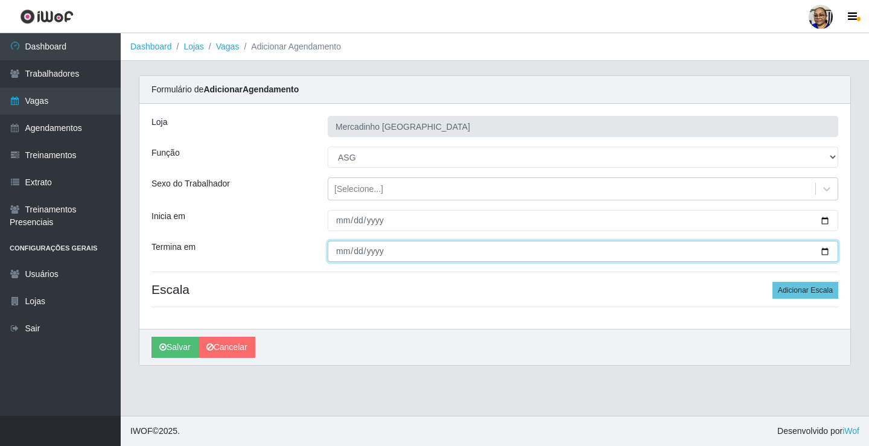
click at [827, 252] on input "Termina em" at bounding box center [583, 251] width 511 height 21
type input "2025-09-22"
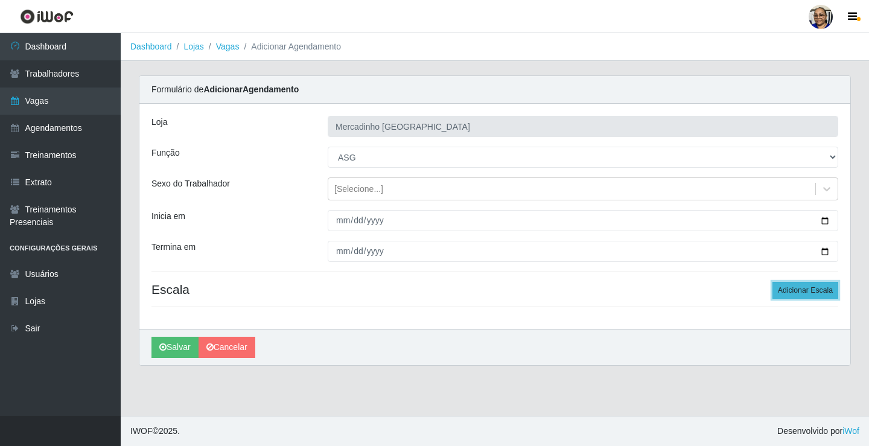
click at [788, 291] on button "Adicionar Escala" at bounding box center [806, 290] width 66 height 17
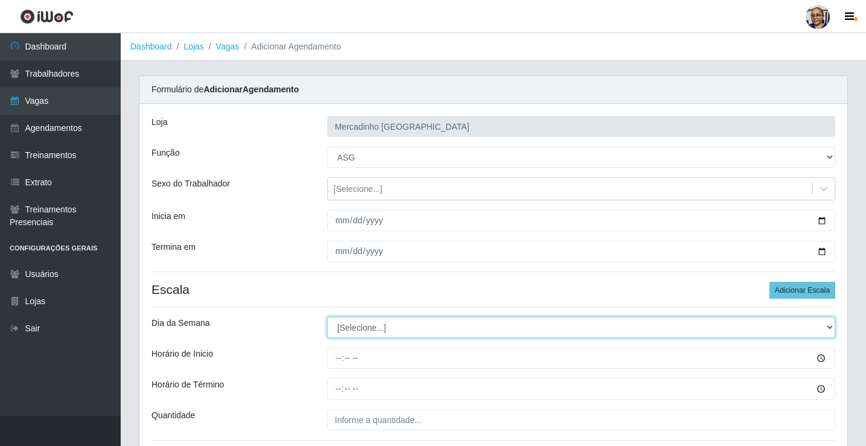
click at [360, 325] on select "[Selecione...] Segunda Terça Quarta Quinta Sexta Sábado Domingo" at bounding box center [581, 327] width 508 height 21
select select "1"
click at [327, 317] on select "[Selecione...] Segunda Terça Quarta Quinta Sexta Sábado Domingo" at bounding box center [581, 327] width 508 height 21
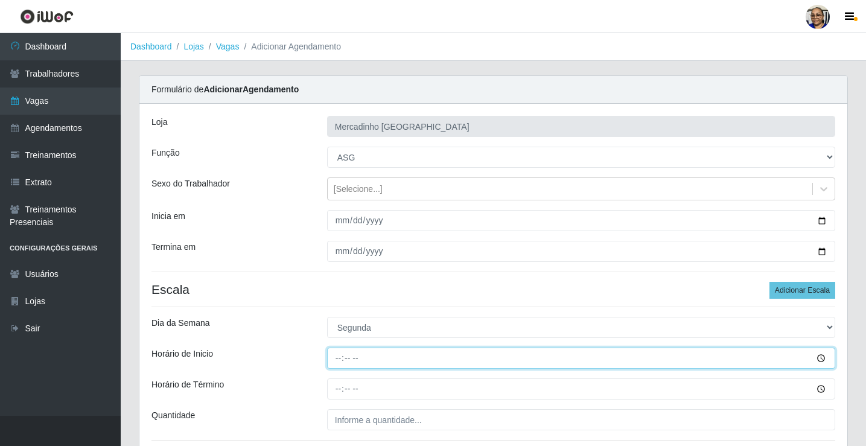
click at [338, 358] on input "Horário de Inicio" at bounding box center [581, 358] width 508 height 21
type input "09:00"
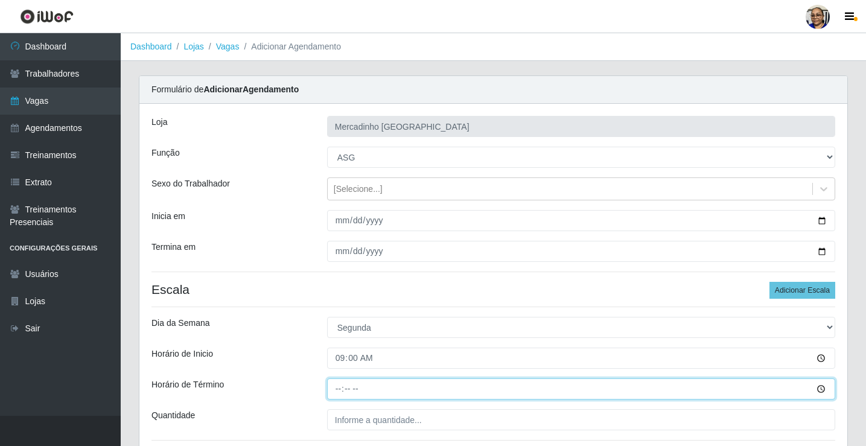
click at [339, 389] on input "Horário de Término" at bounding box center [581, 389] width 508 height 21
type input "15:00"
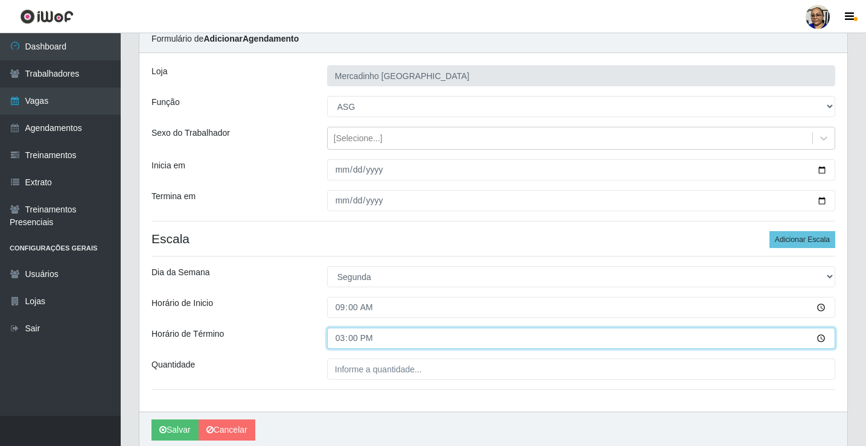
scroll to position [98, 0]
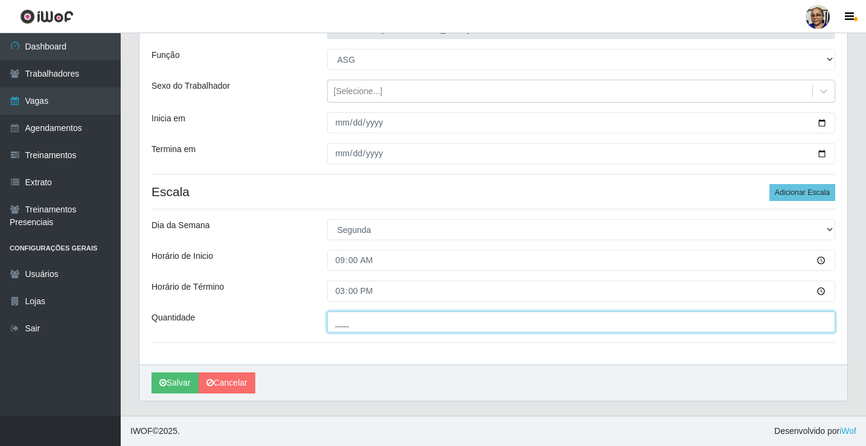
click at [445, 324] on input "___" at bounding box center [581, 322] width 508 height 21
type input "1__"
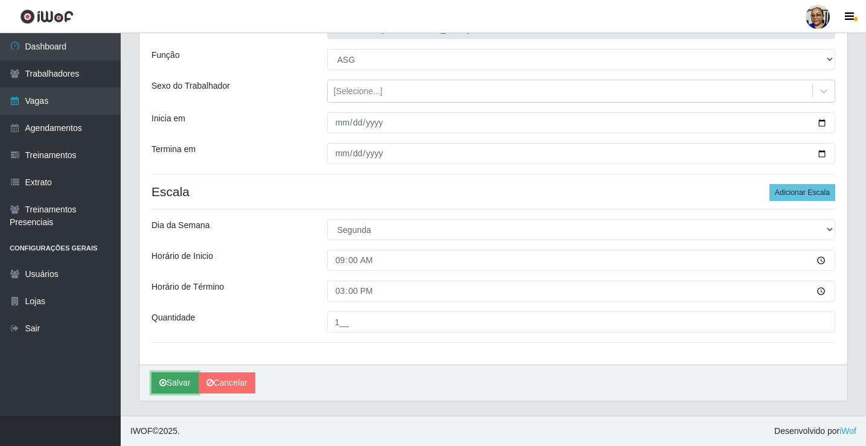
click at [180, 385] on button "Salvar" at bounding box center [175, 383] width 47 height 21
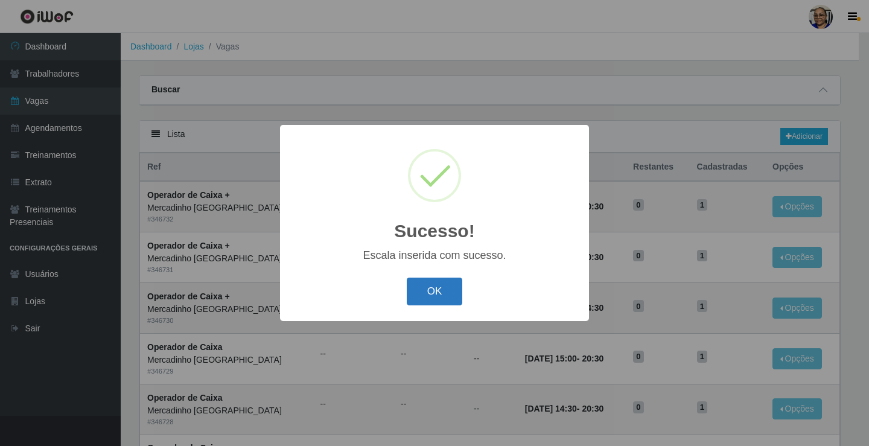
click at [427, 289] on button "OK" at bounding box center [435, 292] width 56 height 28
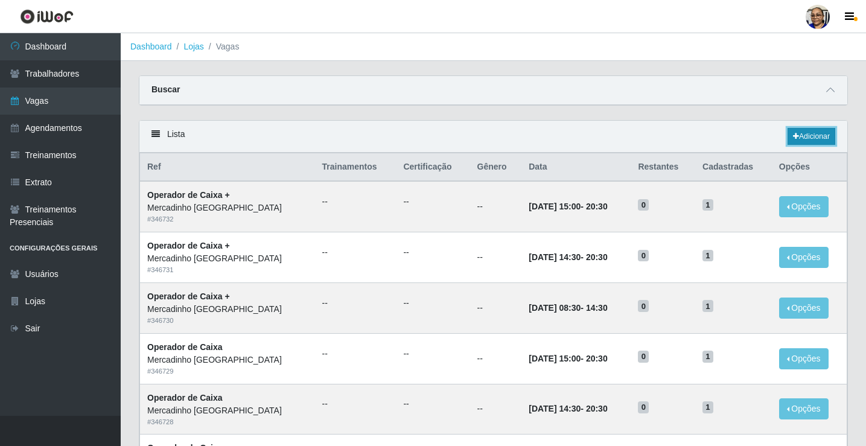
click at [807, 137] on link "Adicionar" at bounding box center [812, 136] width 48 height 17
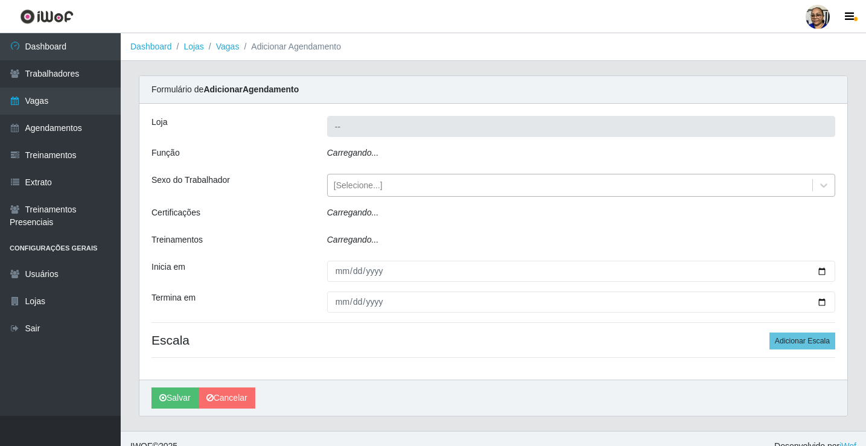
type input "Mercadinho [GEOGRAPHIC_DATA]"
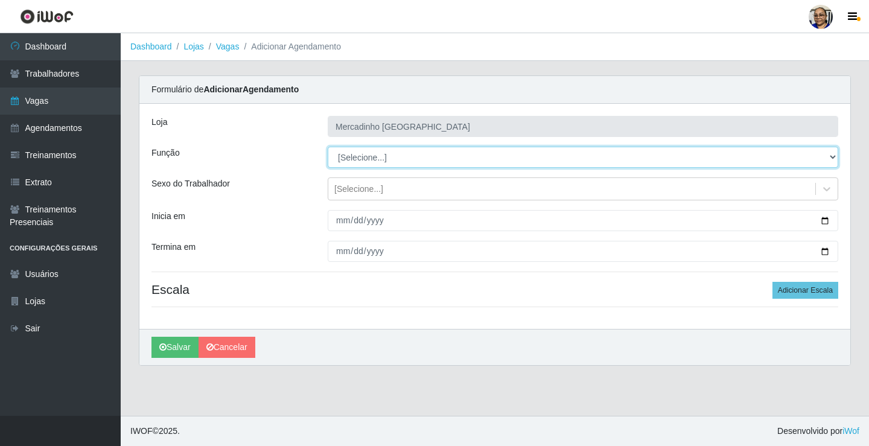
click at [365, 158] on select "[Selecione...] ASG ASG + ASG ++ Balconista de Açougue Balconista de Açougue + O…" at bounding box center [583, 157] width 511 height 21
select select "24"
click at [328, 147] on select "[Selecione...] ASG ASG + ASG ++ Balconista de Açougue Balconista de Açougue + O…" at bounding box center [583, 157] width 511 height 21
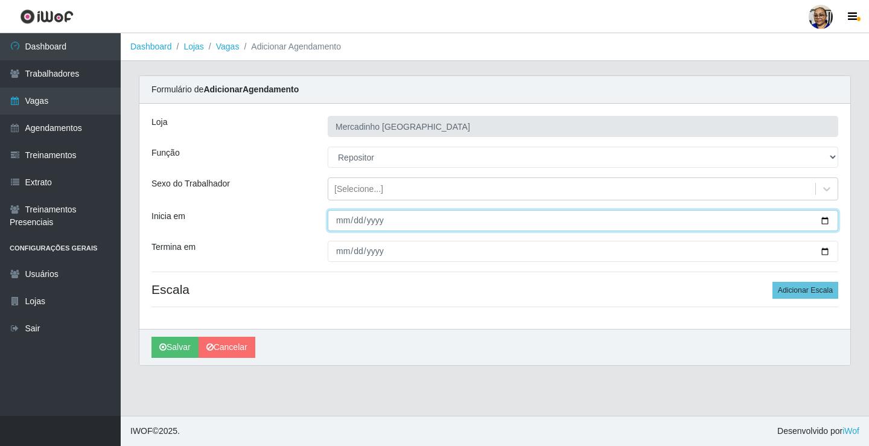
click at [825, 221] on input "Inicia em" at bounding box center [583, 220] width 511 height 21
type input "2025-09-22"
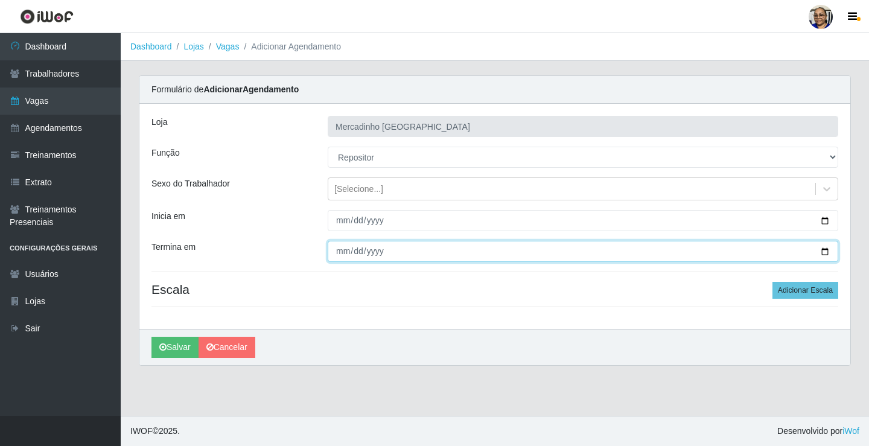
click at [823, 253] on input "Termina em" at bounding box center [583, 251] width 511 height 21
type input "2025-09-22"
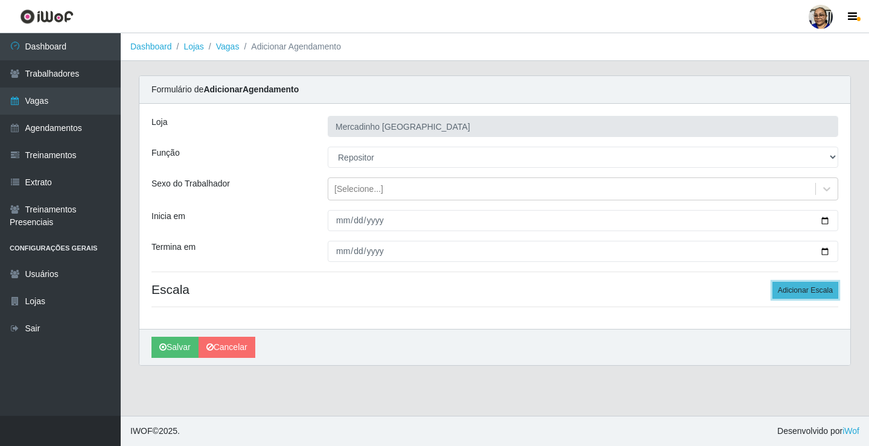
drag, startPoint x: 790, startPoint y: 285, endPoint x: 780, endPoint y: 290, distance: 10.8
click at [786, 289] on button "Adicionar Escala" at bounding box center [806, 290] width 66 height 17
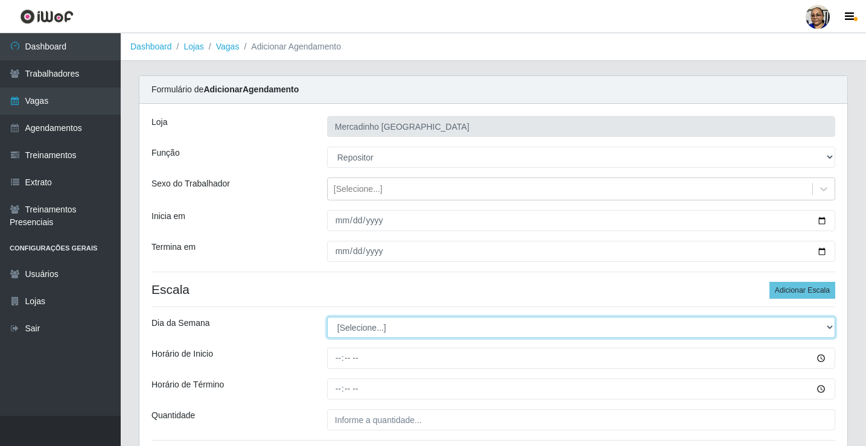
click at [372, 327] on select "[Selecione...] Segunda Terça Quarta Quinta Sexta Sábado Domingo" at bounding box center [581, 327] width 508 height 21
select select "1"
click at [327, 317] on select "[Selecione...] Segunda Terça Quarta Quinta Sexta Sábado Domingo" at bounding box center [581, 327] width 508 height 21
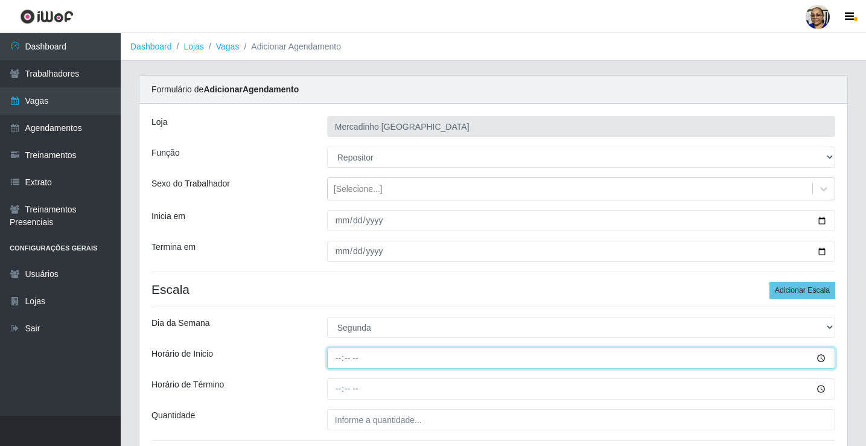
click at [333, 358] on input "Horário de Inicio" at bounding box center [581, 358] width 508 height 21
type input "09:00"
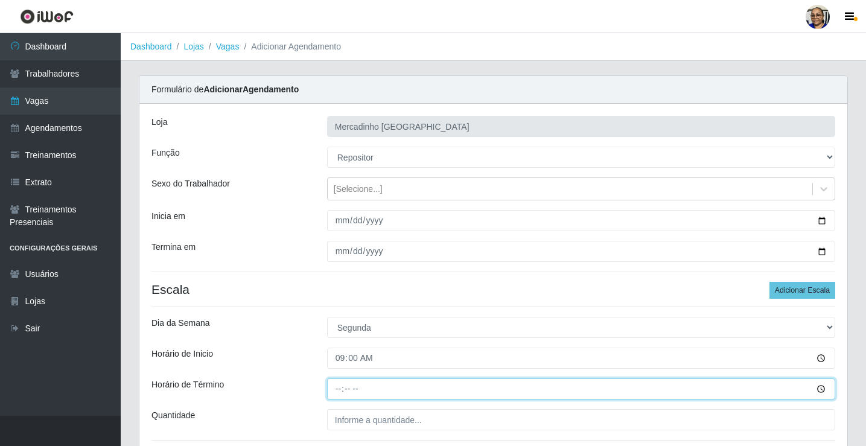
click at [338, 389] on input "Horário de Término" at bounding box center [581, 389] width 508 height 21
type input "15:00"
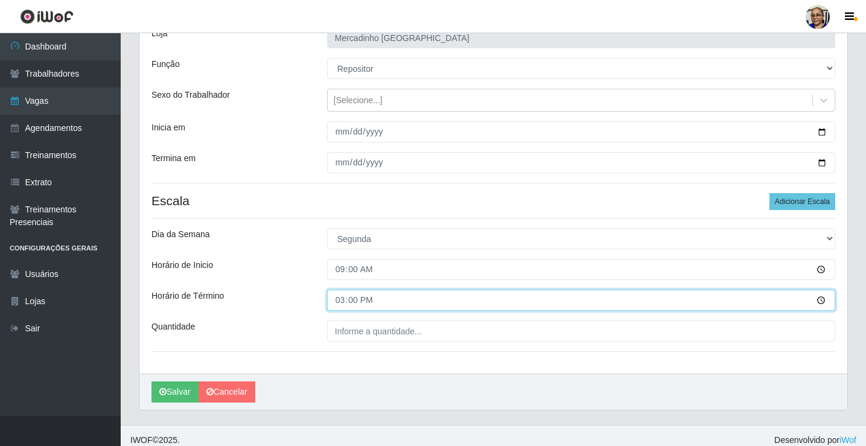
scroll to position [98, 0]
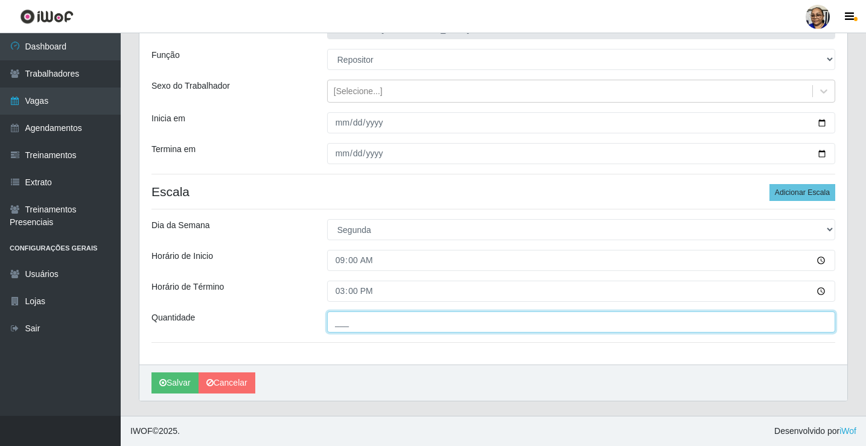
click at [435, 324] on input "___" at bounding box center [581, 322] width 508 height 21
type input "1__"
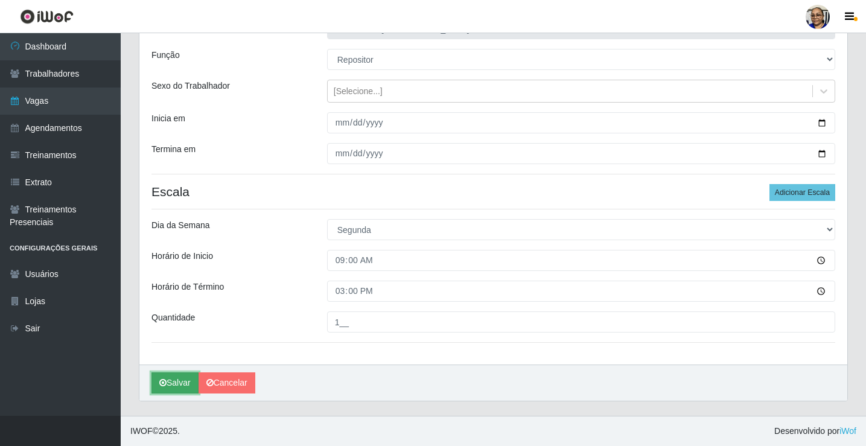
click at [177, 383] on button "Salvar" at bounding box center [175, 383] width 47 height 21
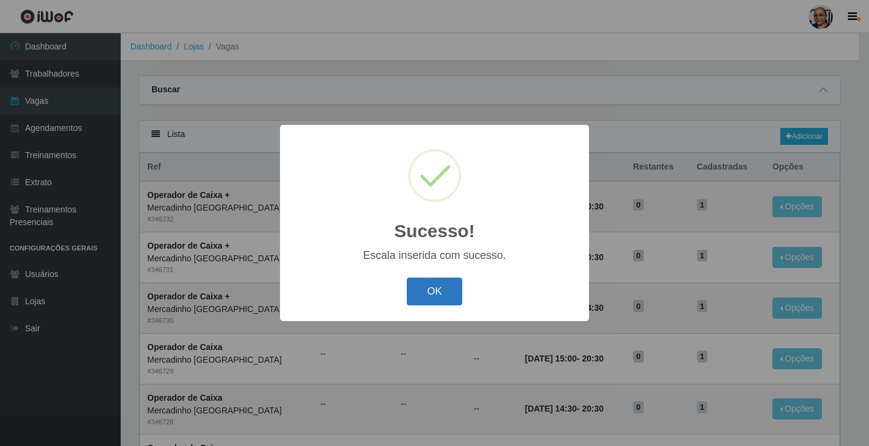
click at [453, 295] on button "OK" at bounding box center [435, 292] width 56 height 28
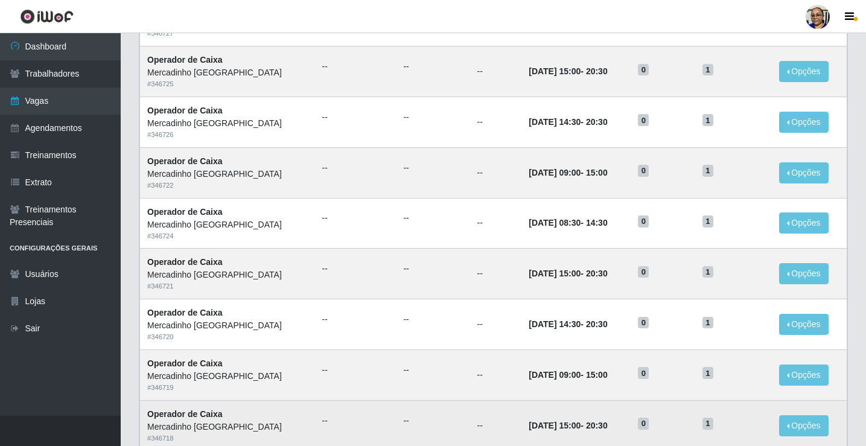
scroll to position [577, 0]
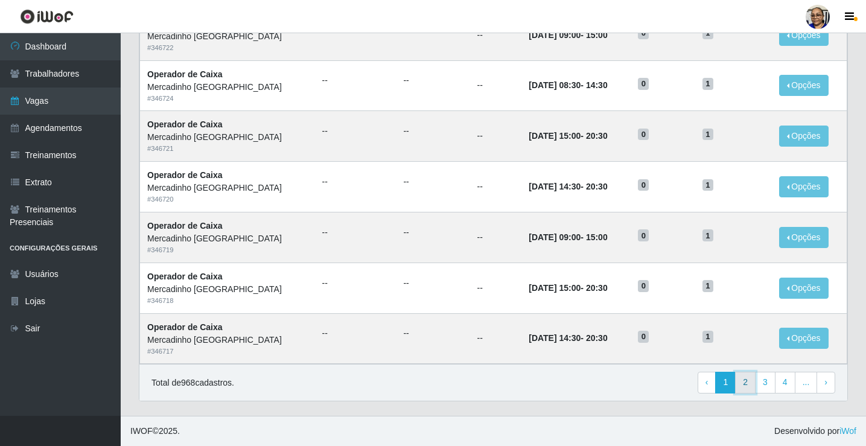
click at [749, 382] on link "2" at bounding box center [745, 383] width 21 height 22
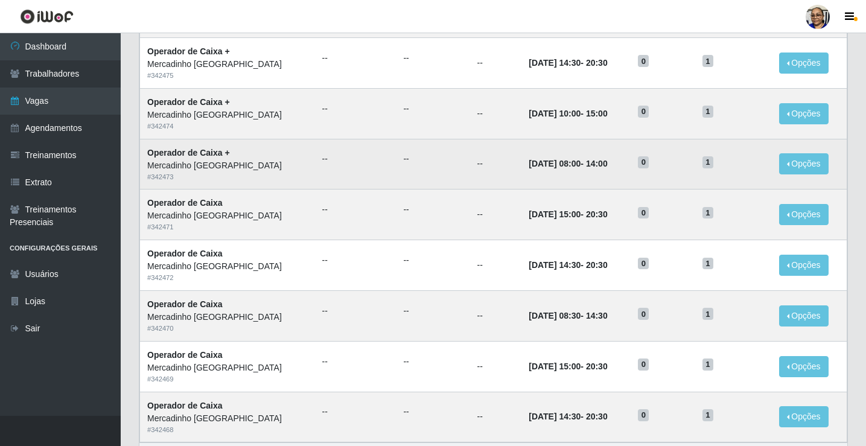
scroll to position [577, 0]
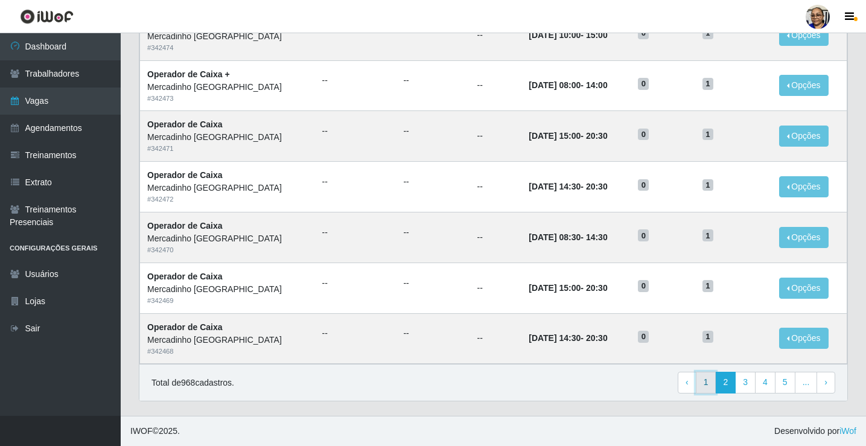
click at [708, 383] on link "1" at bounding box center [706, 383] width 21 height 22
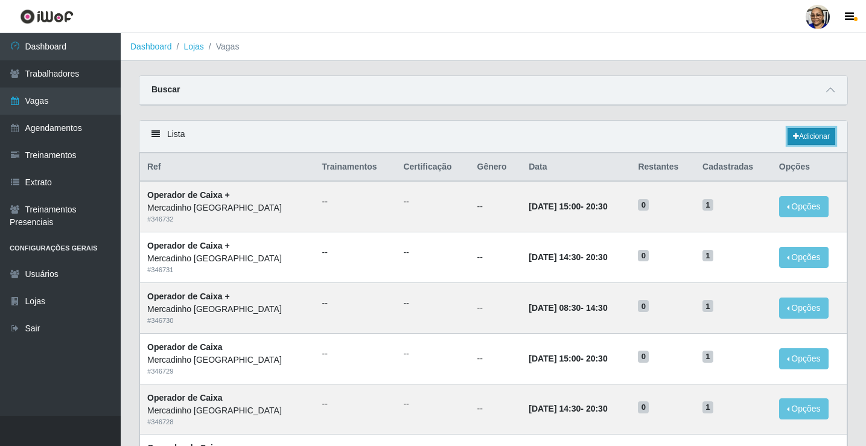
click at [815, 135] on link "Adicionar" at bounding box center [812, 136] width 48 height 17
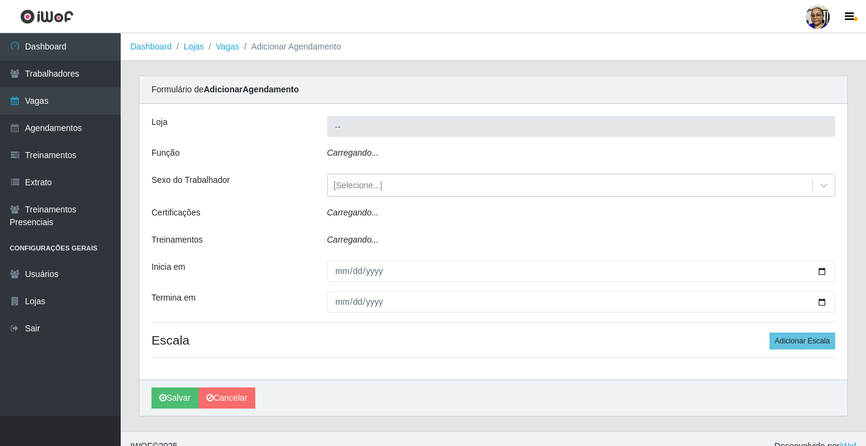
type input "Mercadinho [GEOGRAPHIC_DATA]"
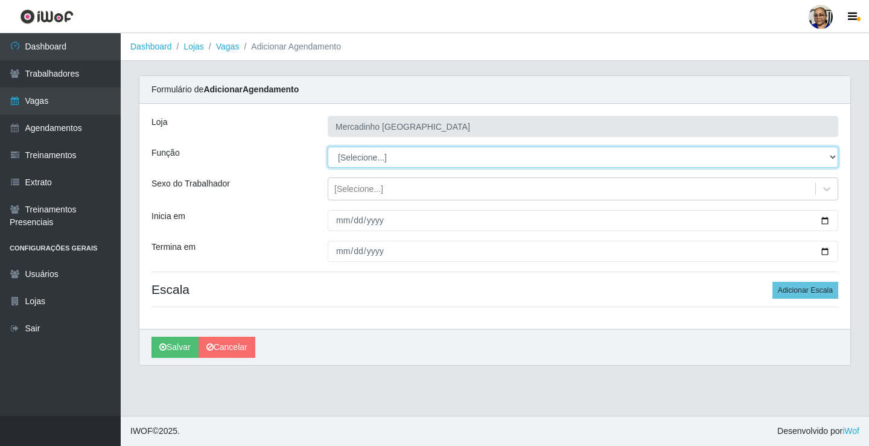
click at [370, 156] on select "[Selecione...] ASG ASG + ASG ++ Balconista de Açougue Balconista de Açougue + O…" at bounding box center [583, 157] width 511 height 21
select select "24"
click at [328, 147] on select "[Selecione...] ASG ASG + ASG ++ Balconista de Açougue Balconista de Açougue + O…" at bounding box center [583, 157] width 511 height 21
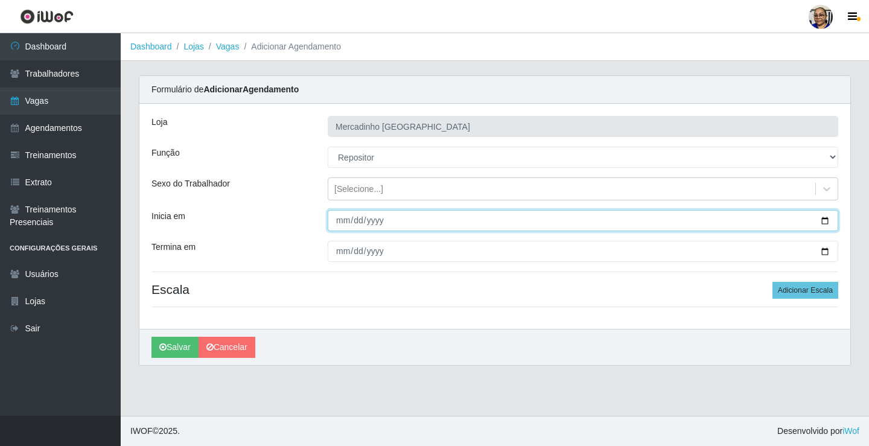
click at [825, 219] on input "Inicia em" at bounding box center [583, 220] width 511 height 21
type input "[DATE]"
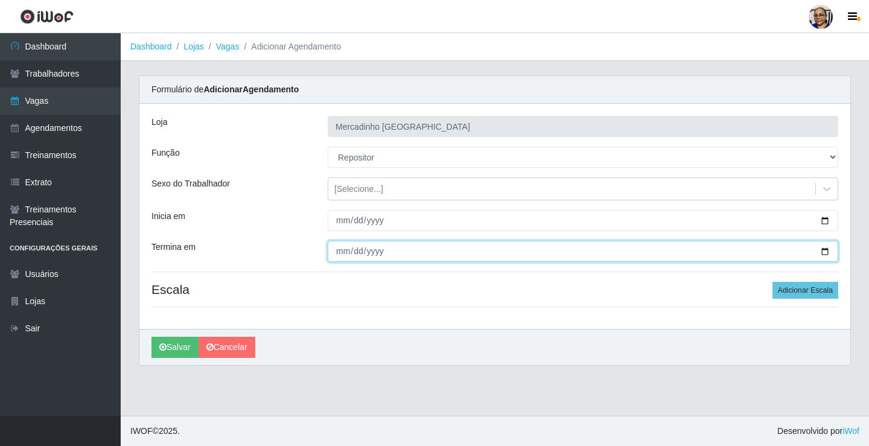
click at [824, 251] on input "Termina em" at bounding box center [583, 251] width 511 height 21
drag, startPoint x: 824, startPoint y: 251, endPoint x: 798, endPoint y: 258, distance: 26.2
click at [824, 251] on input "Termina em" at bounding box center [583, 251] width 511 height 21
type input "2025-09-22"
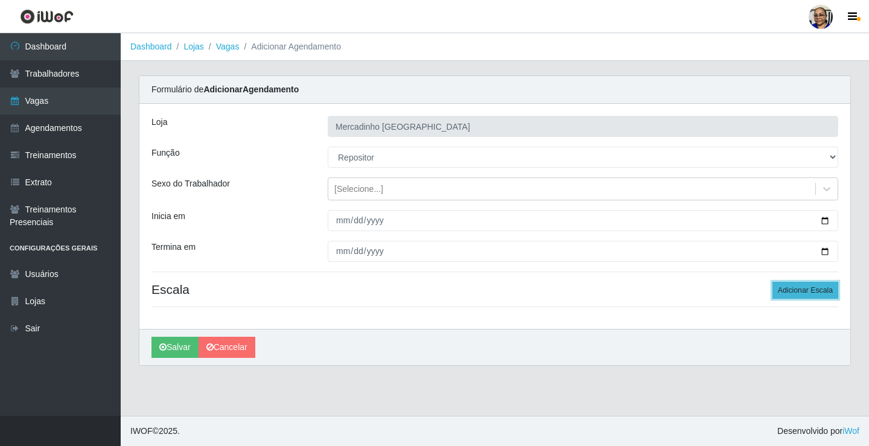
click at [805, 290] on button "Adicionar Escala" at bounding box center [806, 290] width 66 height 17
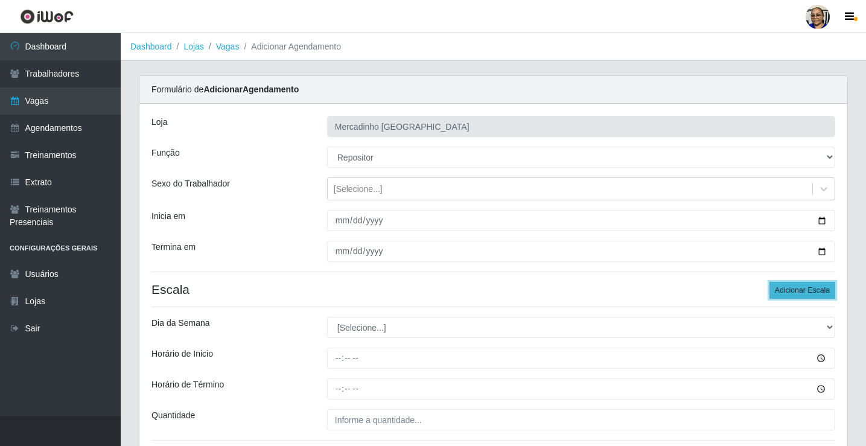
click at [805, 290] on button "Adicionar Escala" at bounding box center [803, 290] width 66 height 17
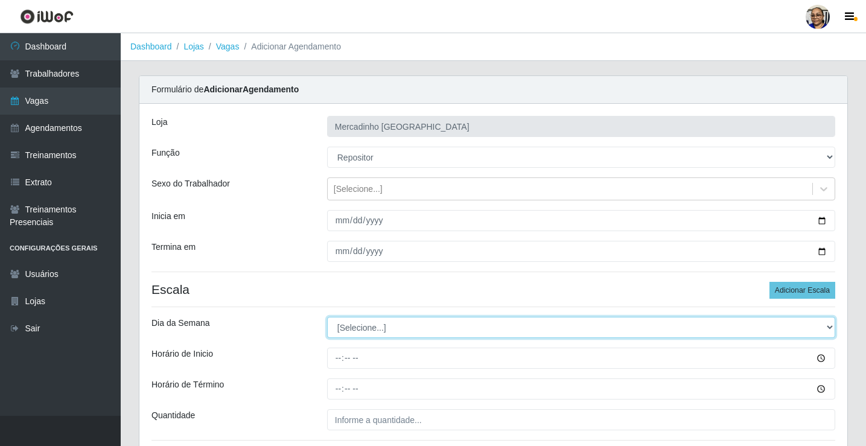
click at [369, 326] on select "[Selecione...] Segunda Terça Quarta Quinta Sexta Sábado Domingo" at bounding box center [581, 327] width 508 height 21
select select "1"
click at [327, 317] on select "[Selecione...] Segunda Terça Quarta Quinta Sexta Sábado Domingo" at bounding box center [581, 327] width 508 height 21
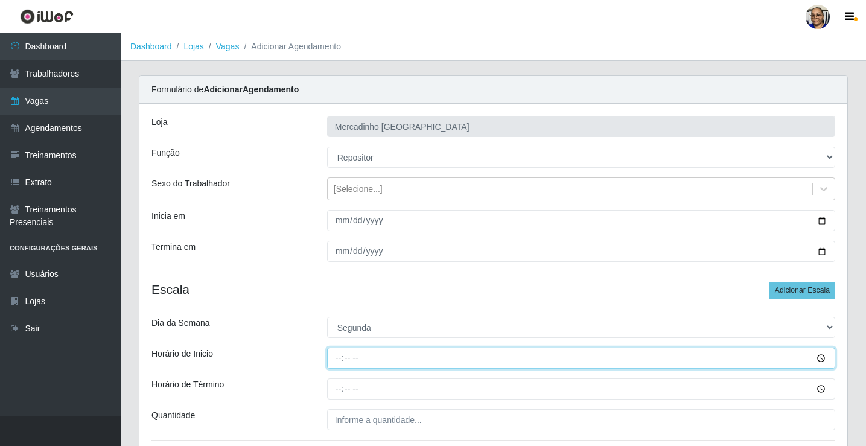
click at [334, 357] on input "Horário de Inicio" at bounding box center [581, 358] width 508 height 21
type input "09:00"
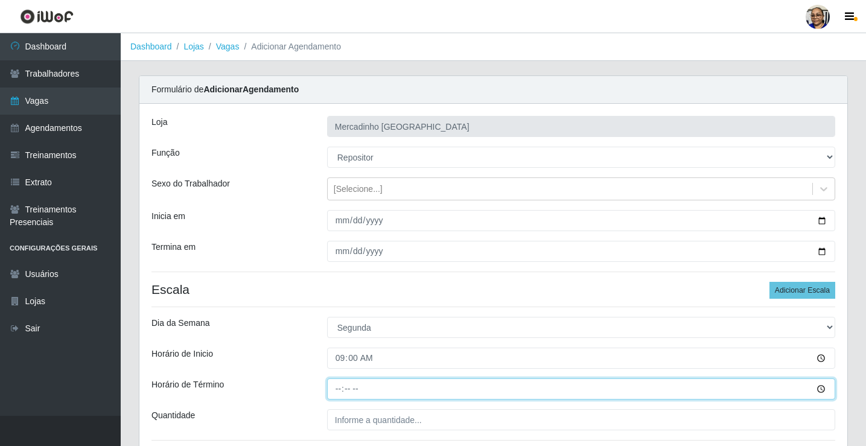
click at [341, 389] on input "Horário de Término" at bounding box center [581, 389] width 508 height 21
type input "15:00"
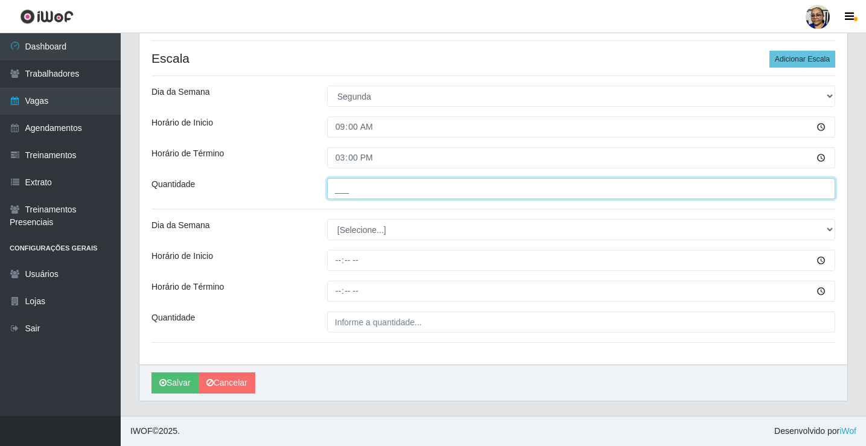
click at [423, 188] on input "___" at bounding box center [581, 188] width 508 height 21
type input "1__"
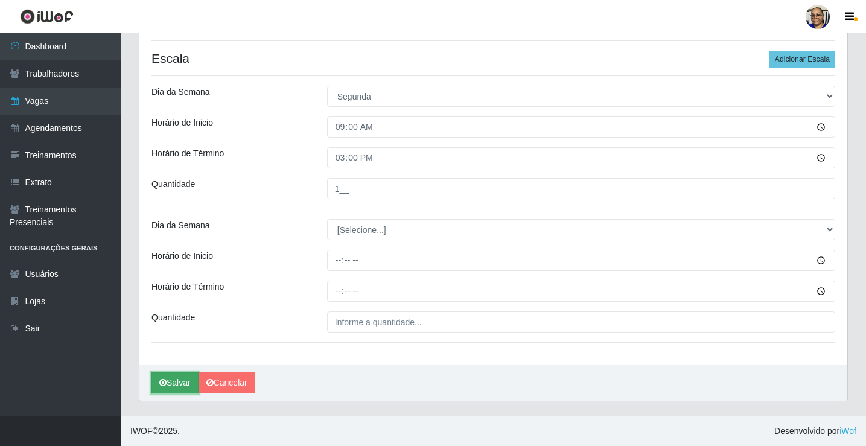
click at [186, 380] on button "Salvar" at bounding box center [175, 383] width 47 height 21
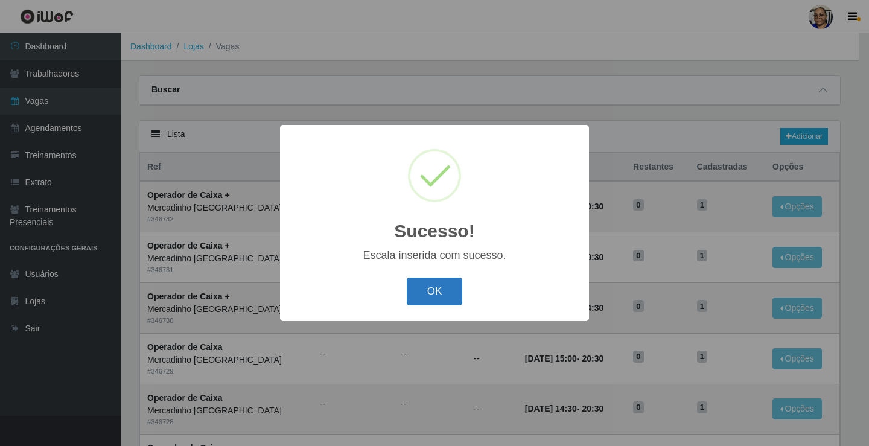
click at [426, 289] on button "OK" at bounding box center [435, 292] width 56 height 28
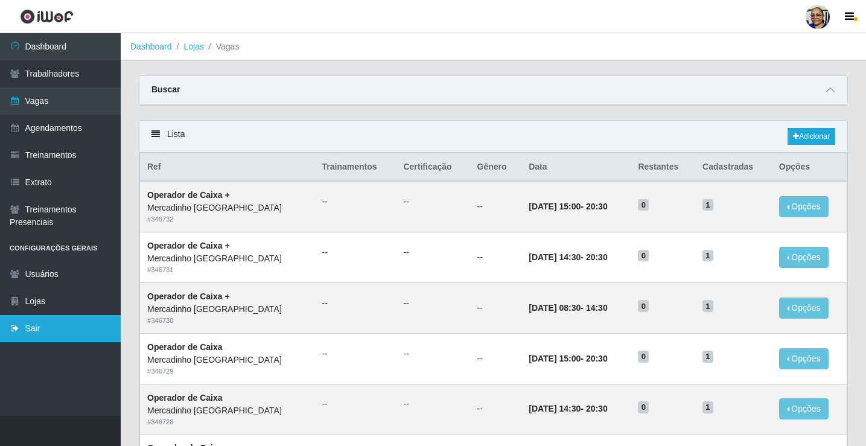
click at [48, 329] on link "Sair" at bounding box center [60, 328] width 121 height 27
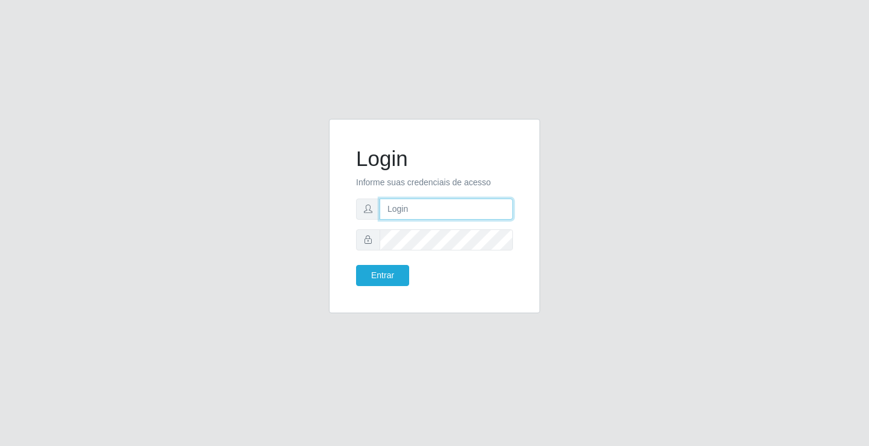
click at [423, 208] on input "text" at bounding box center [446, 209] width 133 height 21
type input "irenildapaula@hotmail.com"
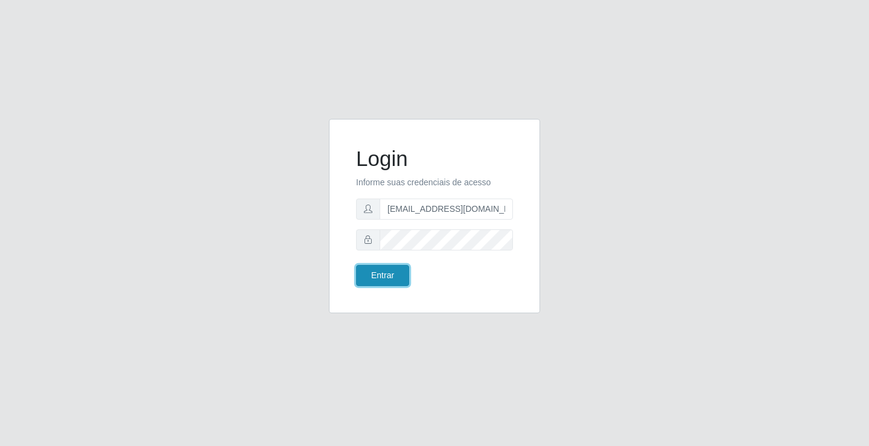
click at [388, 277] on button "Entrar" at bounding box center [382, 275] width 53 height 21
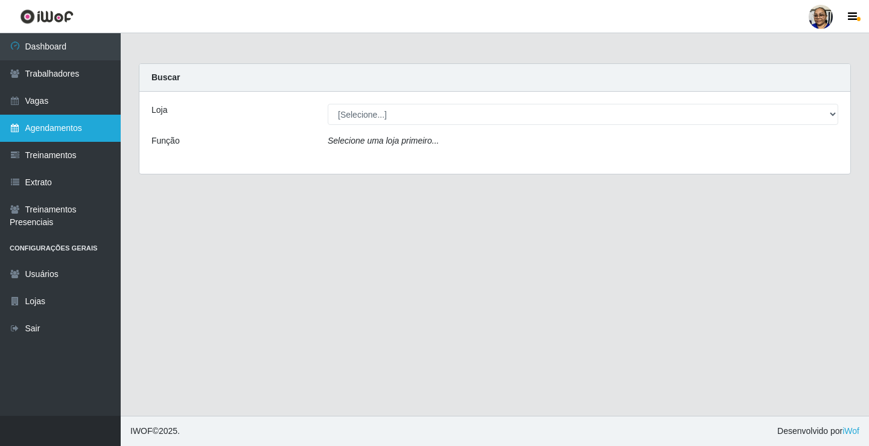
click at [75, 127] on link "Agendamentos" at bounding box center [60, 128] width 121 height 27
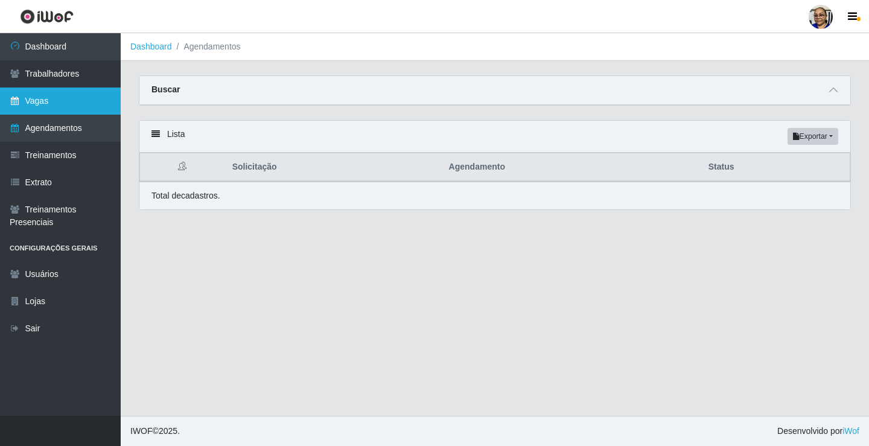
click at [34, 105] on link "Vagas" at bounding box center [60, 101] width 121 height 27
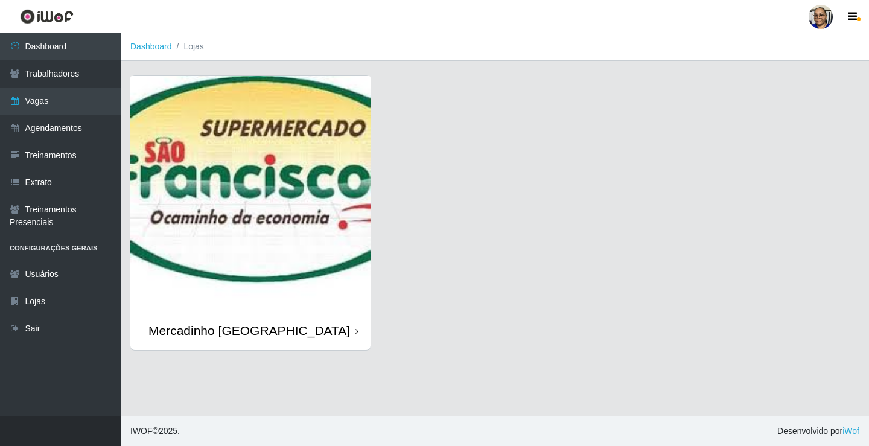
click at [183, 223] on img at bounding box center [250, 193] width 240 height 235
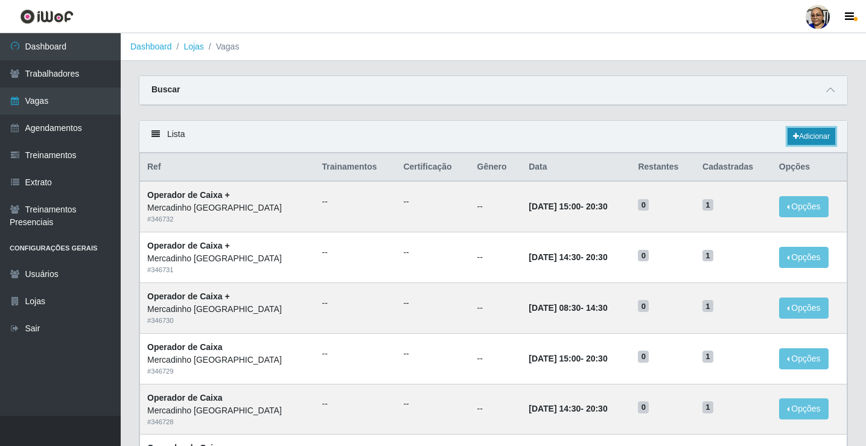
click at [821, 138] on link "Adicionar" at bounding box center [812, 136] width 48 height 17
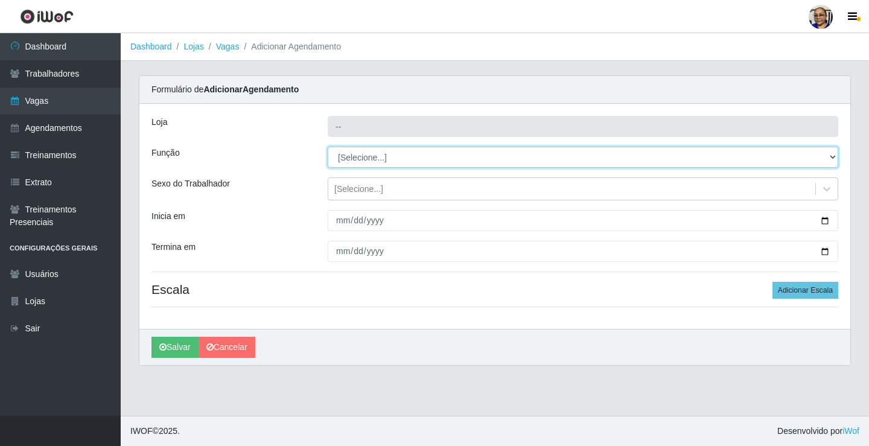
click at [377, 156] on select "[Selecione...] ASG ASG + ASG ++ Balconista de Açougue Balconista de Açougue + O…" at bounding box center [583, 157] width 511 height 21
type input "Mercadinho [GEOGRAPHIC_DATA]"
select select "24"
click at [328, 147] on select "[Selecione...] ASG ASG + ASG ++ Balconista de Açougue Balconista de Açougue + O…" at bounding box center [583, 157] width 511 height 21
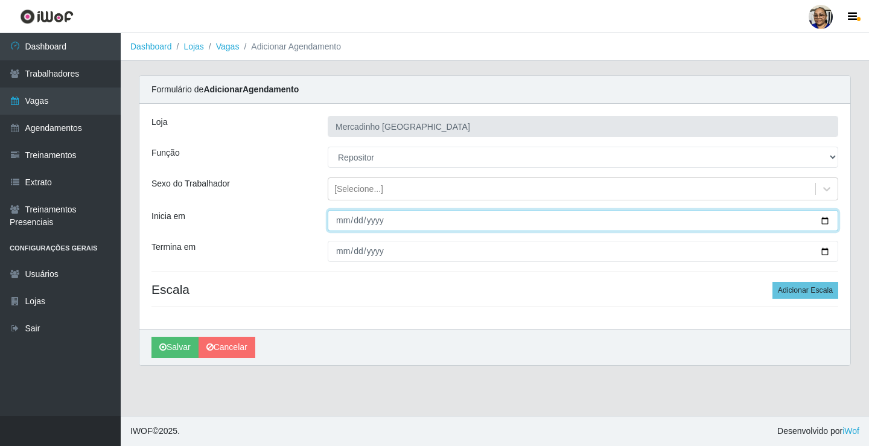
click at [828, 222] on input "Inicia em" at bounding box center [583, 220] width 511 height 21
type input "2025-09-22"
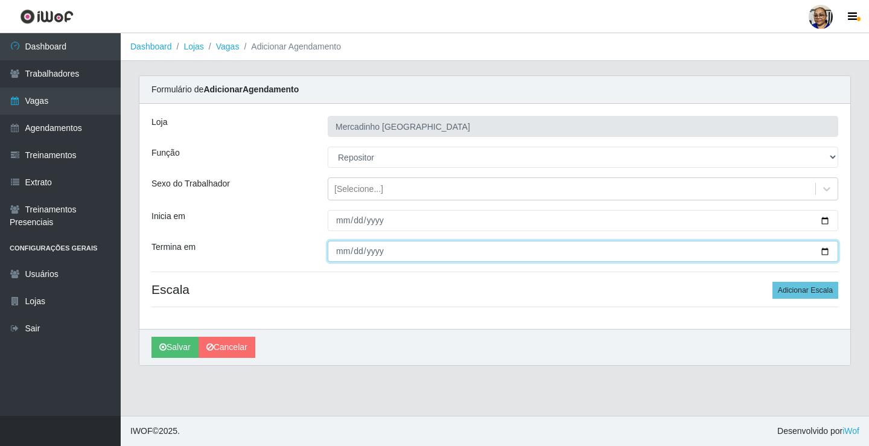
click at [822, 251] on input "Termina em" at bounding box center [583, 251] width 511 height 21
type input "2025-09-22"
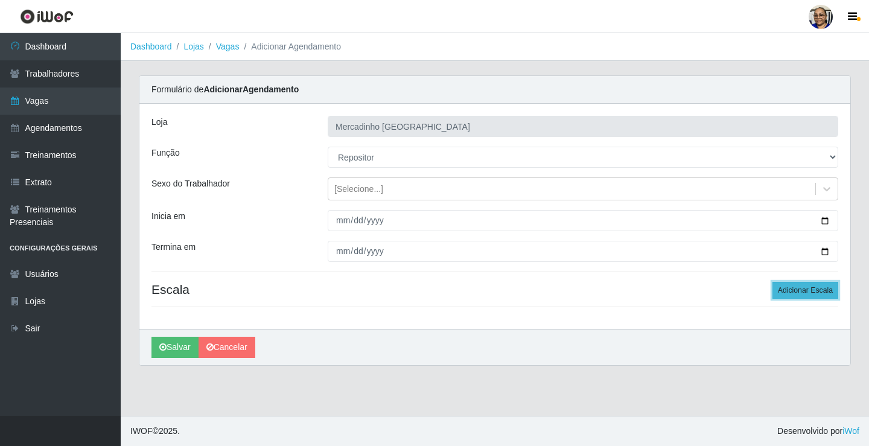
click at [788, 293] on button "Adicionar Escala" at bounding box center [806, 290] width 66 height 17
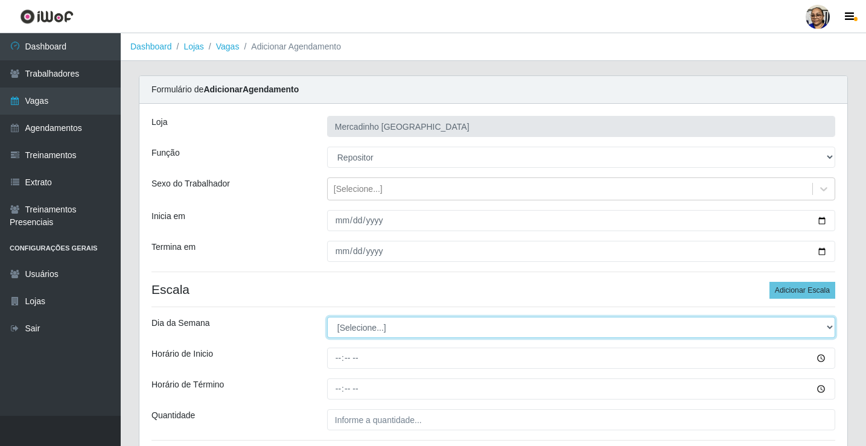
click at [374, 328] on select "[Selecione...] Segunda Terça Quarta Quinta Sexta Sábado Domingo" at bounding box center [581, 327] width 508 height 21
select select "1"
click at [327, 317] on select "[Selecione...] Segunda Terça Quarta Quinta Sexta Sábado Domingo" at bounding box center [581, 327] width 508 height 21
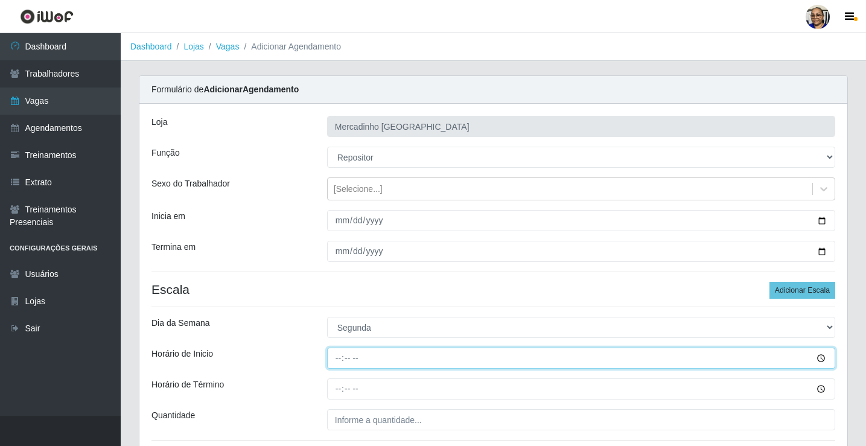
click at [339, 359] on input "Horário de Inicio" at bounding box center [581, 358] width 508 height 21
type input "09:00"
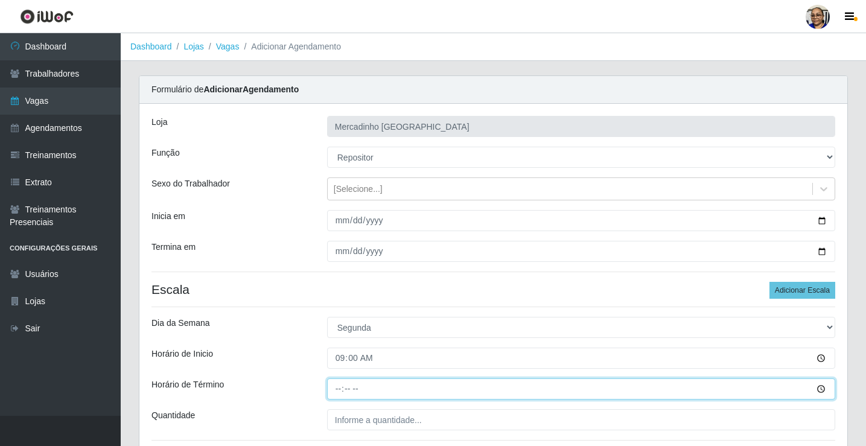
click at [338, 389] on input "Horário de Término" at bounding box center [581, 389] width 508 height 21
type input "15:00"
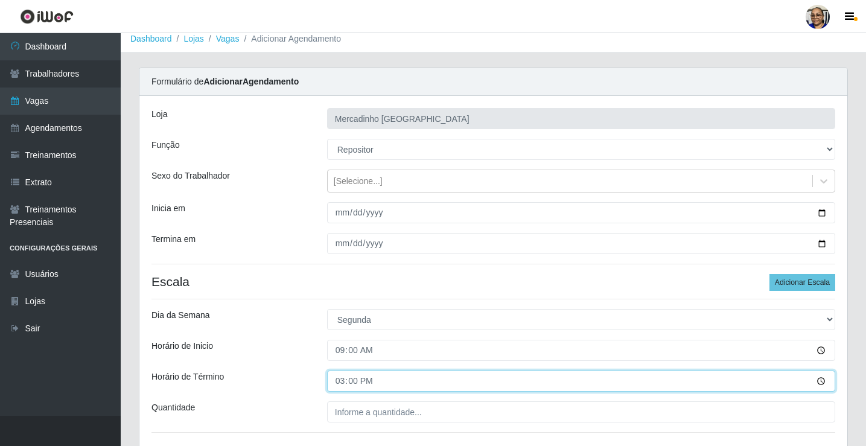
scroll to position [98, 0]
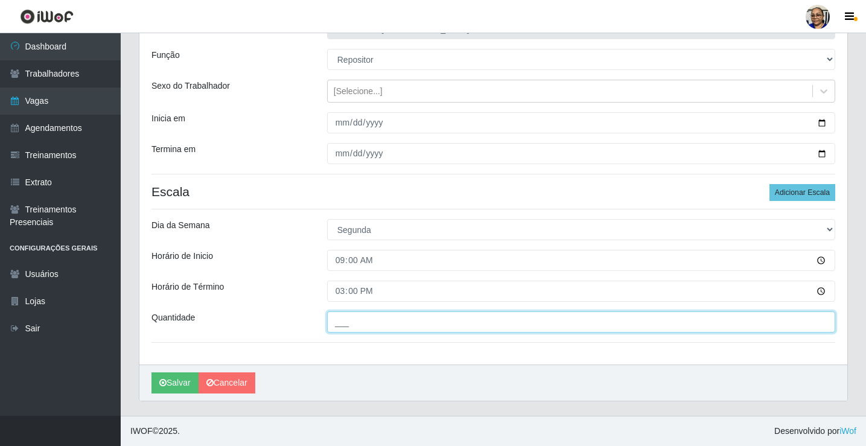
click at [437, 315] on input "___" at bounding box center [581, 322] width 508 height 21
type input "1__"
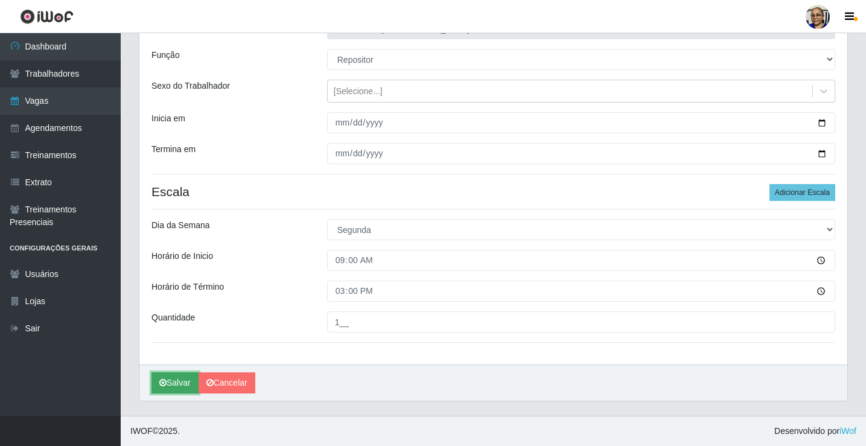
click at [178, 386] on button "Salvar" at bounding box center [175, 383] width 47 height 21
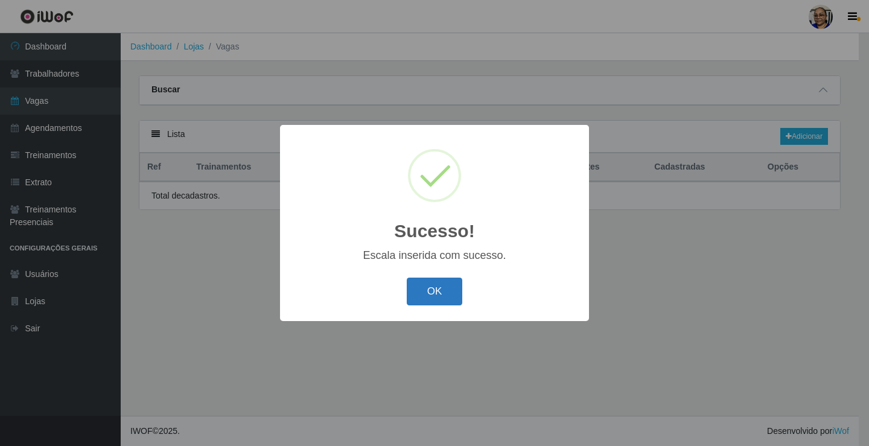
click at [434, 287] on button "OK" at bounding box center [435, 292] width 56 height 28
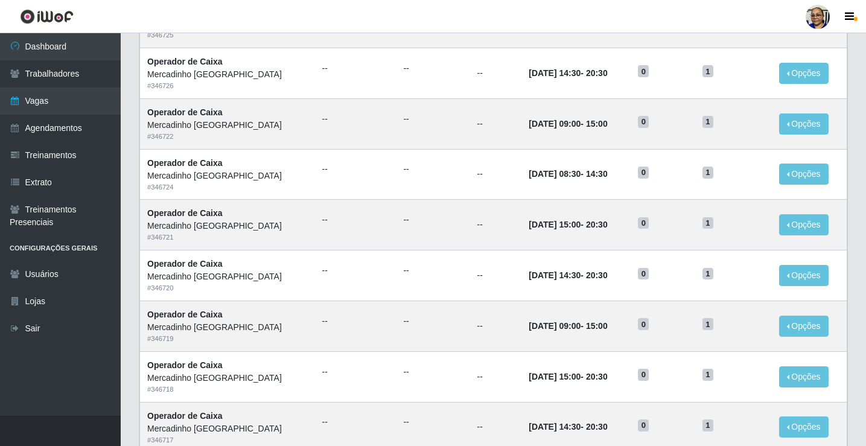
scroll to position [577, 0]
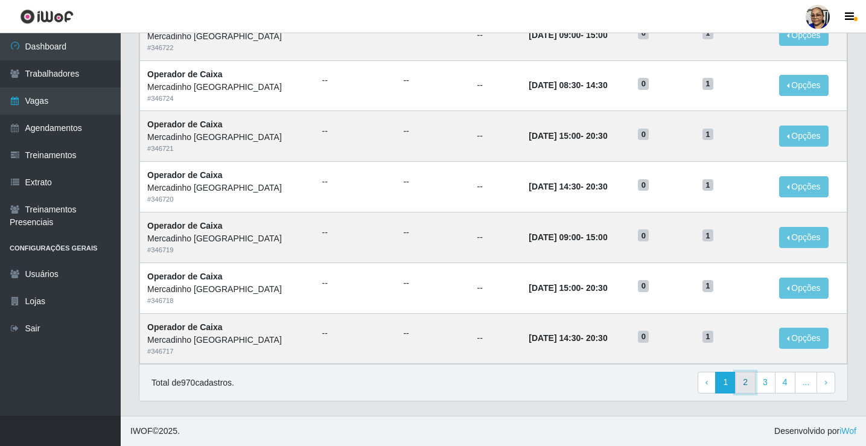
click at [744, 385] on link "2" at bounding box center [745, 383] width 21 height 22
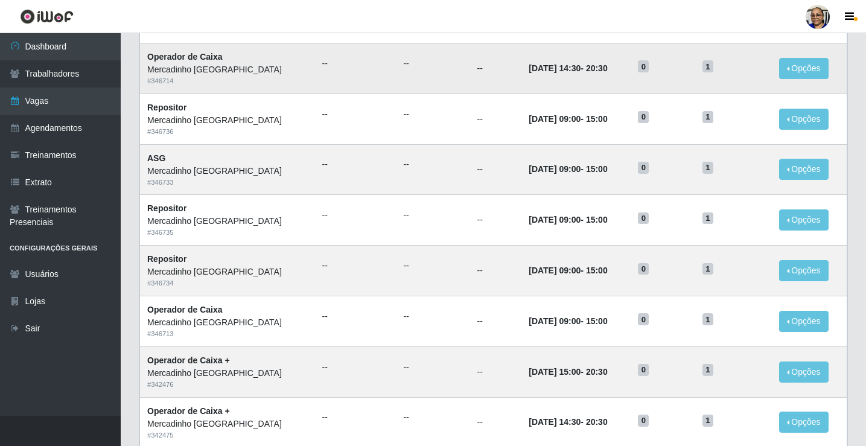
scroll to position [242, 0]
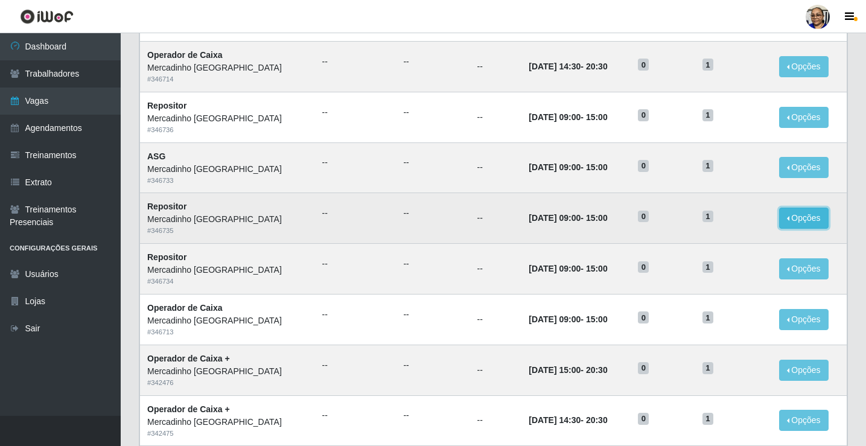
click at [783, 218] on button "Opções" at bounding box center [804, 218] width 50 height 21
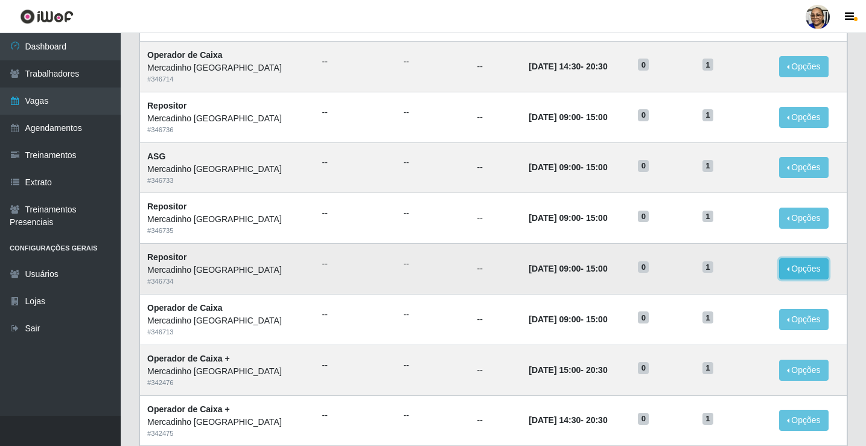
click at [784, 270] on button "Opções" at bounding box center [804, 268] width 50 height 21
click at [851, 228] on div "Lista Adicionar Ref Trainamentos Certificação Gênero Data Restantes Cadastradas…" at bounding box center [494, 315] width 728 height 872
click at [800, 167] on button "Opções" at bounding box center [804, 167] width 50 height 21
click at [843, 175] on td "Opções Editar" at bounding box center [809, 167] width 75 height 51
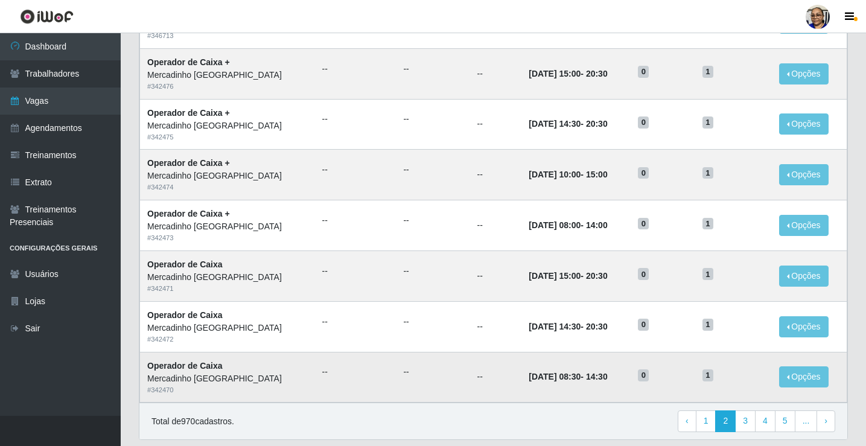
scroll to position [577, 0]
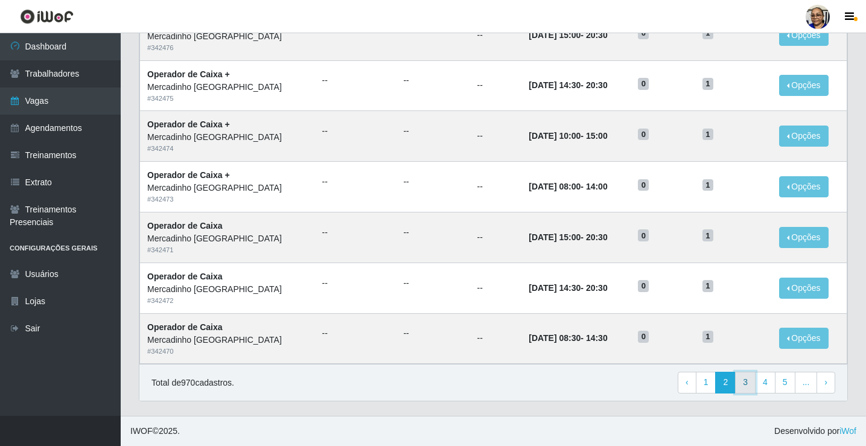
click at [747, 383] on link "3" at bounding box center [745, 383] width 21 height 22
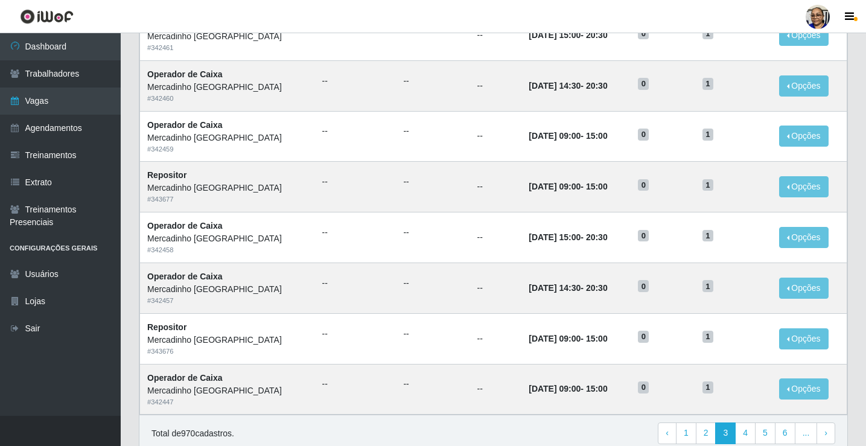
scroll to position [577, 0]
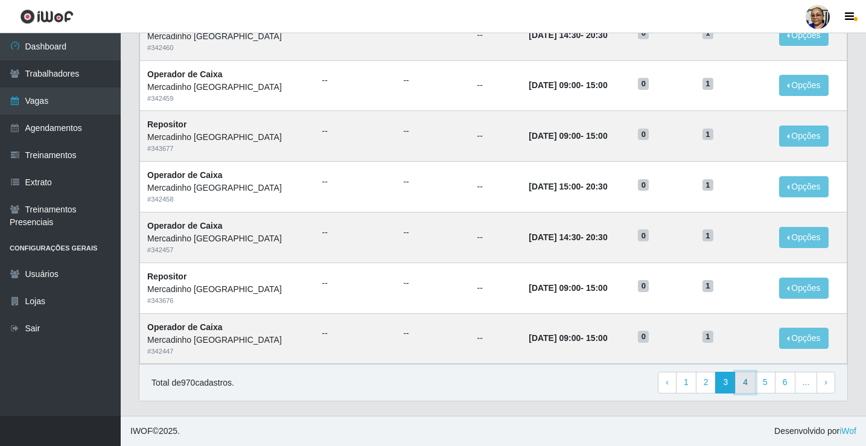
click at [746, 382] on link "4" at bounding box center [745, 383] width 21 height 22
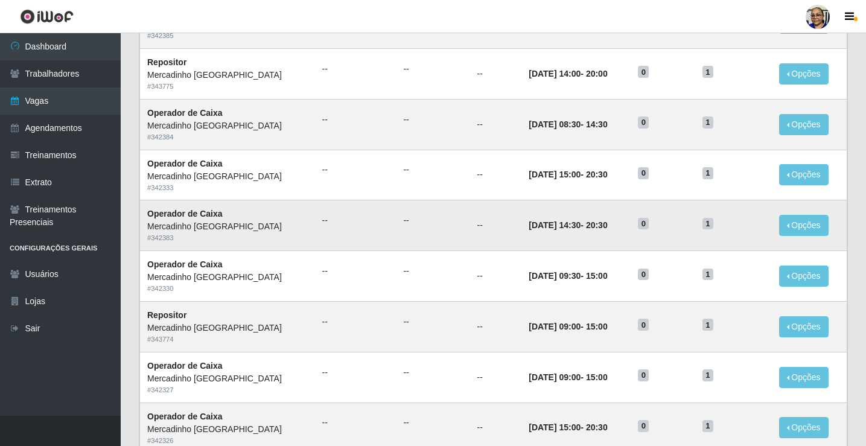
scroll to position [577, 0]
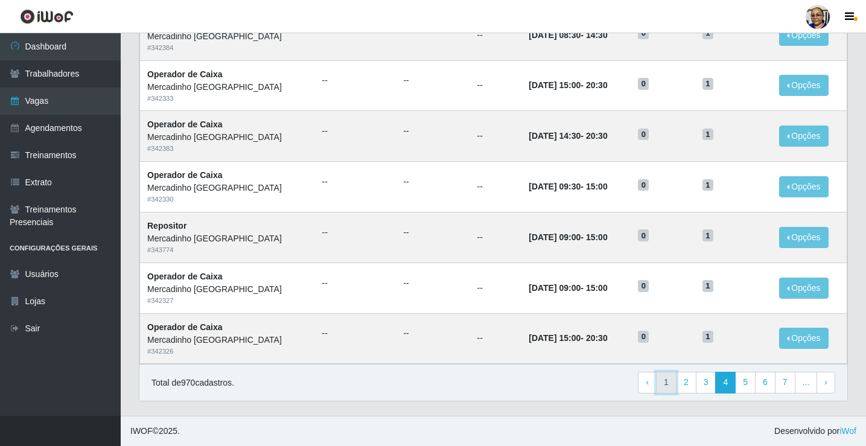
click at [670, 382] on link "1" at bounding box center [666, 383] width 21 height 22
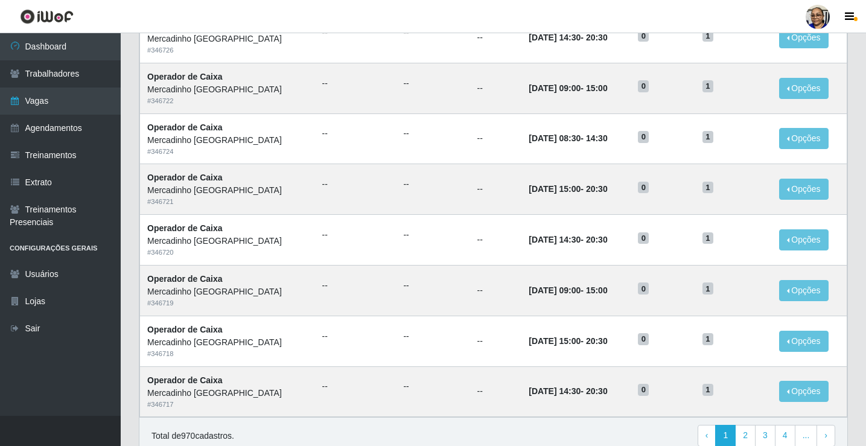
scroll to position [577, 0]
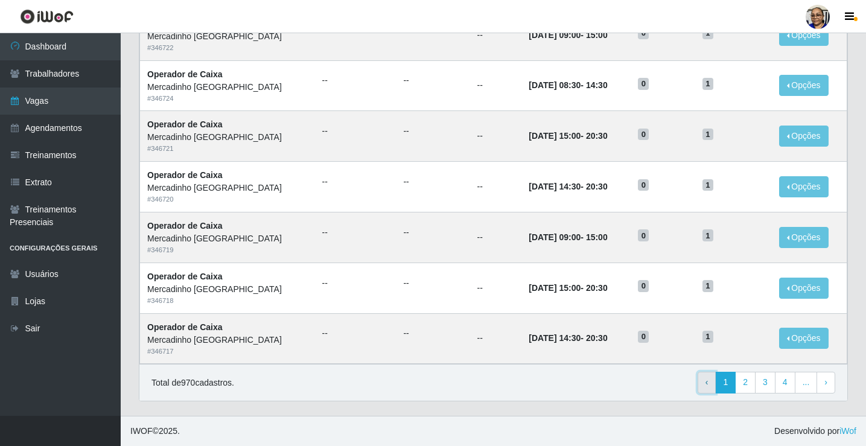
click at [709, 385] on span "‹" at bounding box center [707, 382] width 3 height 10
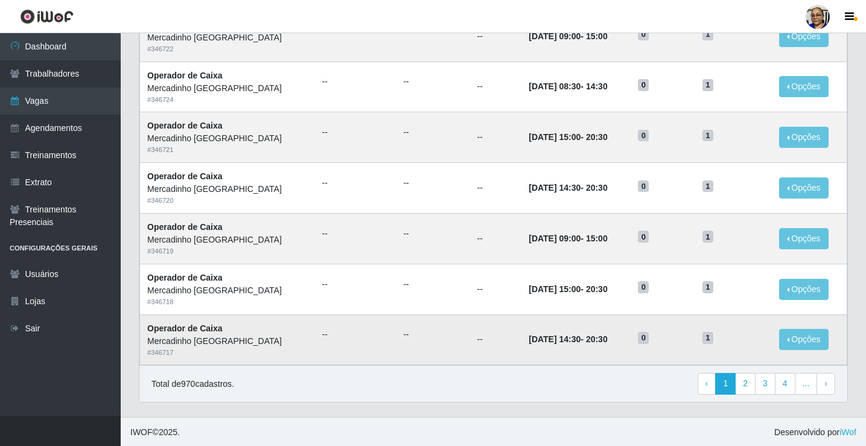
scroll to position [577, 0]
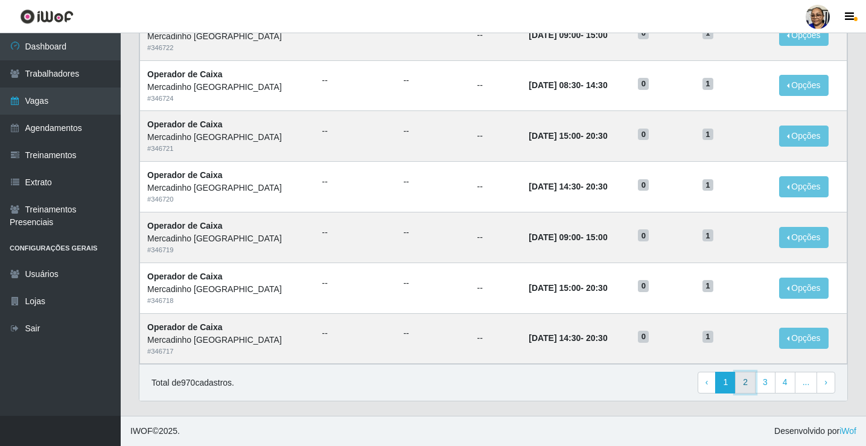
click at [746, 380] on link "2" at bounding box center [745, 383] width 21 height 22
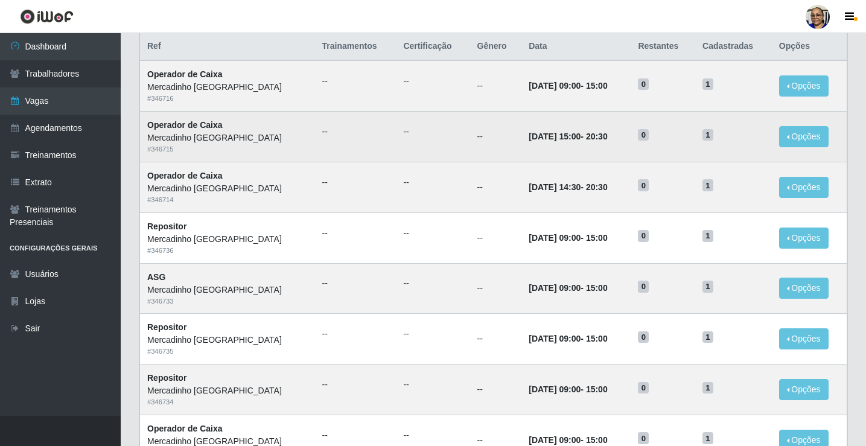
scroll to position [181, 0]
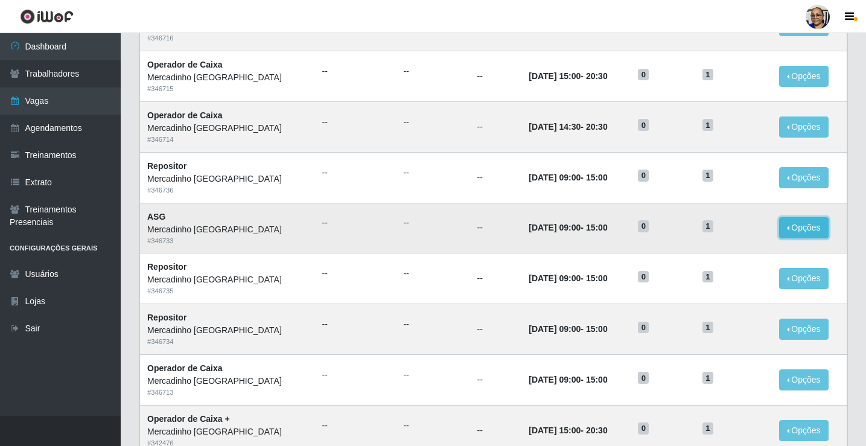
click at [786, 228] on button "Opções" at bounding box center [804, 227] width 50 height 21
click at [860, 243] on div "Carregando... Buscar Início em Término em Função [Selecione...] ASG ASG + ASG +…" at bounding box center [494, 352] width 746 height 917
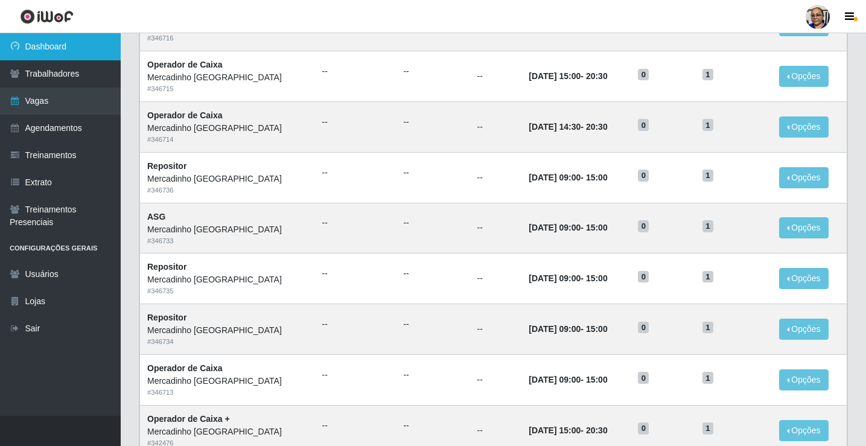
click at [78, 51] on link "Dashboard" at bounding box center [60, 46] width 121 height 27
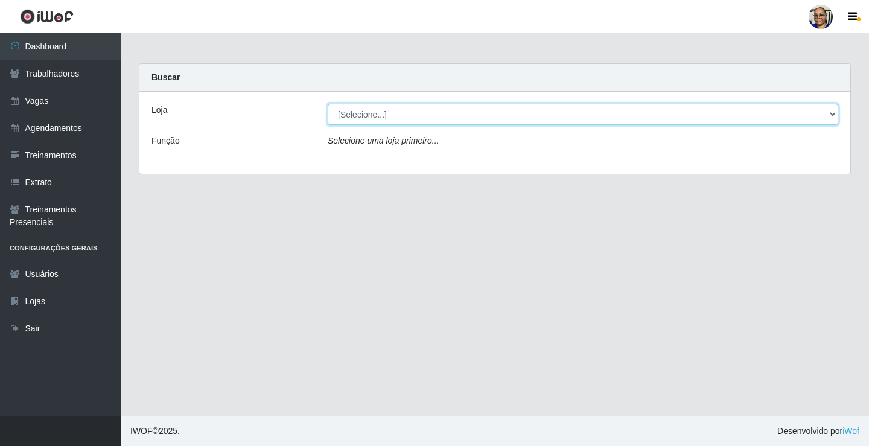
click at [831, 113] on select "[Selecione...] Mercadinho [GEOGRAPHIC_DATA]" at bounding box center [583, 114] width 511 height 21
select select "345"
click at [328, 104] on select "[Selecione...] Mercadinho [GEOGRAPHIC_DATA]" at bounding box center [583, 114] width 511 height 21
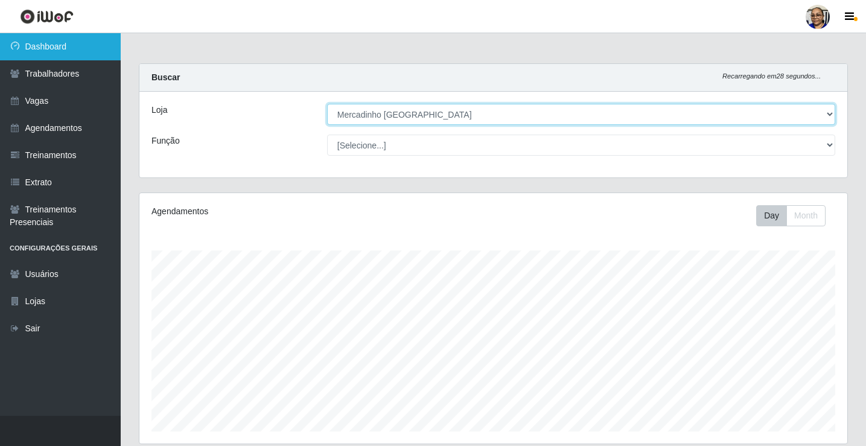
scroll to position [251, 708]
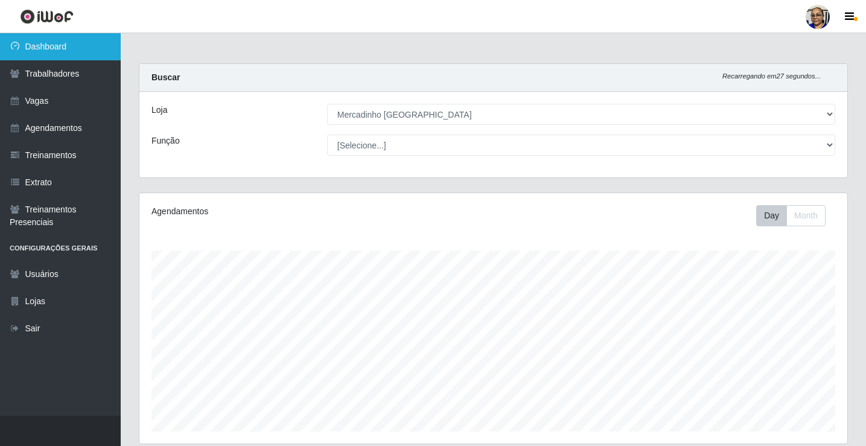
click at [83, 42] on link "Dashboard" at bounding box center [60, 46] width 121 height 27
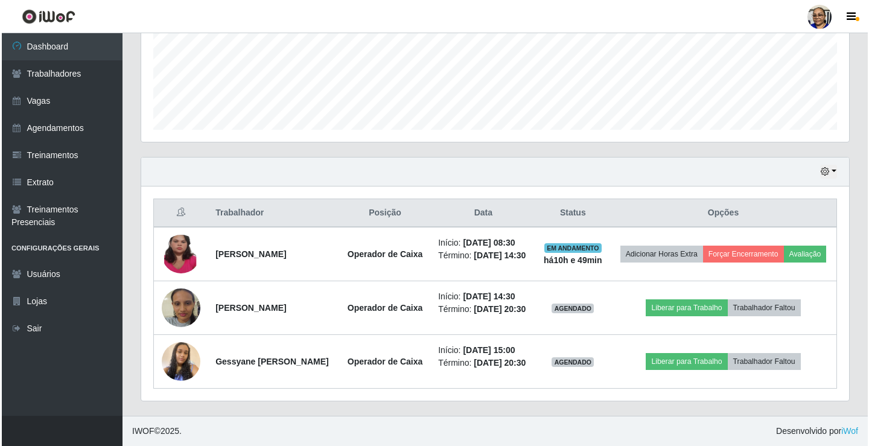
scroll to position [329, 0]
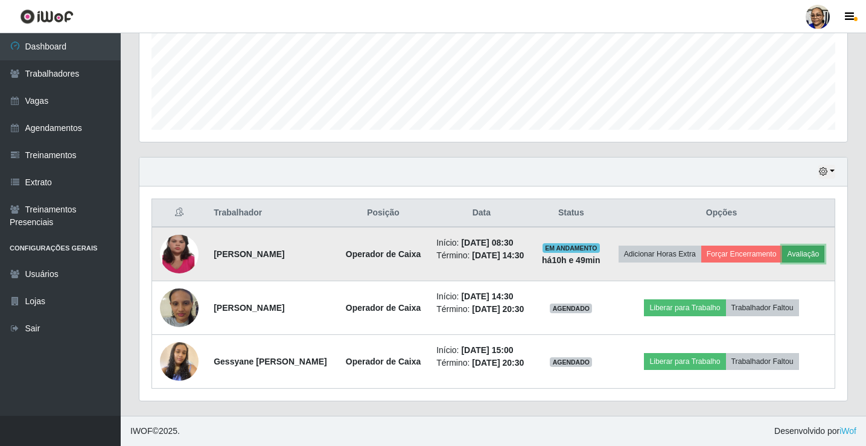
click at [783, 246] on button "Avaliação" at bounding box center [804, 254] width 43 height 17
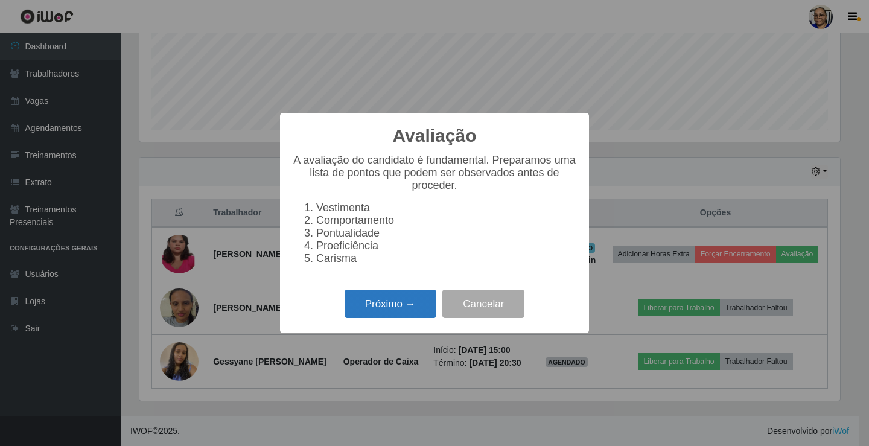
click at [399, 309] on button "Próximo →" at bounding box center [391, 304] width 92 height 28
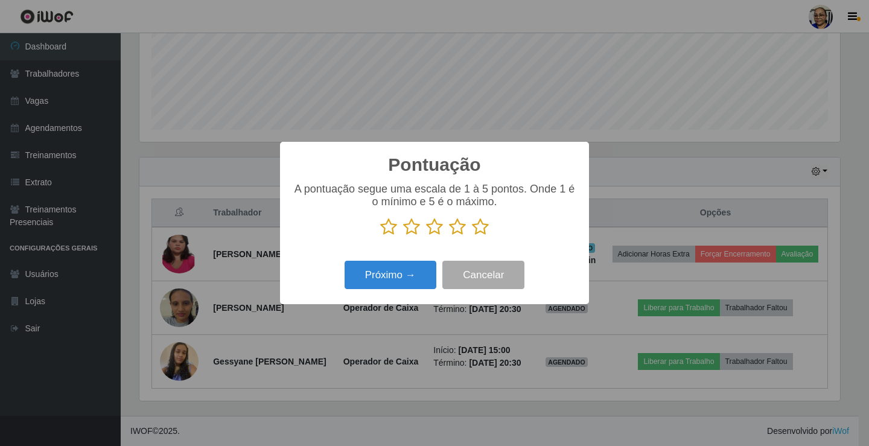
click at [481, 225] on icon at bounding box center [480, 227] width 17 height 18
click at [472, 236] on input "radio" at bounding box center [472, 236] width 0 height 0
click at [414, 270] on button "Próximo →" at bounding box center [391, 275] width 92 height 28
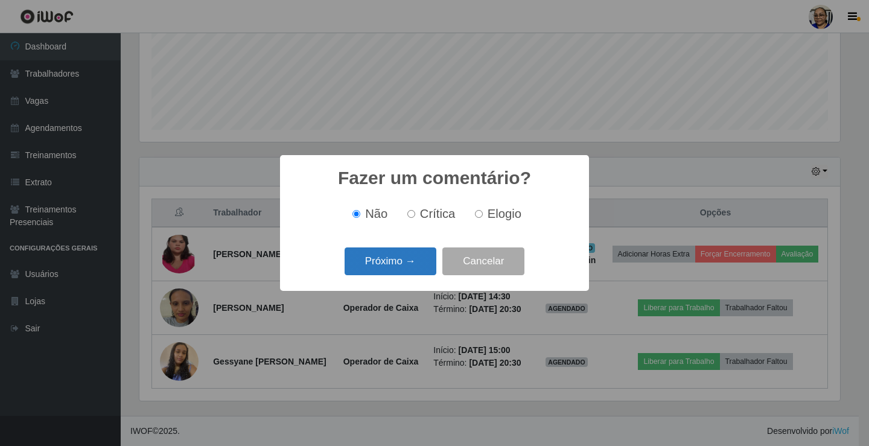
click at [415, 261] on button "Próximo →" at bounding box center [391, 262] width 92 height 28
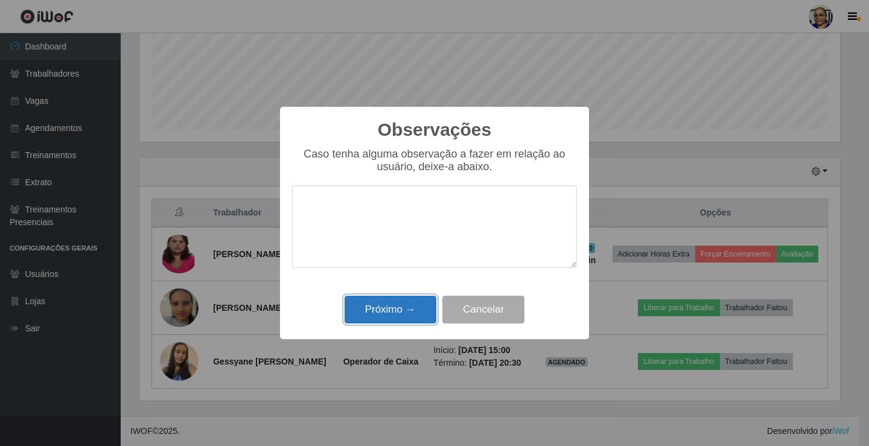
click at [412, 307] on button "Próximo →" at bounding box center [391, 310] width 92 height 28
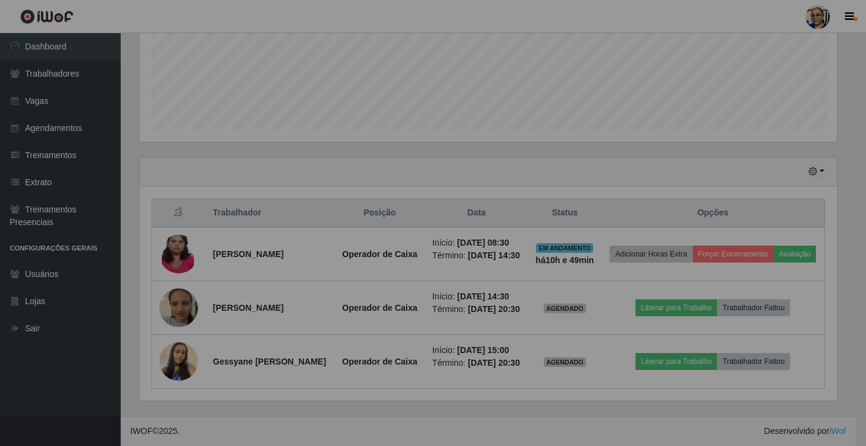
scroll to position [251, 708]
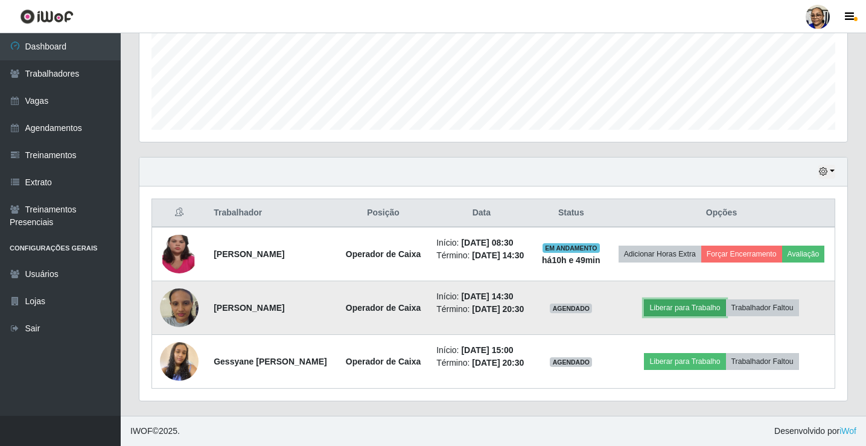
click at [719, 299] on button "Liberar para Trabalho" at bounding box center [685, 307] width 82 height 17
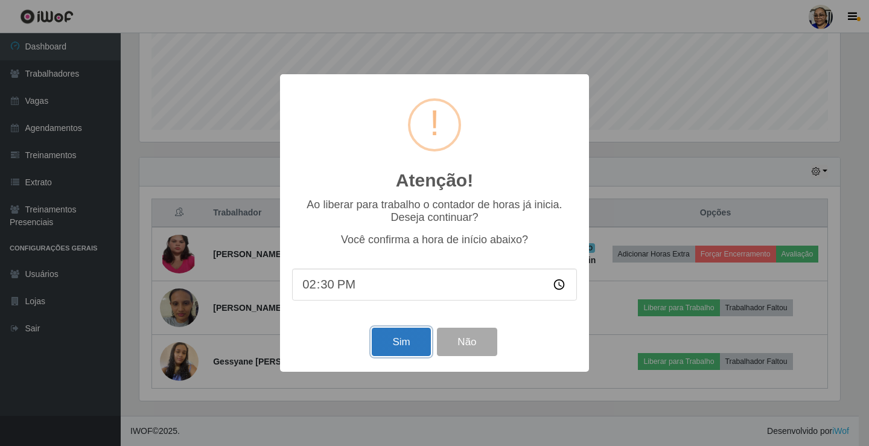
click at [411, 345] on button "Sim" at bounding box center [401, 342] width 59 height 28
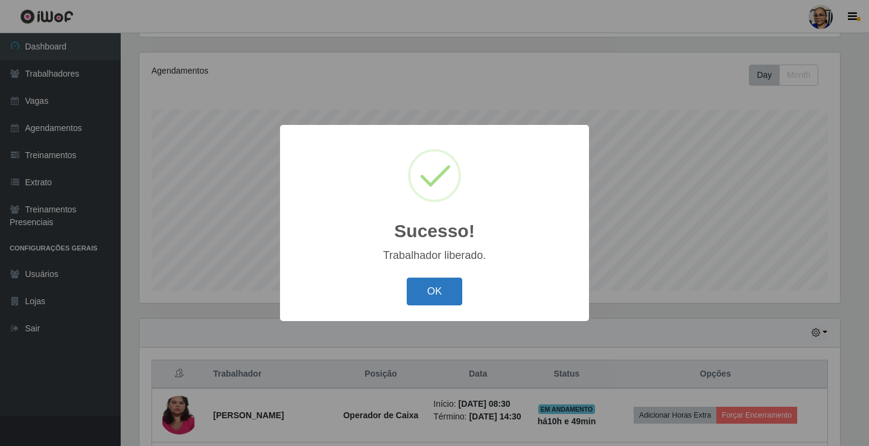
click at [437, 289] on button "OK" at bounding box center [435, 292] width 56 height 28
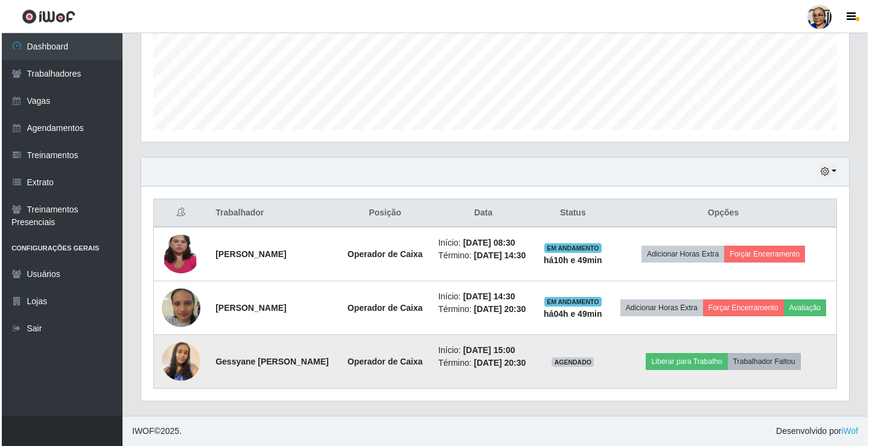
scroll to position [329, 0]
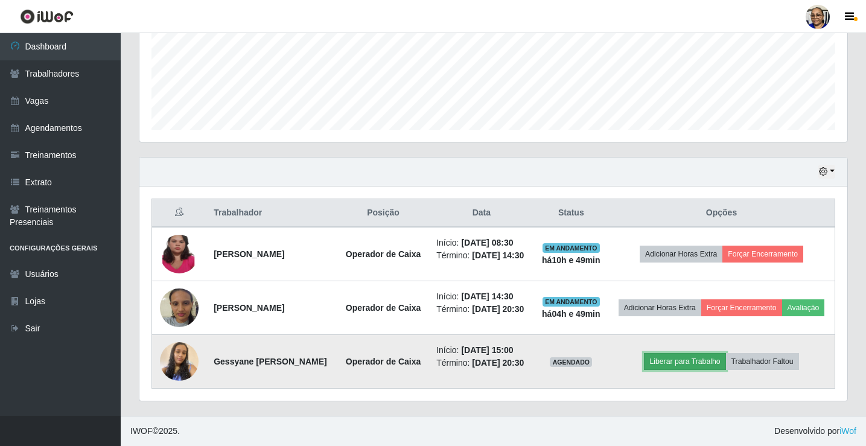
click at [717, 357] on button "Liberar para Trabalho" at bounding box center [685, 361] width 82 height 17
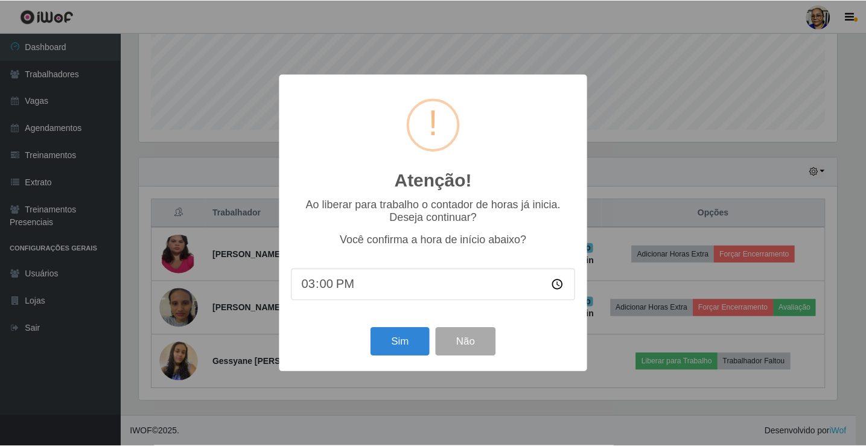
scroll to position [251, 701]
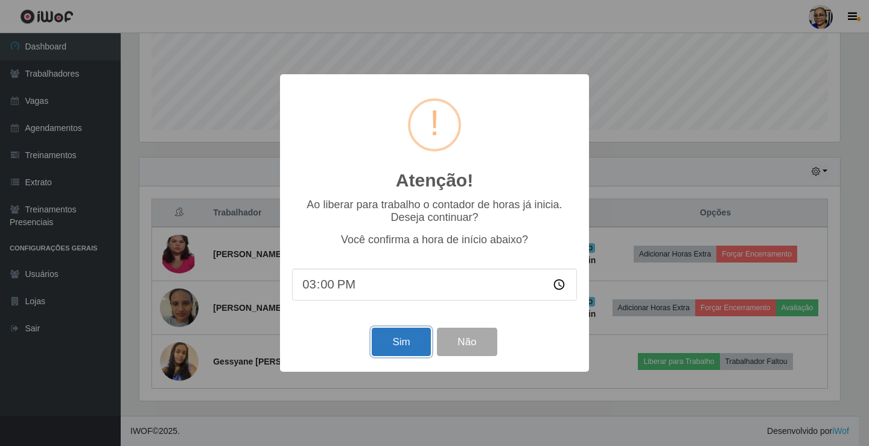
click at [403, 344] on button "Sim" at bounding box center [401, 342] width 59 height 28
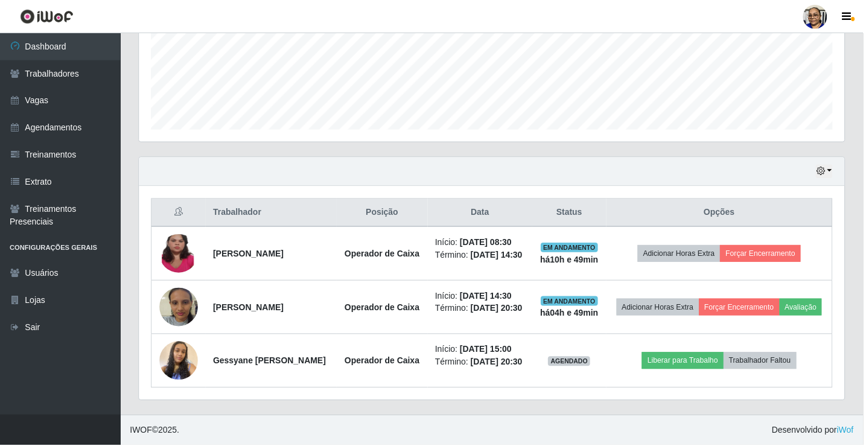
scroll to position [141, 0]
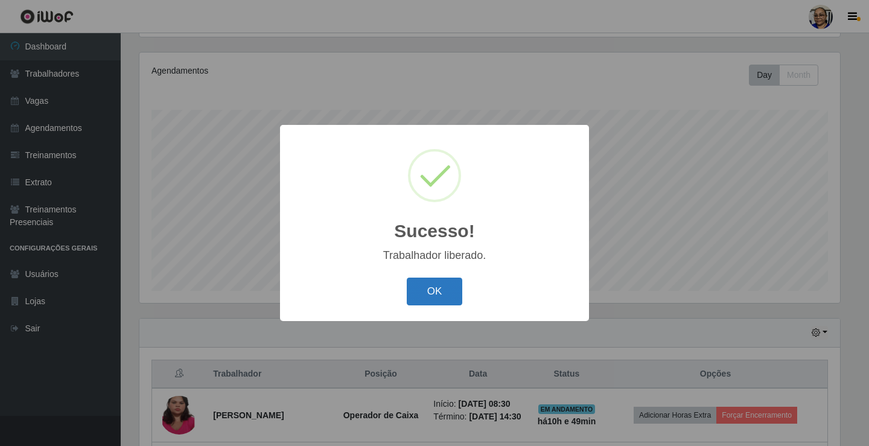
click at [443, 295] on button "OK" at bounding box center [435, 292] width 56 height 28
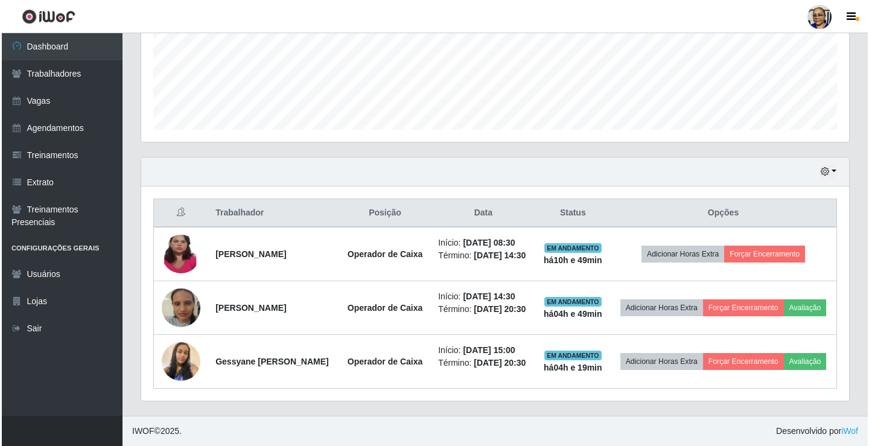
scroll to position [329, 0]
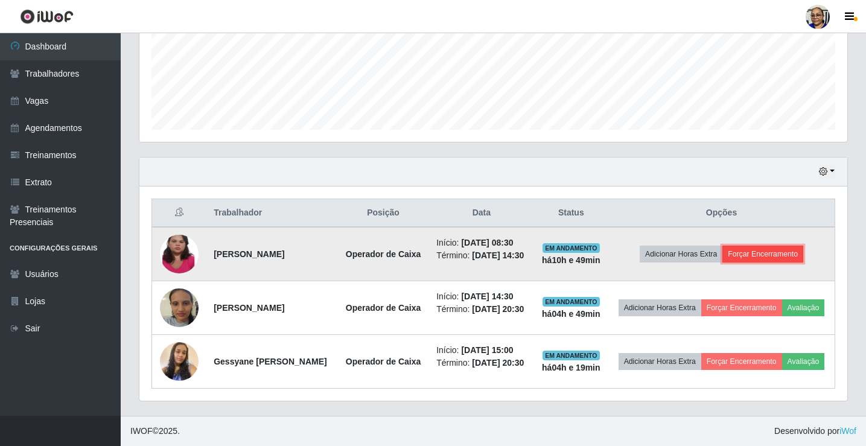
click at [788, 246] on button "Forçar Encerramento" at bounding box center [763, 254] width 81 height 17
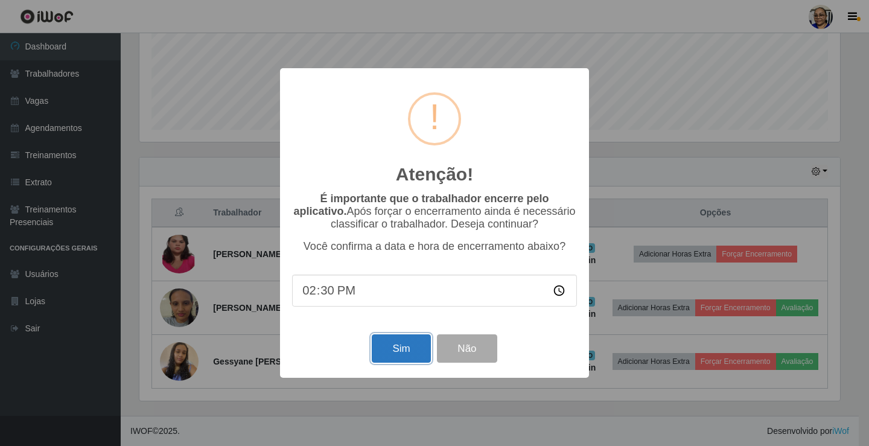
click at [396, 349] on button "Sim" at bounding box center [401, 349] width 59 height 28
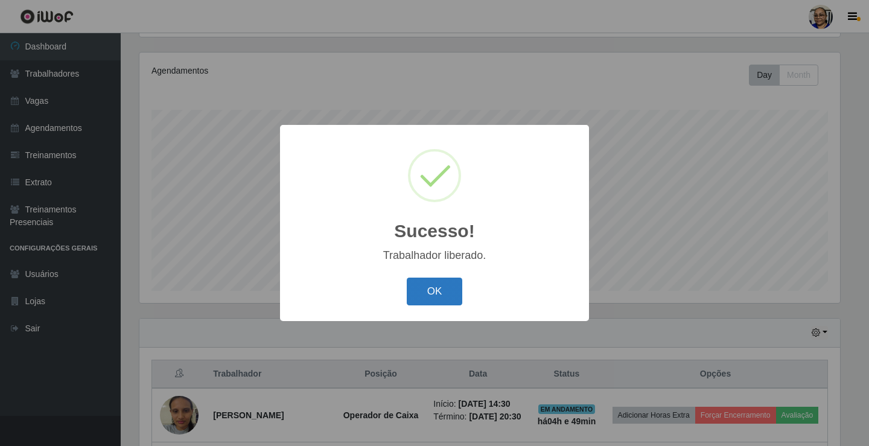
click at [449, 287] on button "OK" at bounding box center [435, 292] width 56 height 28
